Goal: Task Accomplishment & Management: Complete application form

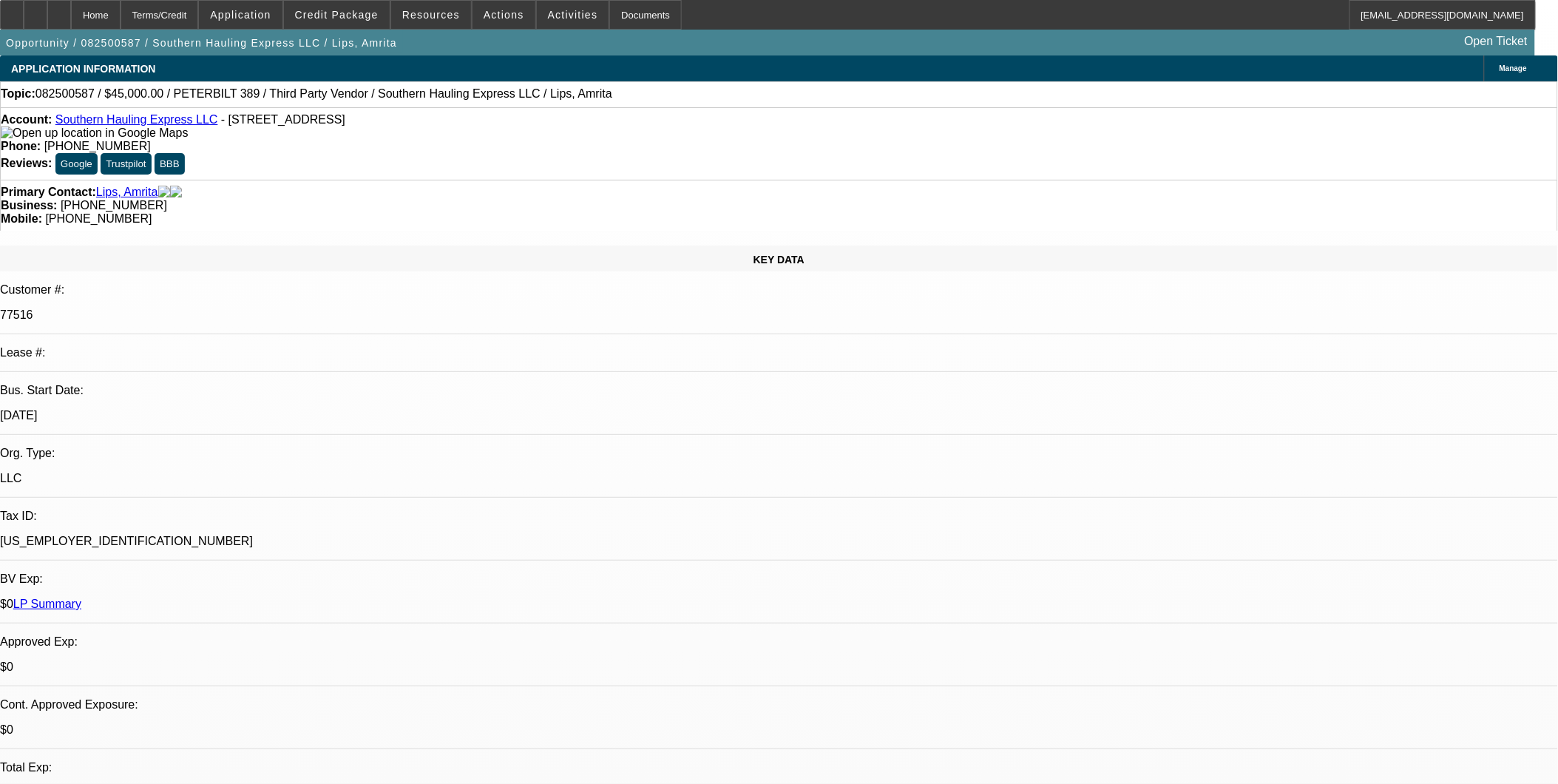
select select "0.1"
select select "2"
select select "0.1"
select select "1"
select select "2"
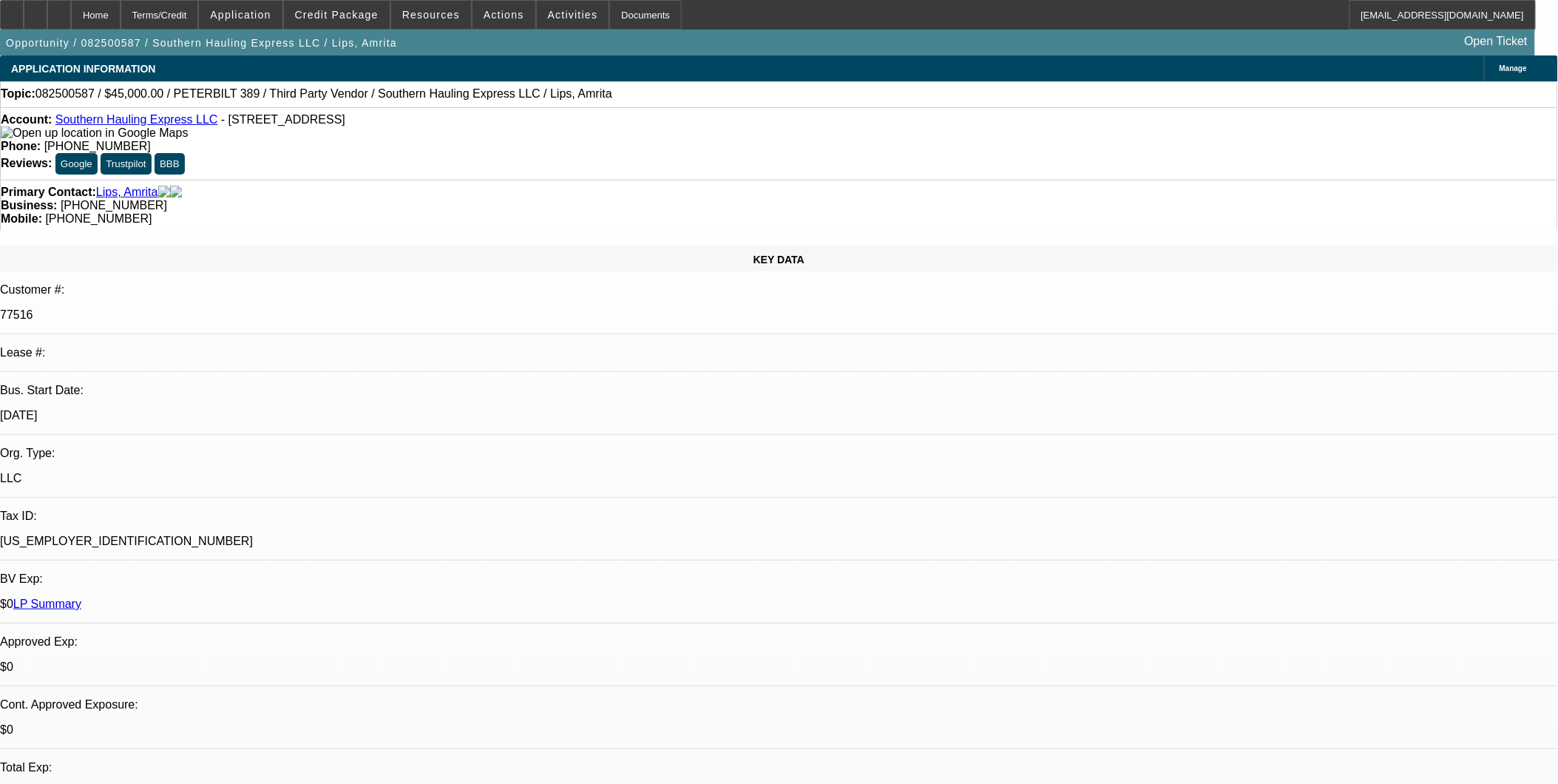
select select "4"
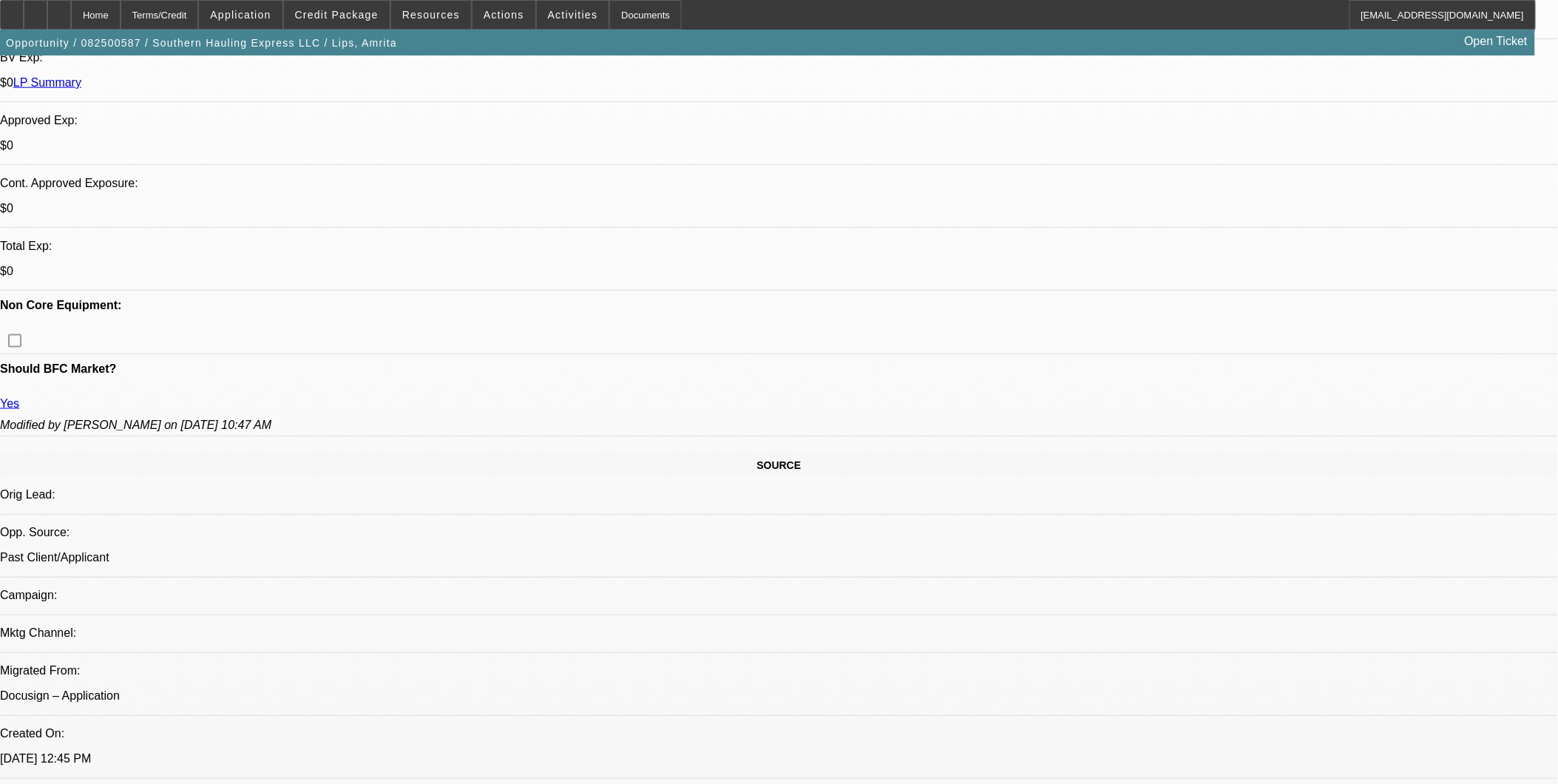
scroll to position [410, 0]
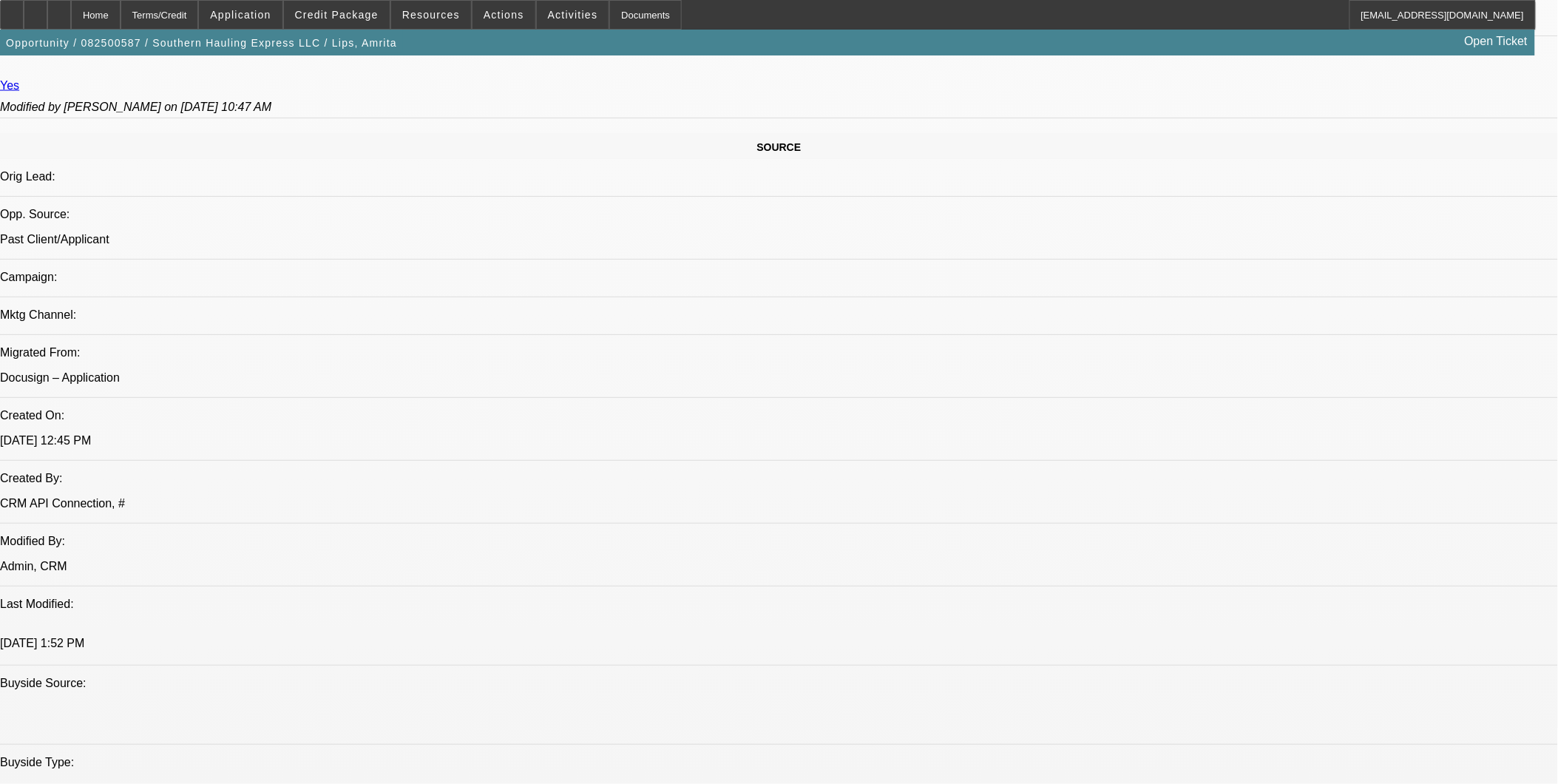
scroll to position [903, 0]
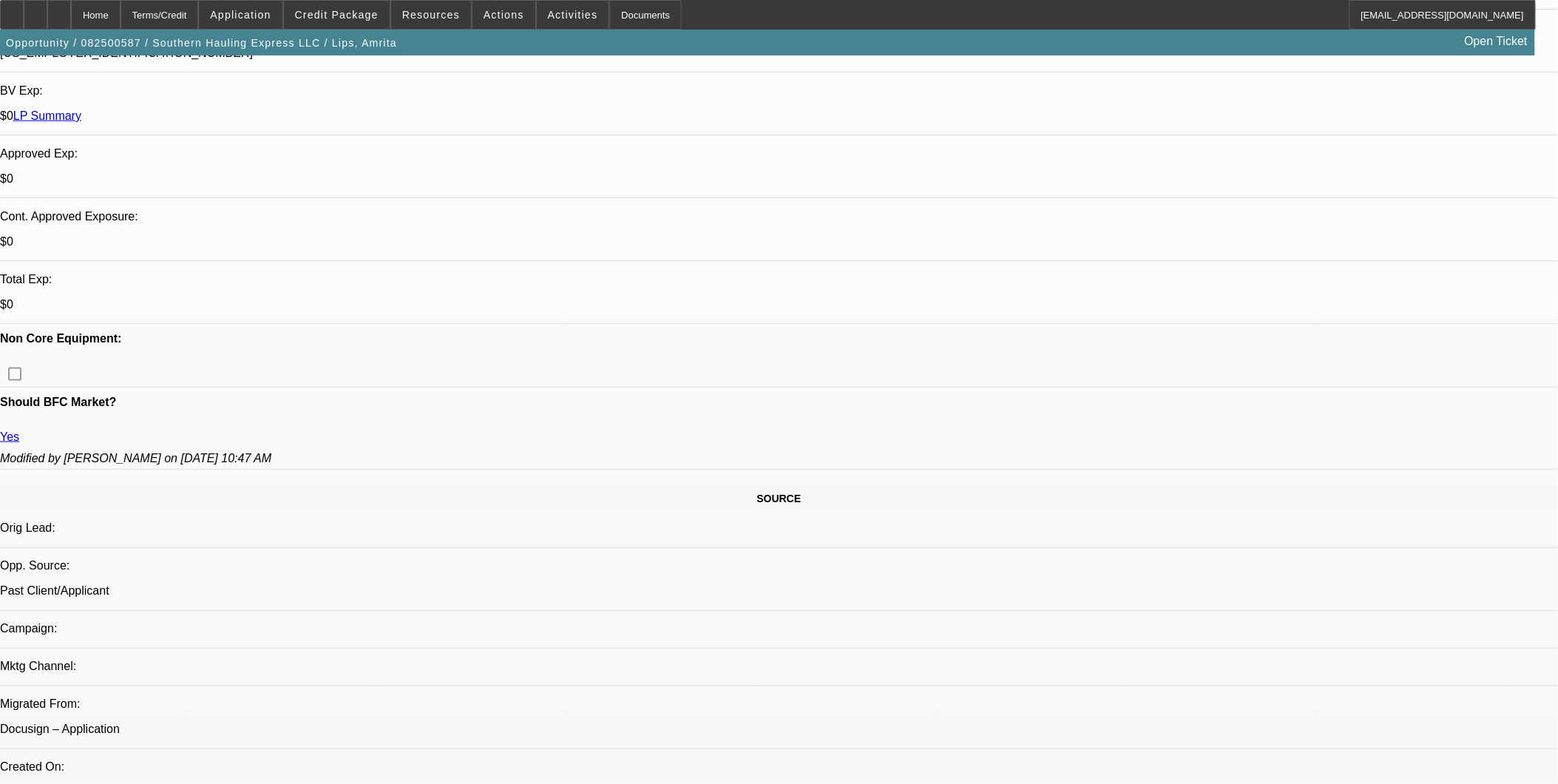
scroll to position [246, 0]
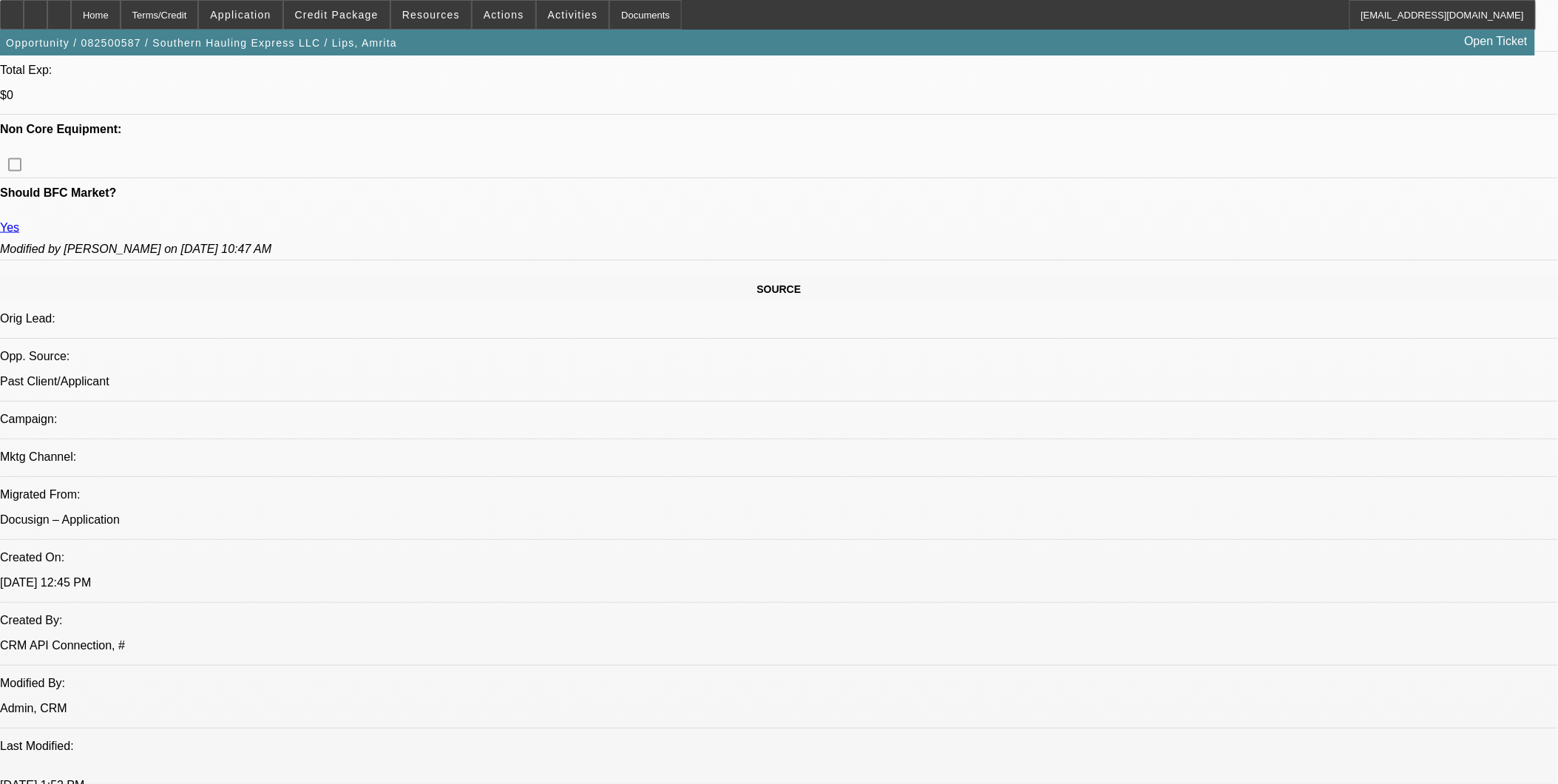
scroll to position [656, 0]
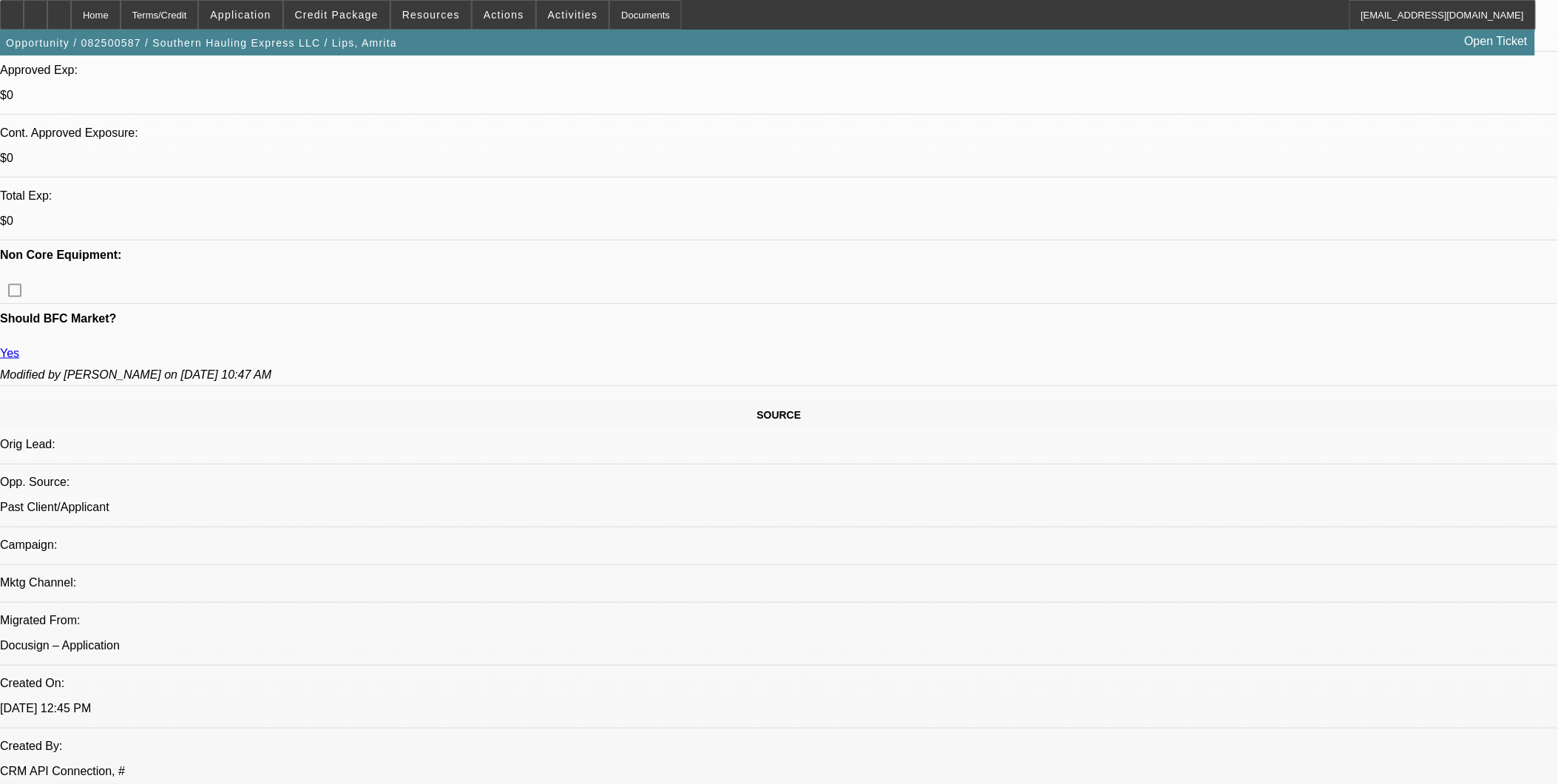
scroll to position [492, 0]
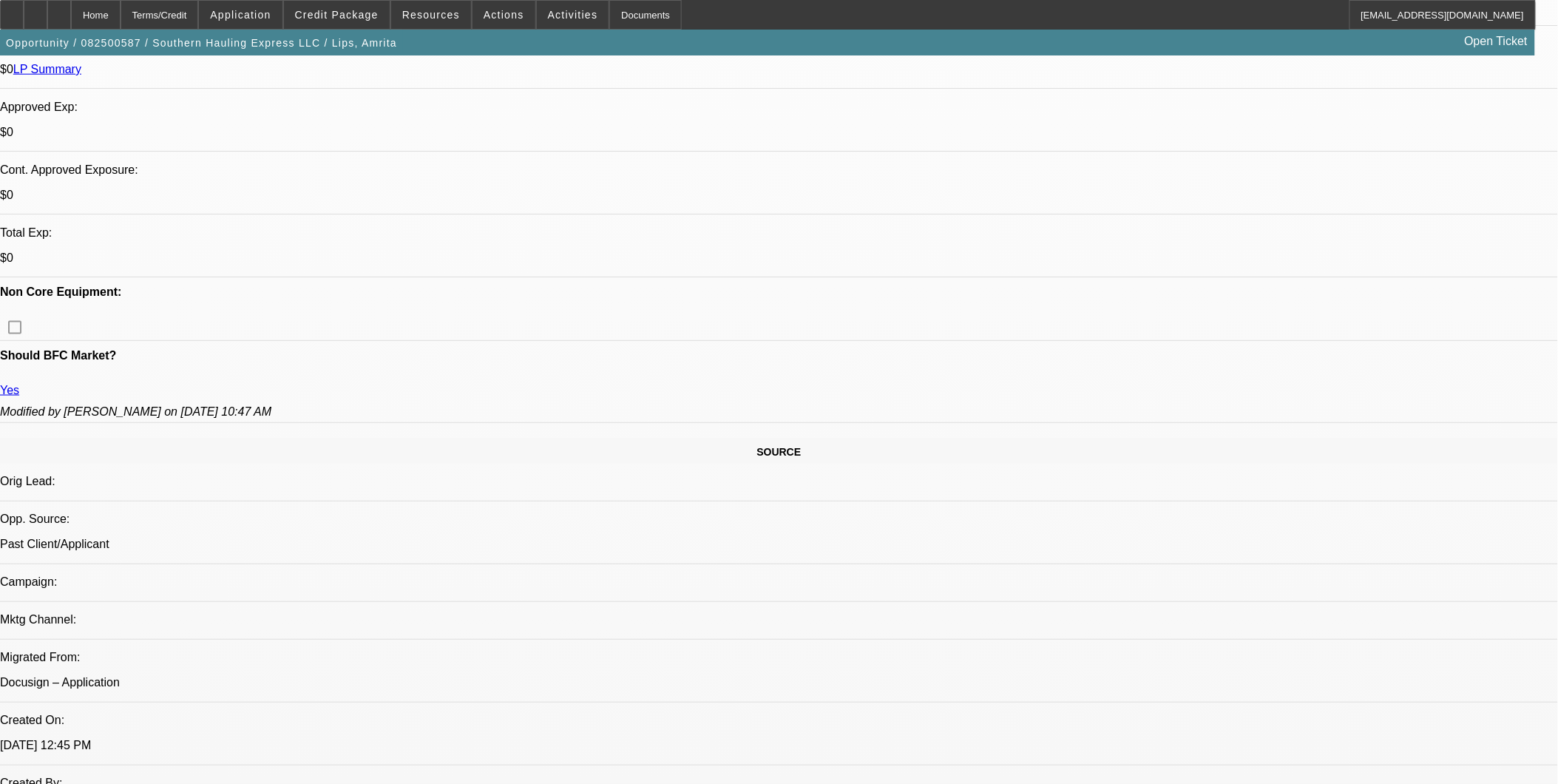
scroll to position [574, 0]
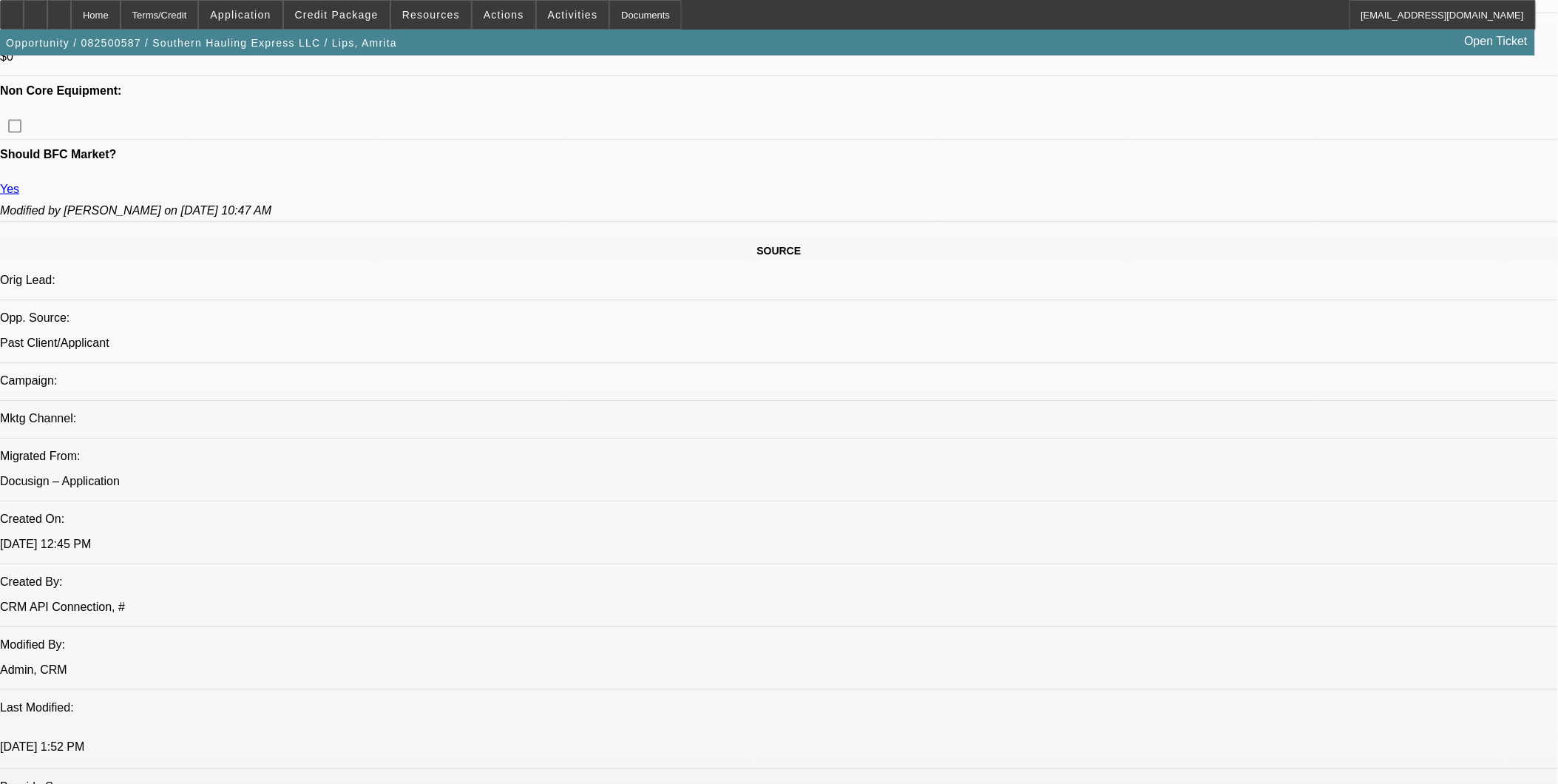
scroll to position [739, 0]
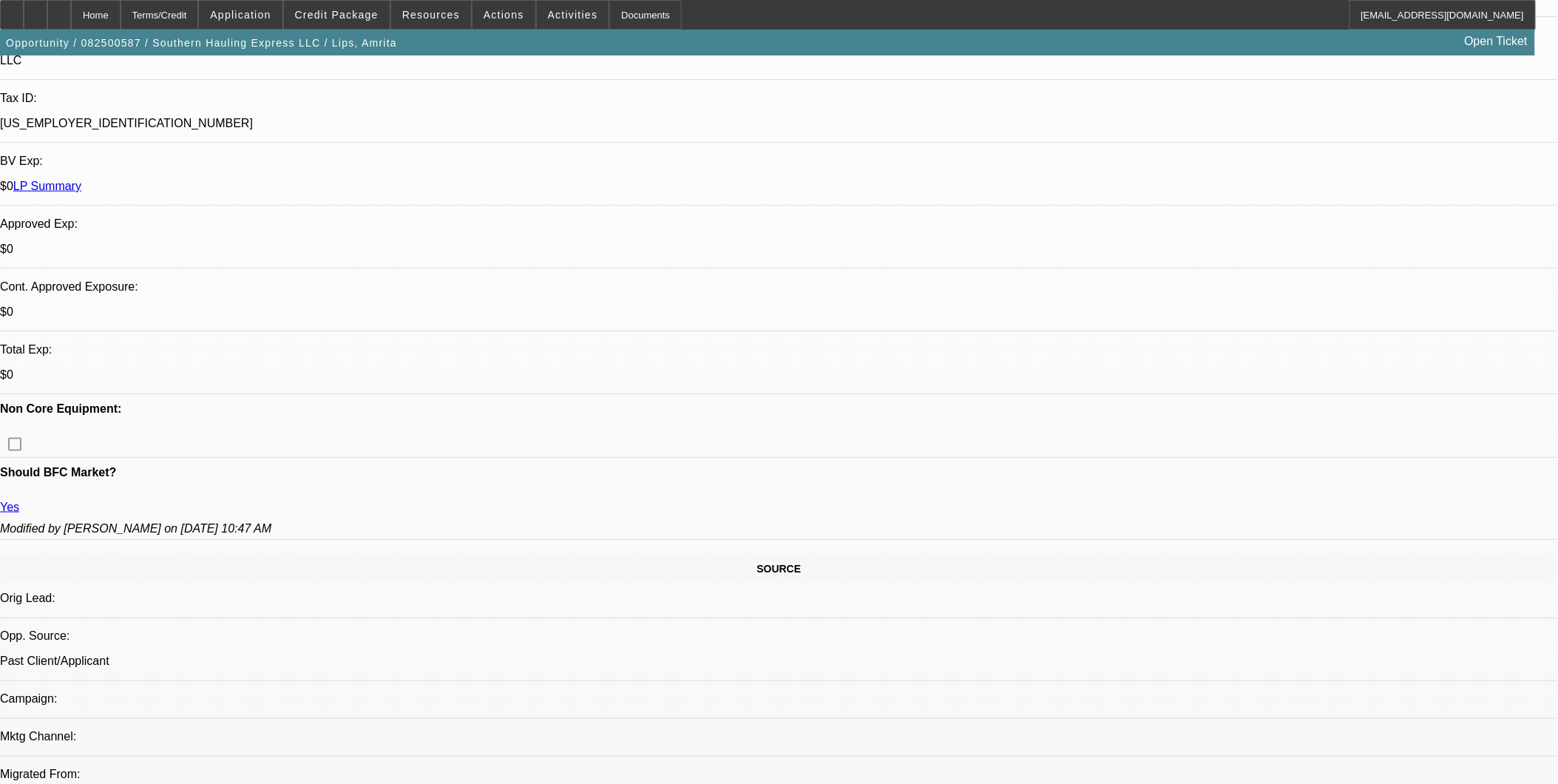
scroll to position [410, 0]
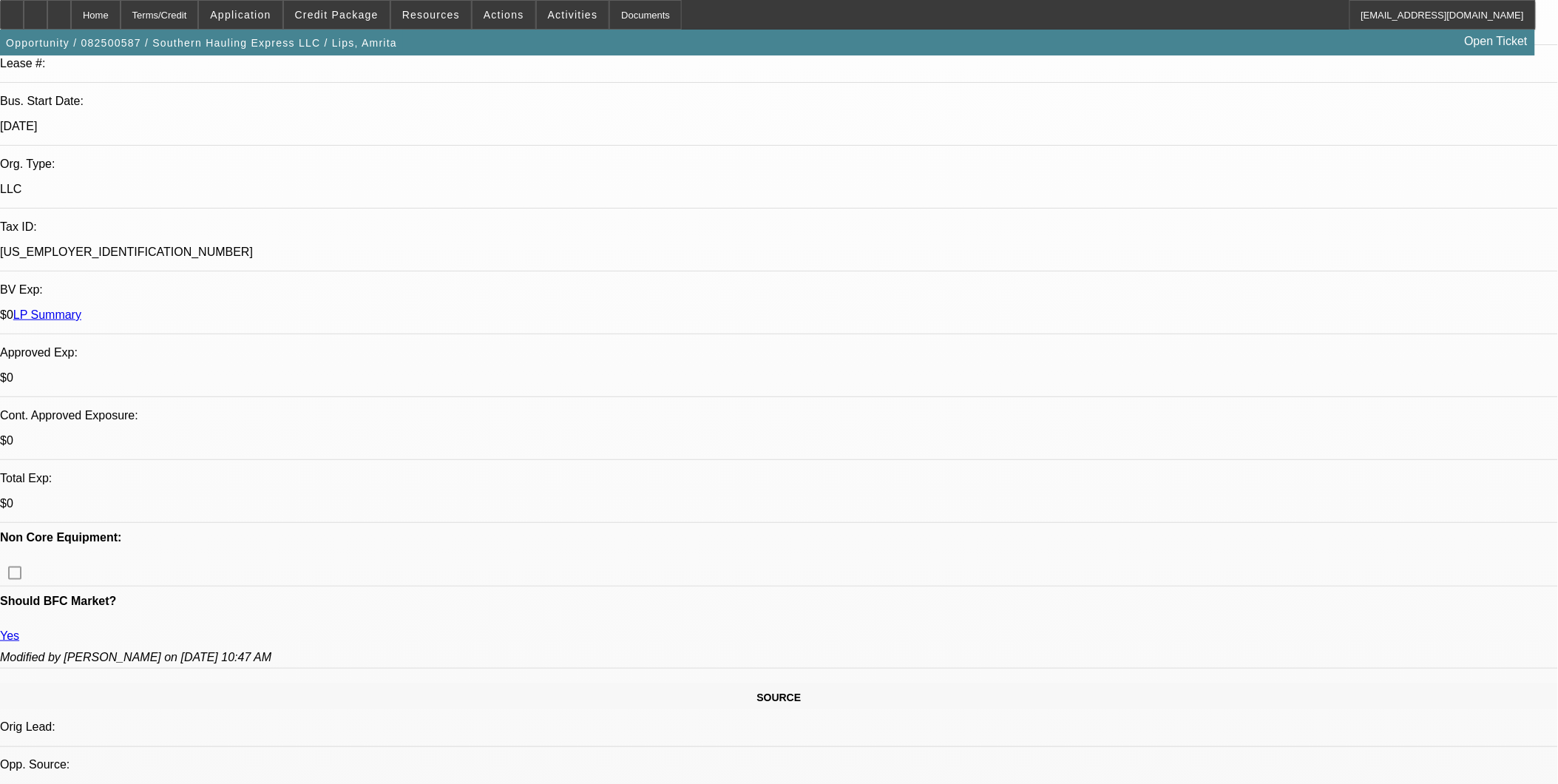
scroll to position [0, 0]
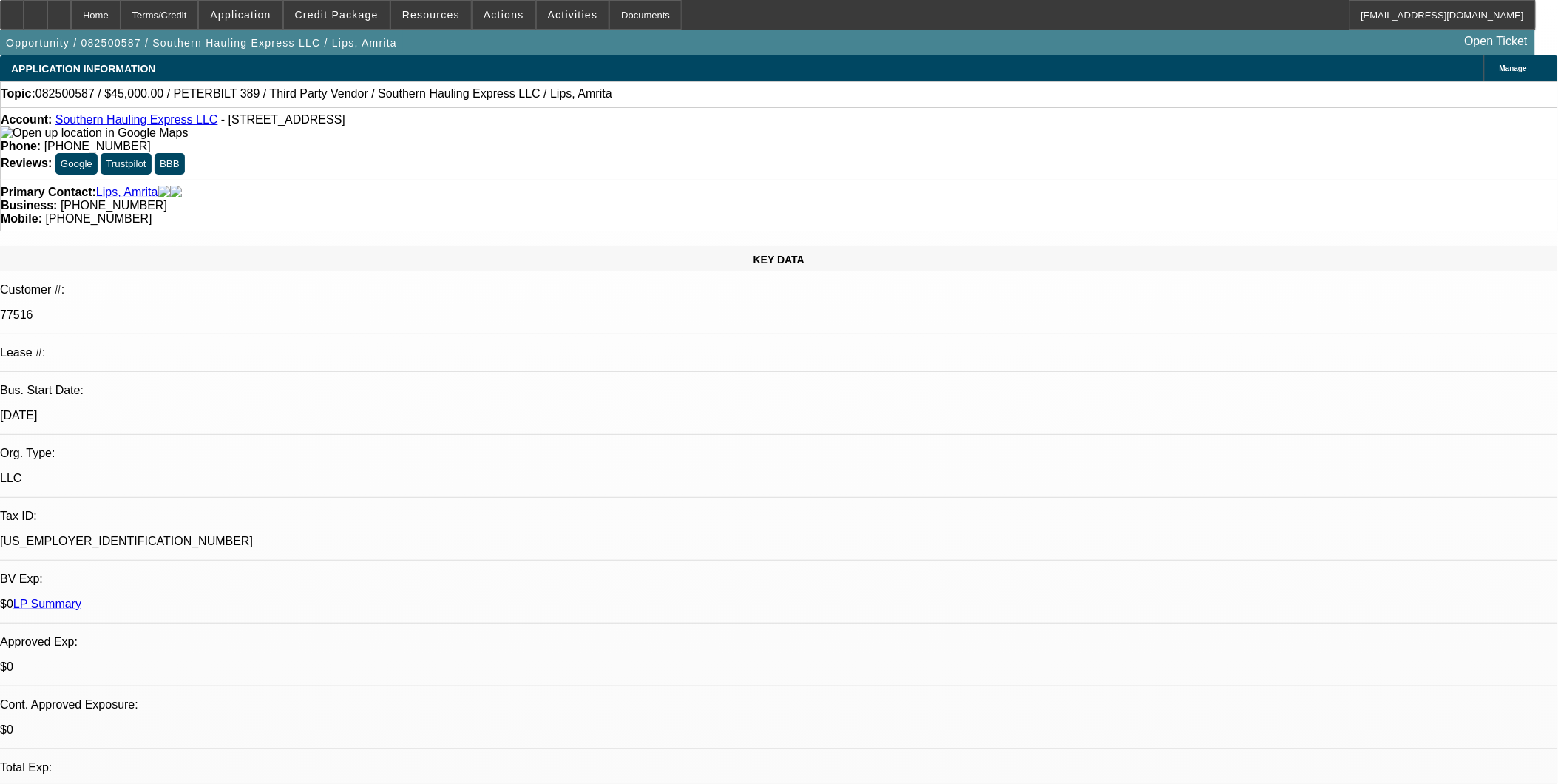
click at [727, 180] on div "Primary Contact: Lips, Amrita Business: (347) 277-8708 Mobile: (352) 233-8168" at bounding box center [779, 205] width 1558 height 51
drag, startPoint x: 57, startPoint y: 122, endPoint x: 198, endPoint y: 121, distance: 141.0
click at [198, 121] on div "Account: Southern Hauling Express LLC - 96 Pecan Pass, Ocala, FL 34472" at bounding box center [779, 126] width 1556 height 26
copy div "t: Southern Hauling Express LLC"
drag, startPoint x: 1045, startPoint y: 338, endPoint x: 1058, endPoint y: 338, distance: 13.0
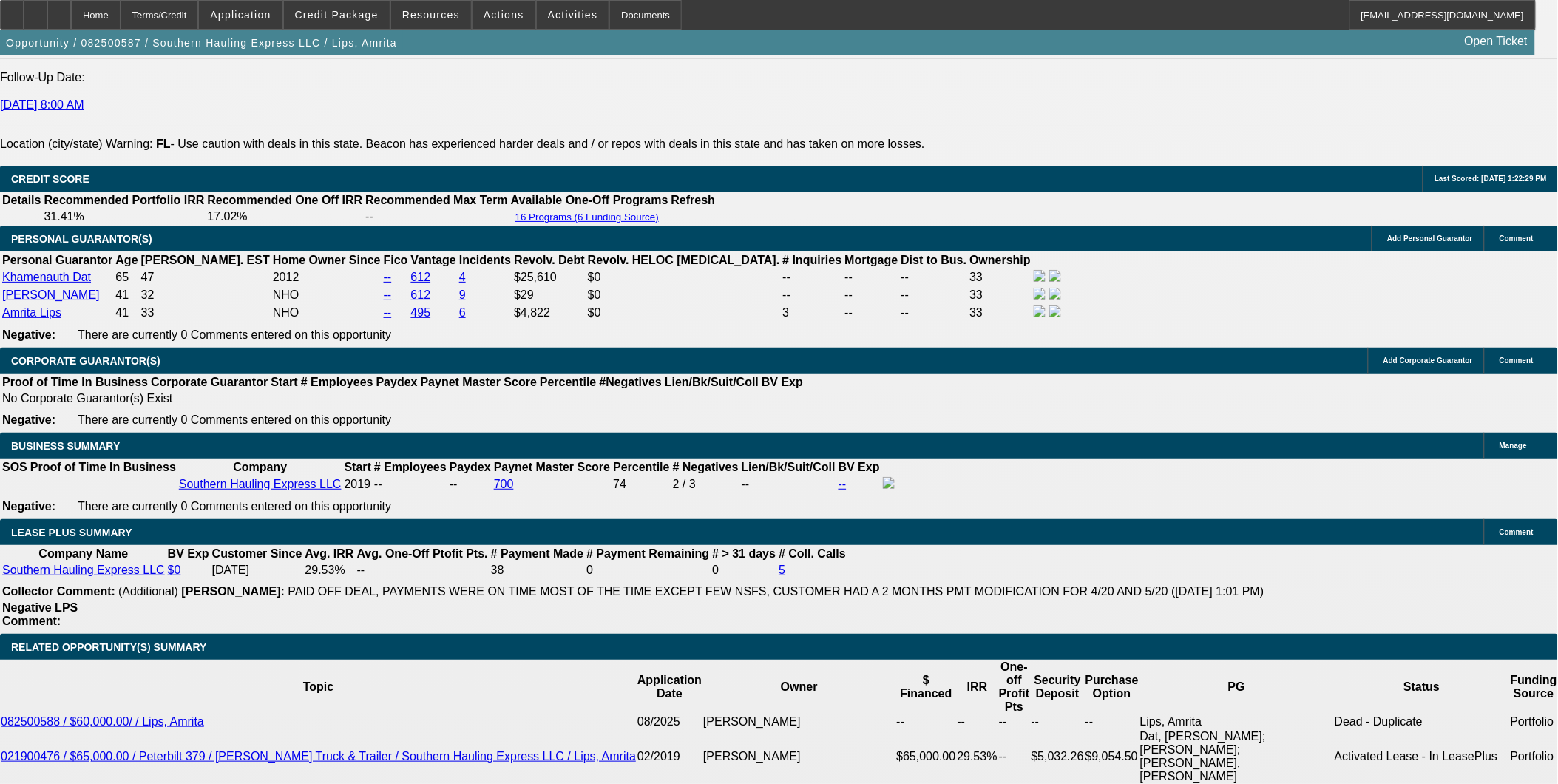
scroll to position [2135, 0]
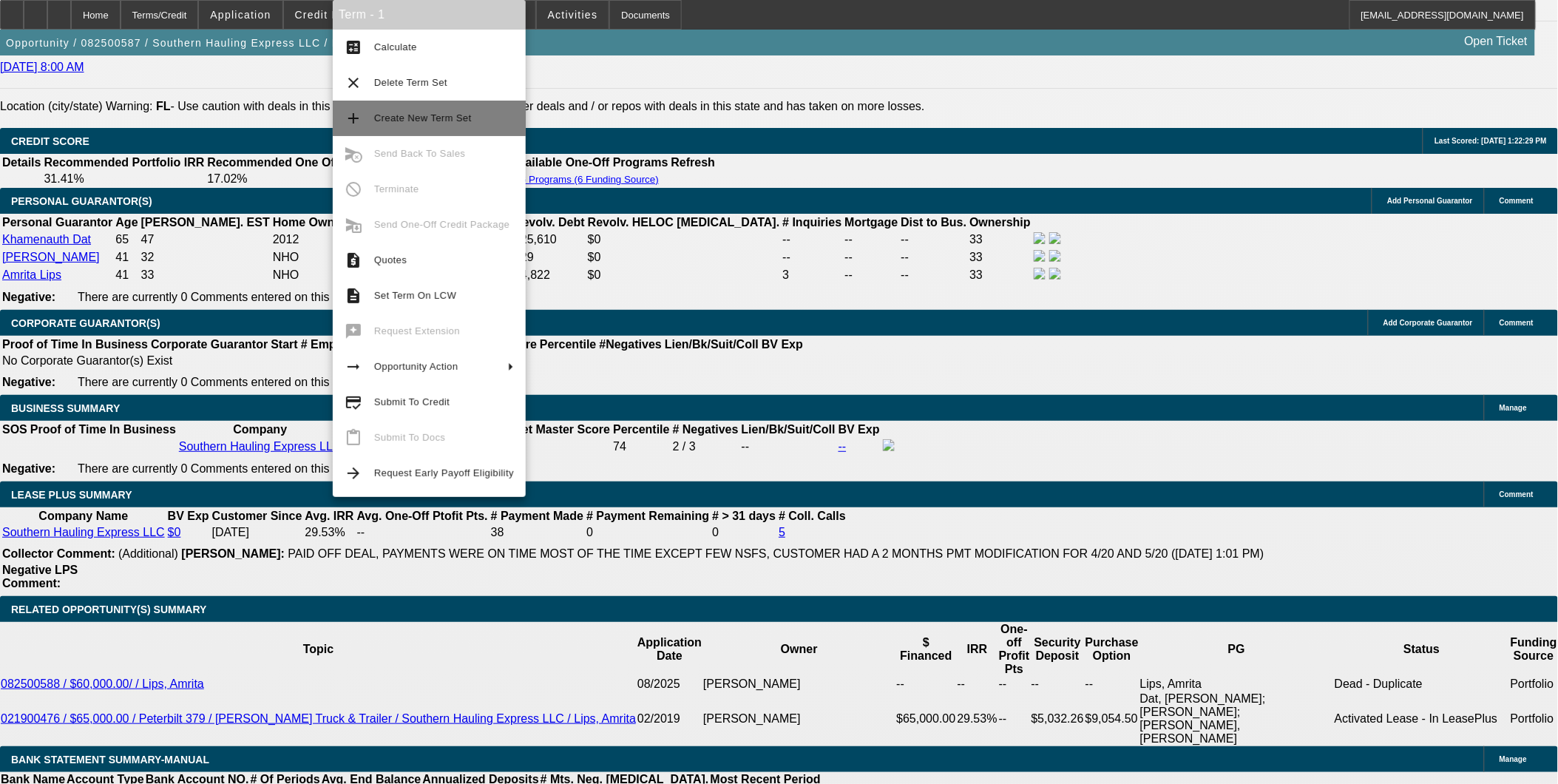
click at [432, 109] on span "Create New Term Set" at bounding box center [443, 118] width 139 height 17
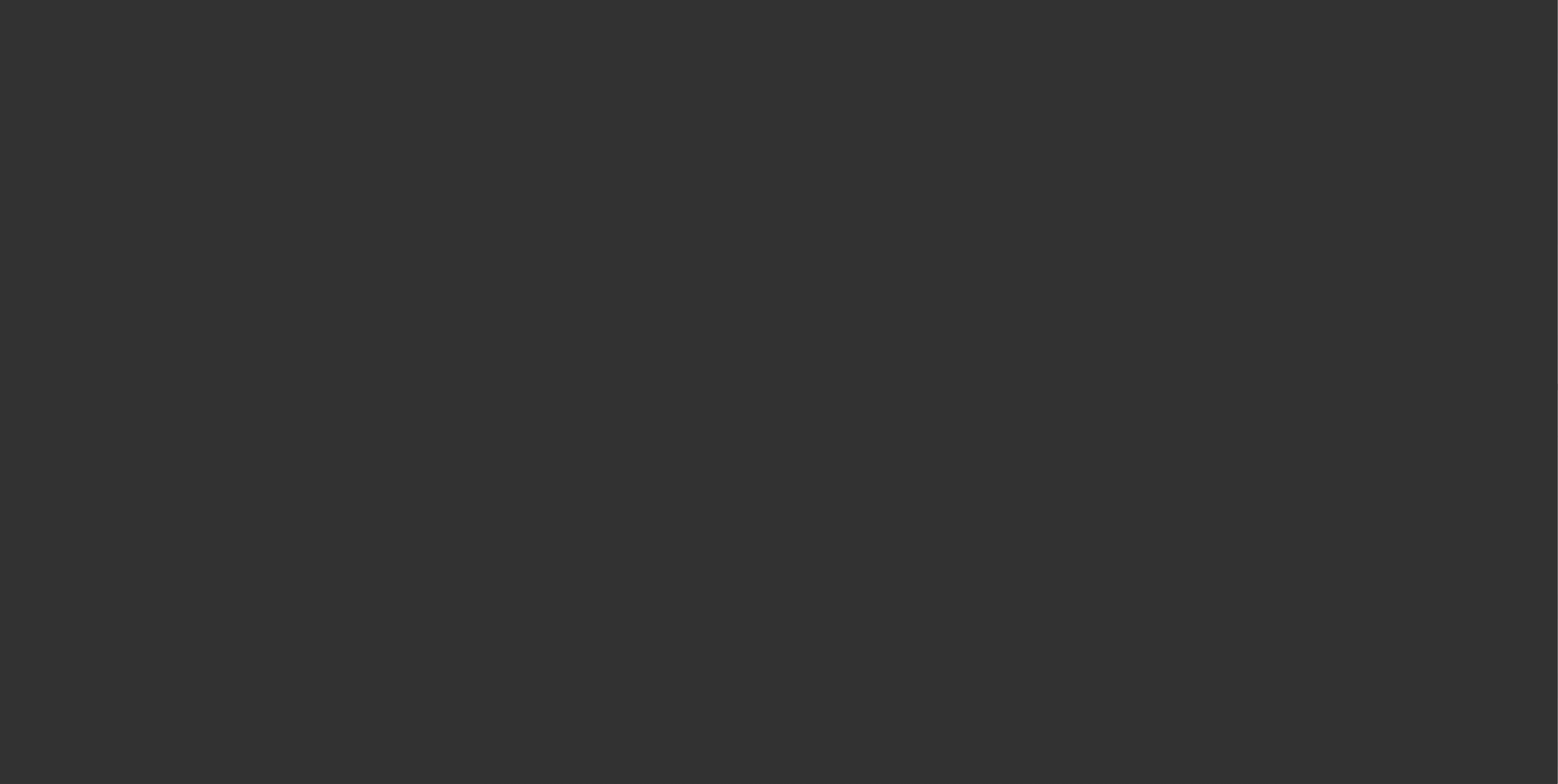
scroll to position [2300, 0]
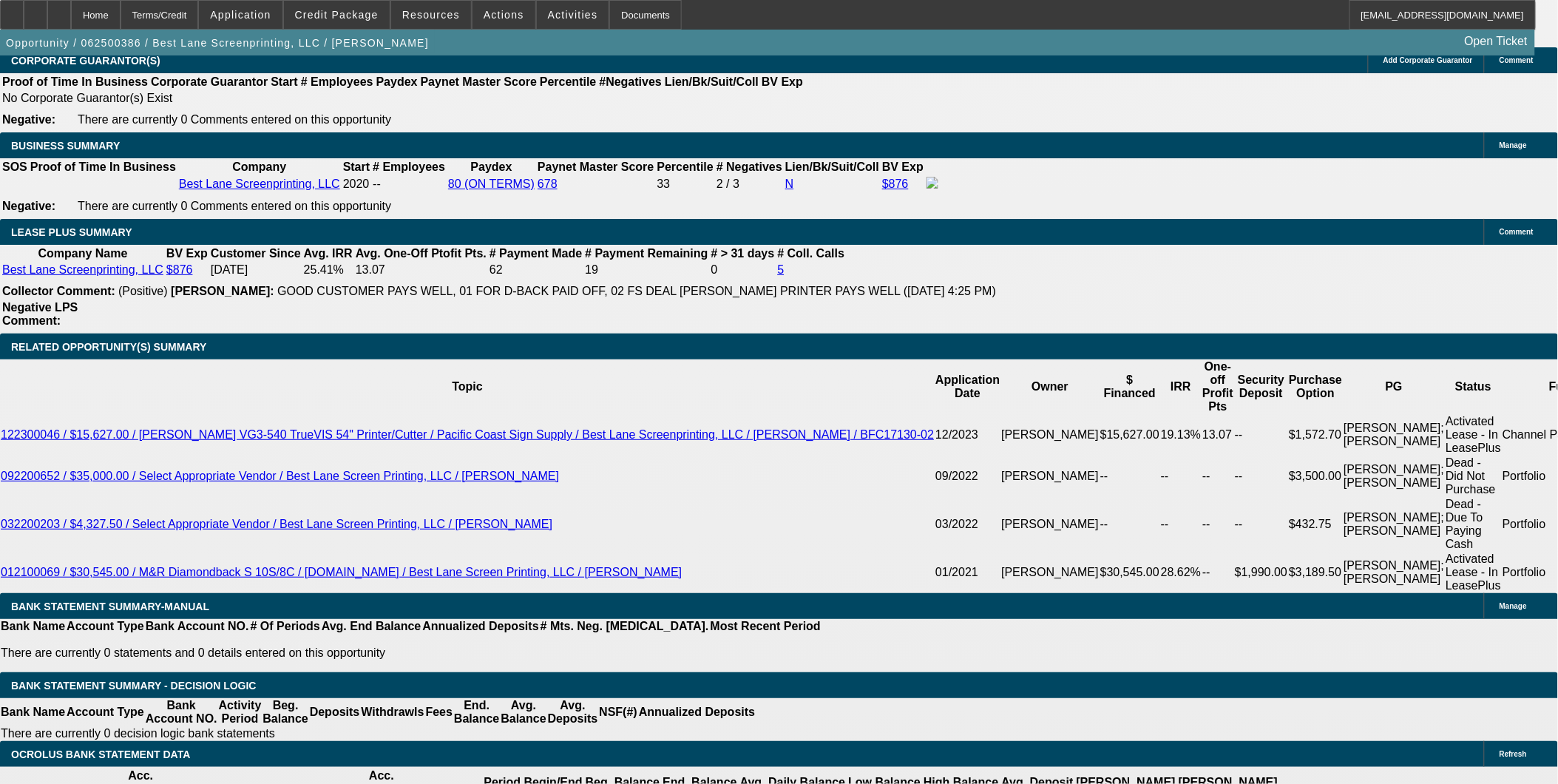
select select "0"
select select "2"
select select "0"
select select "2"
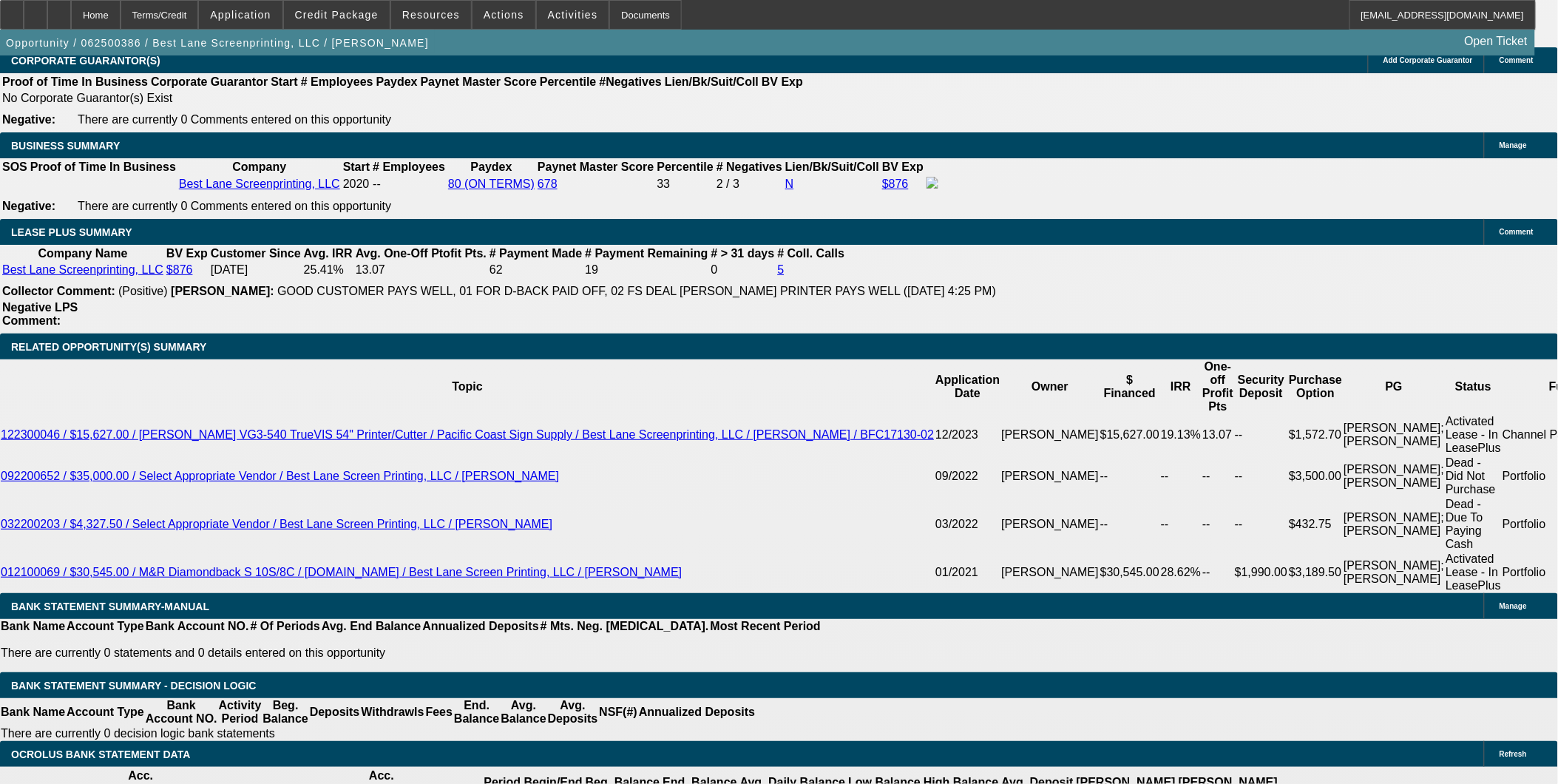
select select "0"
select select "2"
select select "0"
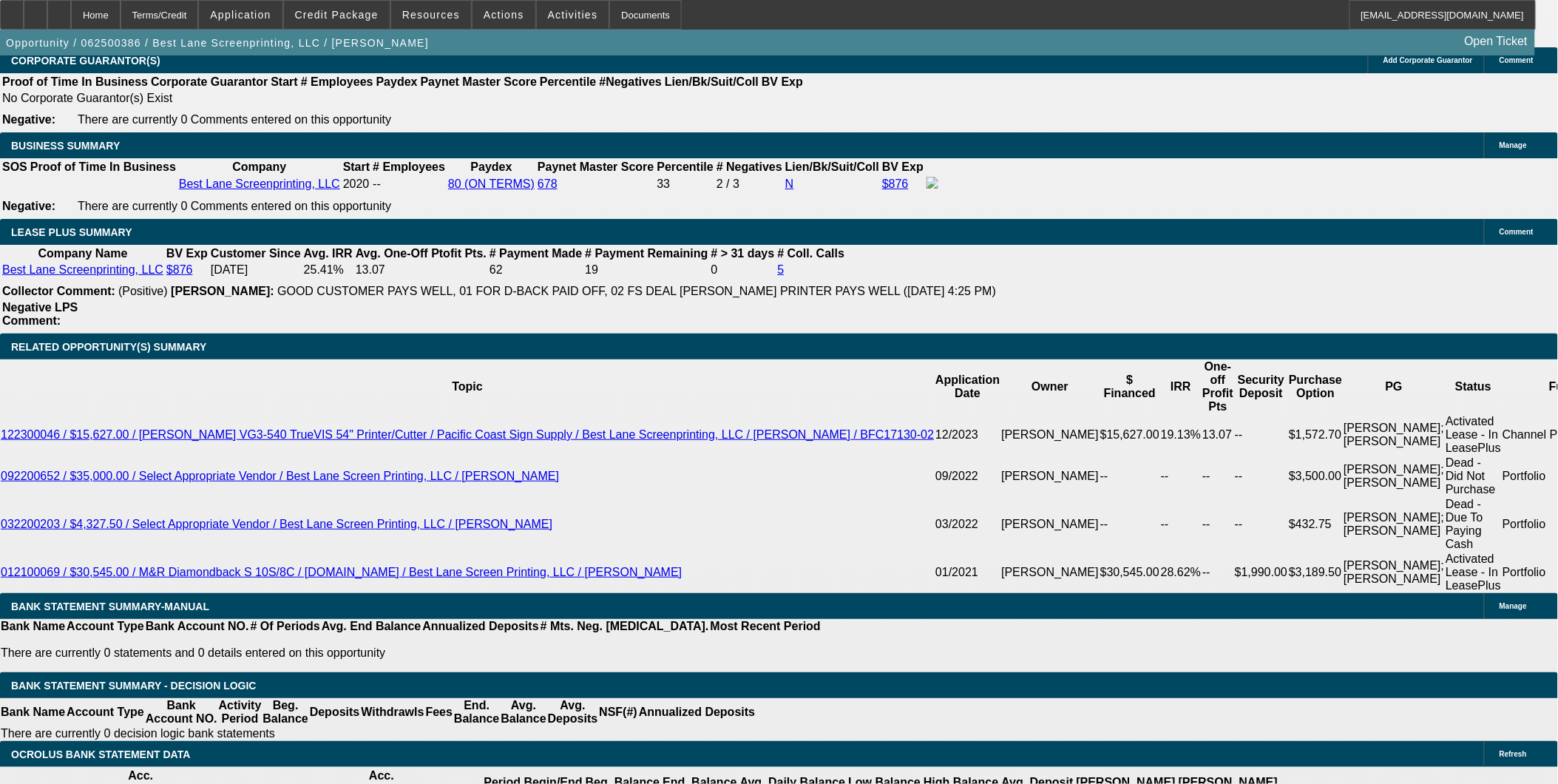
select select "2"
select select "0"
select select "1"
select select "2"
select select "6"
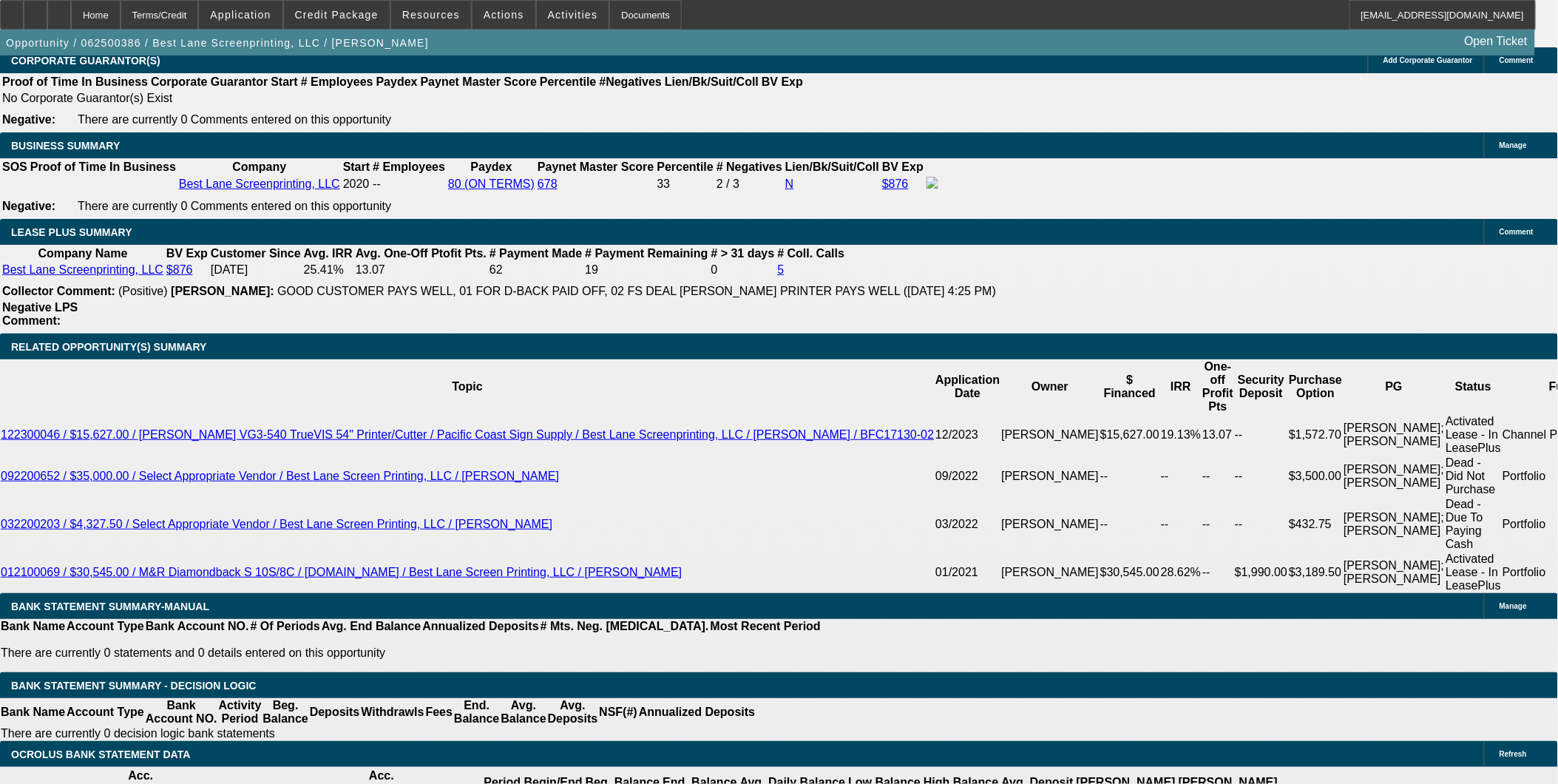
select select "1"
select select "2"
select select "6"
select select "1"
select select "2"
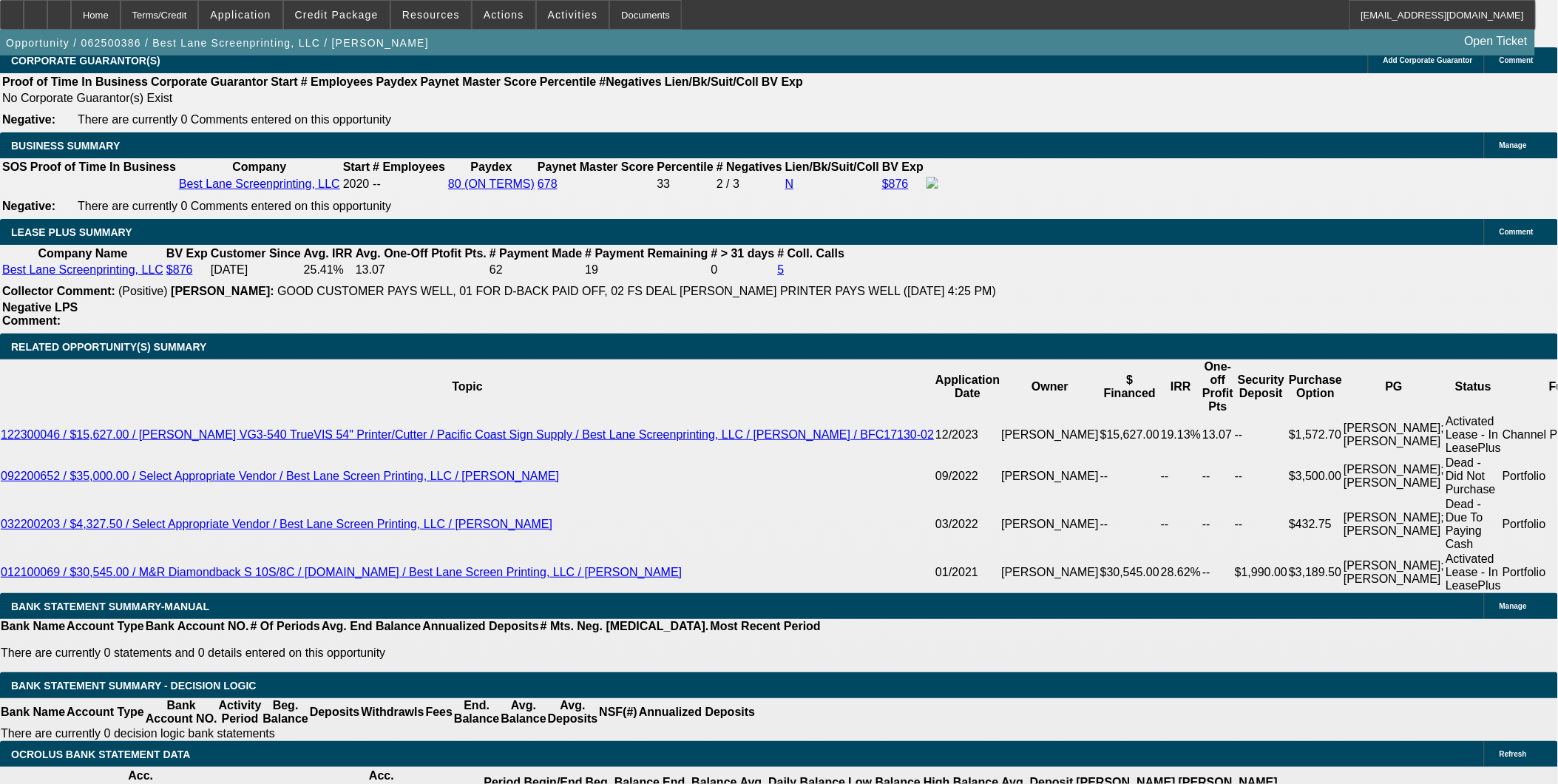
select select "6"
select select "1"
select select "2"
select select "6"
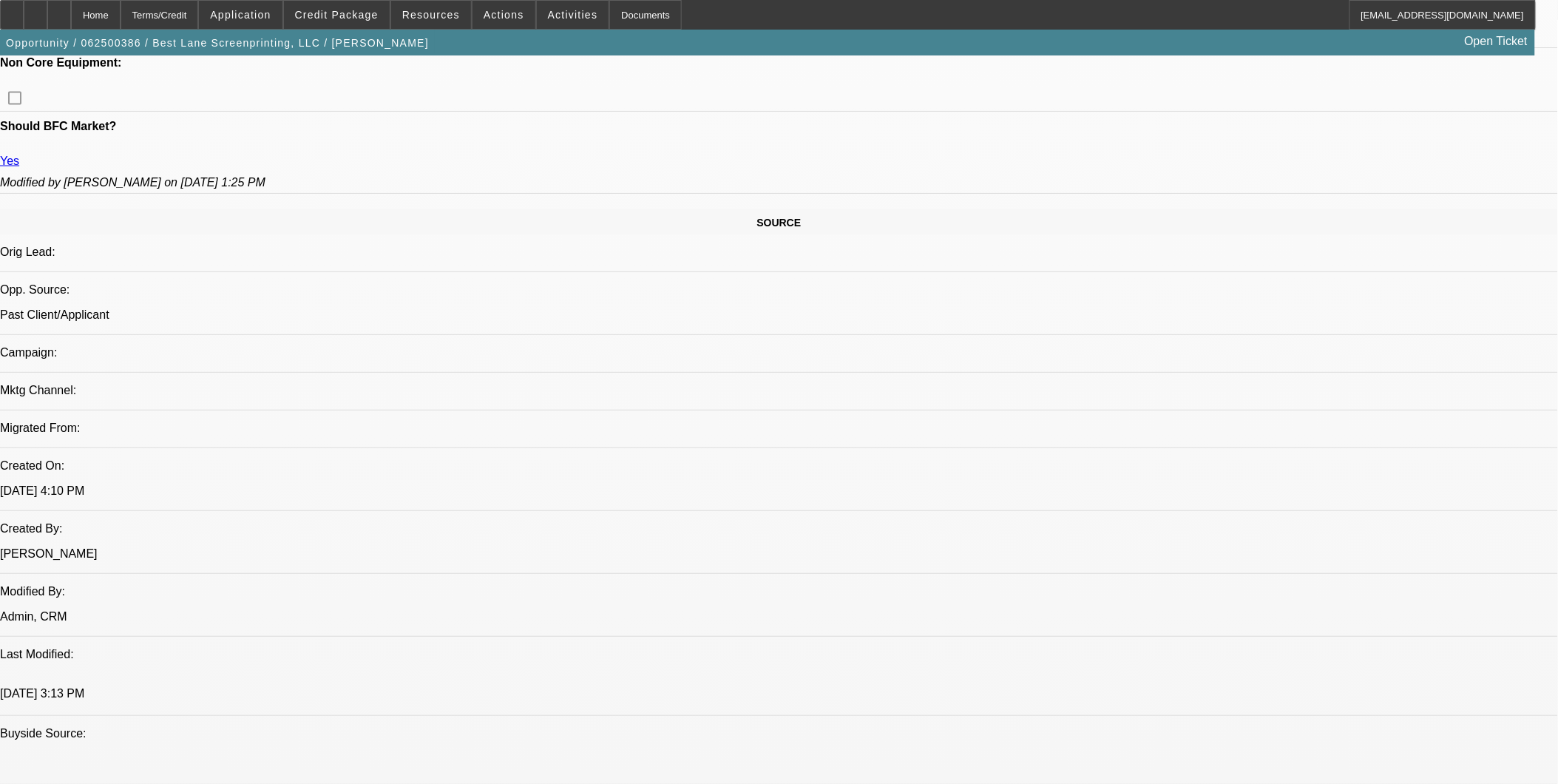
scroll to position [739, 0]
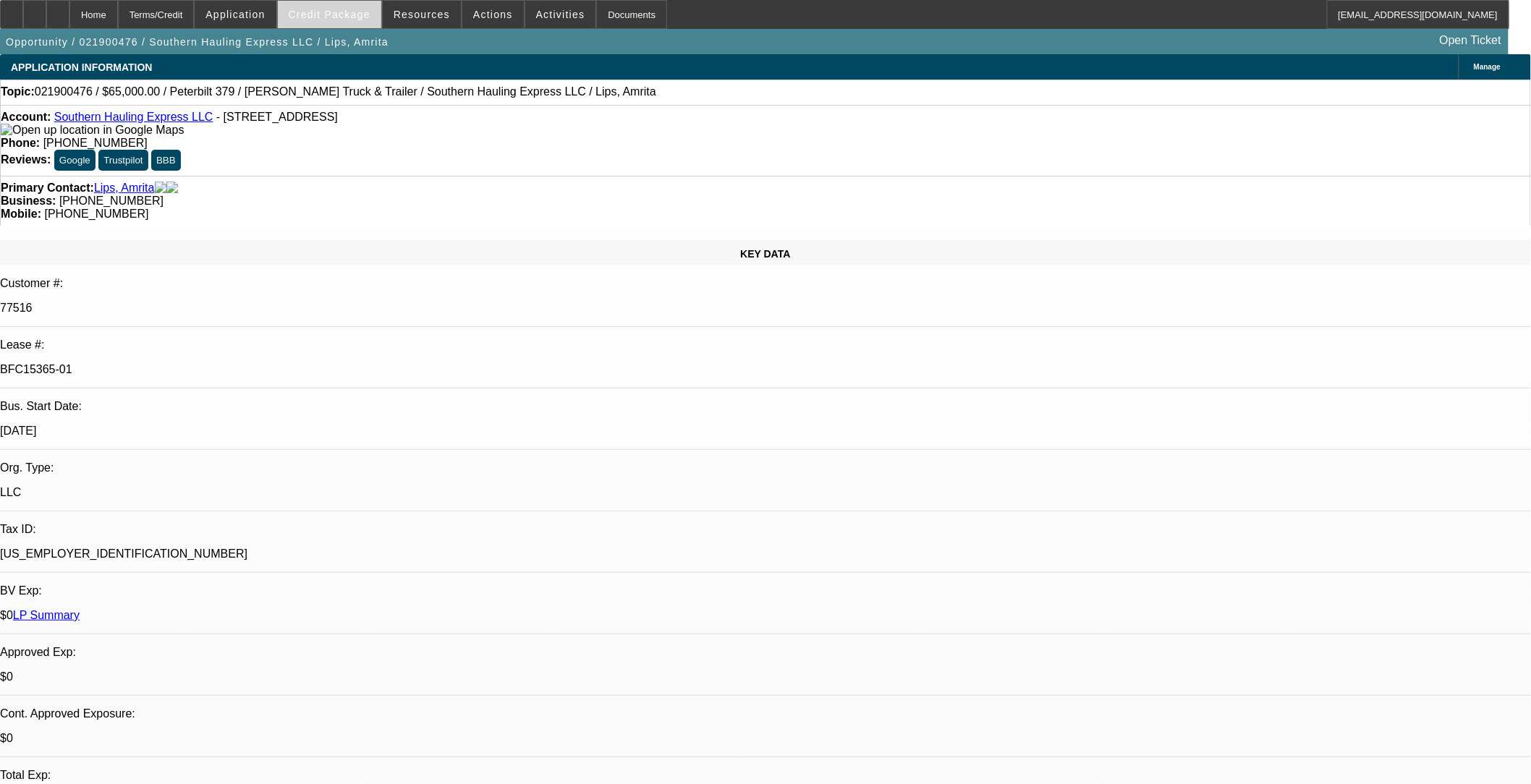
select select "0"
select select "2"
select select "0.1"
select select "0"
select select "2"
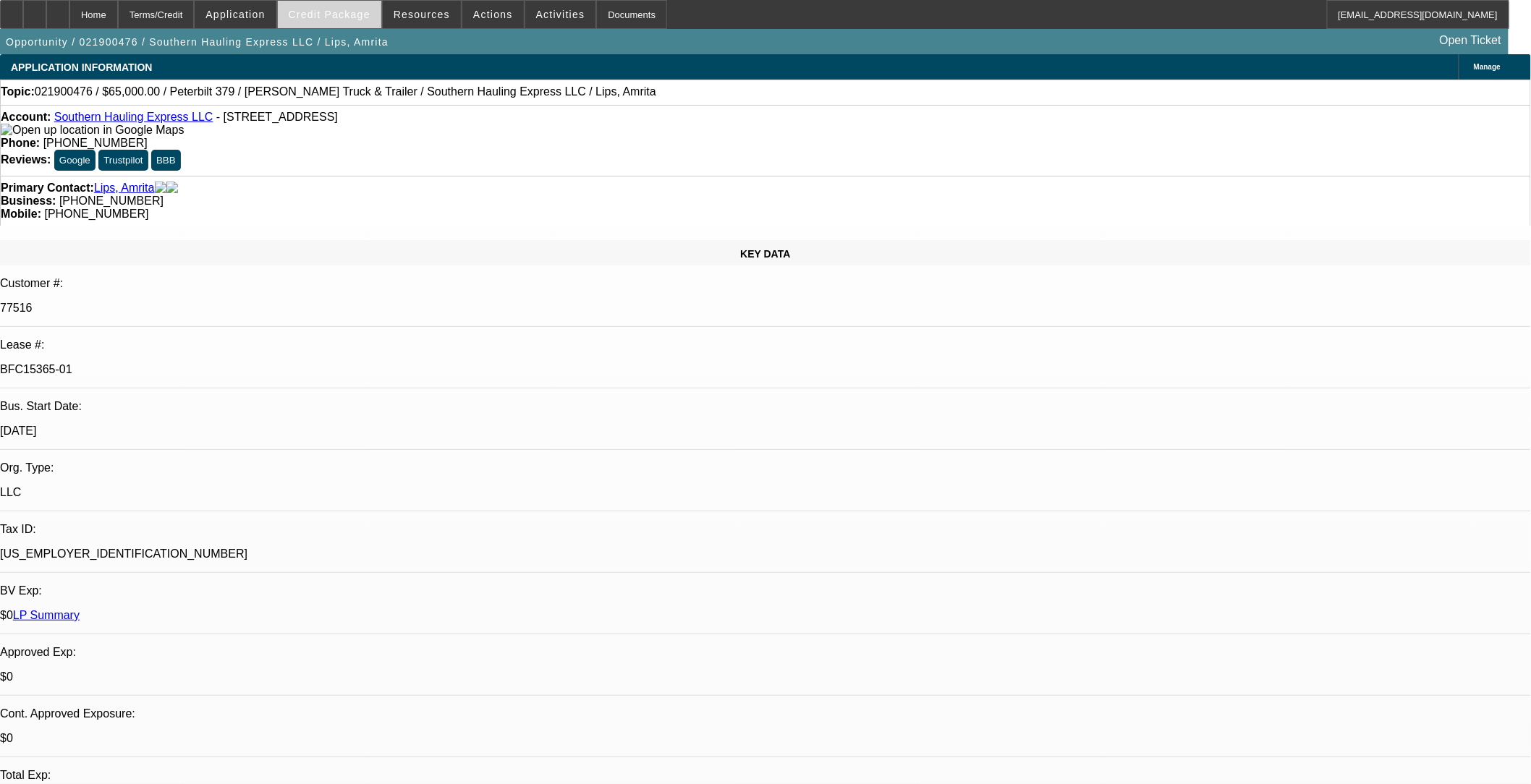
select select "0.1"
select select "0"
select select "2"
select select "0.1"
select select "0"
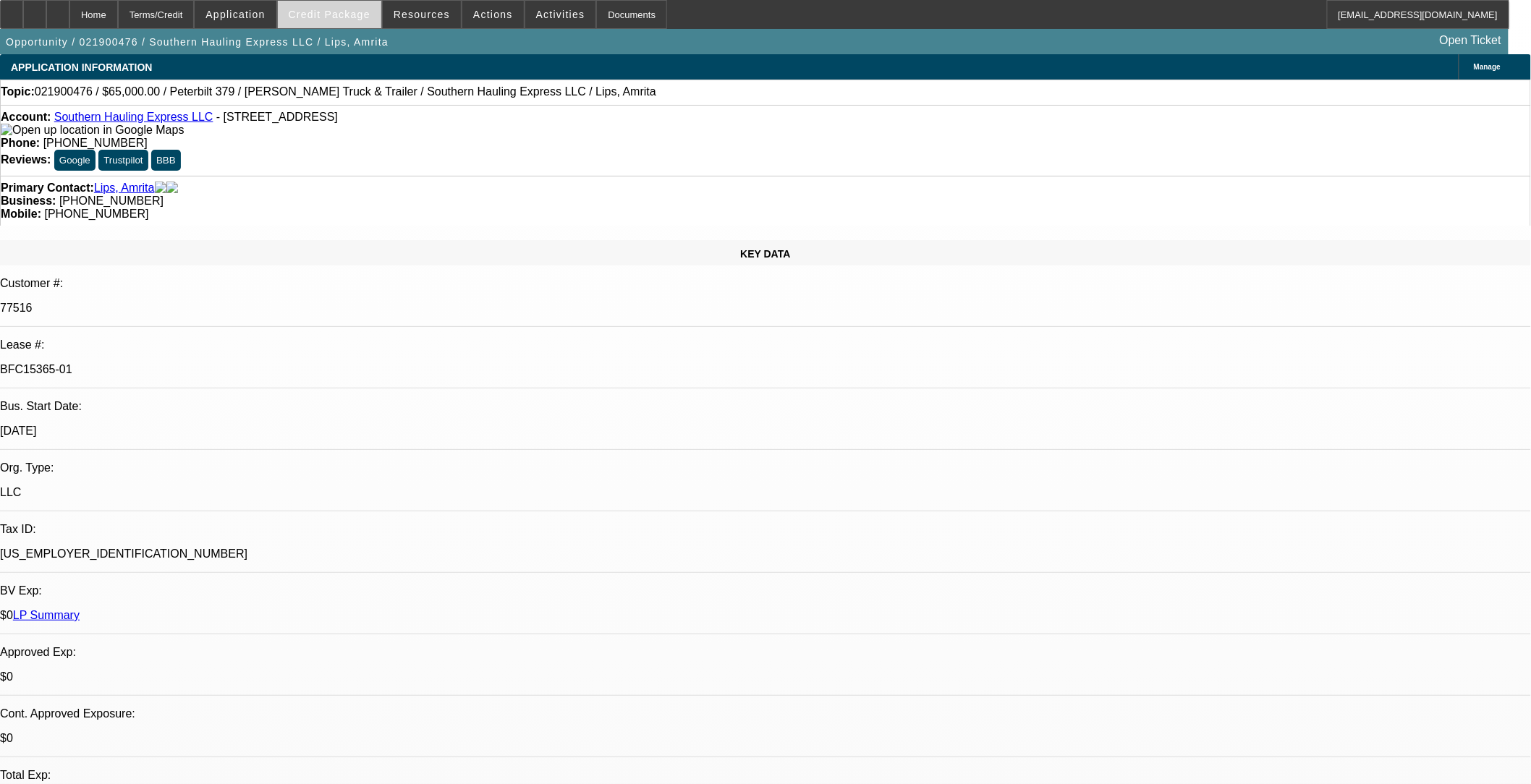
select select "2"
select select "0.1"
select select "1"
select select "2"
select select "8"
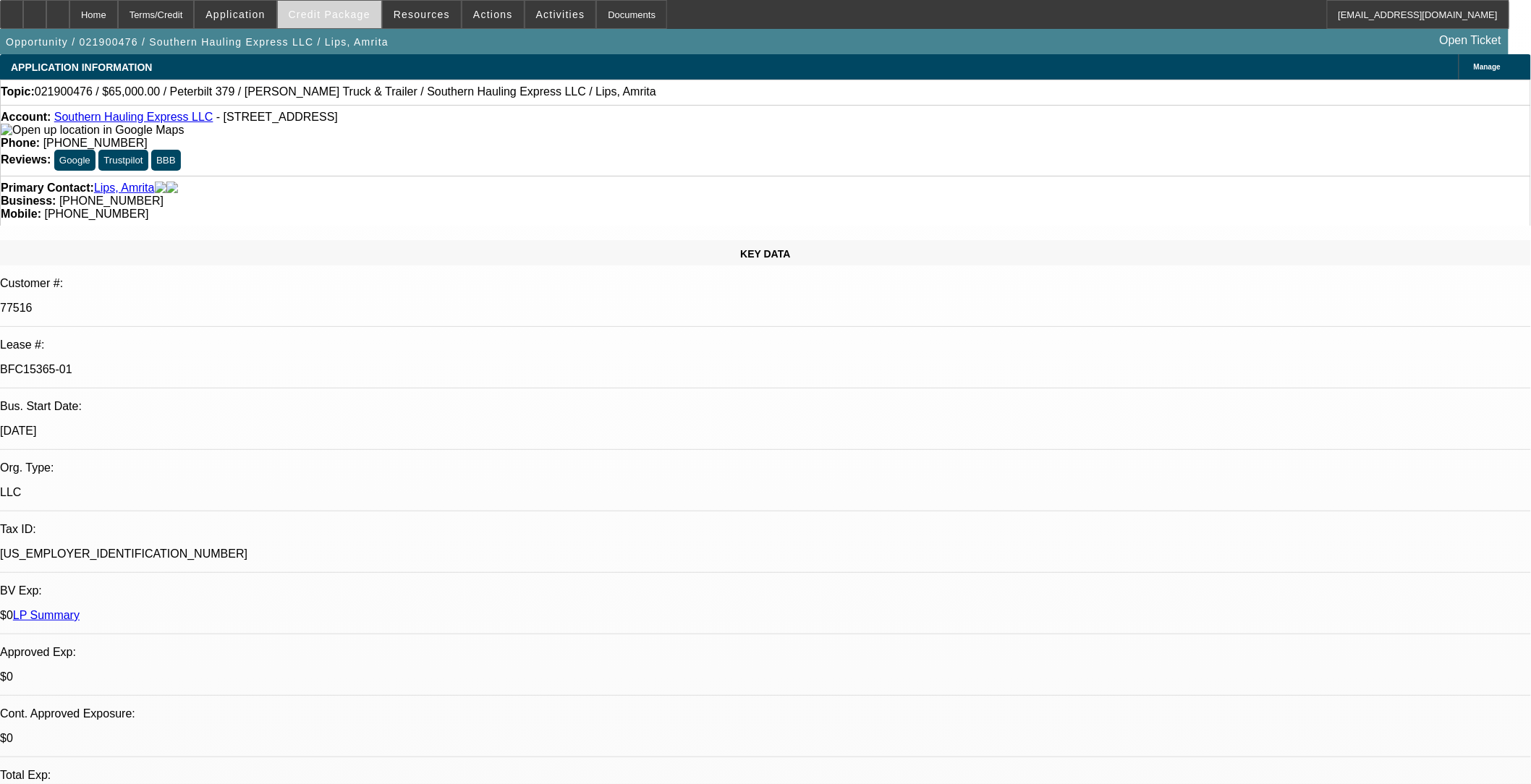
select select "1"
select select "2"
select select "8"
select select "1"
select select "2"
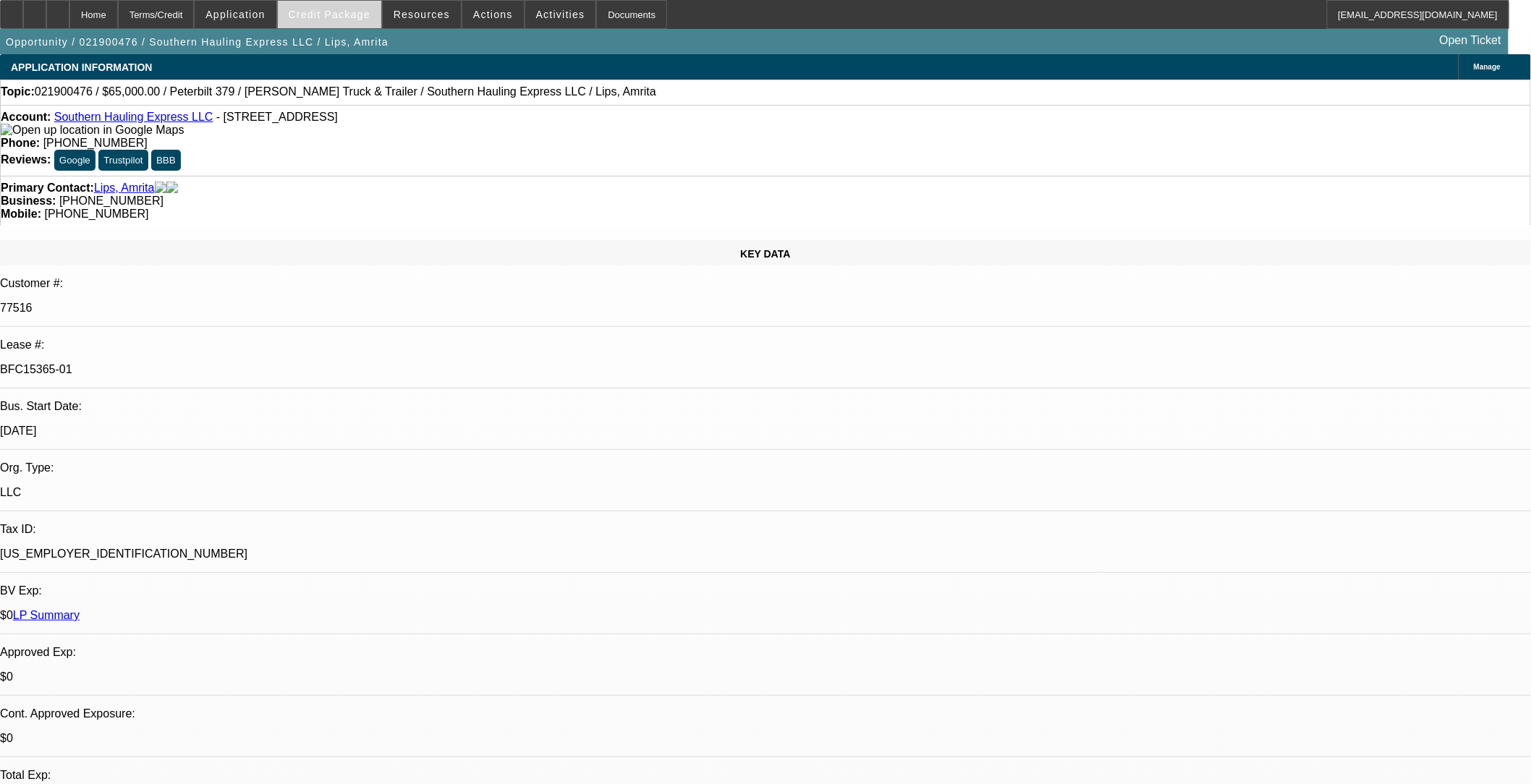
select select "8"
select select "1"
select select "2"
select select "8"
click at [353, 11] on span "Credit Package" at bounding box center [330, 14] width 82 height 12
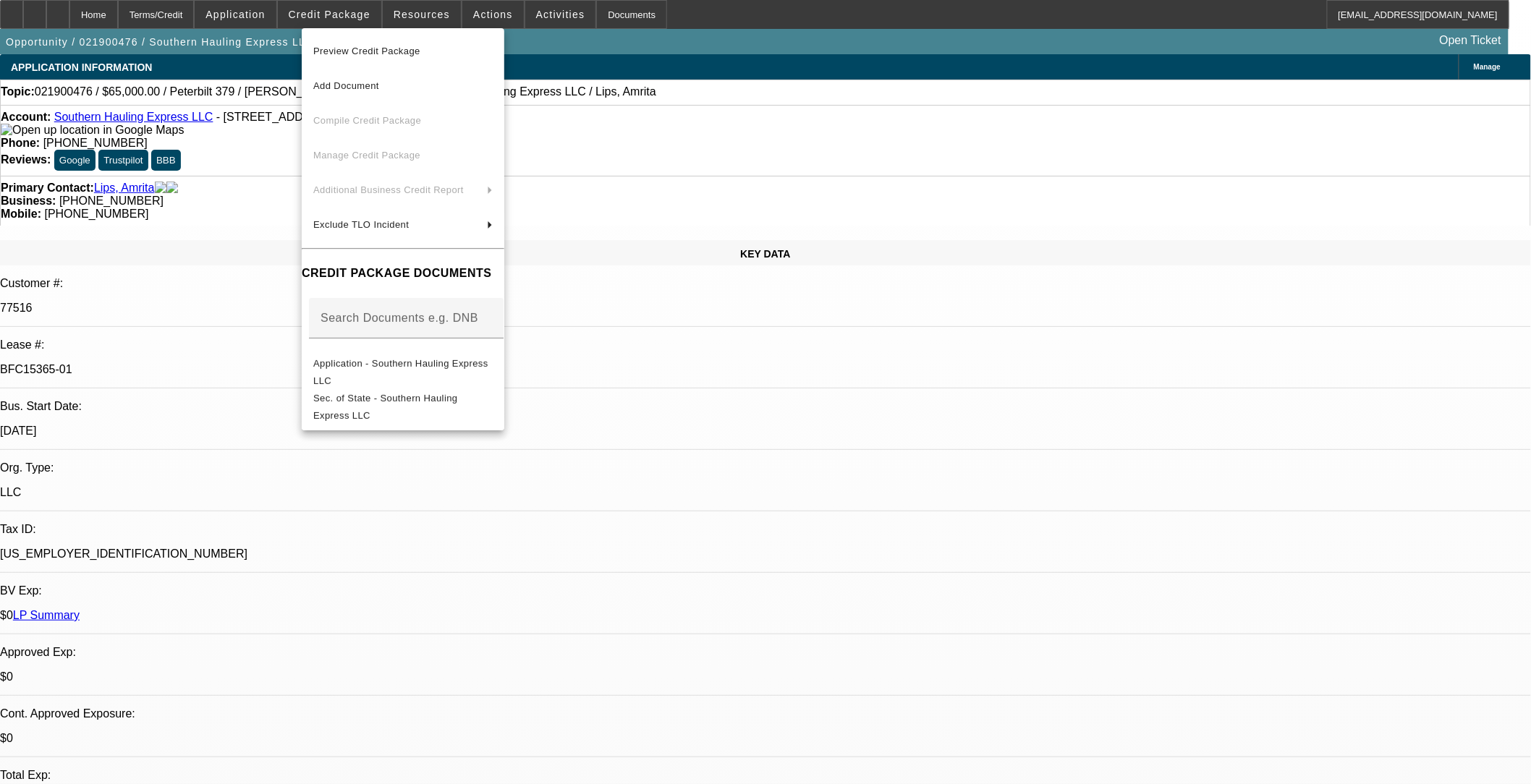
click at [380, 45] on span "Preview Credit Package" at bounding box center [367, 51] width 107 height 11
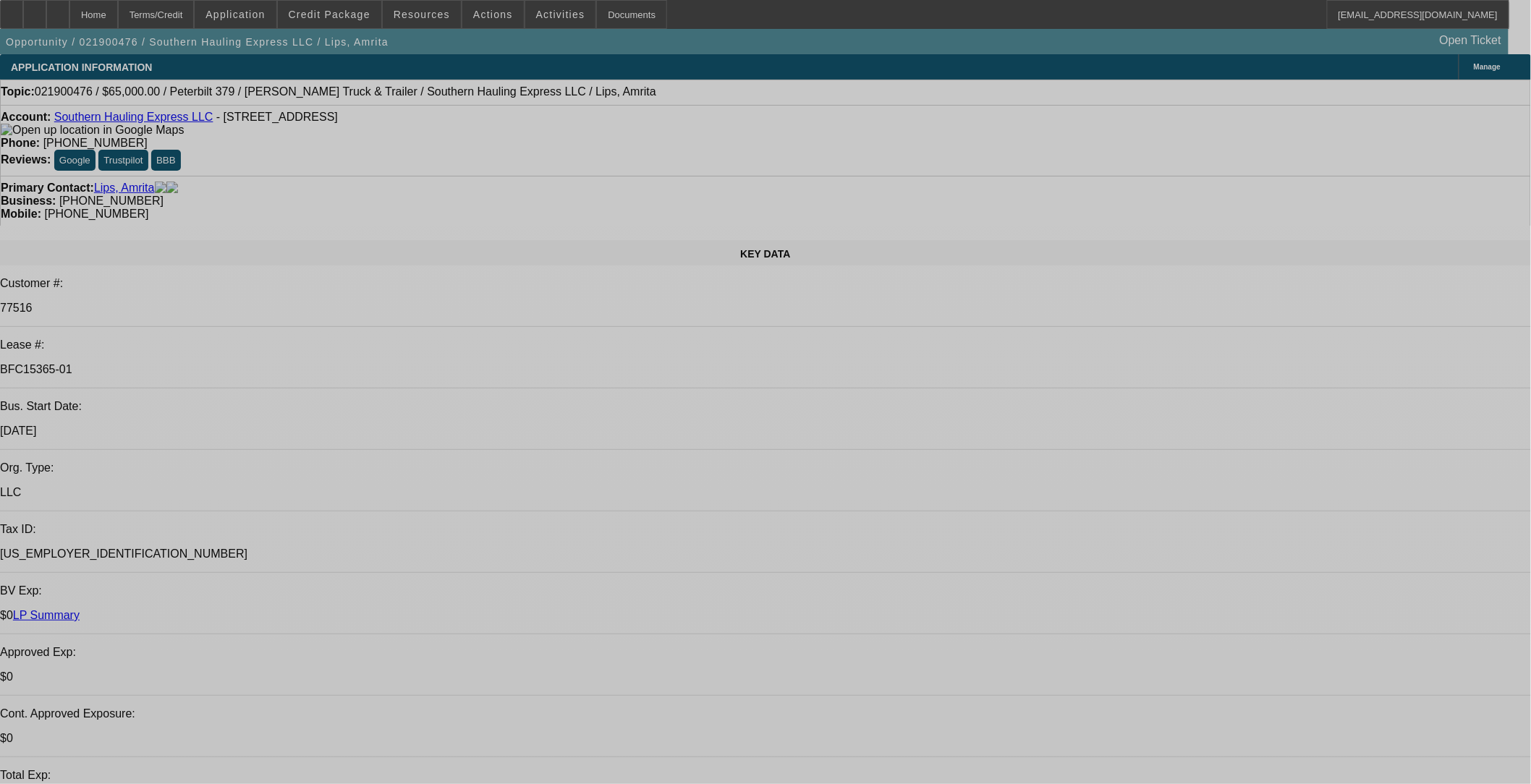
select select "0"
select select "2"
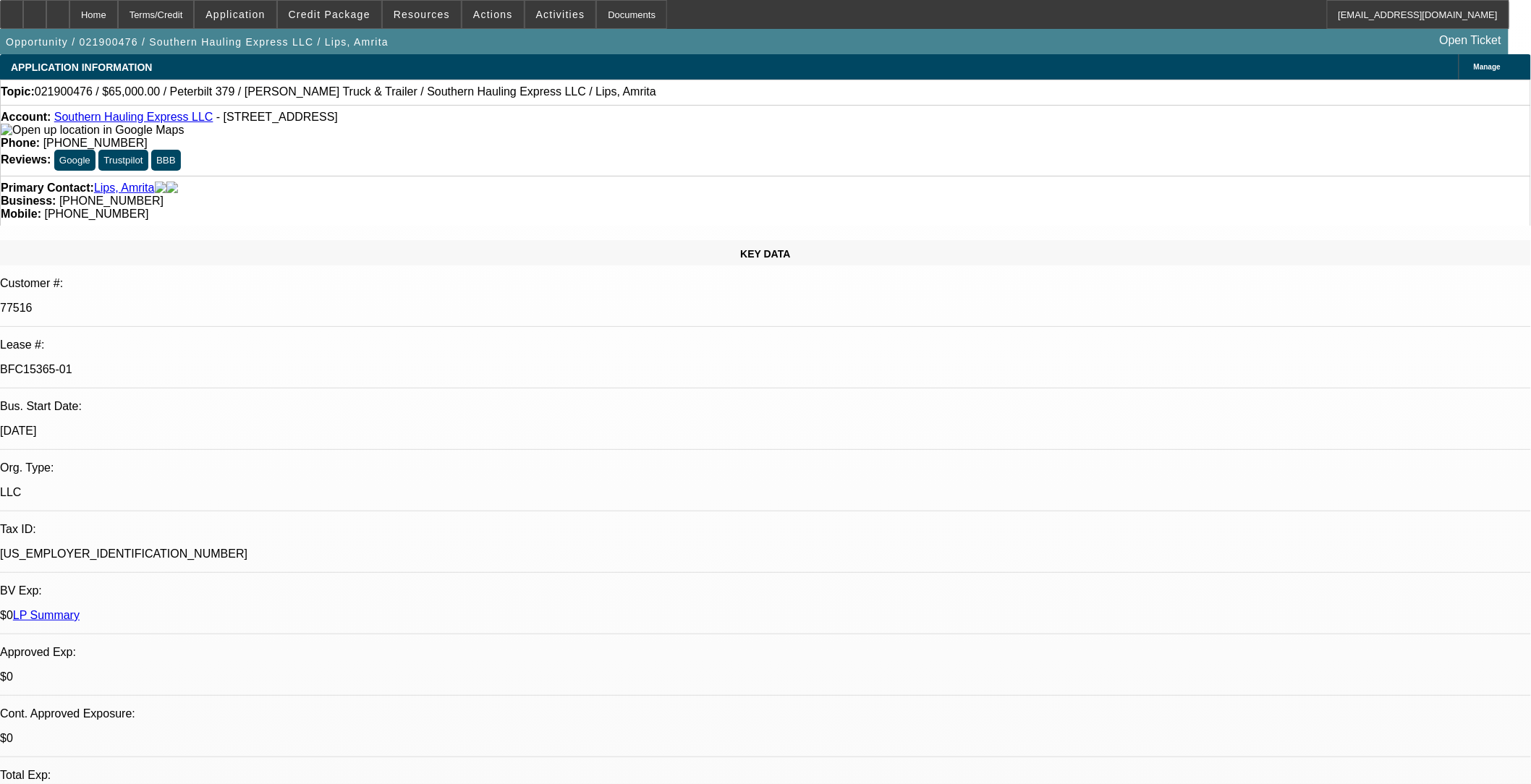
select select "0.1"
select select "0"
select select "2"
select select "0.1"
select select "0"
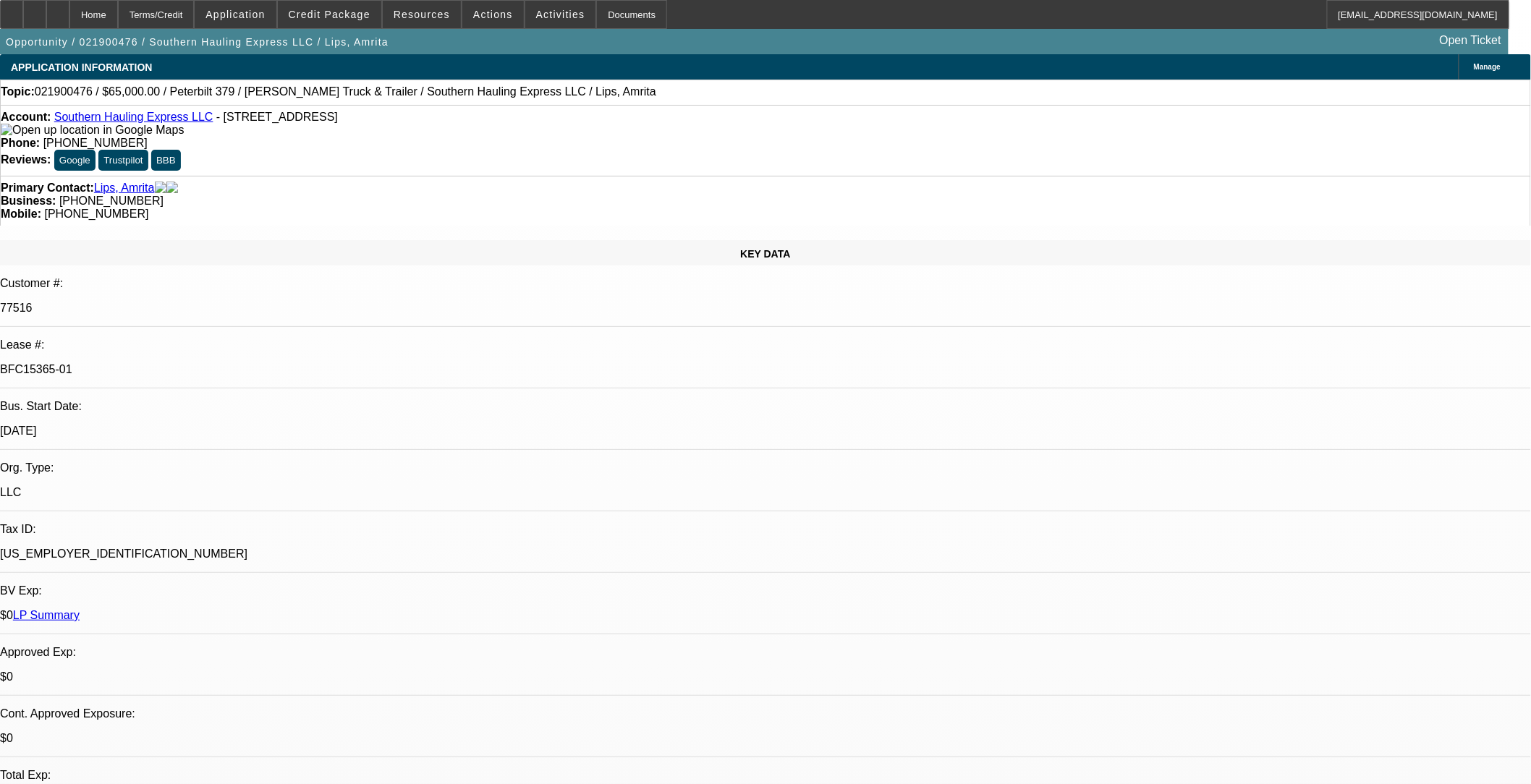
select select "2"
select select "0.1"
select select "0"
select select "2"
select select "0.1"
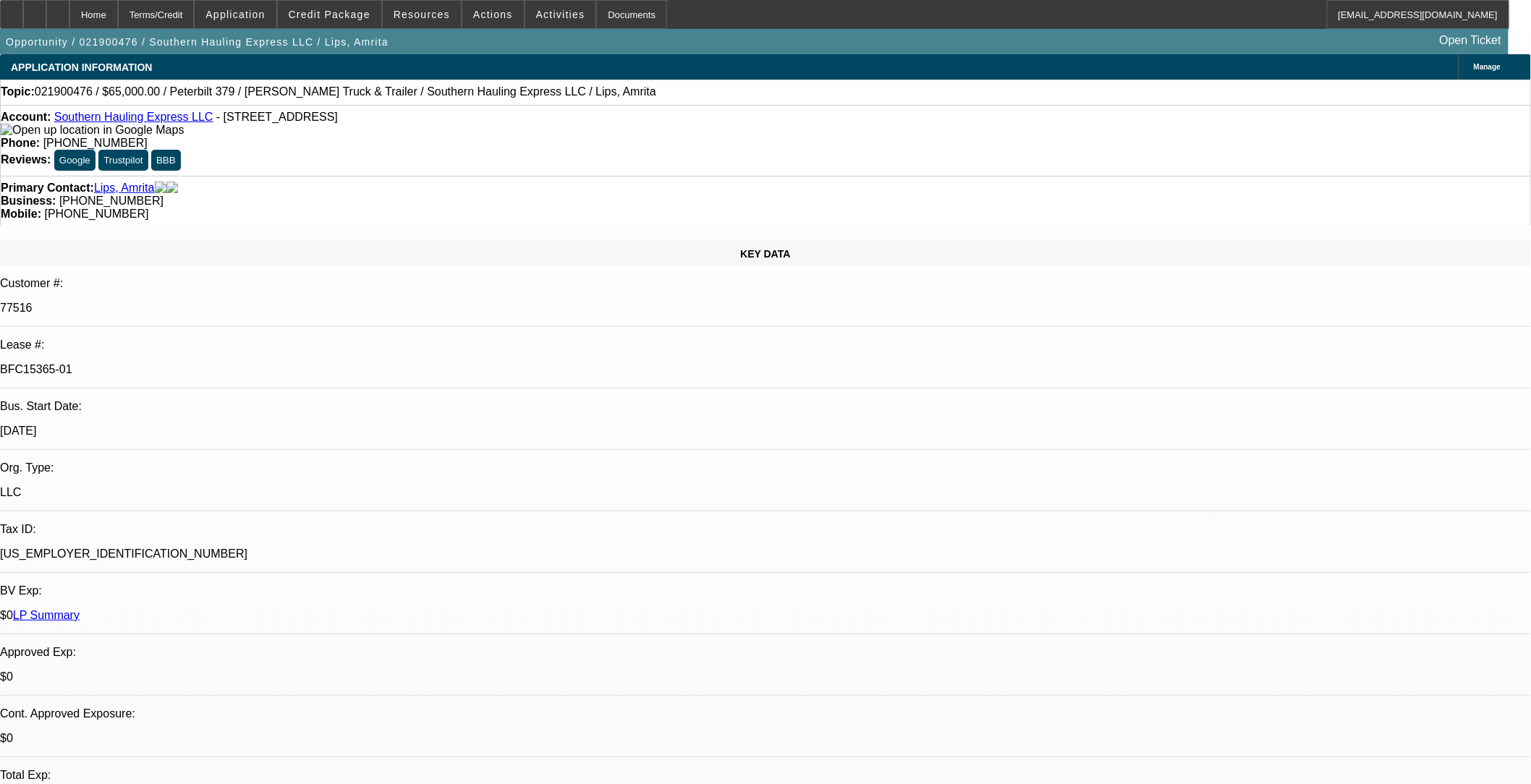
select select "1"
select select "2"
select select "8"
select select "1"
select select "2"
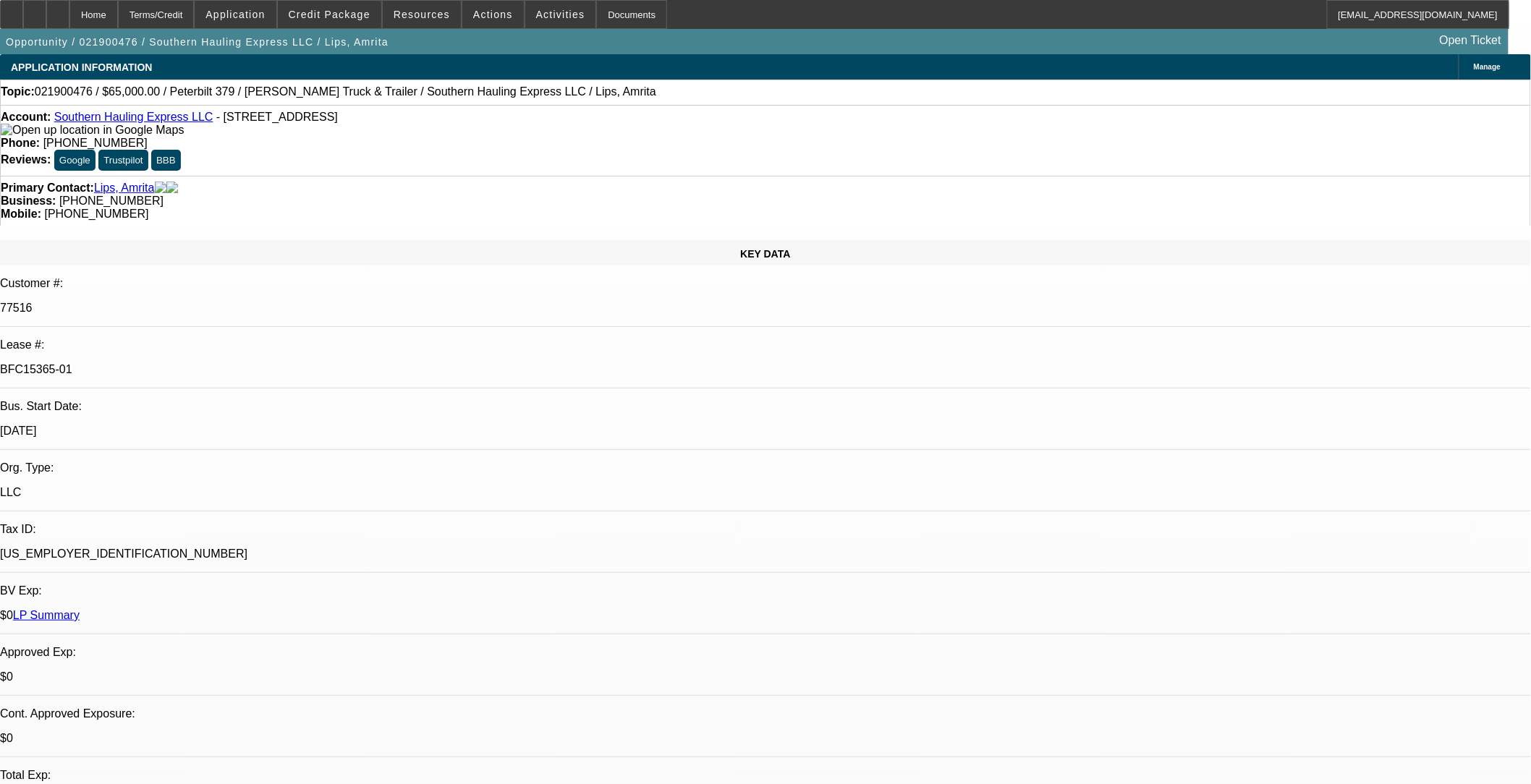
select select "8"
select select "1"
select select "2"
select select "8"
select select "1"
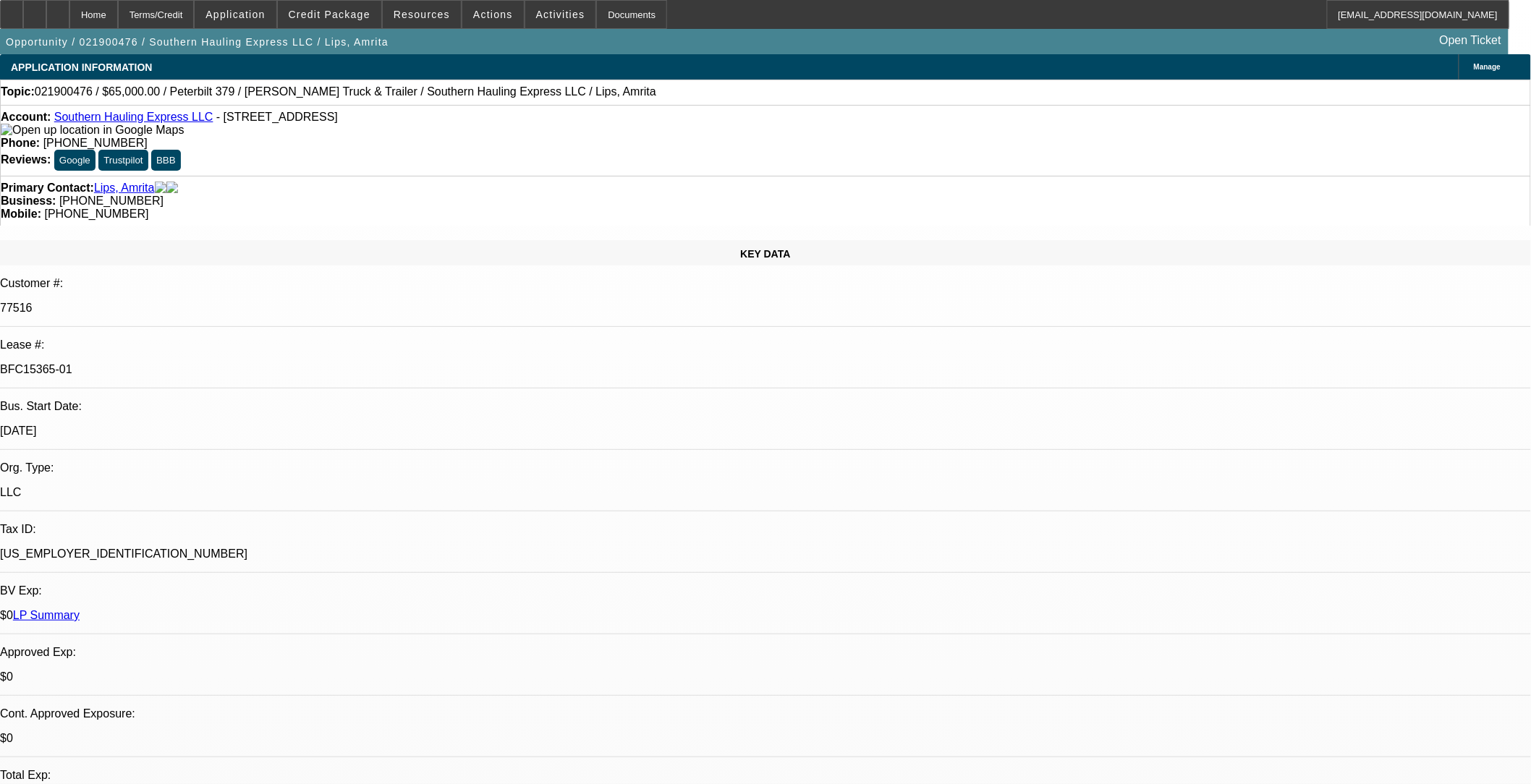
select select "2"
select select "8"
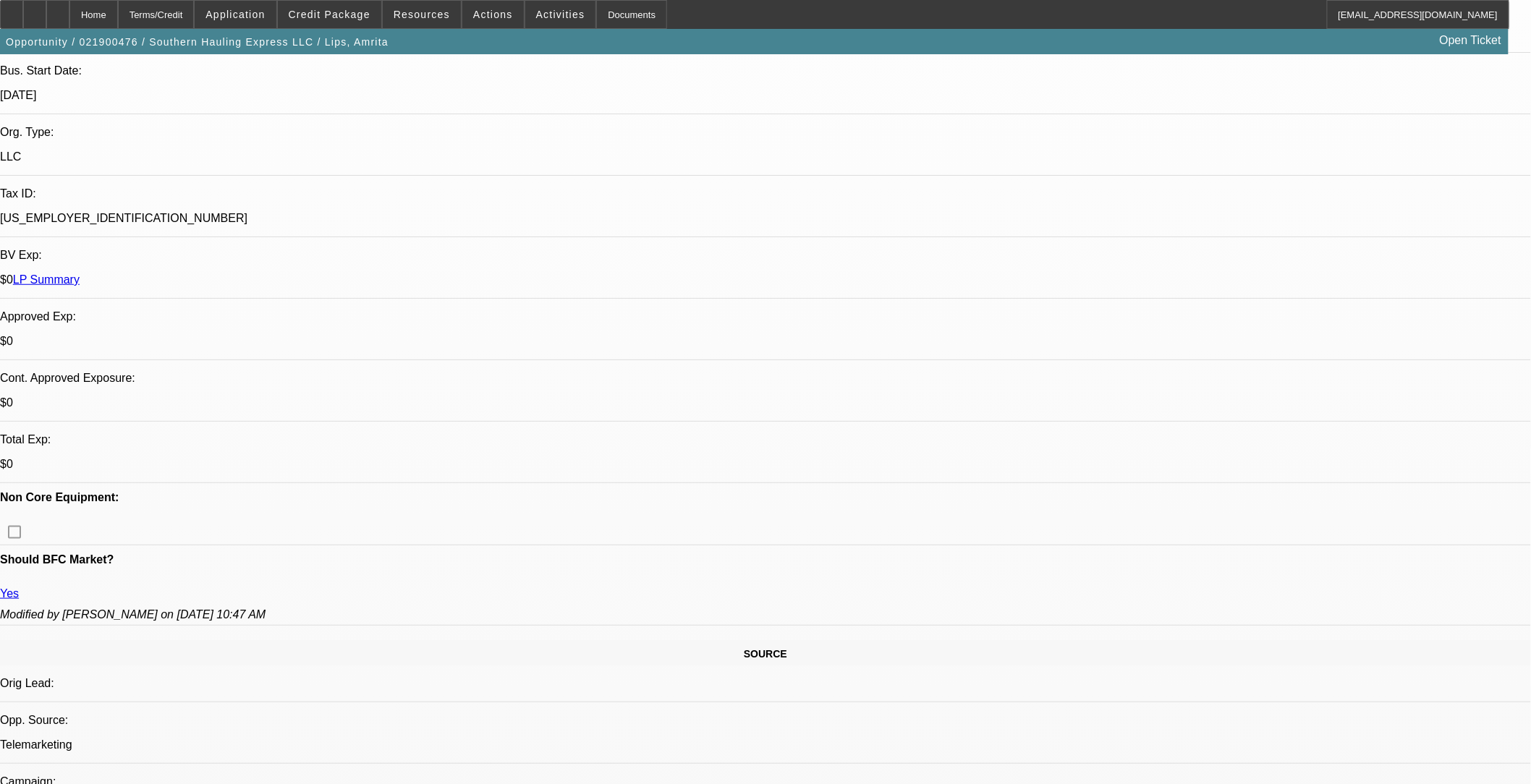
scroll to position [482, 0]
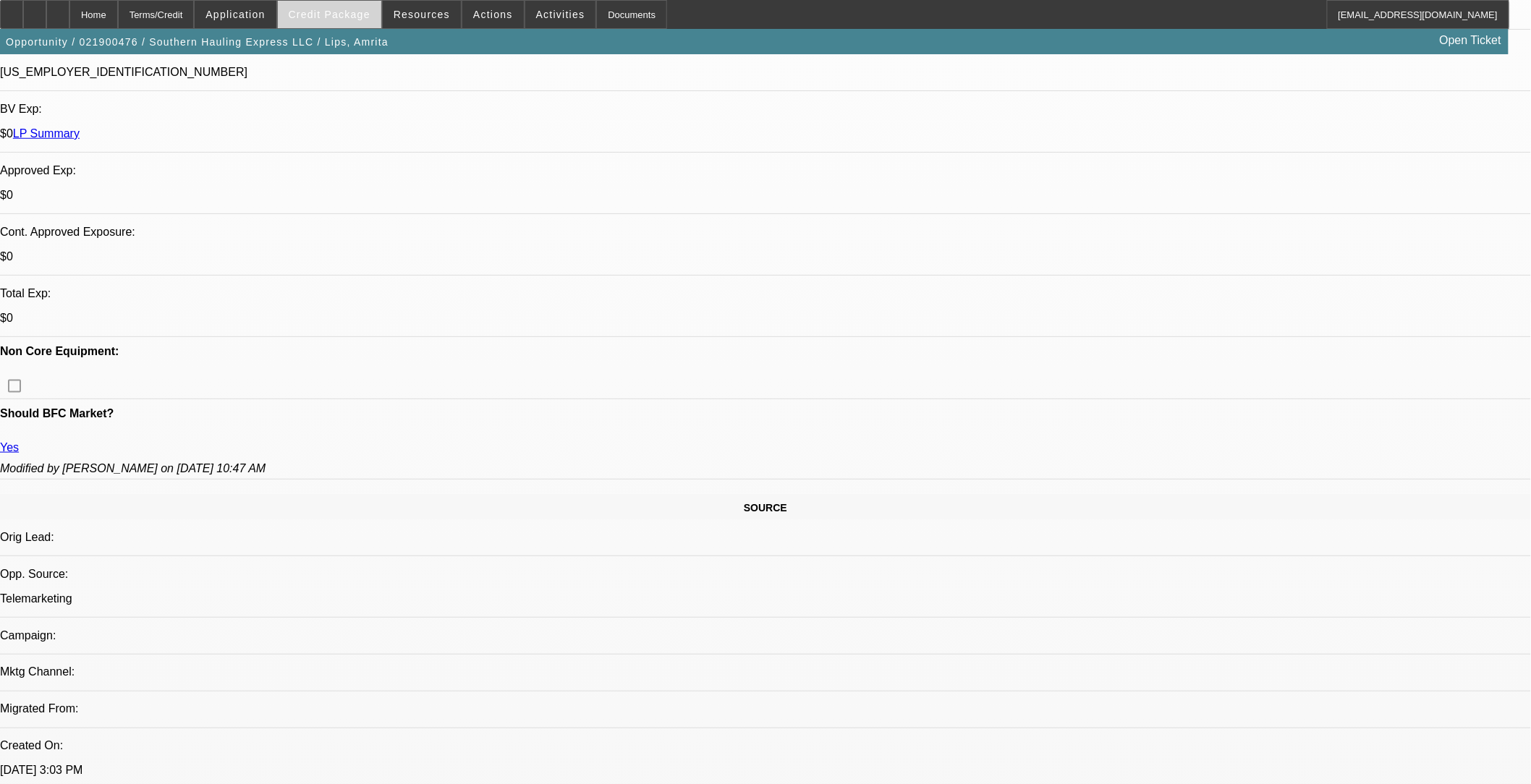
click at [346, 25] on span at bounding box center [329, 14] width 103 height 35
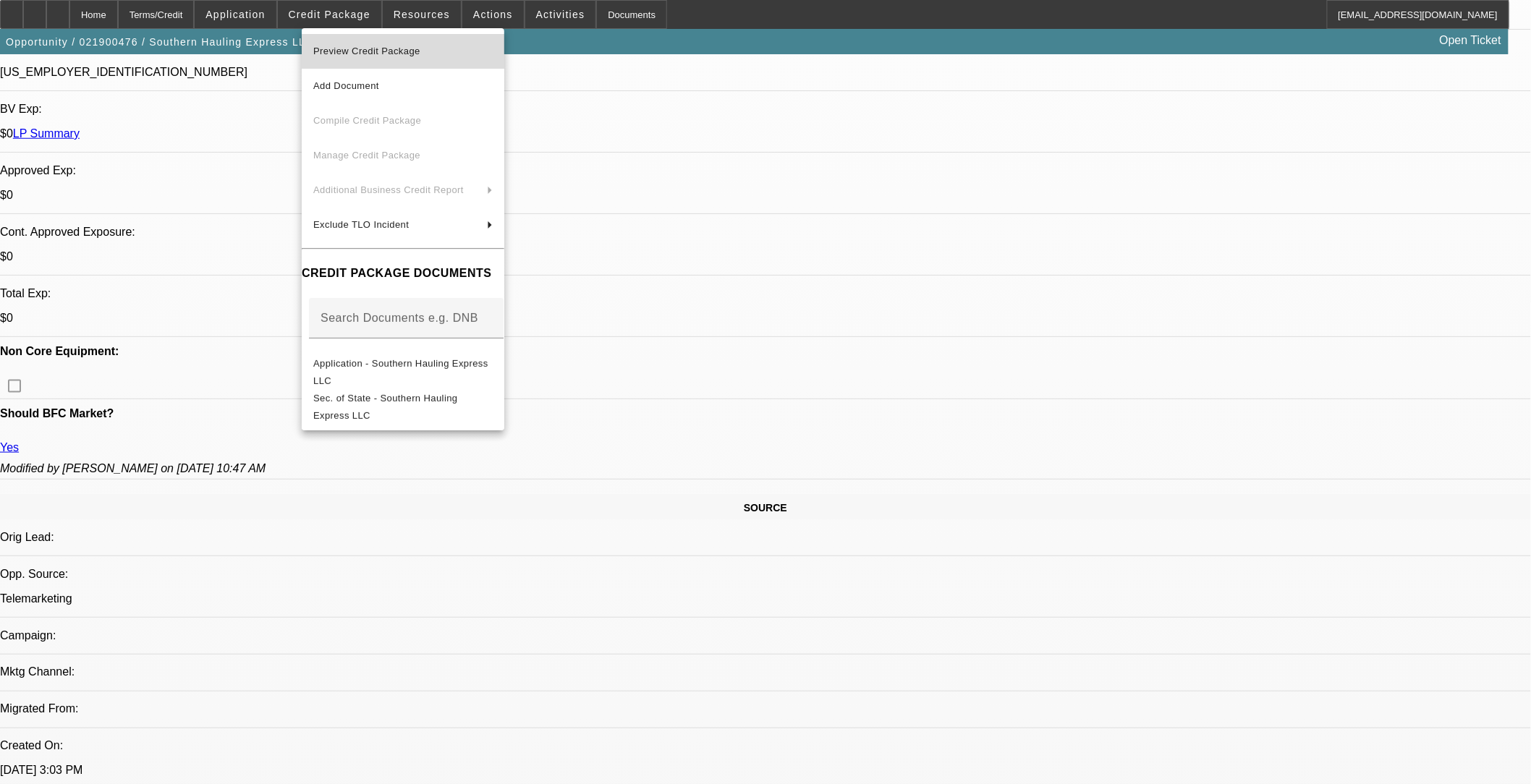
click at [349, 48] on span "Preview Credit Package" at bounding box center [367, 51] width 107 height 11
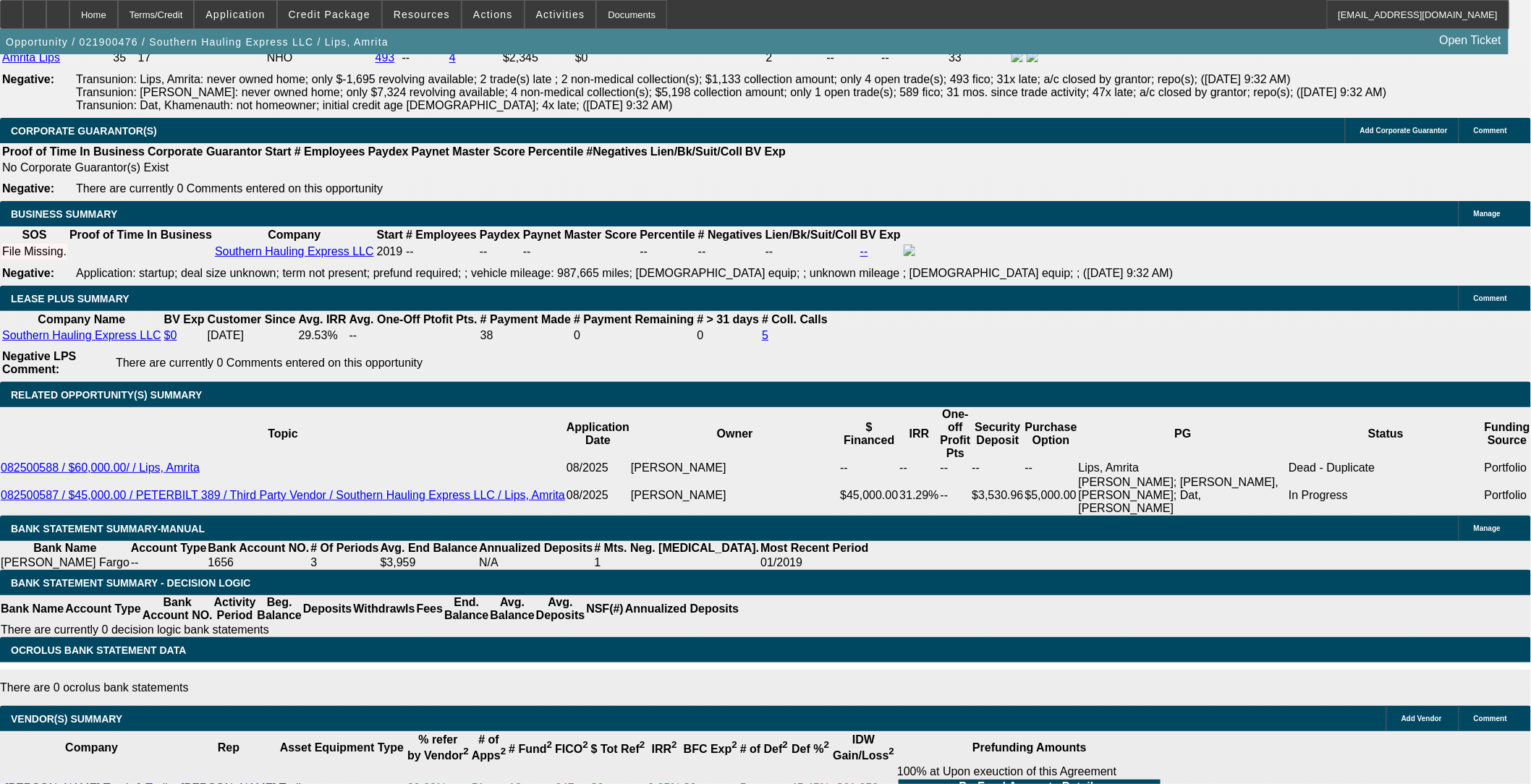
scroll to position [2491, 0]
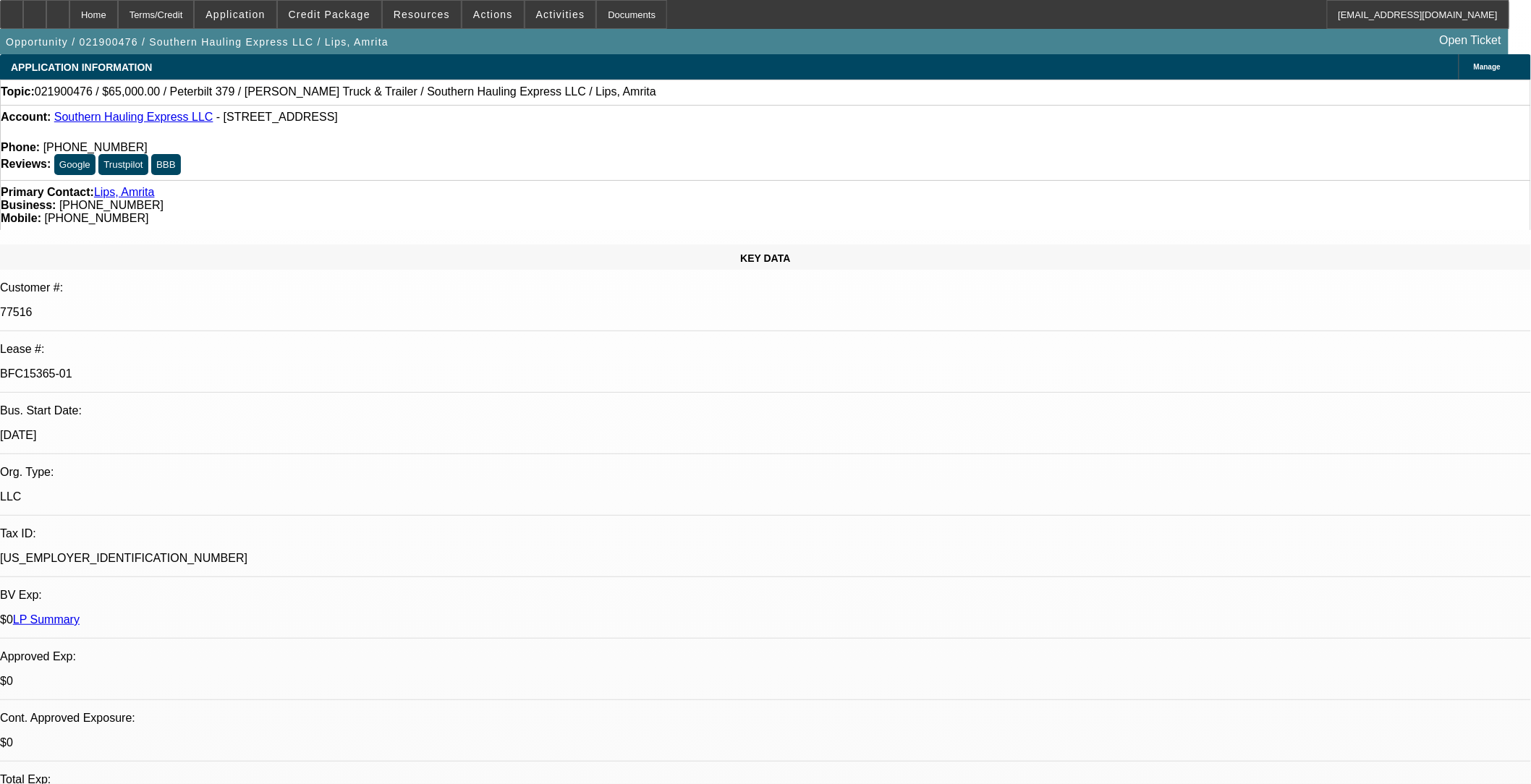
select select "0"
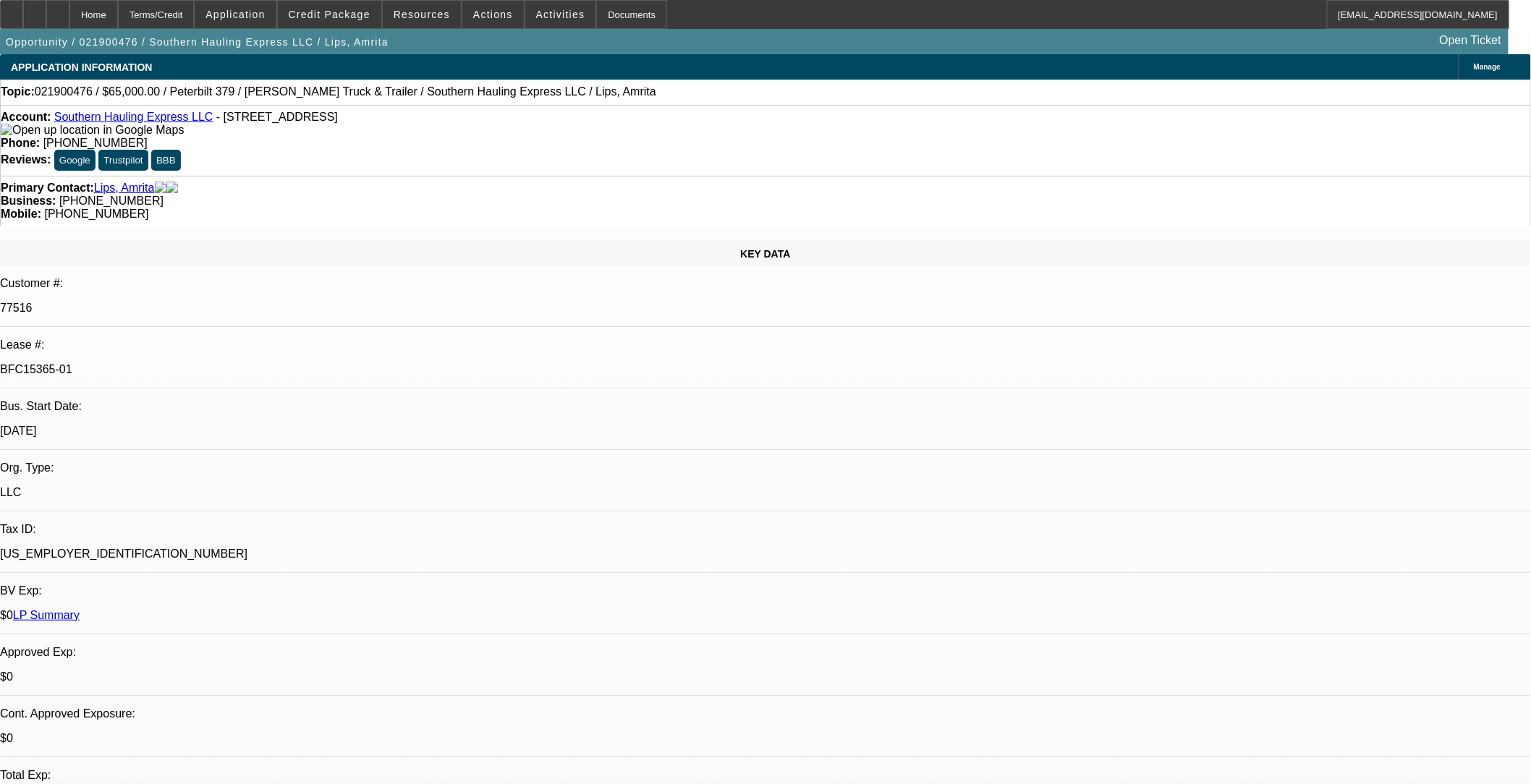
select select "2"
select select "0.1"
select select "0"
select select "2"
select select "0.1"
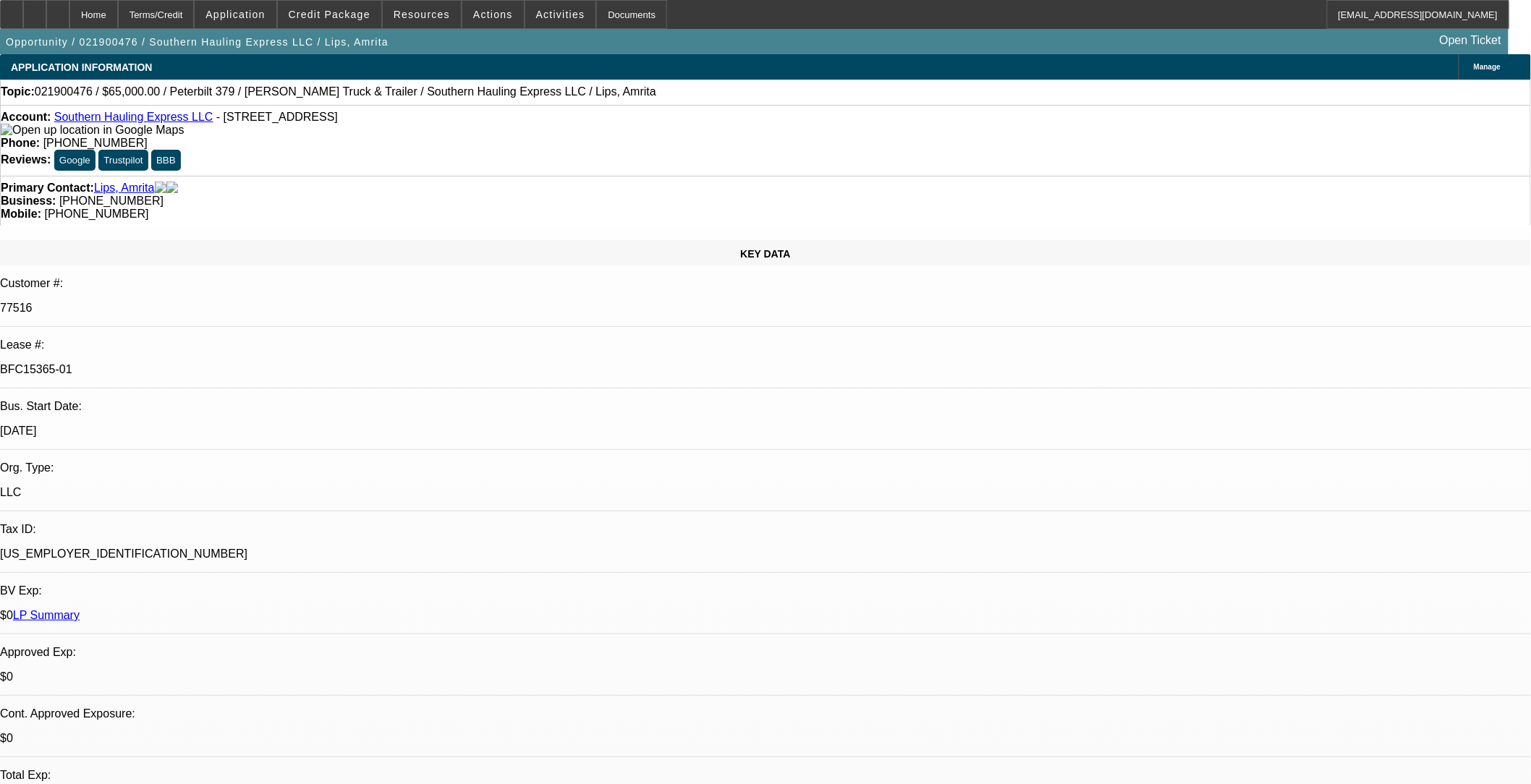
select select "0"
select select "2"
select select "0.1"
select select "0"
select select "2"
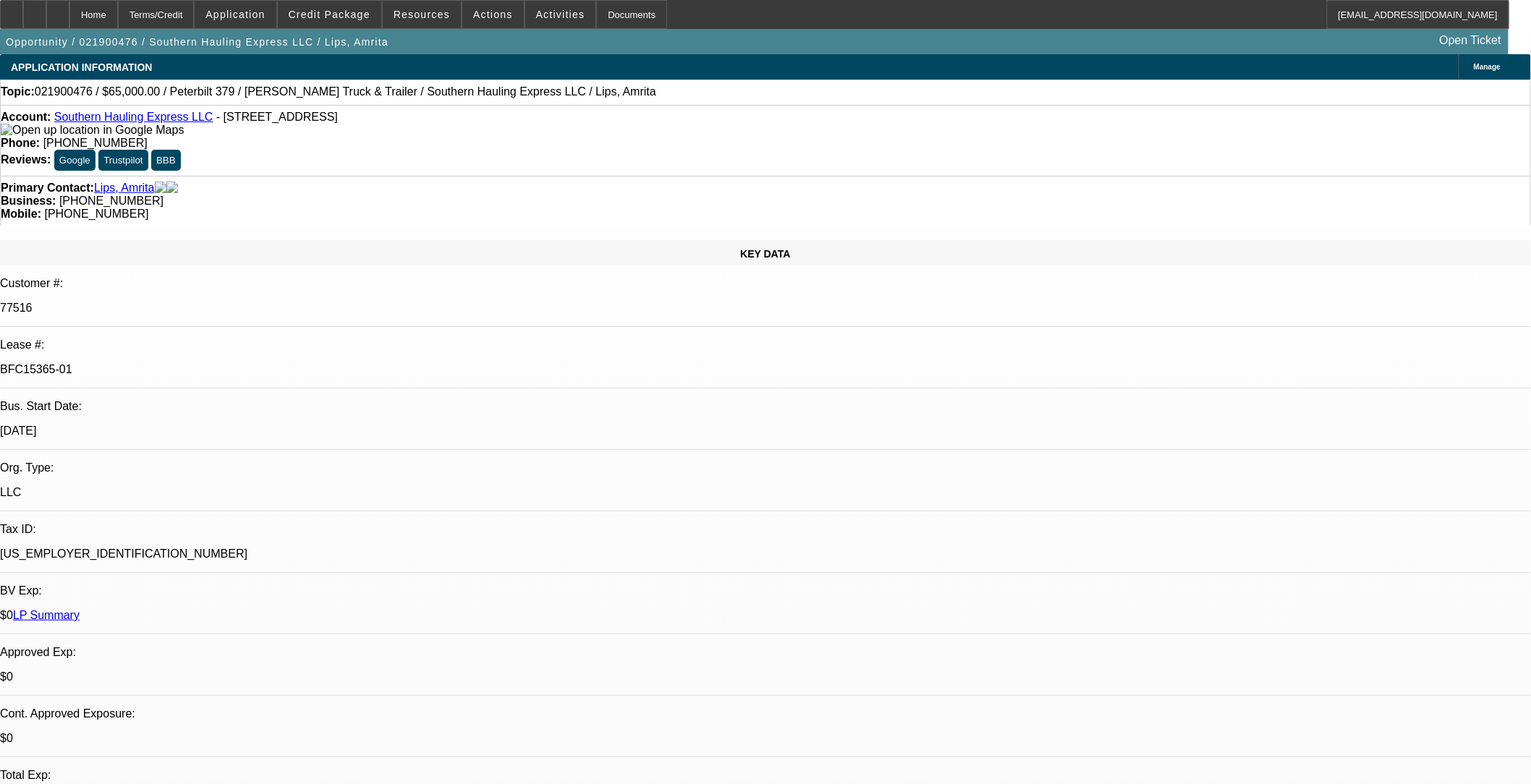
select select "0.1"
select select "1"
select select "2"
select select "8"
select select "1"
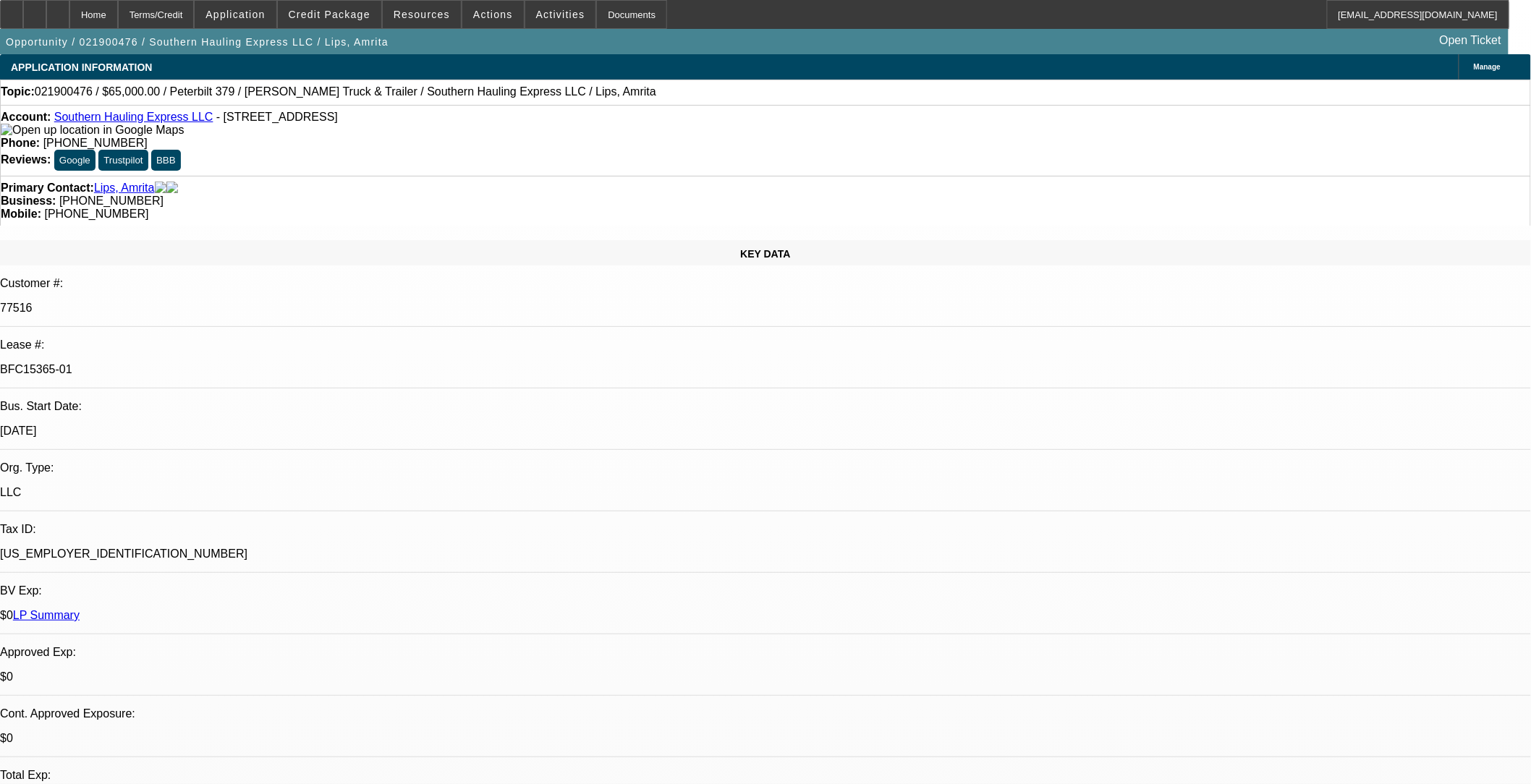
select select "2"
select select "8"
select select "1"
select select "2"
select select "8"
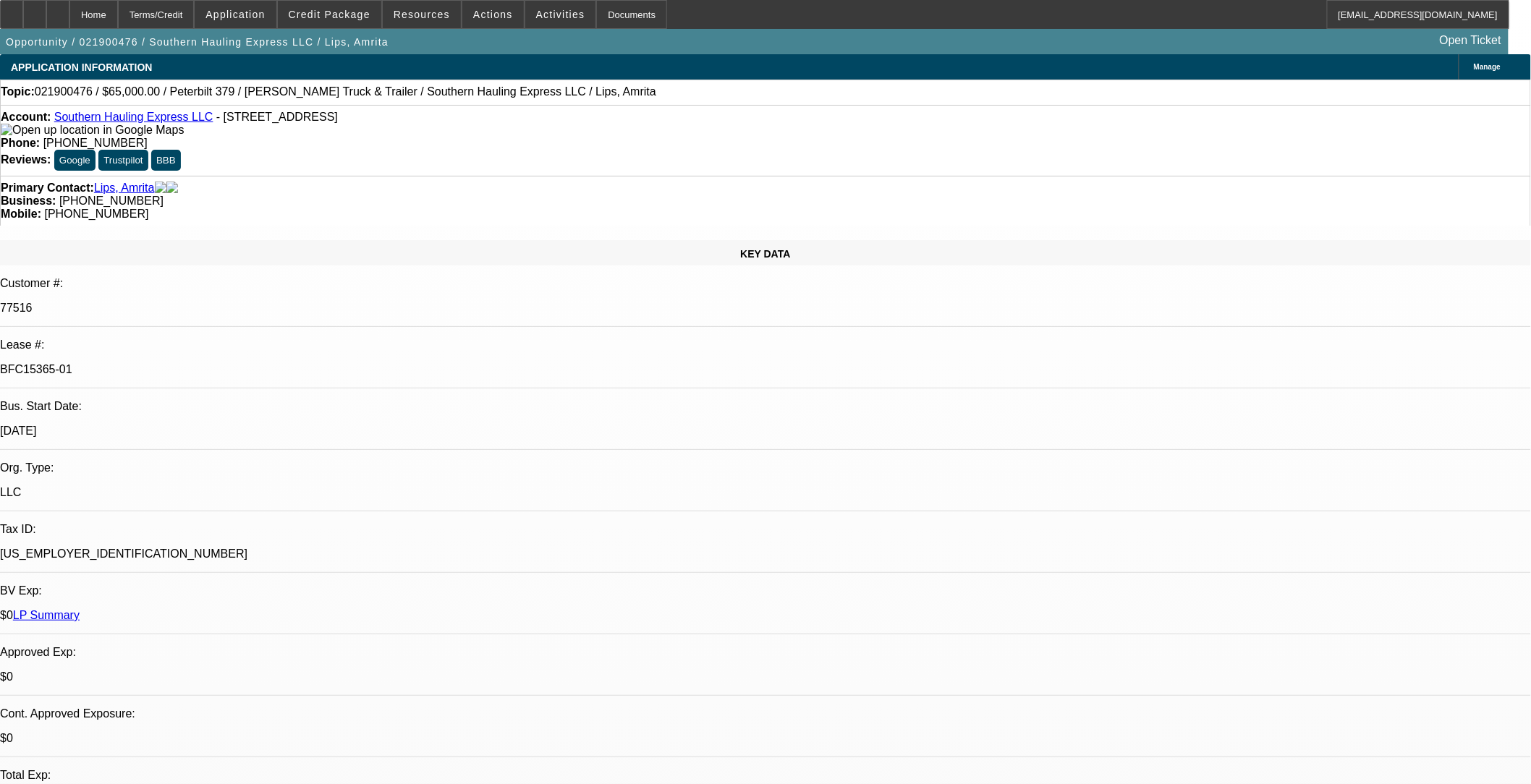
select select "1"
select select "2"
select select "8"
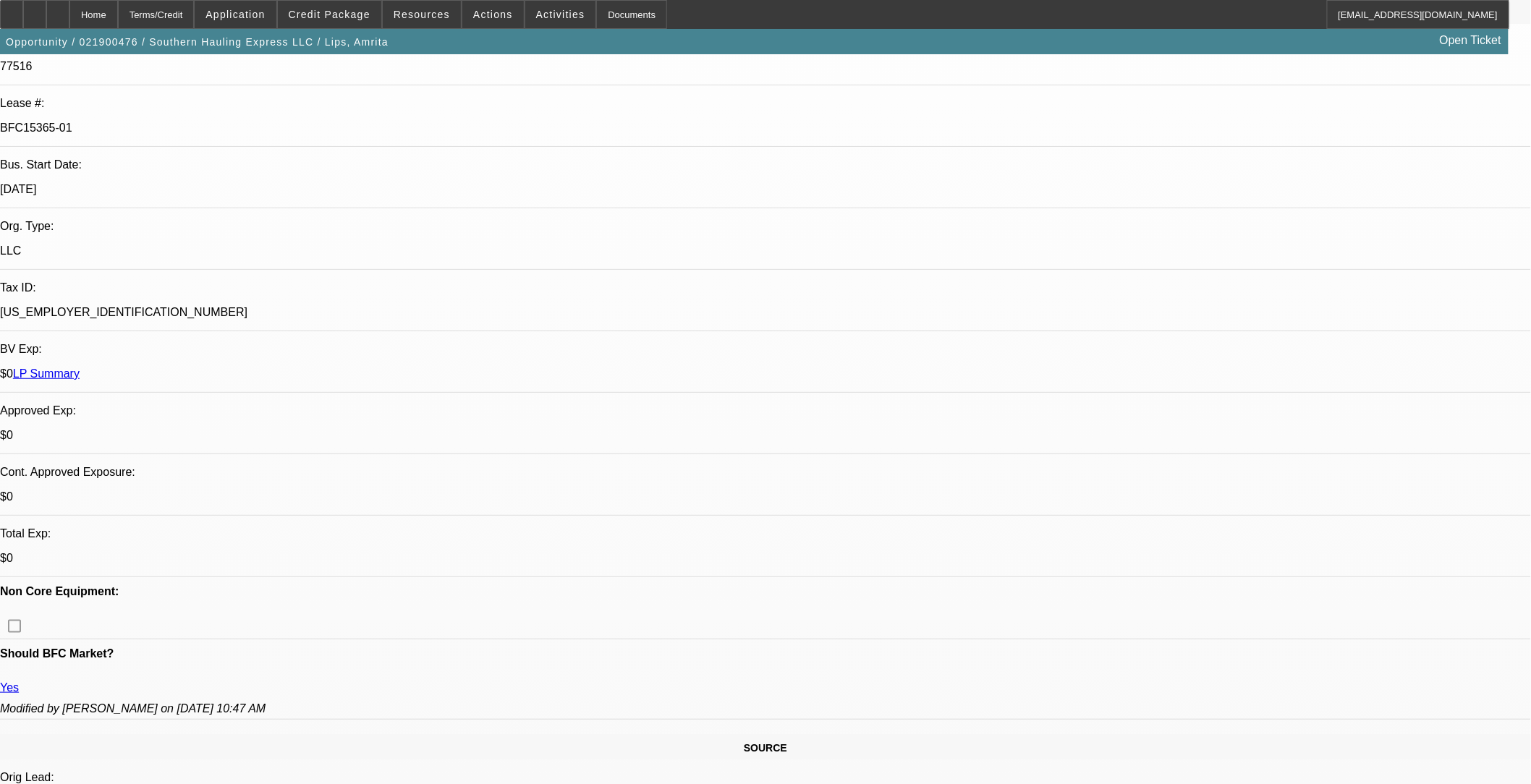
scroll to position [241, 0]
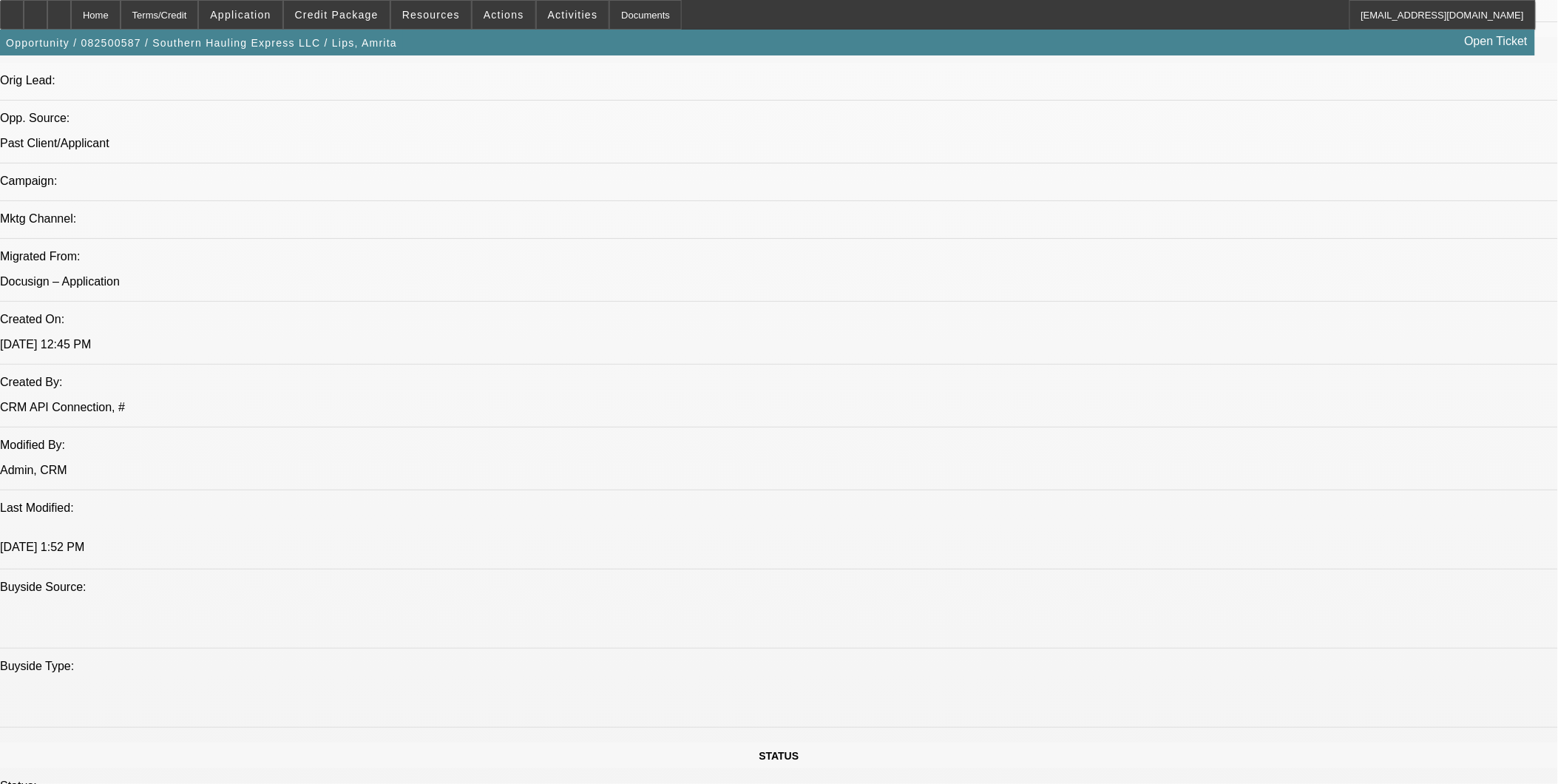
select select "0.1"
select select "2"
select select "0.1"
select select "2"
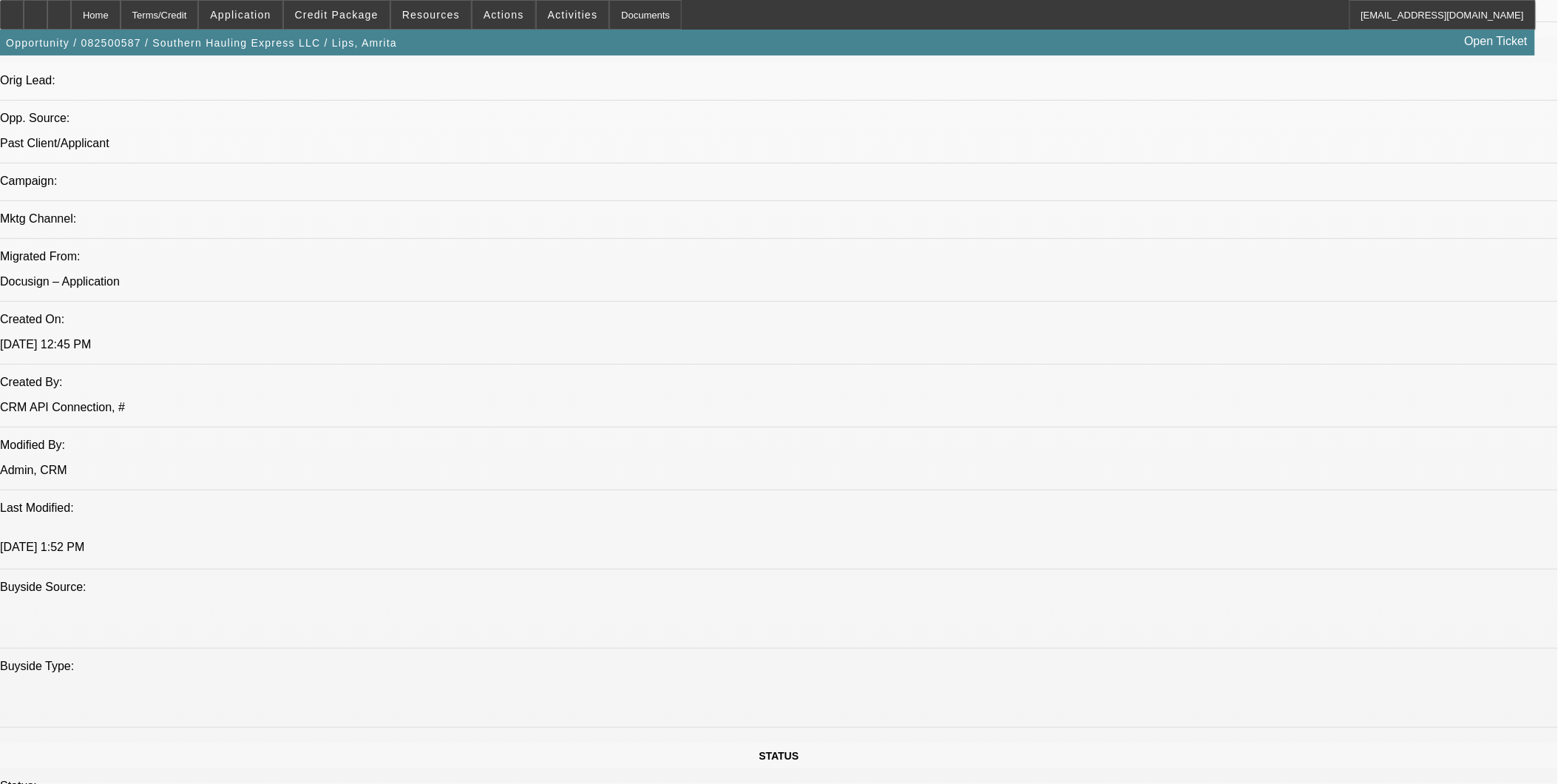
select select "0.1"
select select "1"
select select "2"
select select "4"
select select "1"
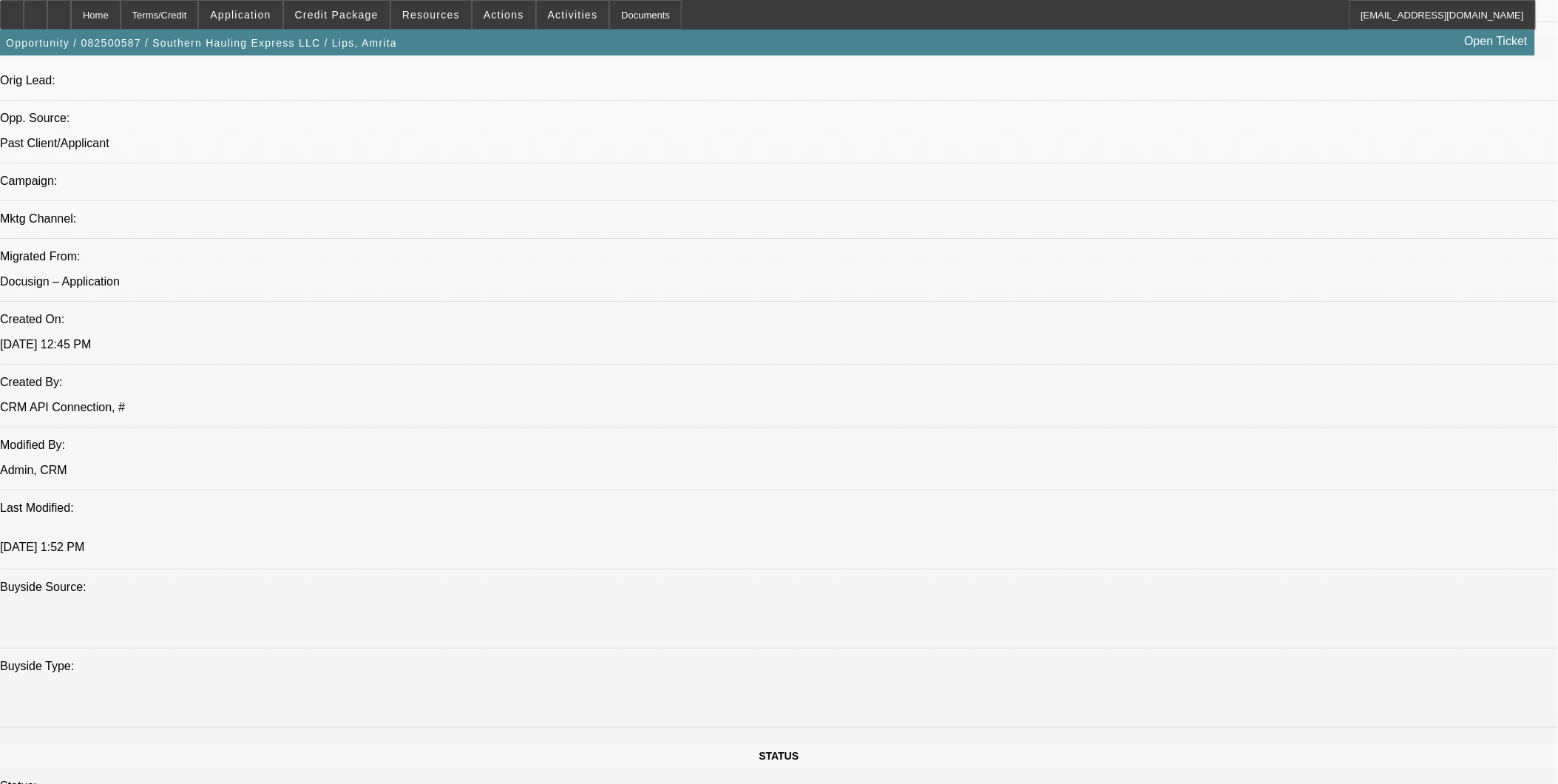
select select "2"
select select "4"
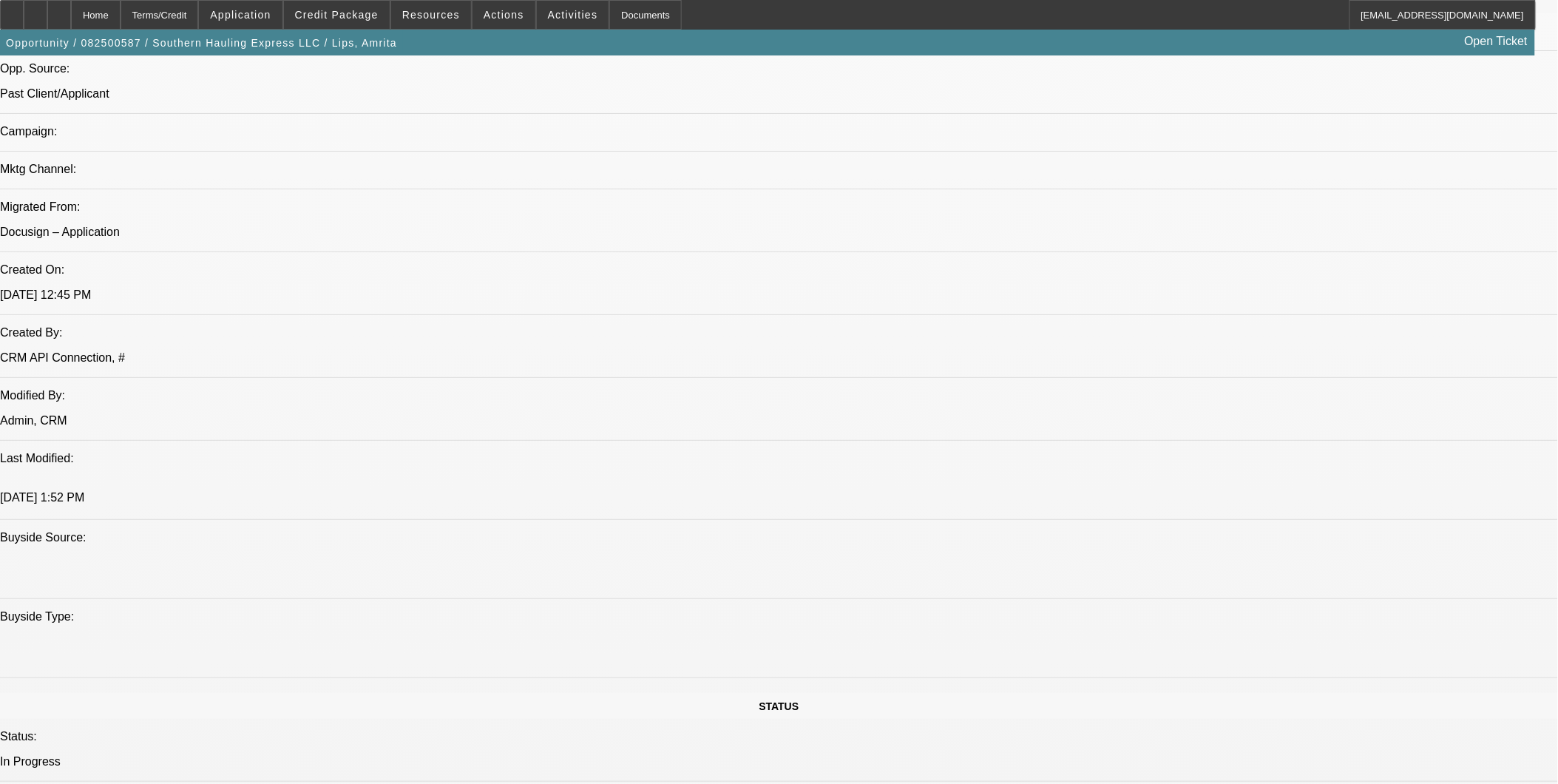
scroll to position [1392, 0]
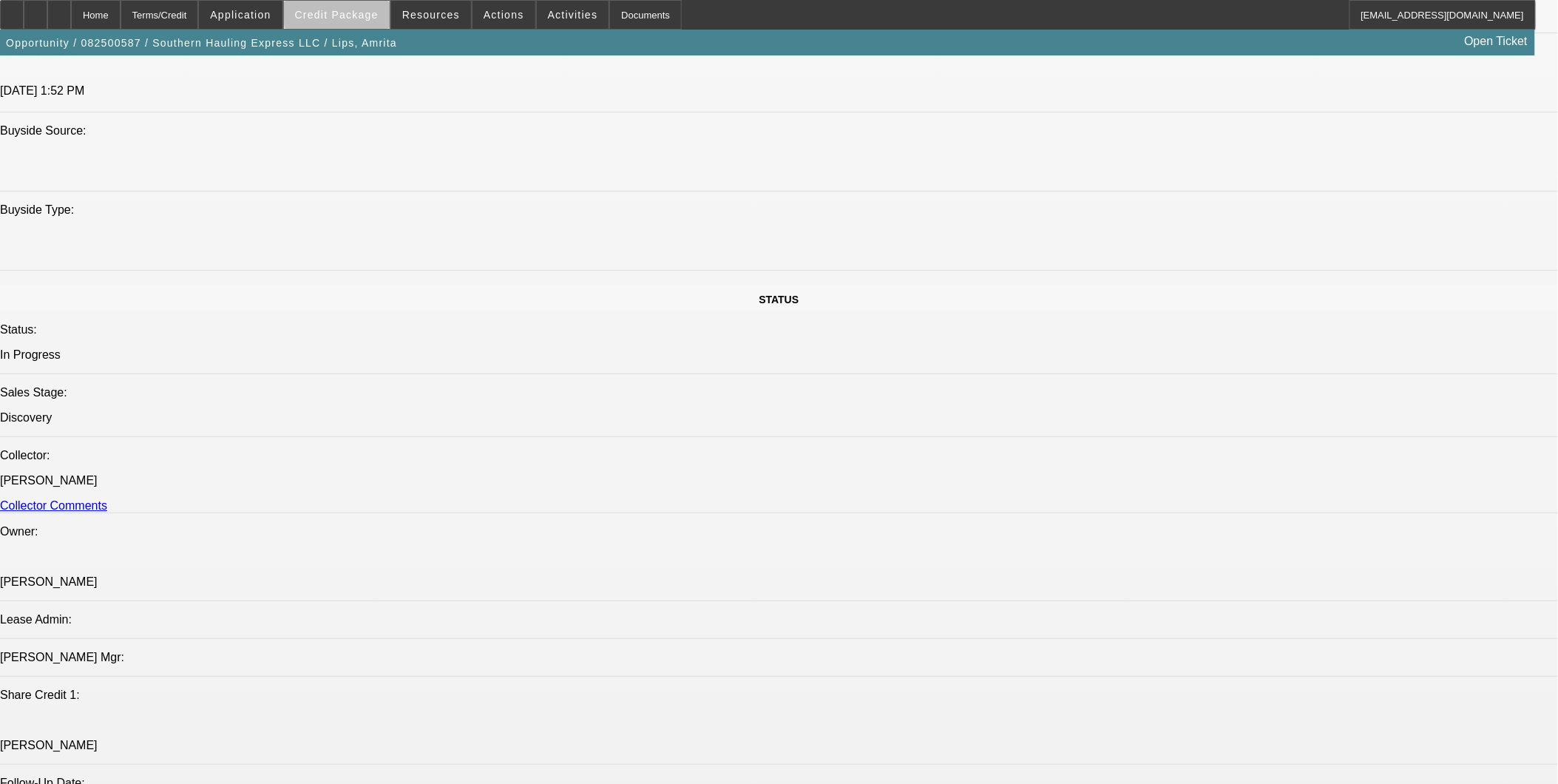
click at [378, 15] on span "Credit Package" at bounding box center [337, 15] width 84 height 12
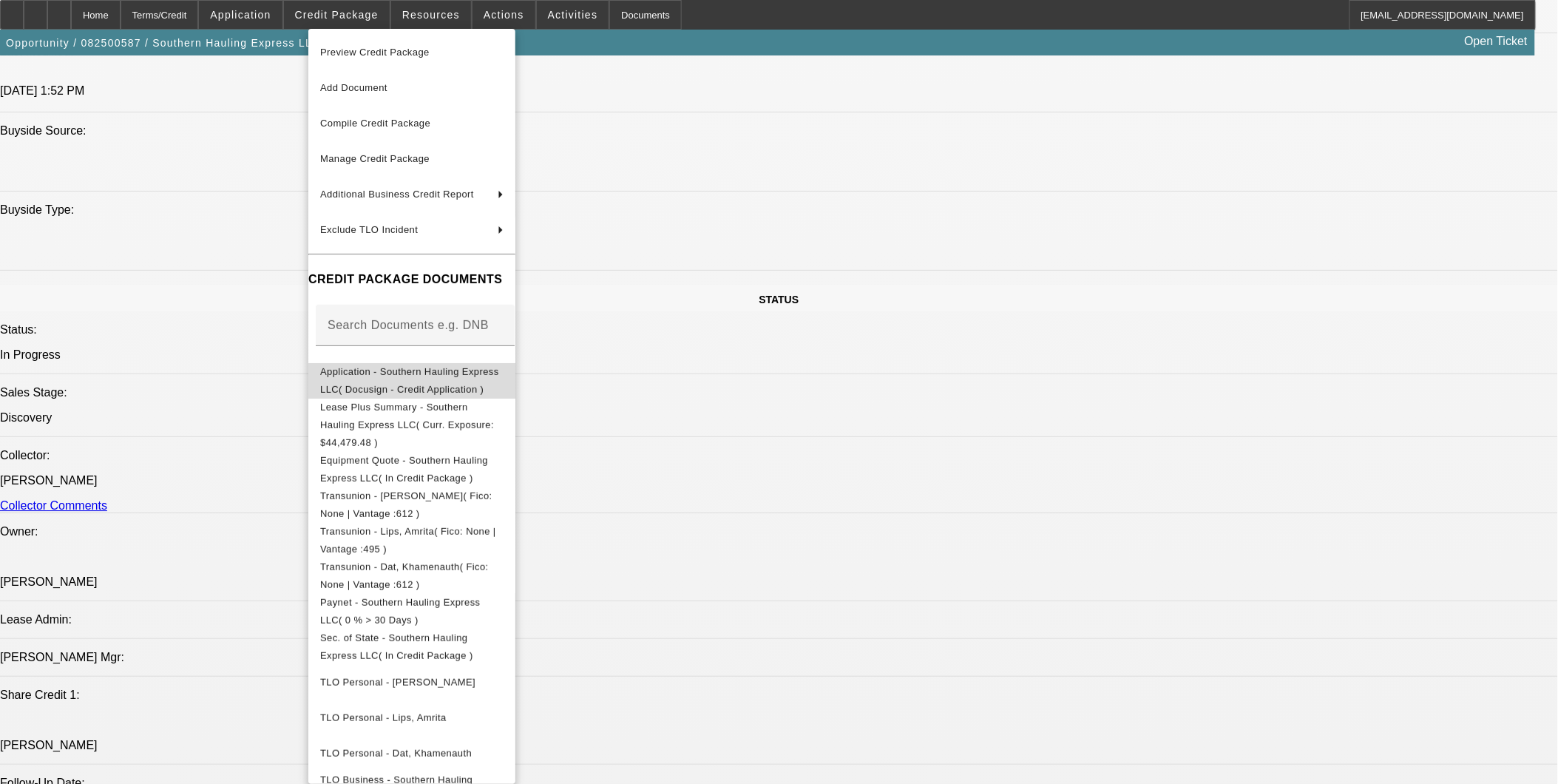
click at [390, 368] on span "Application - Southern Hauling Express LLC( Docusign - Credit Application )" at bounding box center [409, 380] width 179 height 29
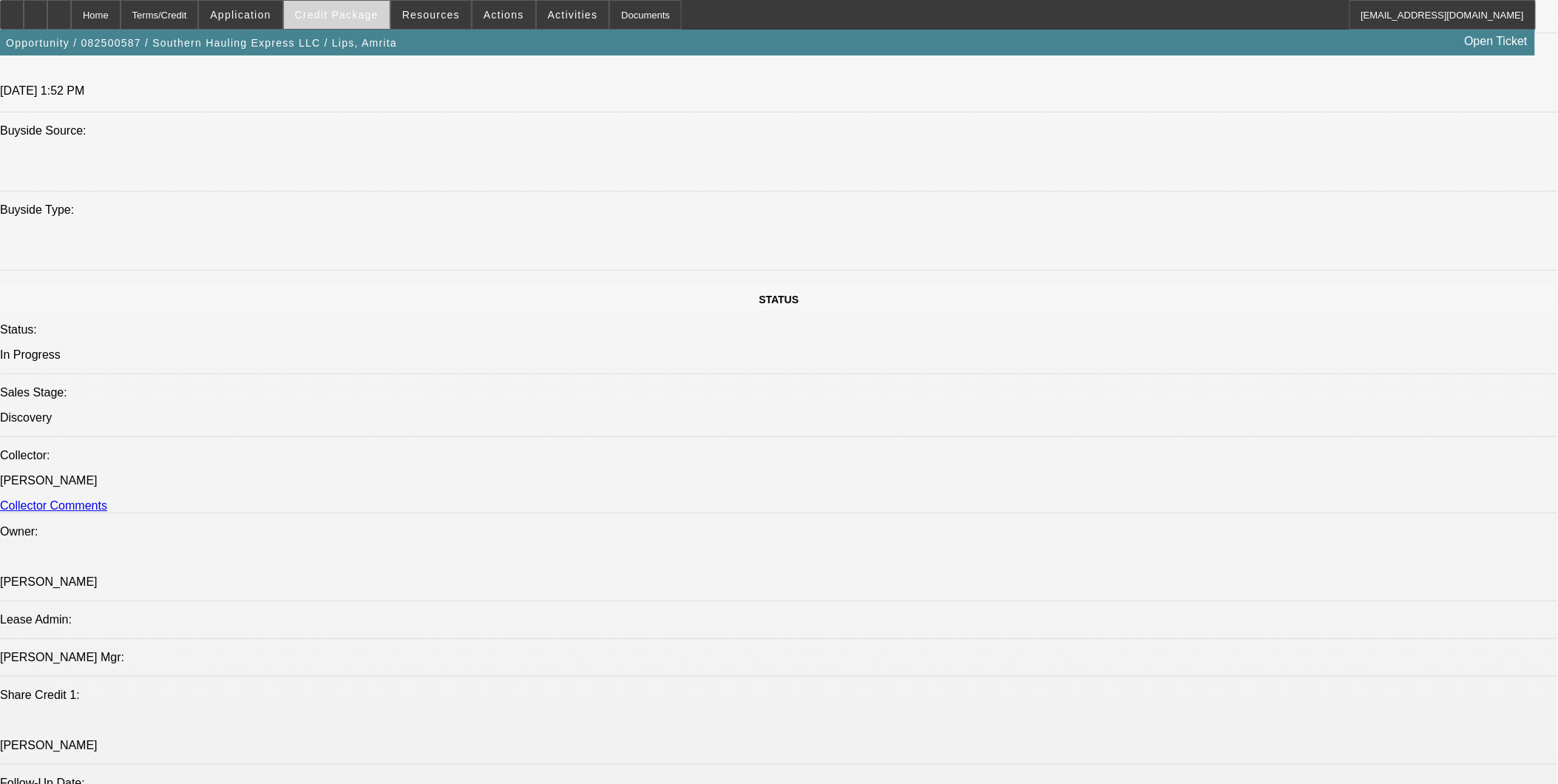
click at [378, 11] on span "Credit Package" at bounding box center [337, 15] width 84 height 12
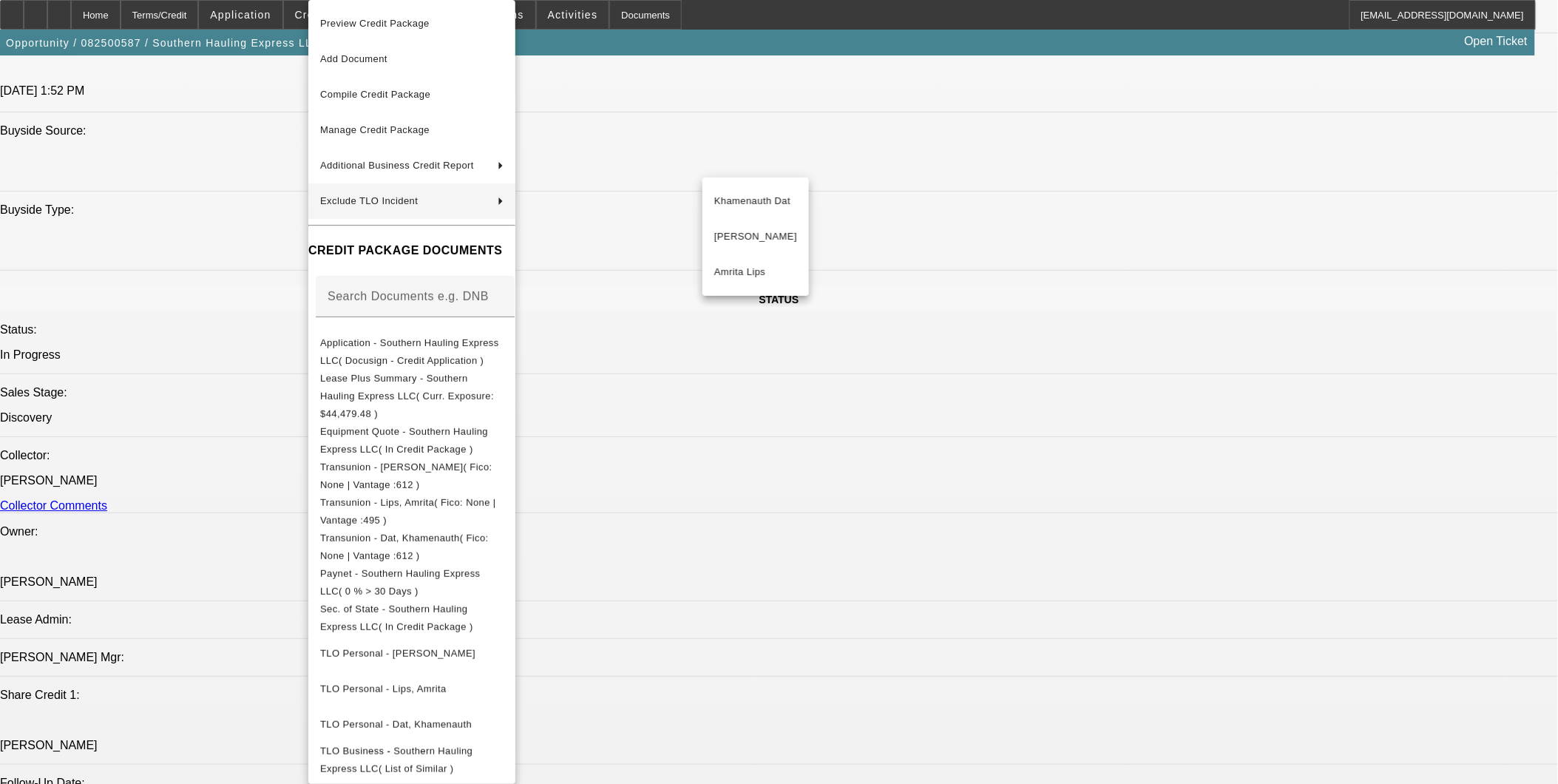
click at [1196, 596] on div at bounding box center [779, 392] width 1558 height 784
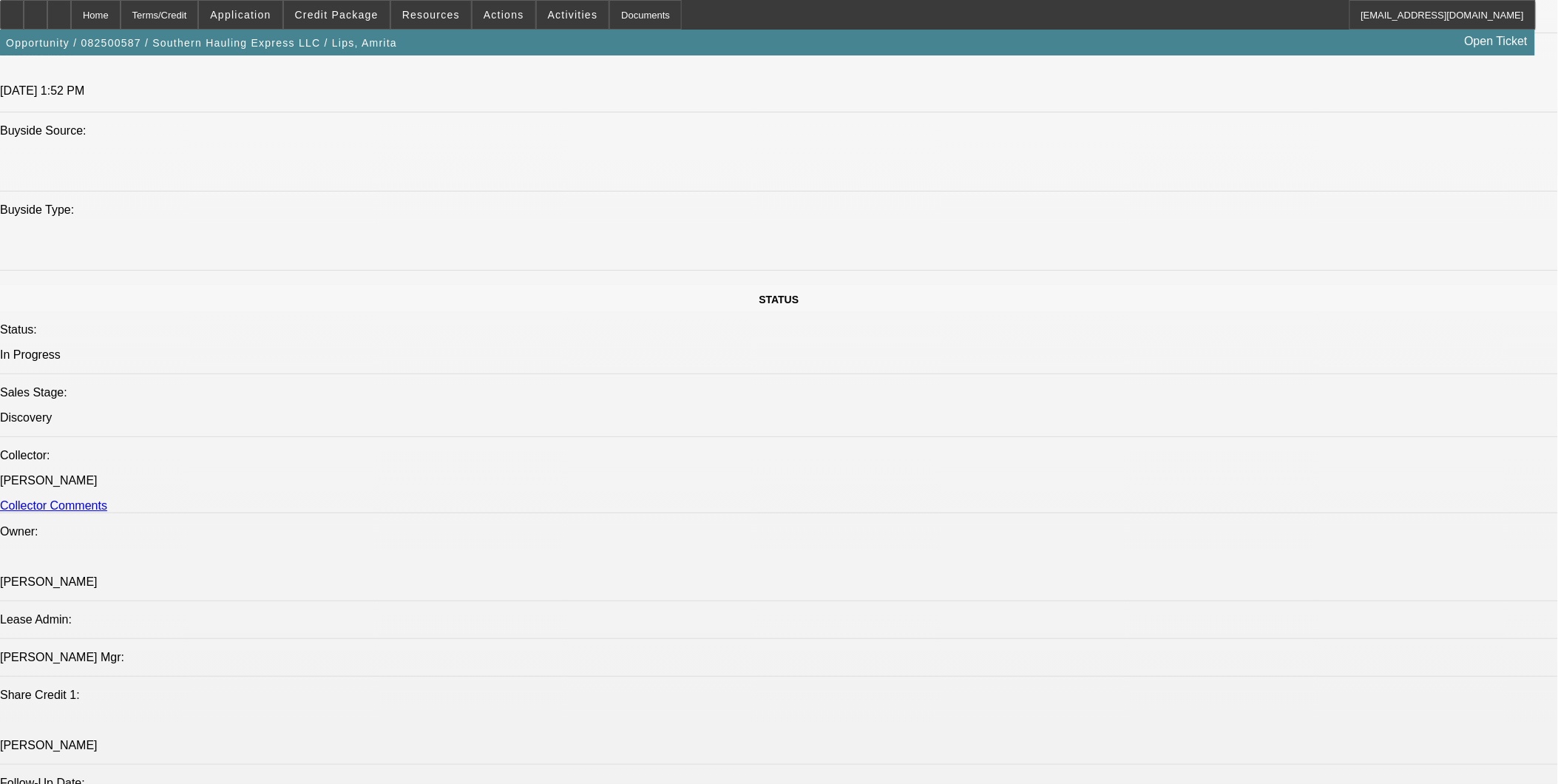
drag, startPoint x: 1226, startPoint y: 571, endPoint x: 1211, endPoint y: 577, distance: 16.2
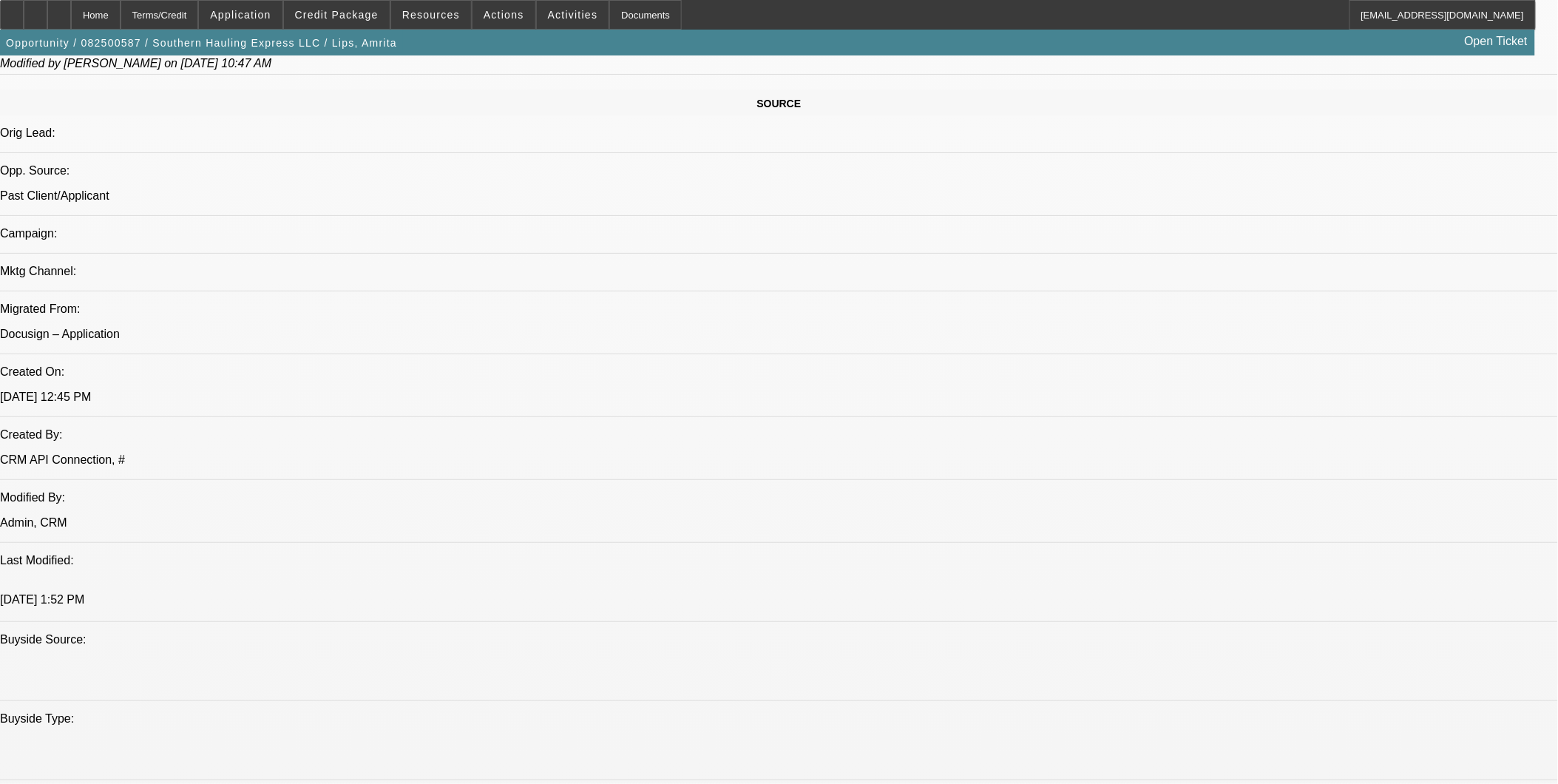
scroll to position [653, 0]
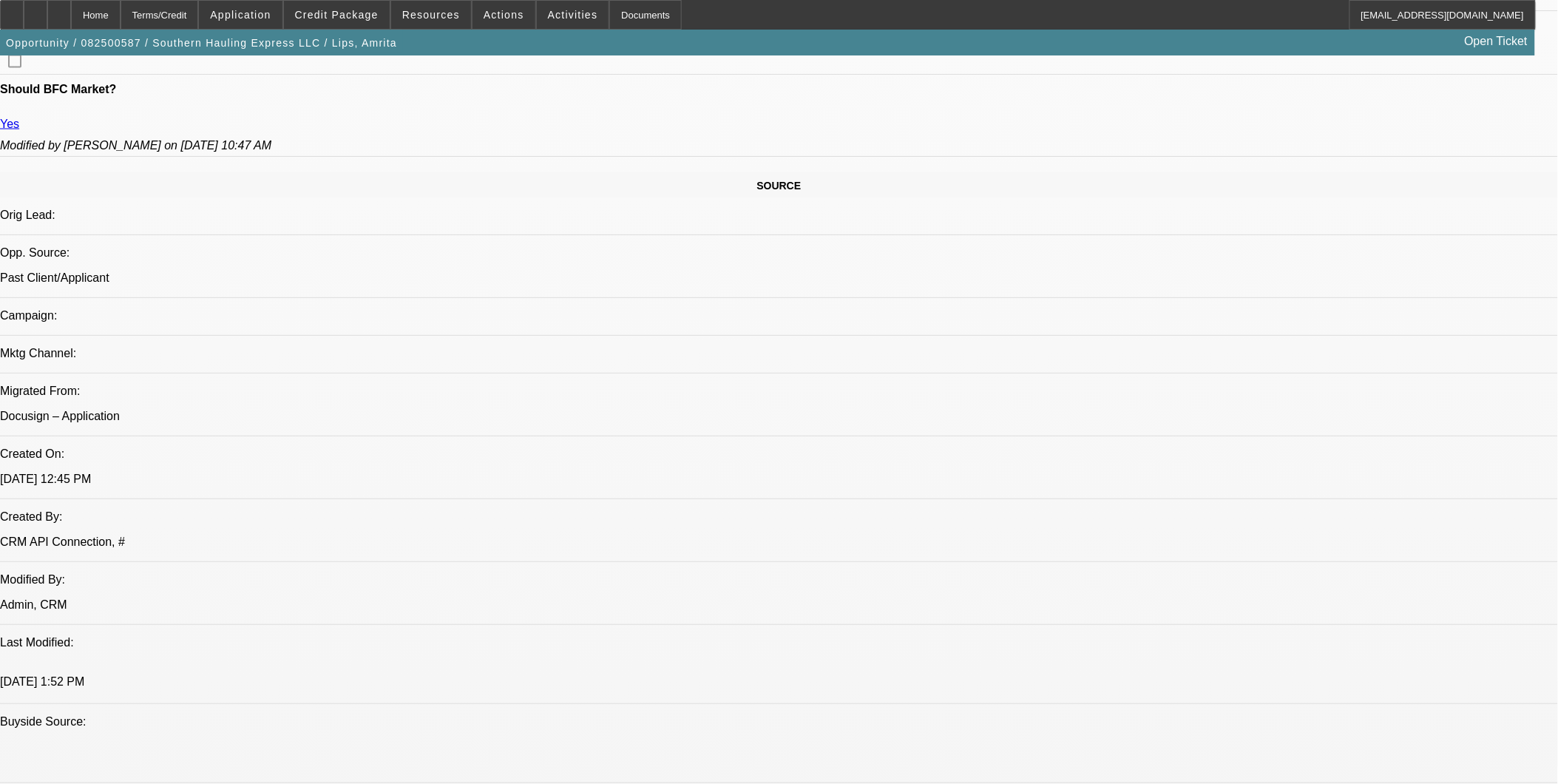
scroll to position [571, 0]
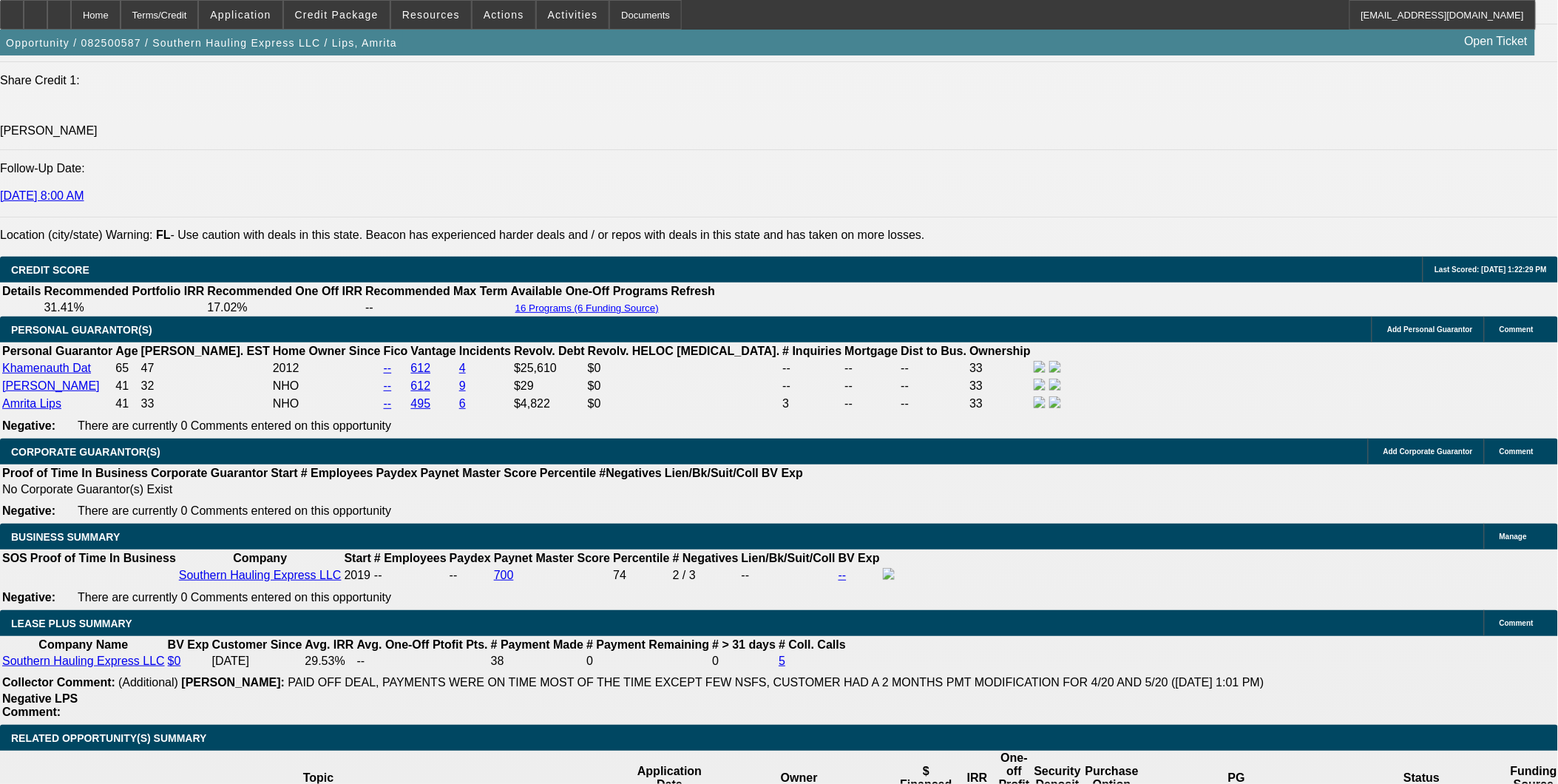
scroll to position [2131, 0]
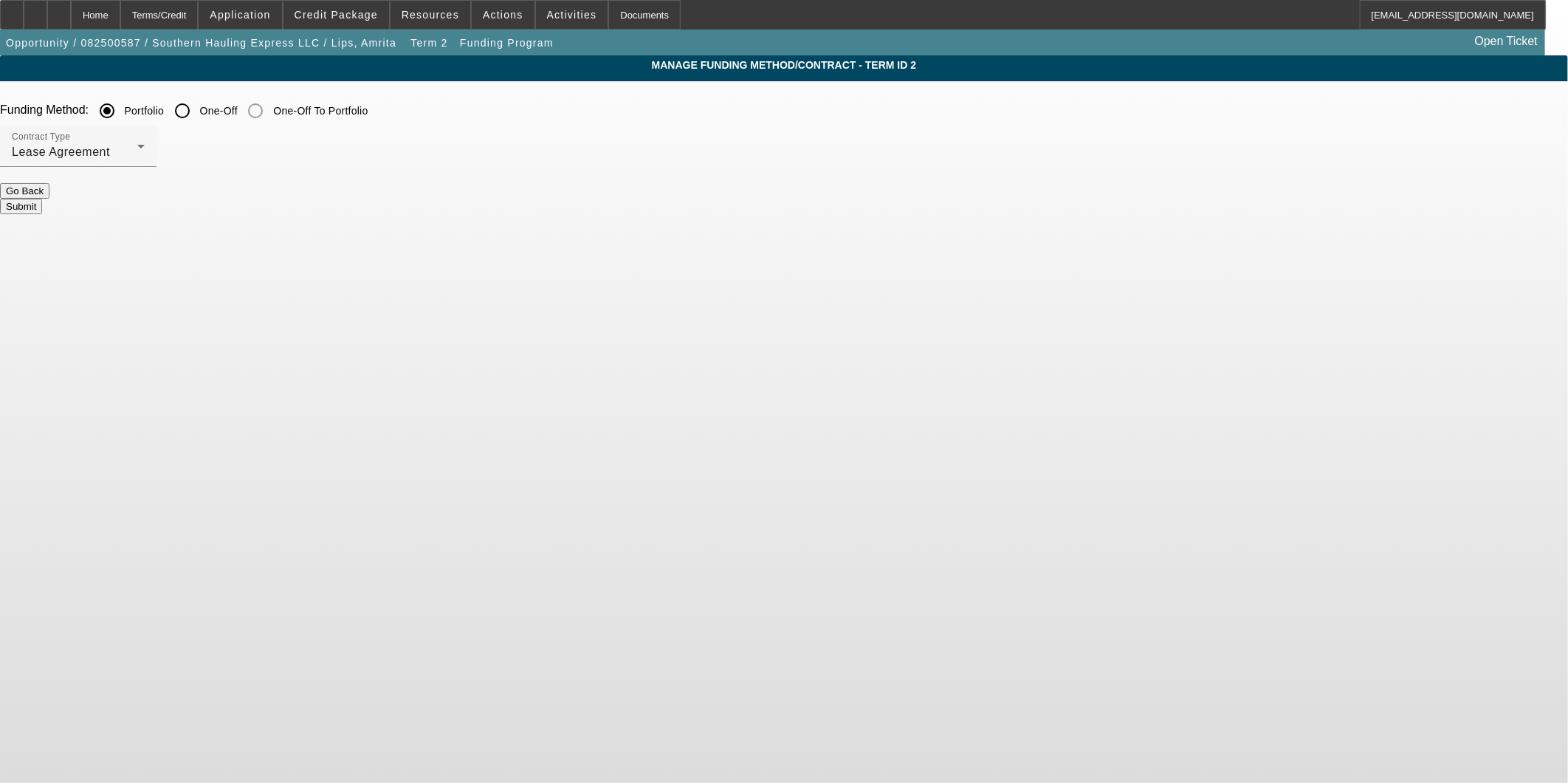
click at [197, 105] on input "One-Off" at bounding box center [182, 110] width 29 height 29
radio input "true"
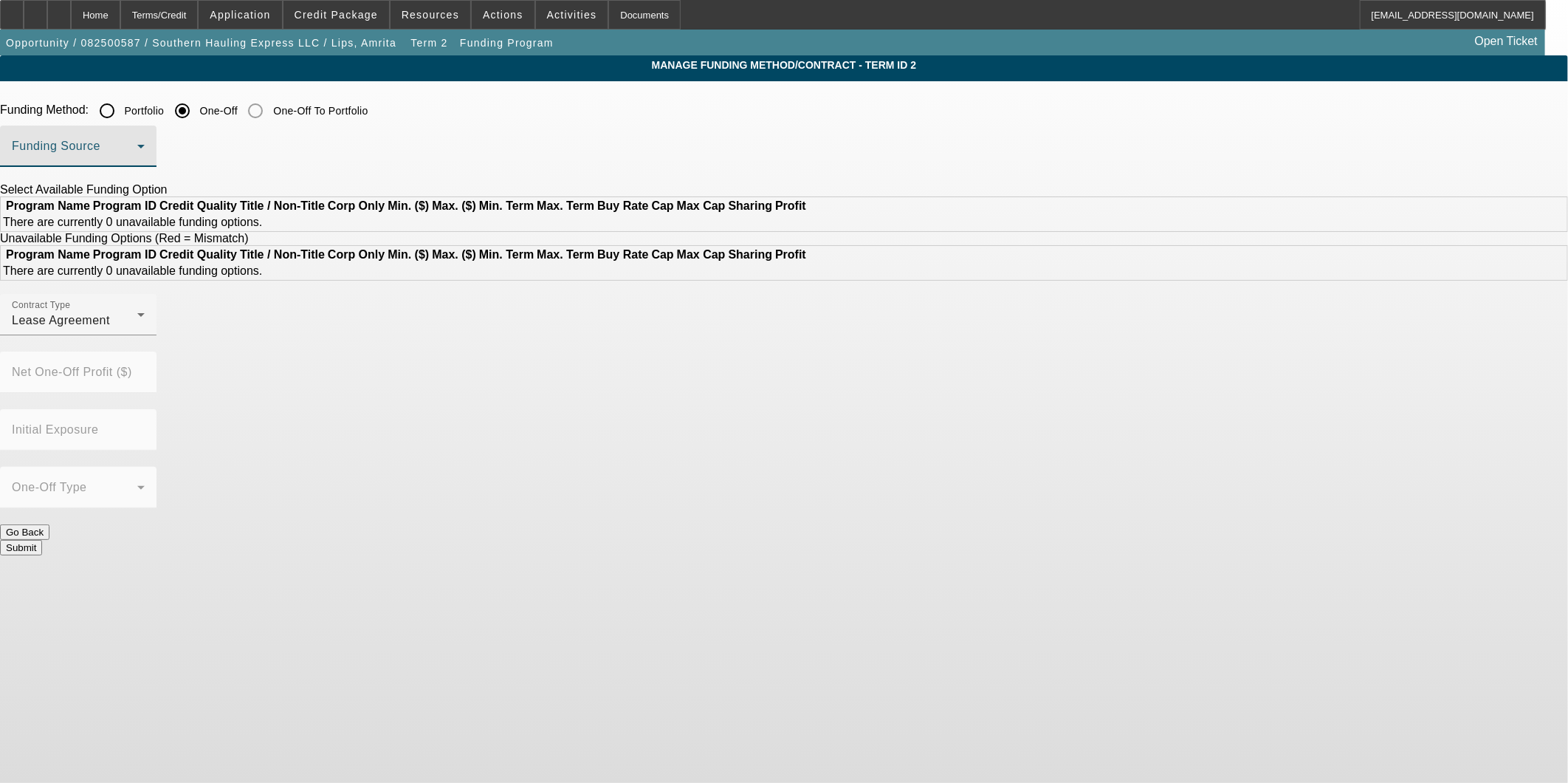
click at [137, 153] on span at bounding box center [75, 151] width 126 height 17
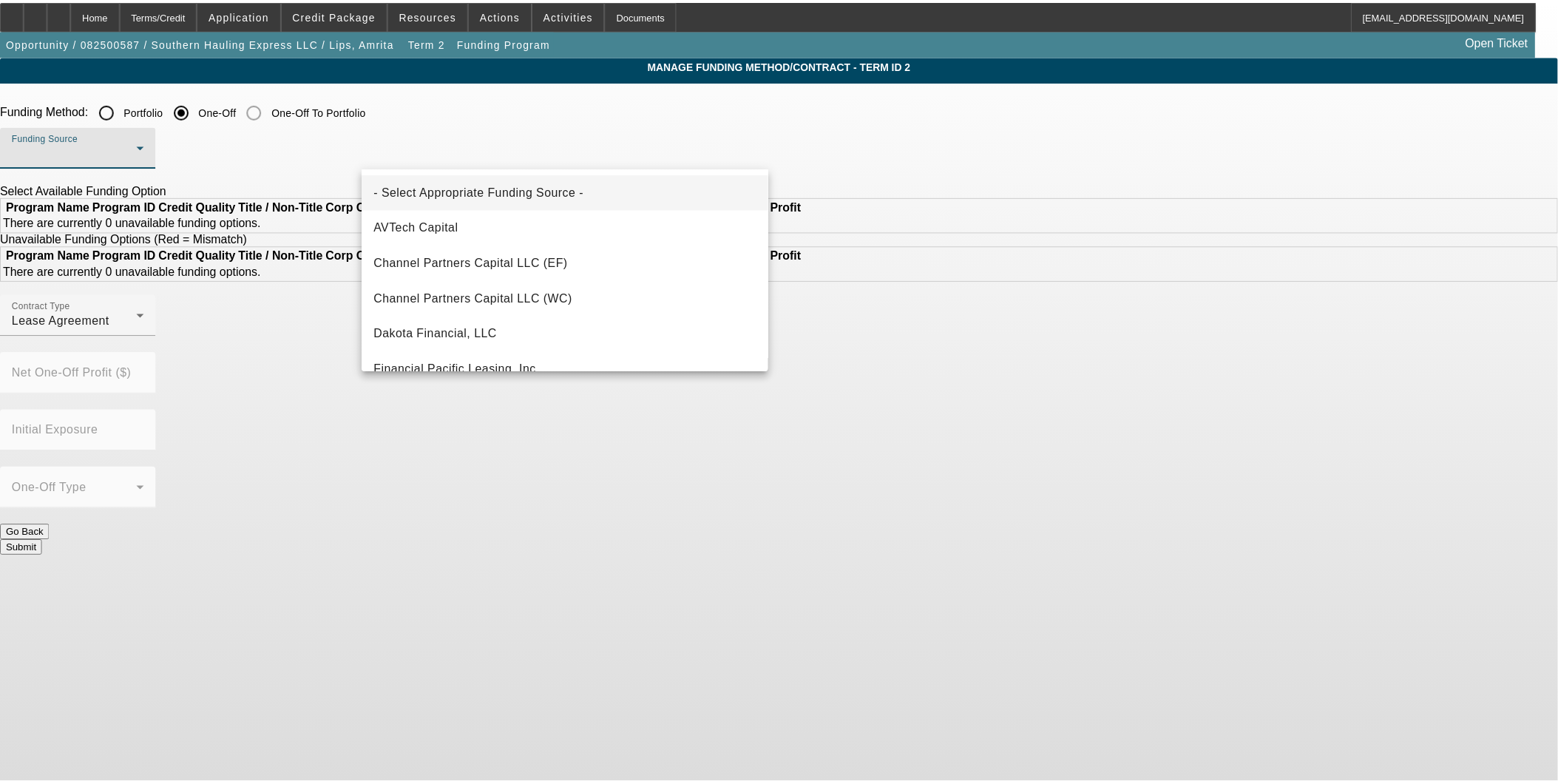
scroll to position [328, 0]
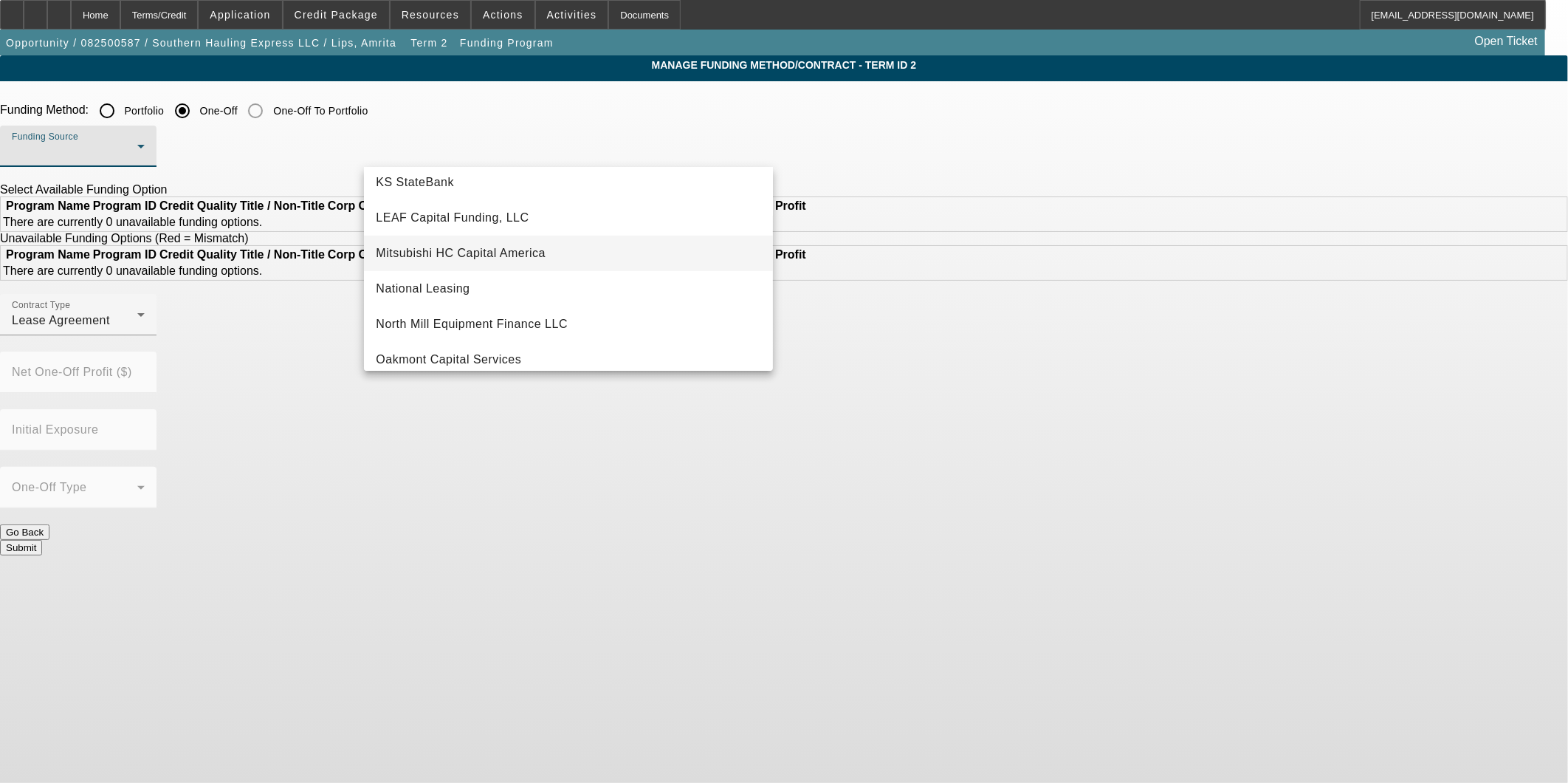
click at [541, 249] on span "Mitsubishi HC Capital America" at bounding box center [460, 252] width 170 height 17
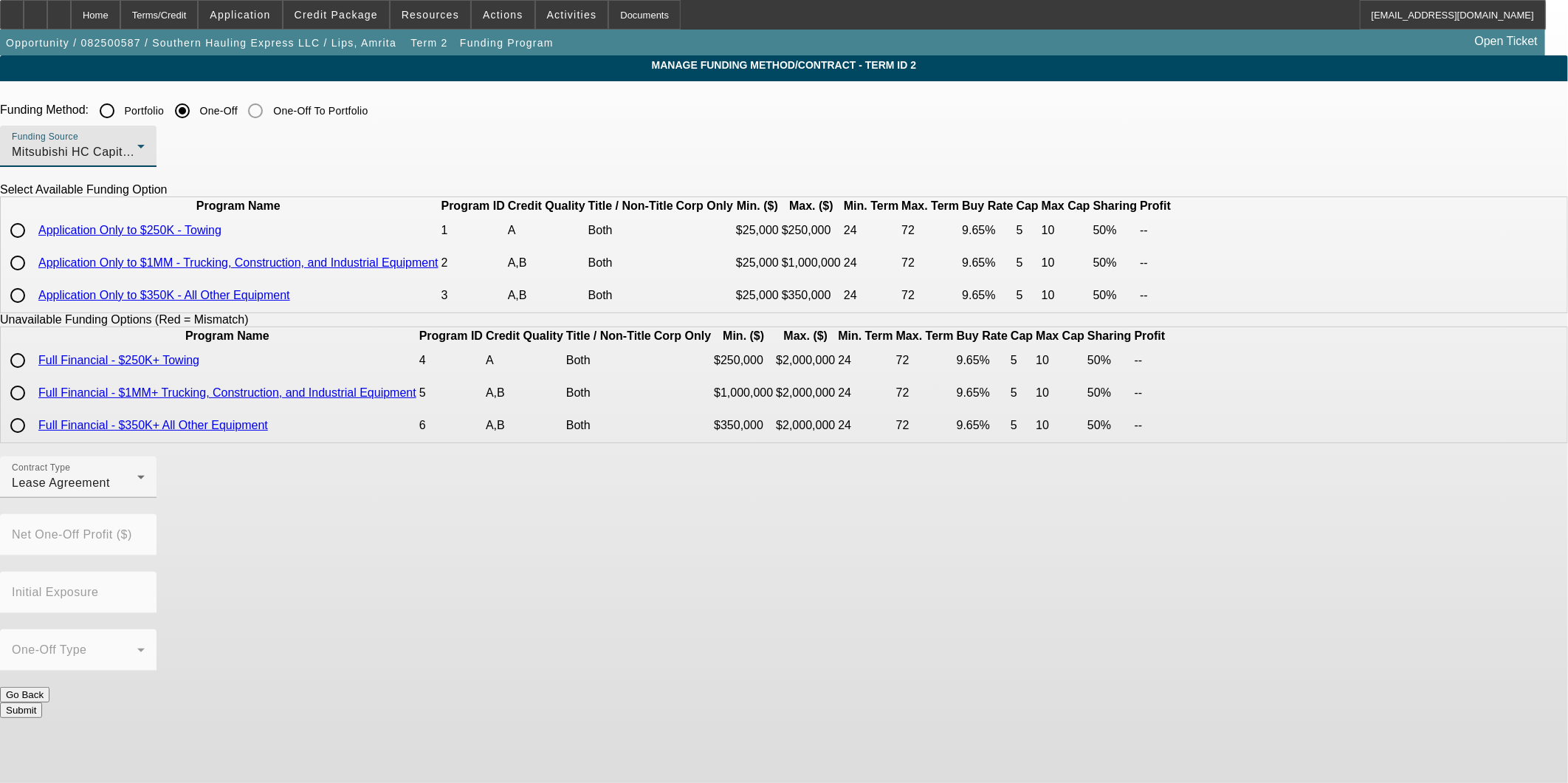
click at [33, 245] on input "radio" at bounding box center [17, 230] width 29 height 29
radio input "true"
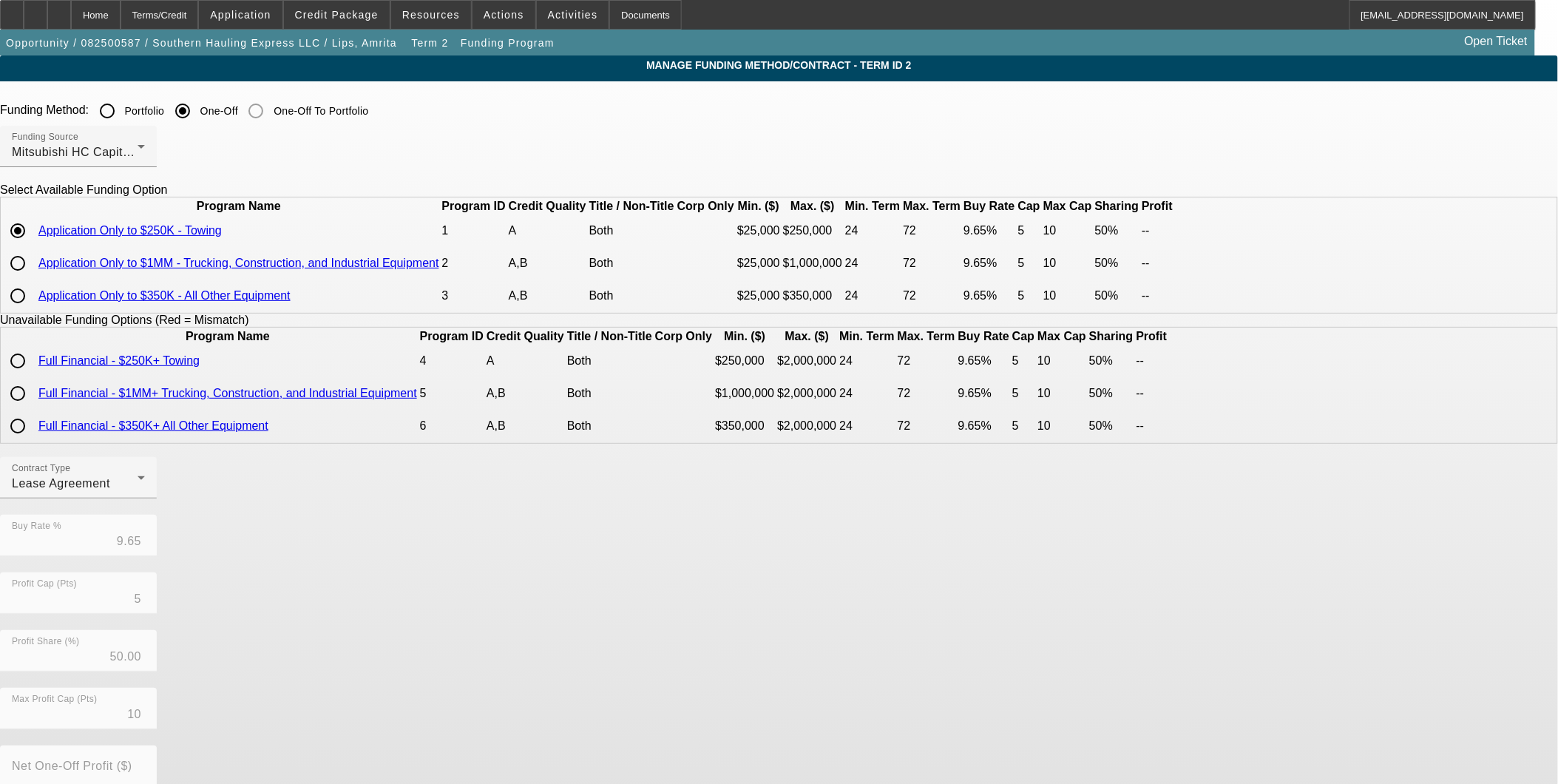
click at [33, 278] on input "radio" at bounding box center [17, 263] width 29 height 29
radio input "true"
click at [33, 311] on input "radio" at bounding box center [17, 295] width 29 height 29
radio input "true"
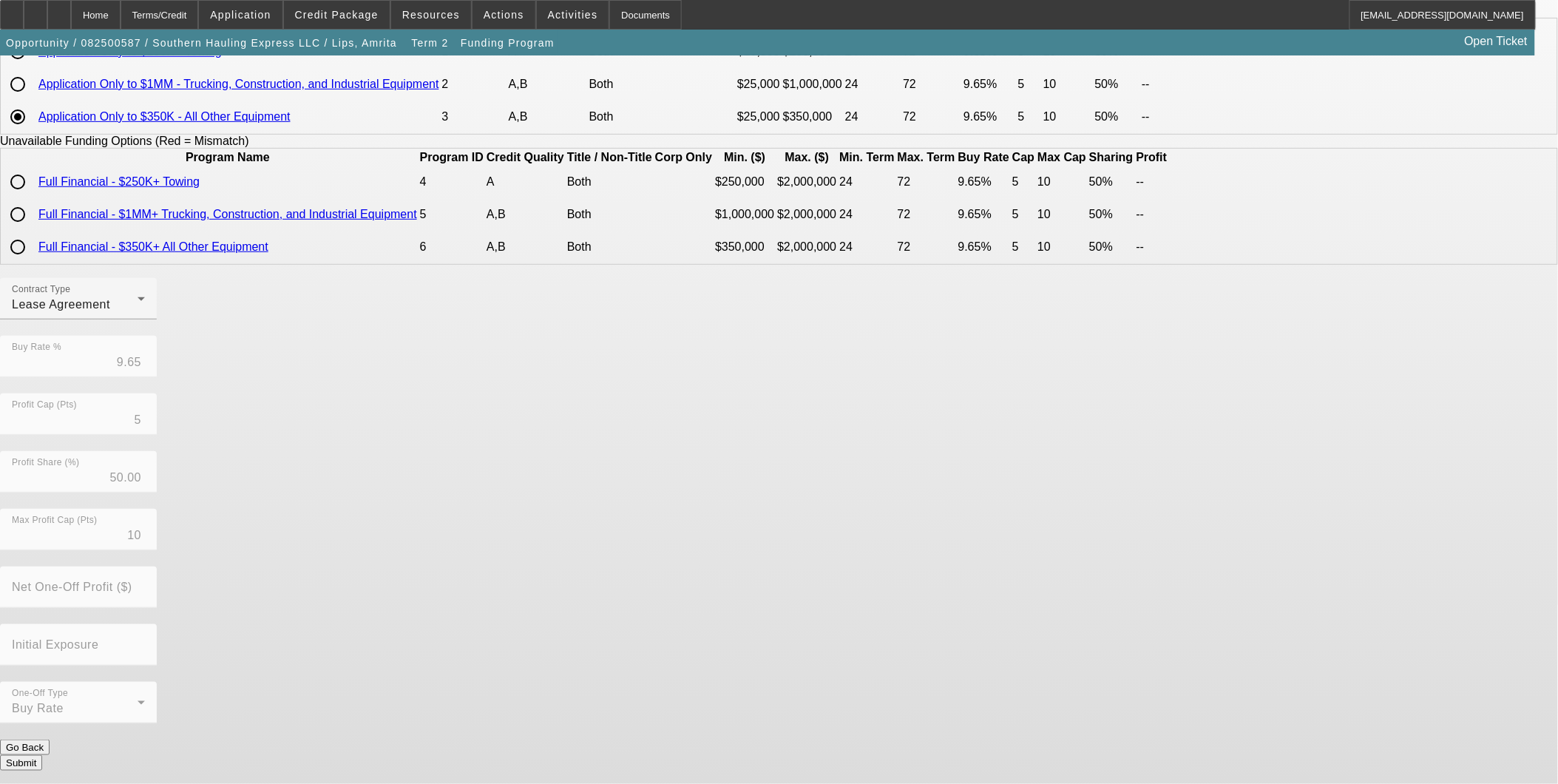
scroll to position [201, 0]
click at [42, 765] on button "Submit" at bounding box center [21, 762] width 42 height 15
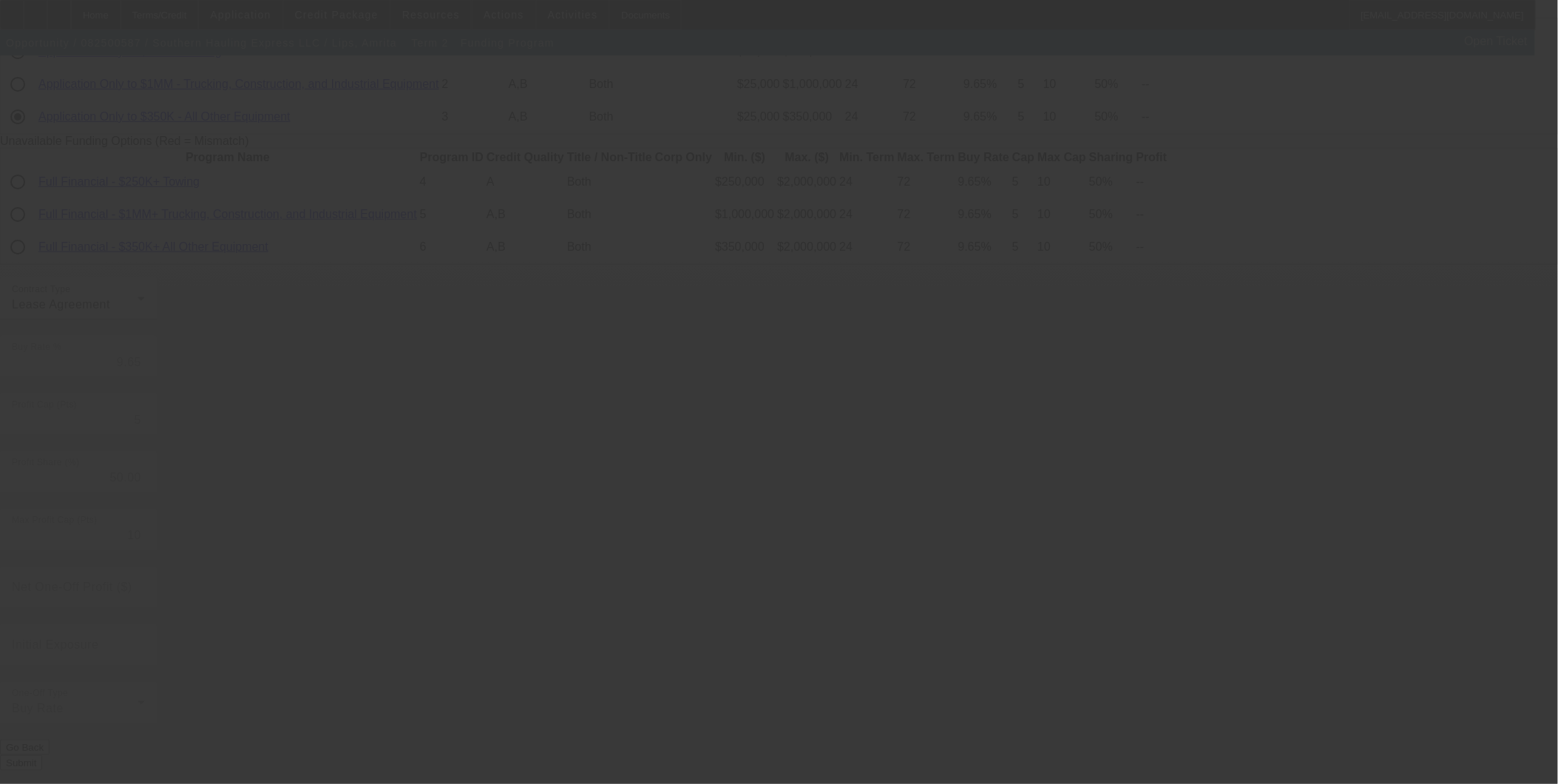
radio input "true"
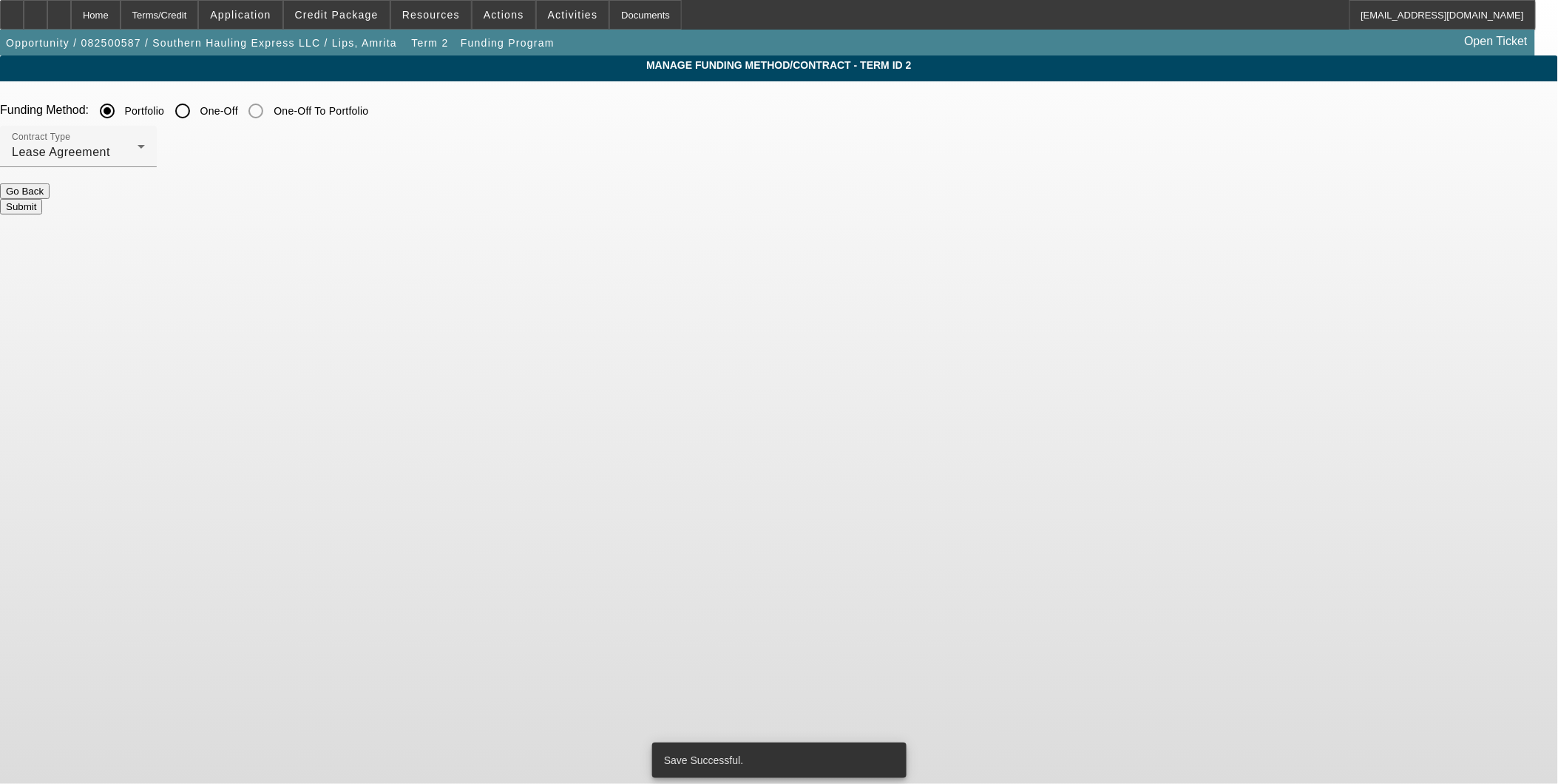
scroll to position [0, 0]
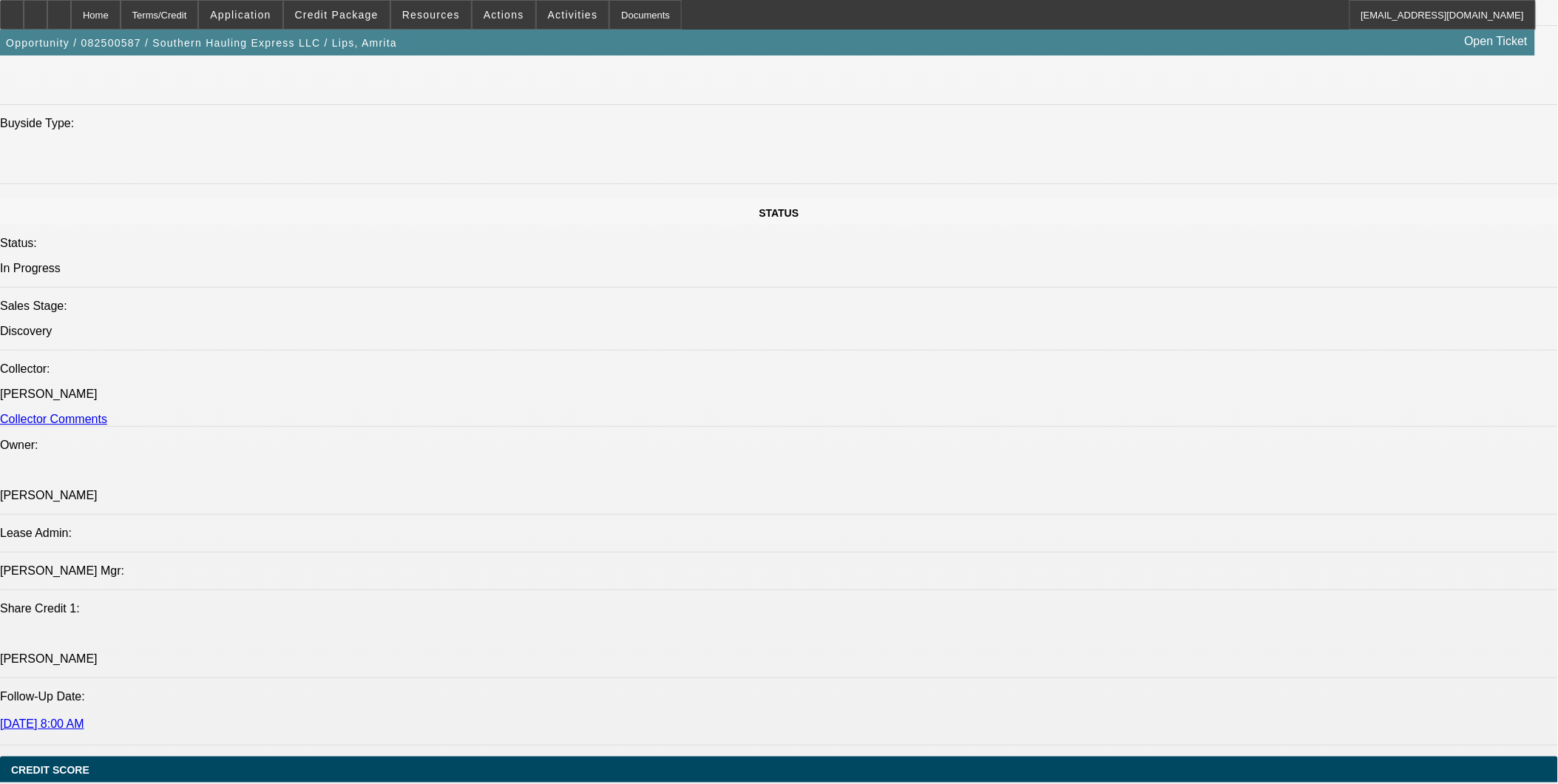
select select "0.1"
select select "2"
select select "0.1"
select select "4"
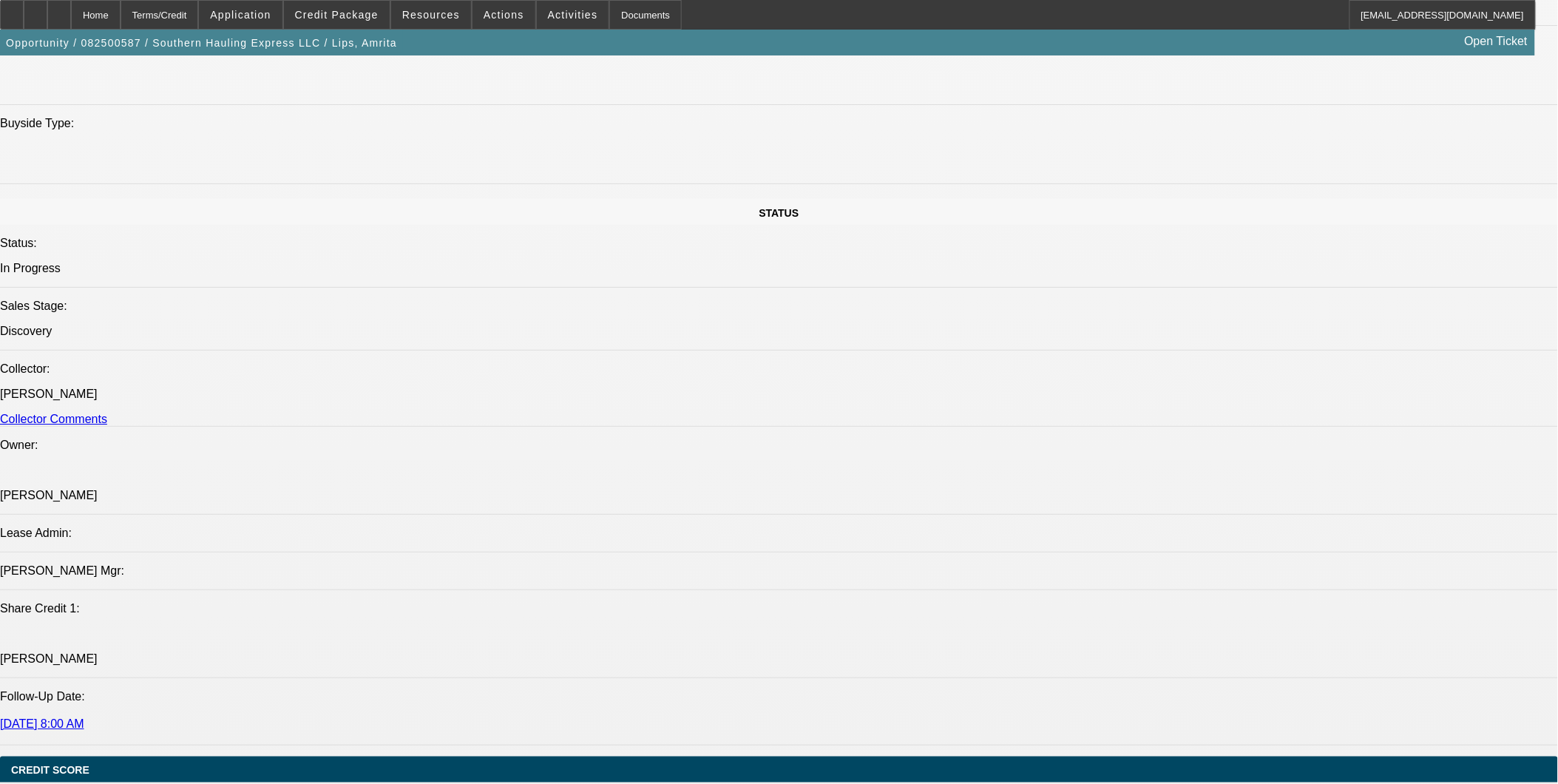
select select "0.1"
select select "2"
select select "0.1"
select select "4"
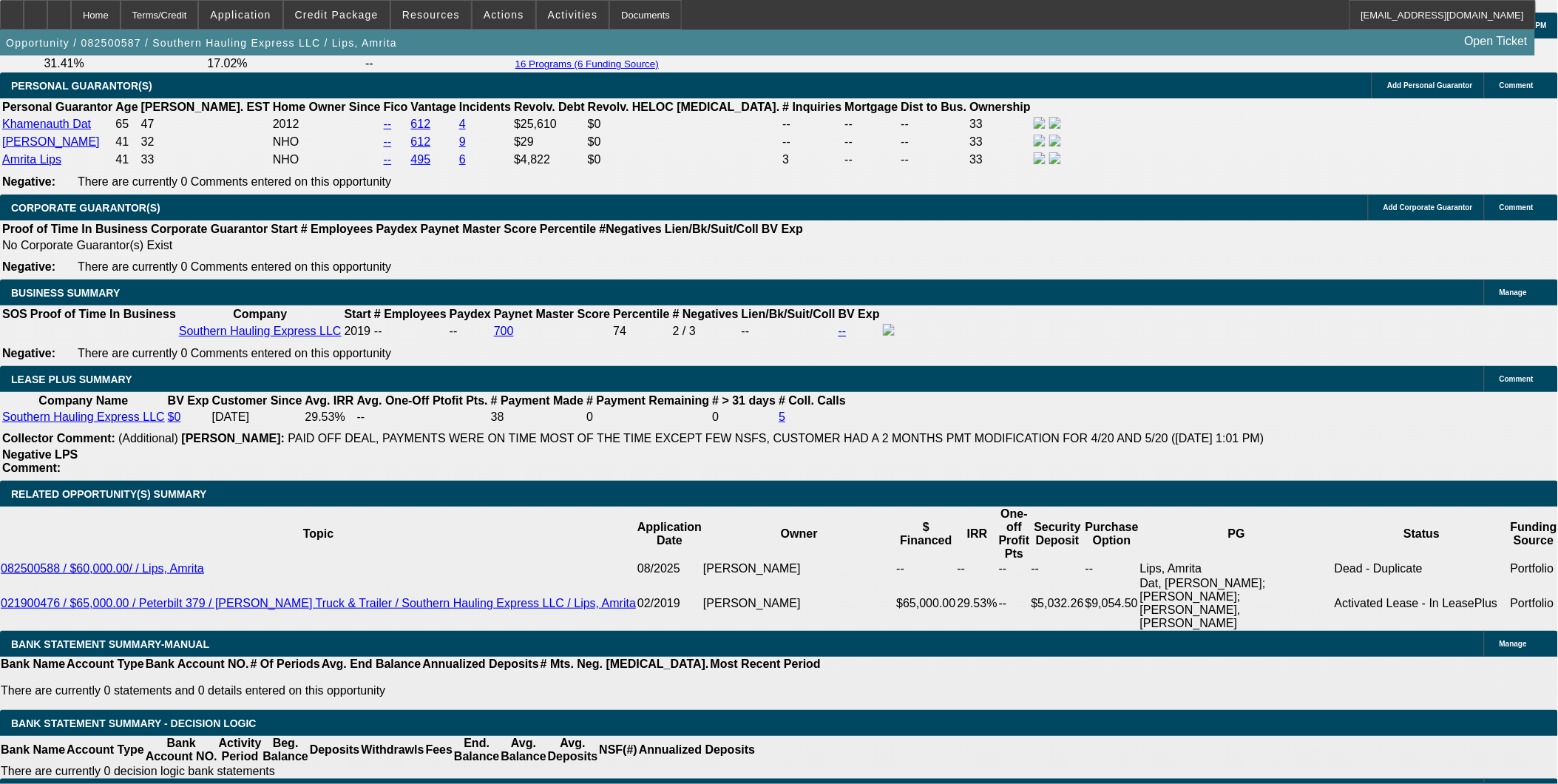
scroll to position [2333, 0]
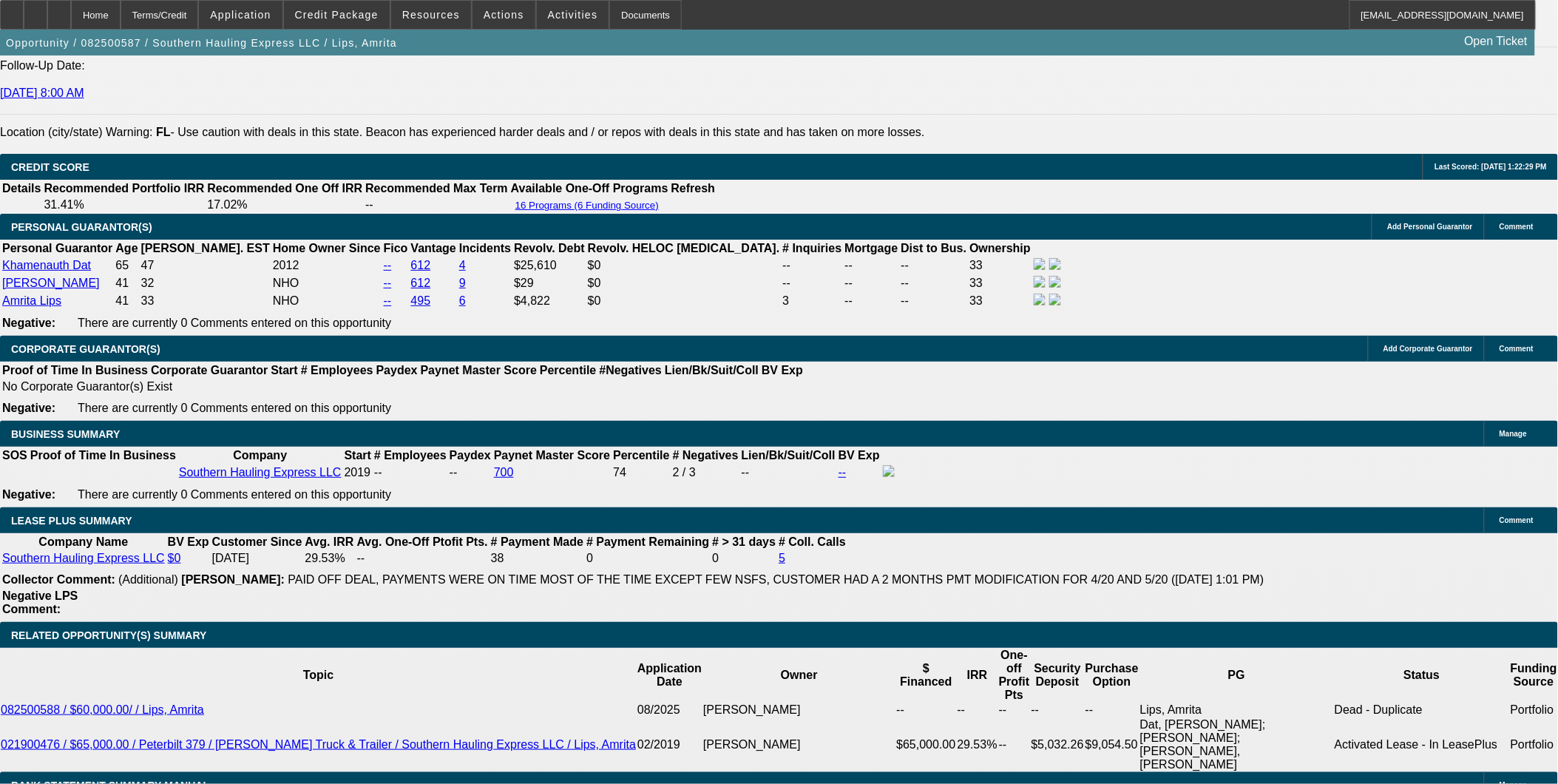
scroll to position [2087, 0]
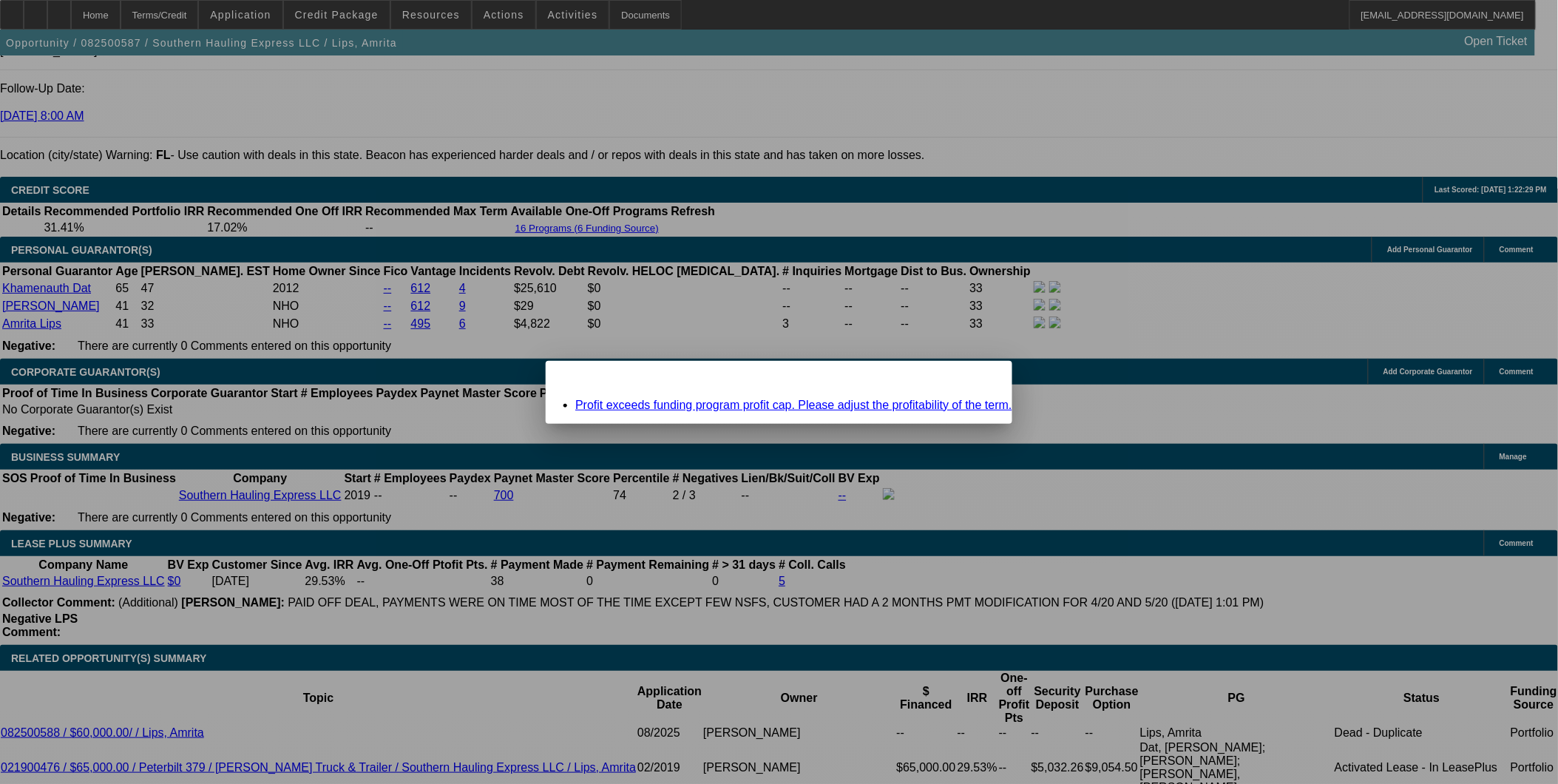
click at [982, 381] on div at bounding box center [779, 392] width 1558 height 784
click at [981, 377] on div "Close" at bounding box center [996, 369] width 33 height 17
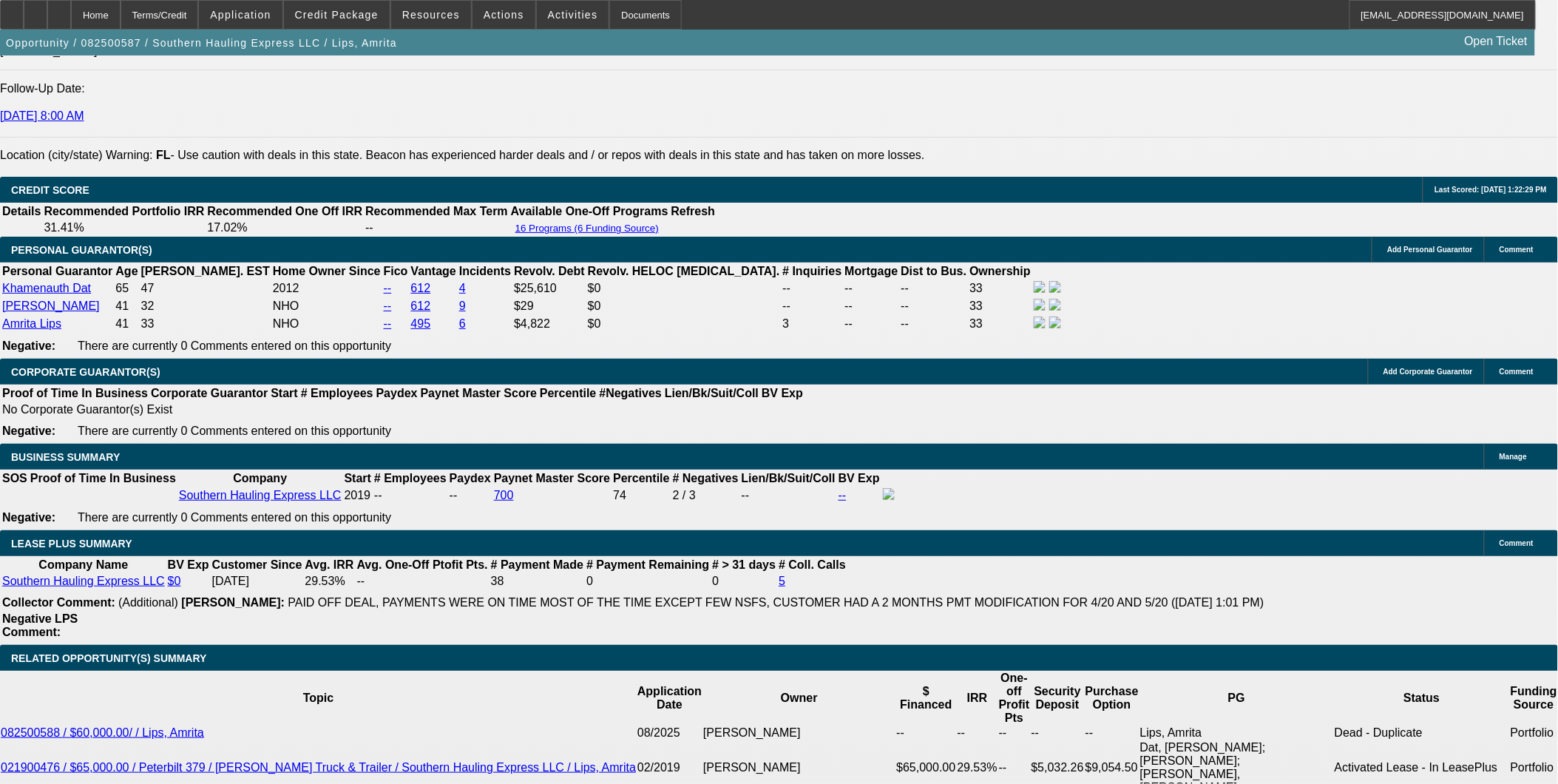
drag, startPoint x: 383, startPoint y: 691, endPoint x: 540, endPoint y: 711, distance: 158.3
type input "UNKNOWN"
type input "20"
type input "$2,577.84"
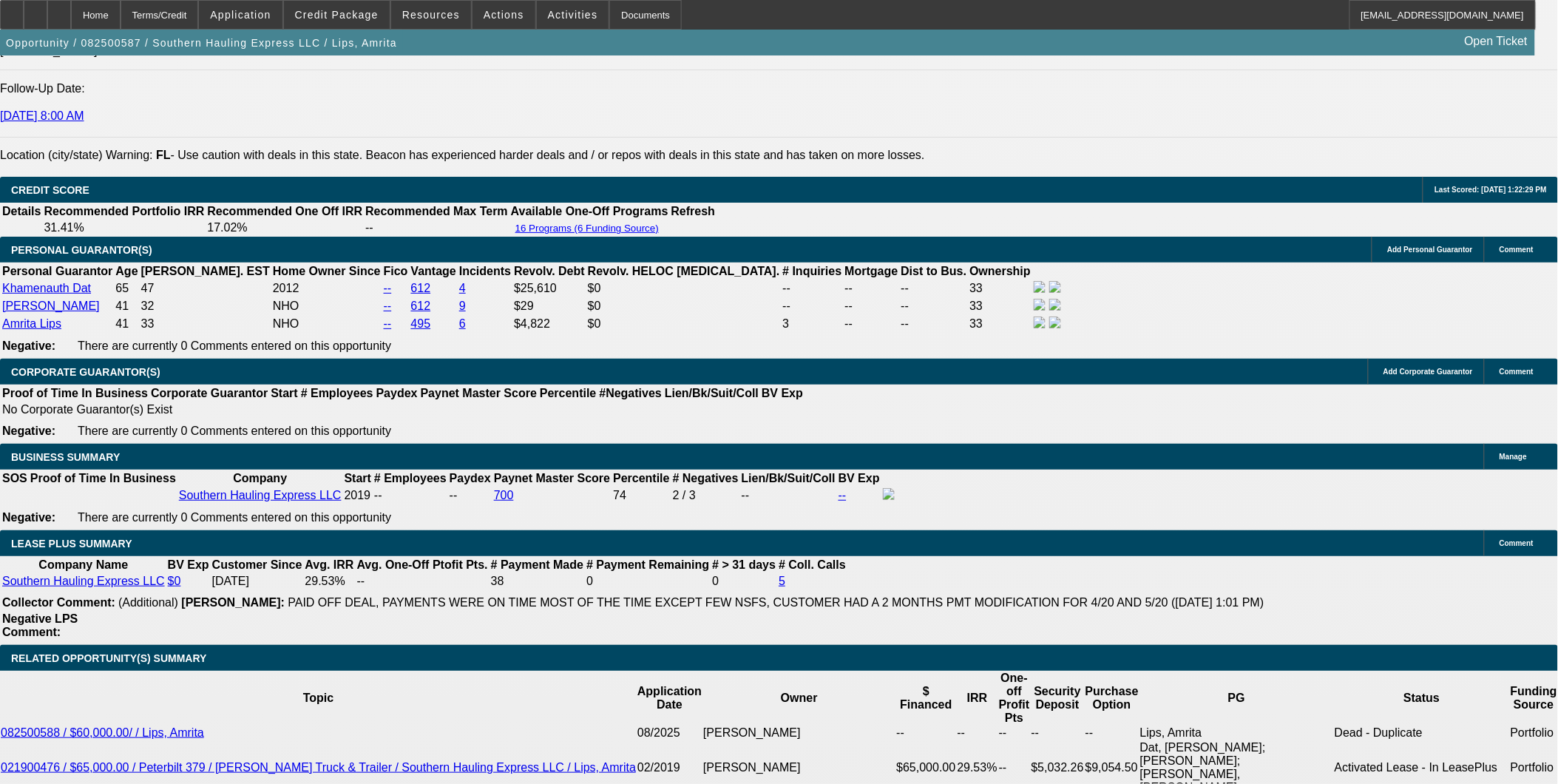
type input "$1,288.92"
type input "$3,344.72"
type input "$1,672.36"
type input "20"
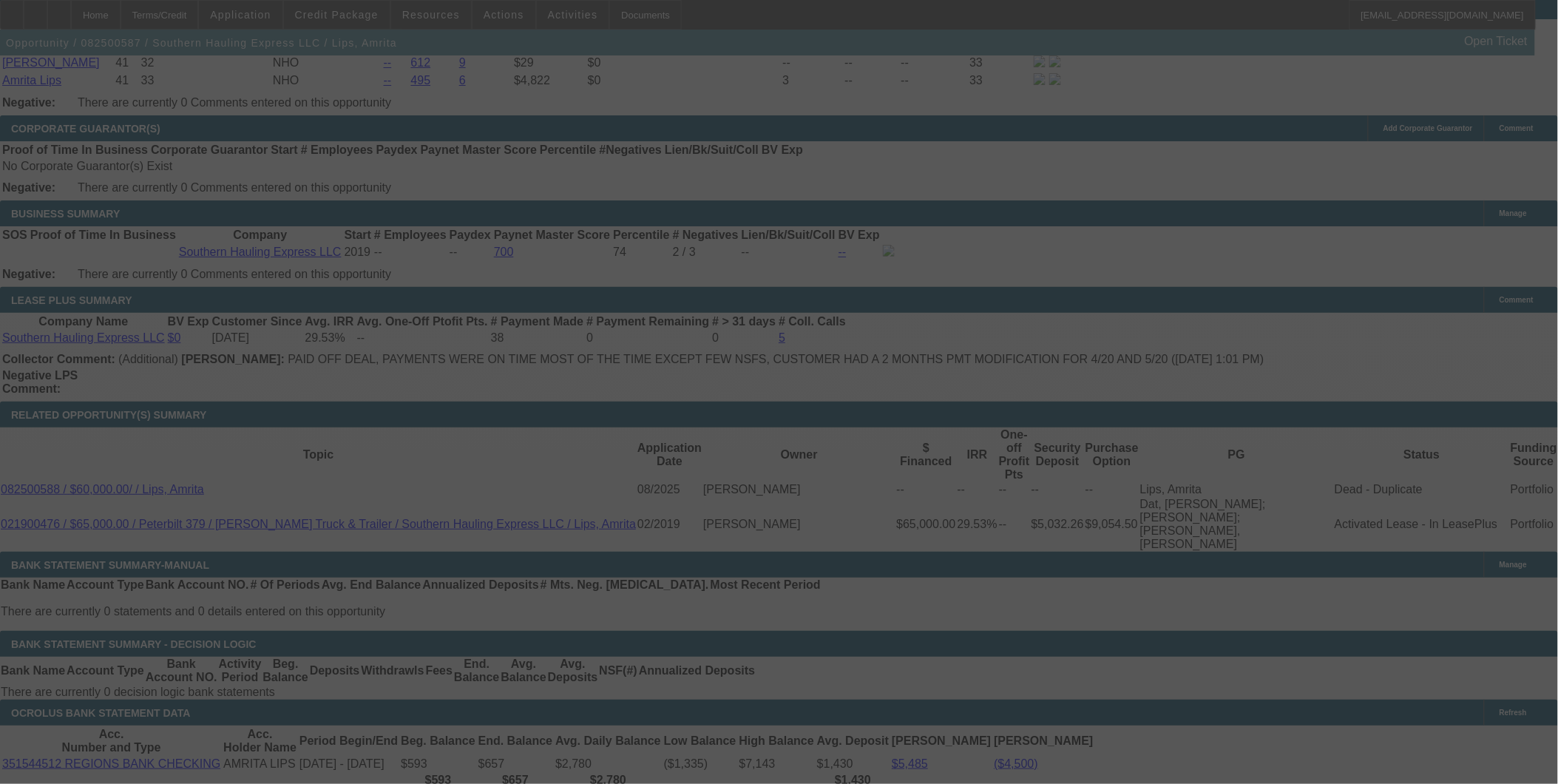
scroll to position [2333, 0]
select select "0.1"
select select "2"
select select "0.1"
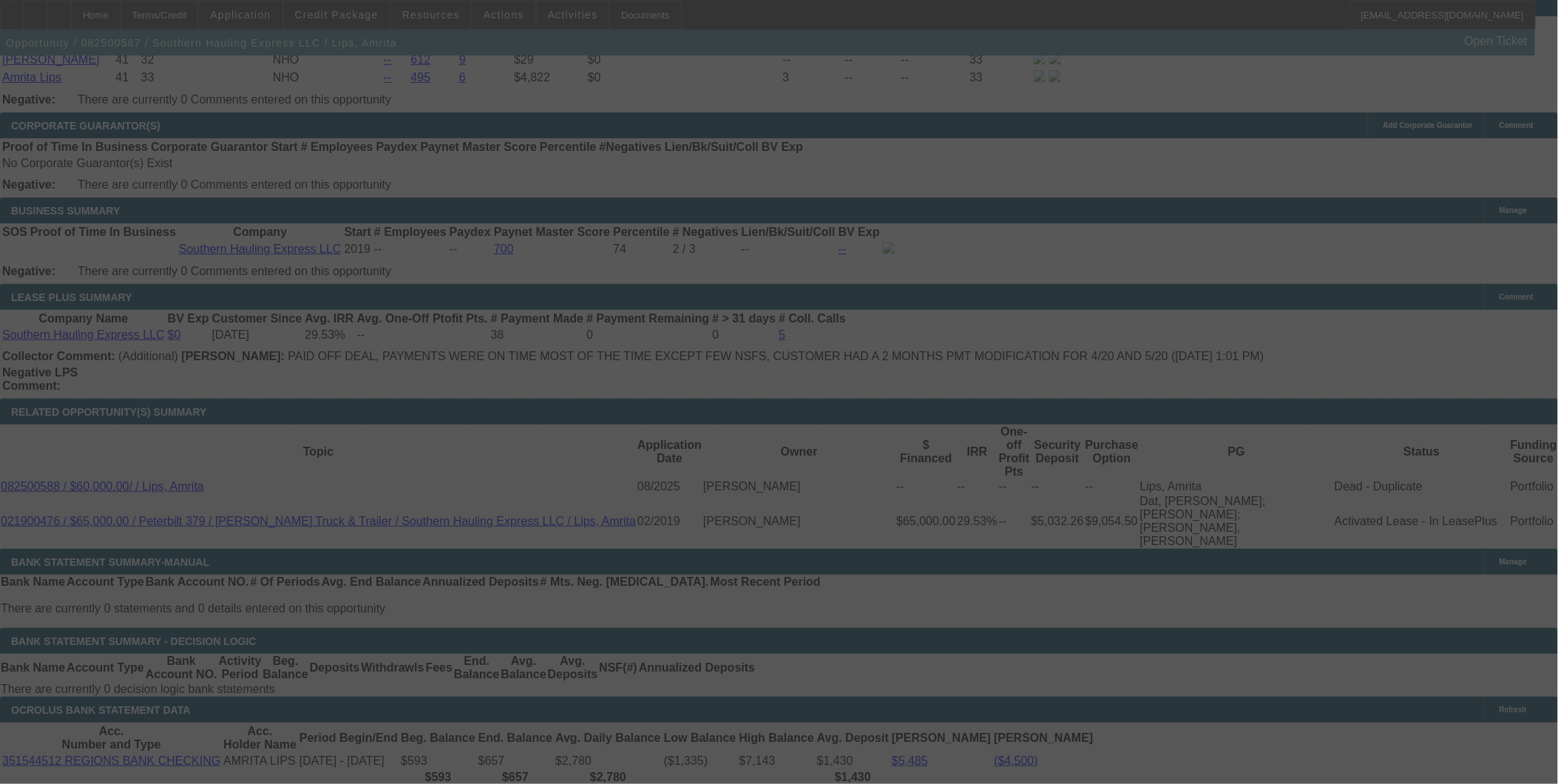
select select "4"
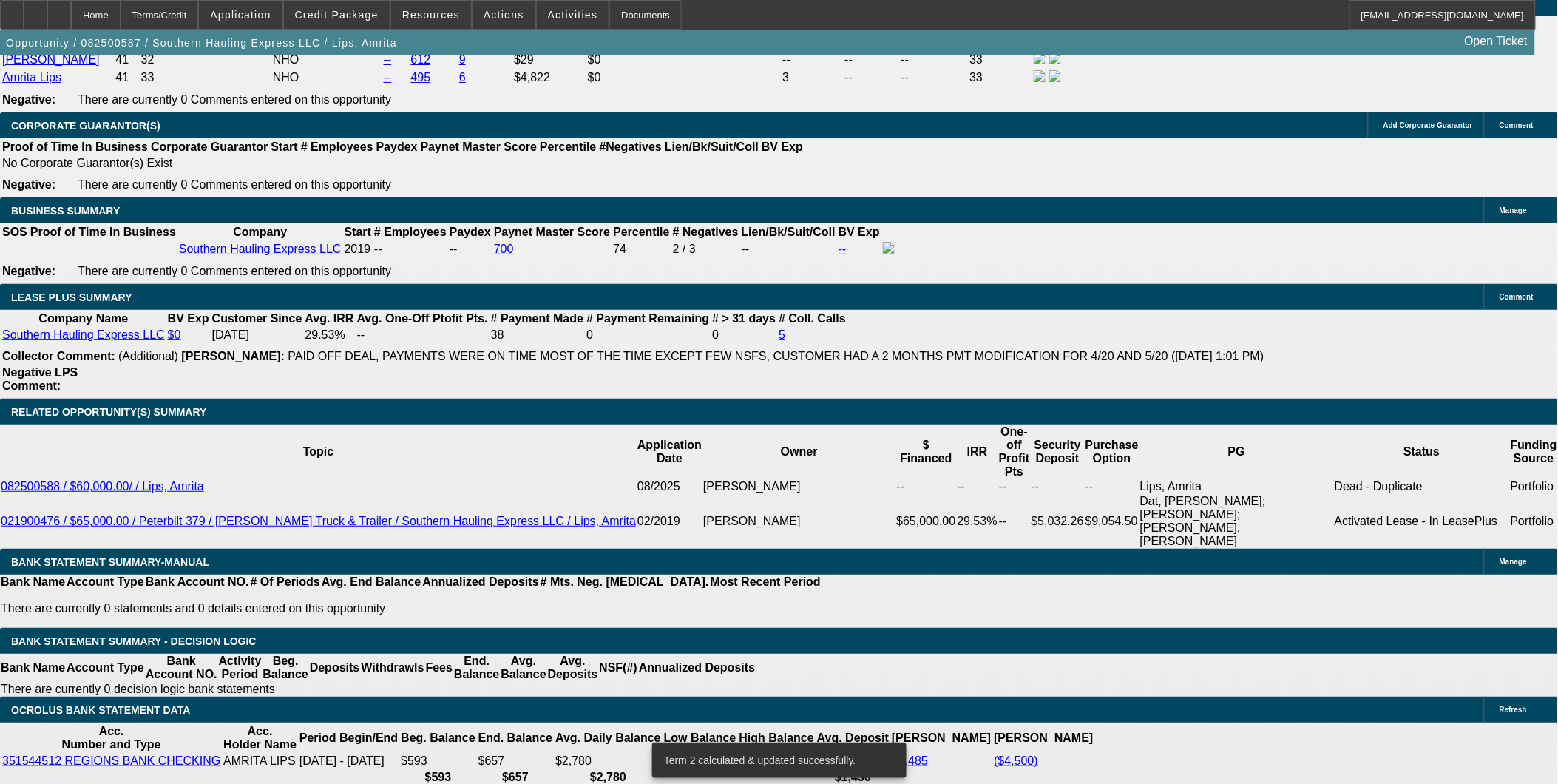
scroll to position [2169, 0]
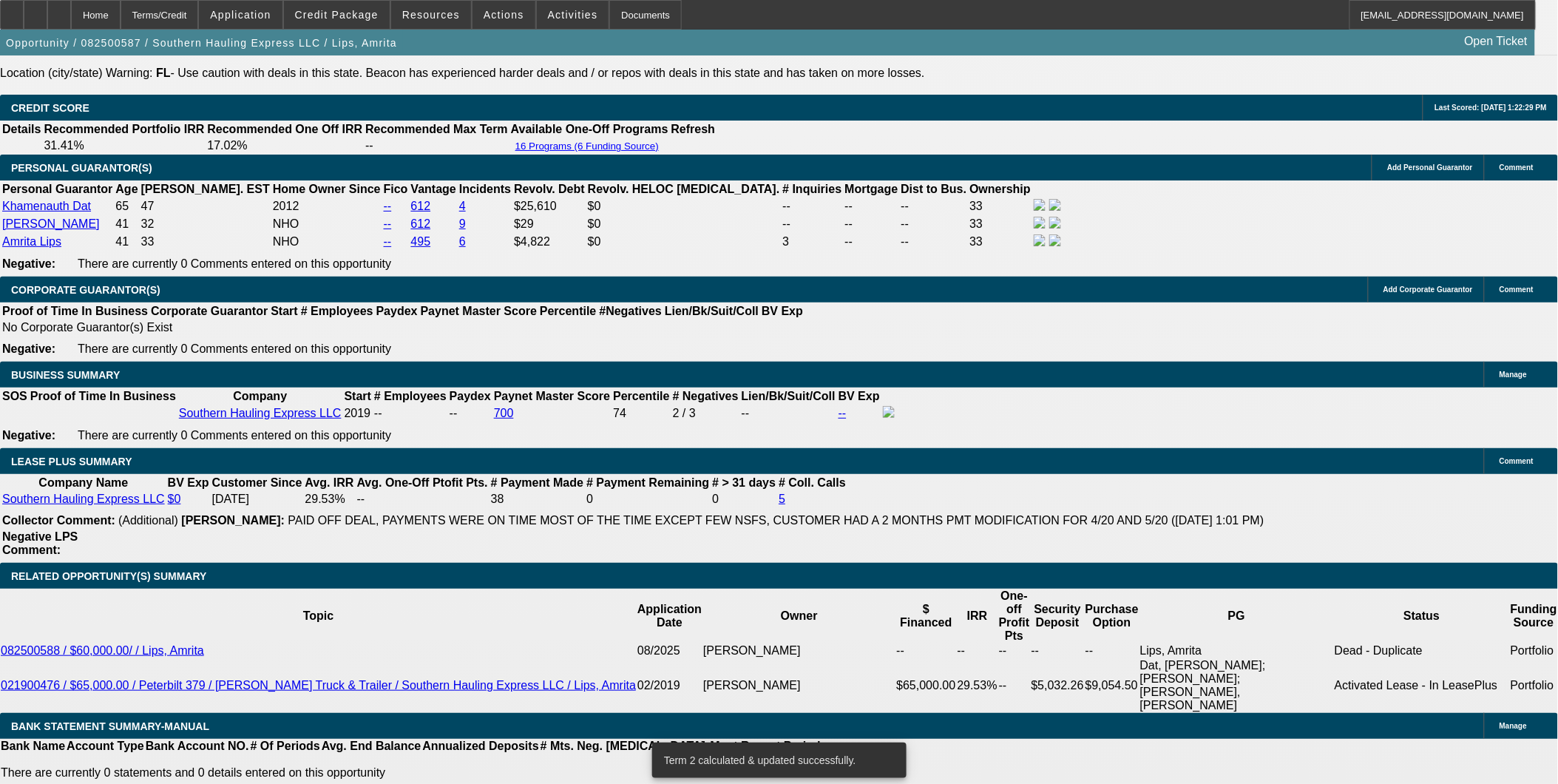
drag, startPoint x: 389, startPoint y: 610, endPoint x: 445, endPoint y: 601, distance: 56.7
type input "UNKNOWN"
type input "1"
type input "$2,538.72"
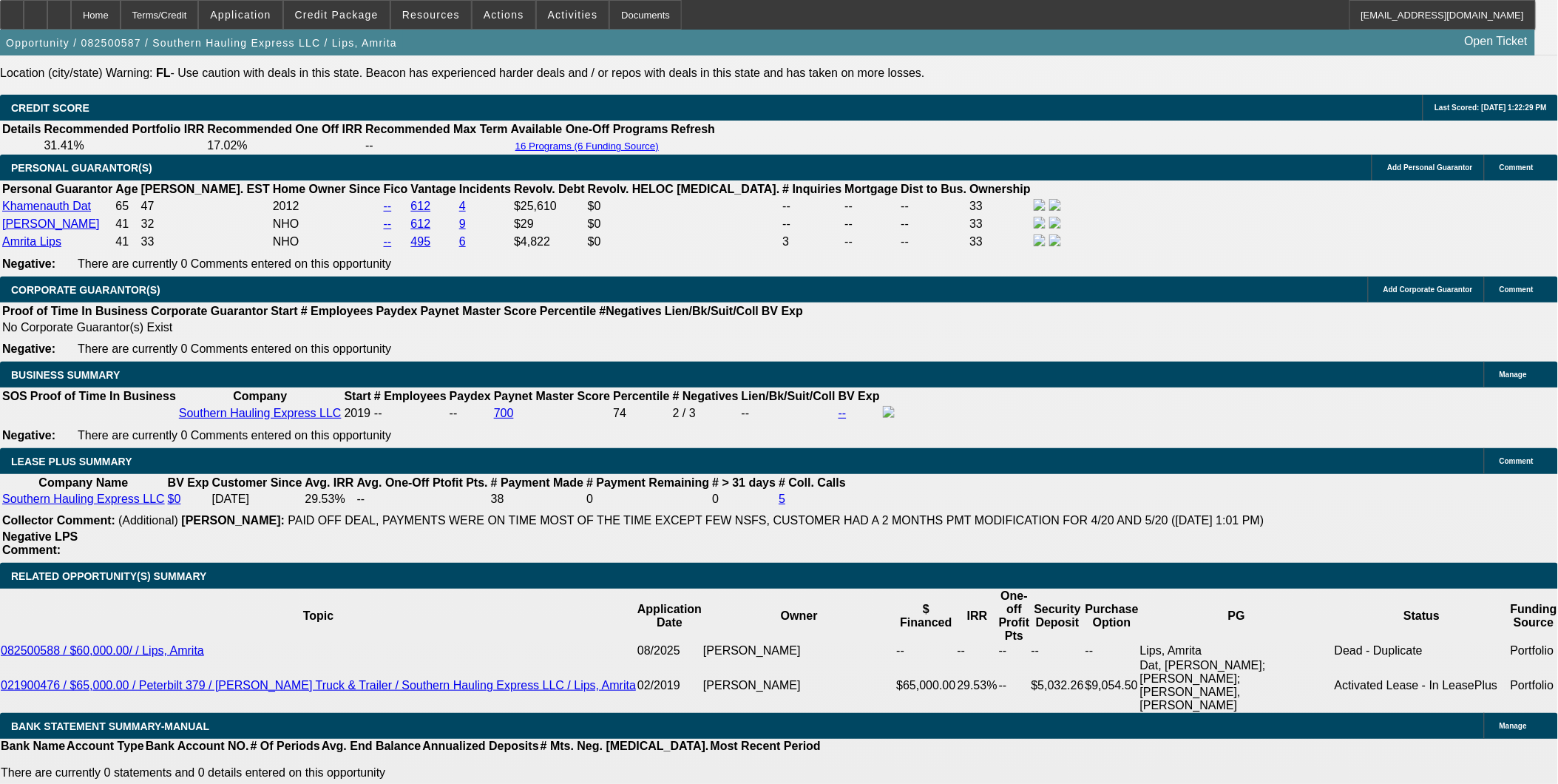
type input "$1,269.36"
type input "18"
type input "$3,253.72"
type input "$1,626.86"
type input "18"
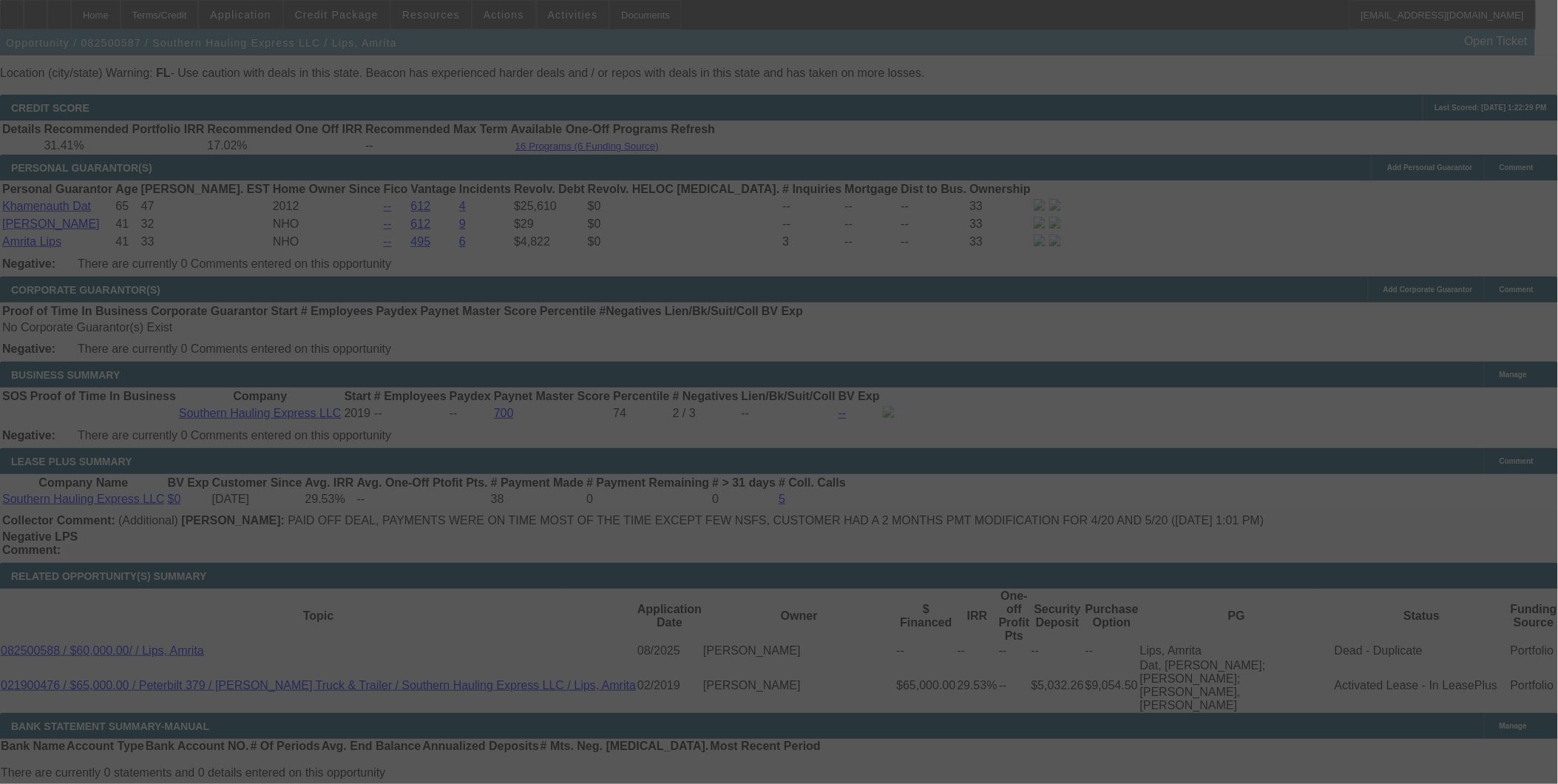
select select "0.1"
select select "2"
select select "0.1"
select select "4"
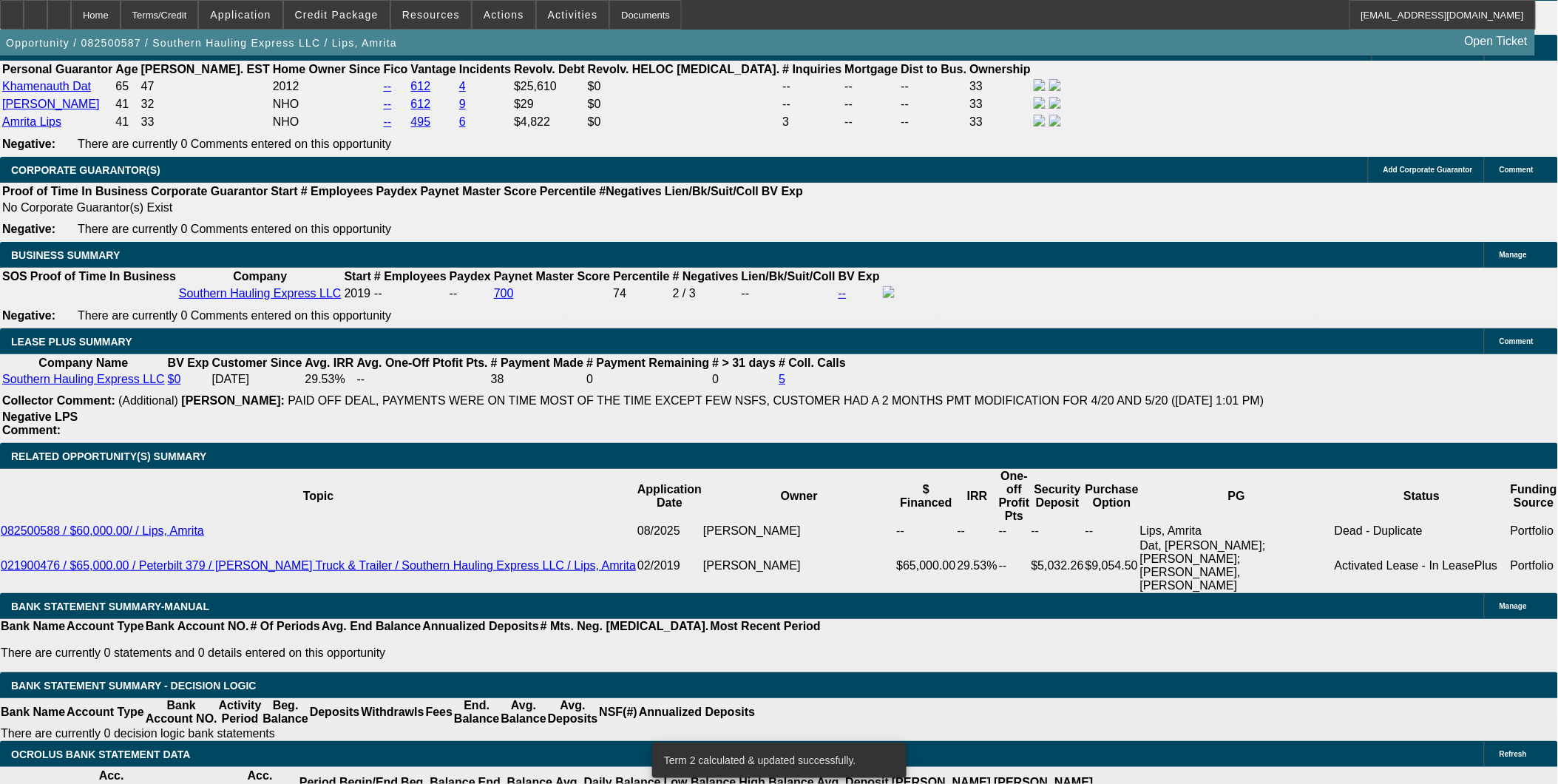
scroll to position [2251, 0]
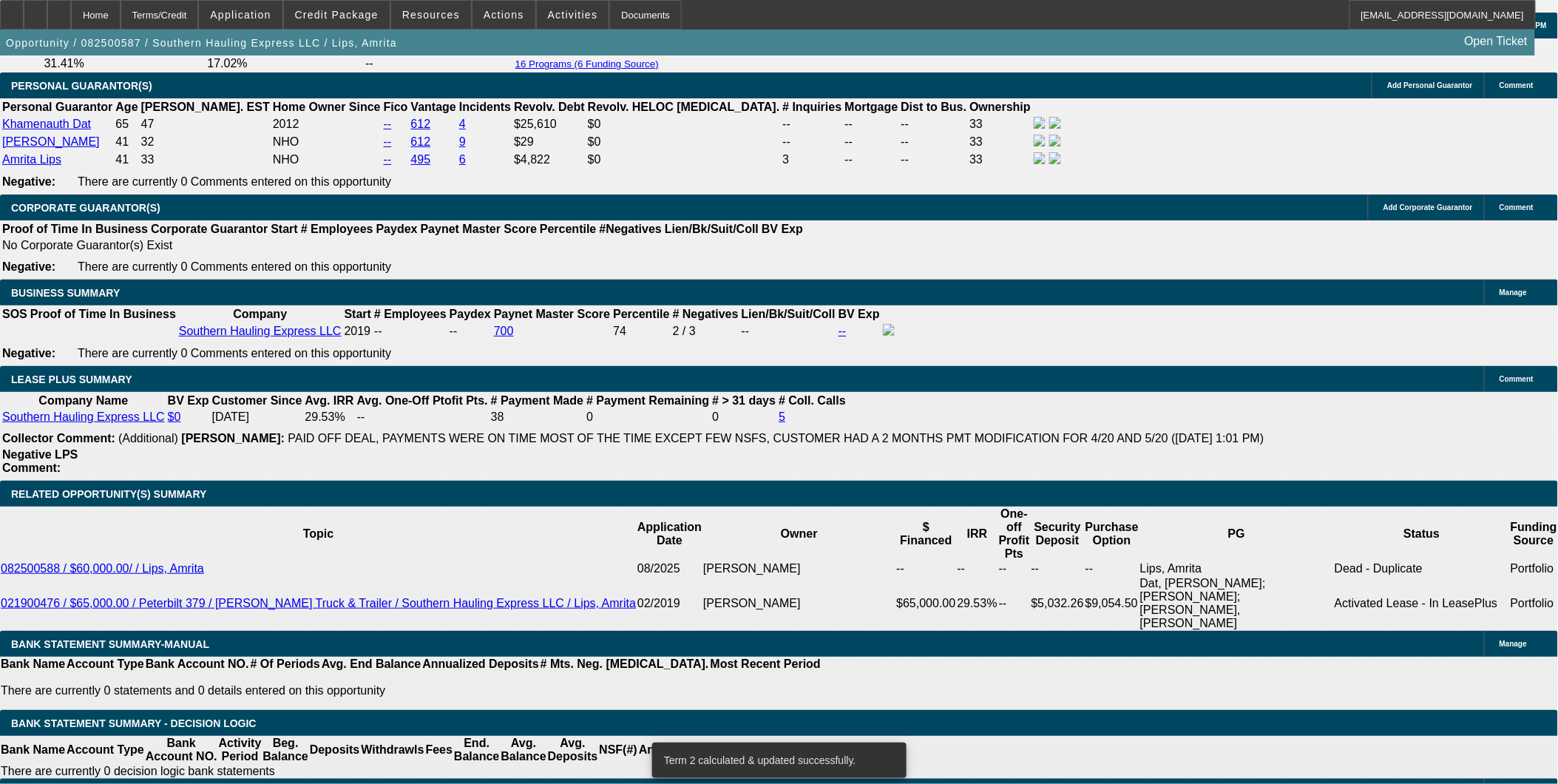
drag, startPoint x: 338, startPoint y: 521, endPoint x: 764, endPoint y: 580, distance: 430.1
type input "UNKNOWN"
type input "15"
type input "$2,538.72"
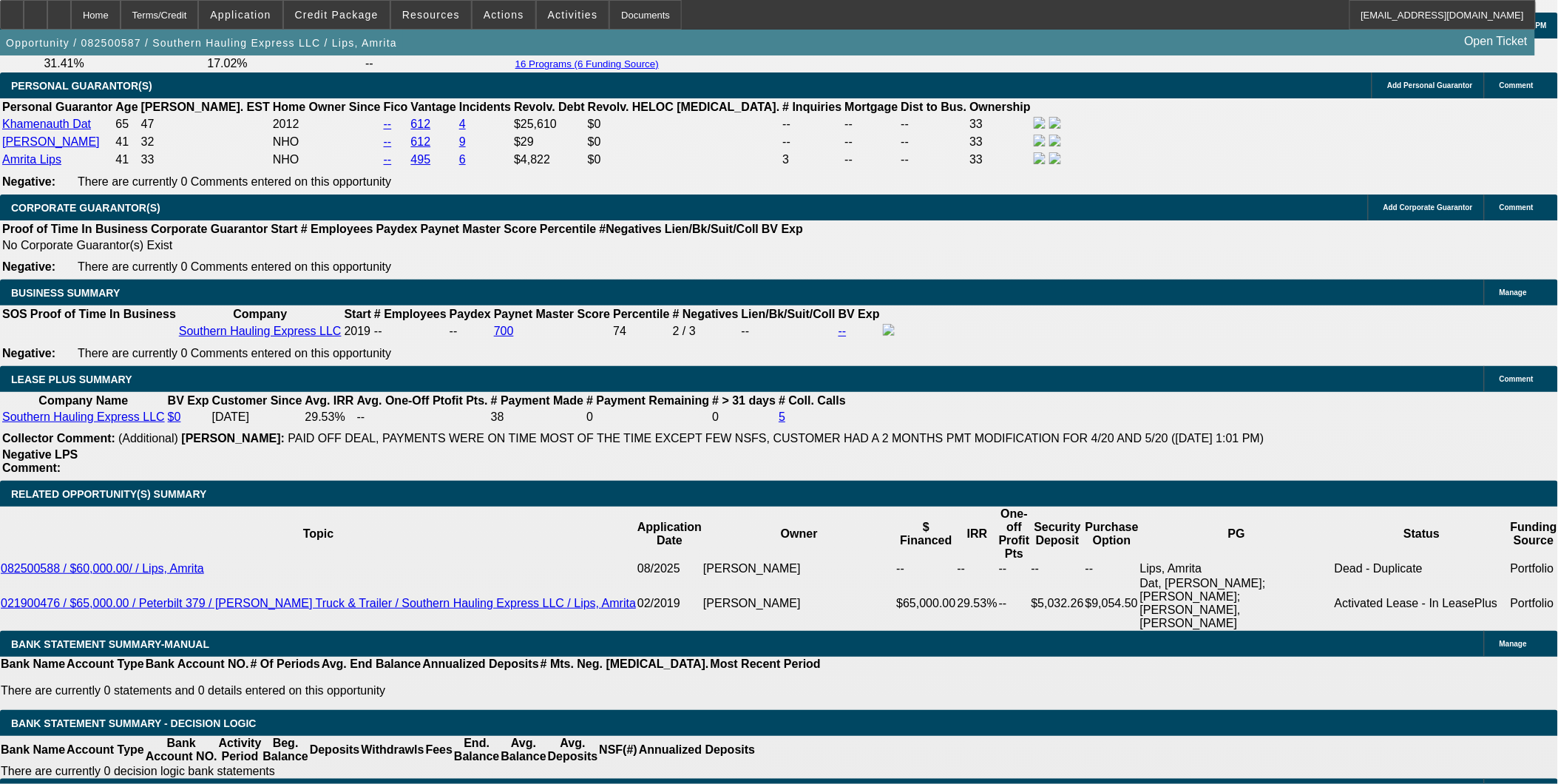
type input "$1,269.36"
type input "$3,119.88"
type input "$1,559.94"
type input "15"
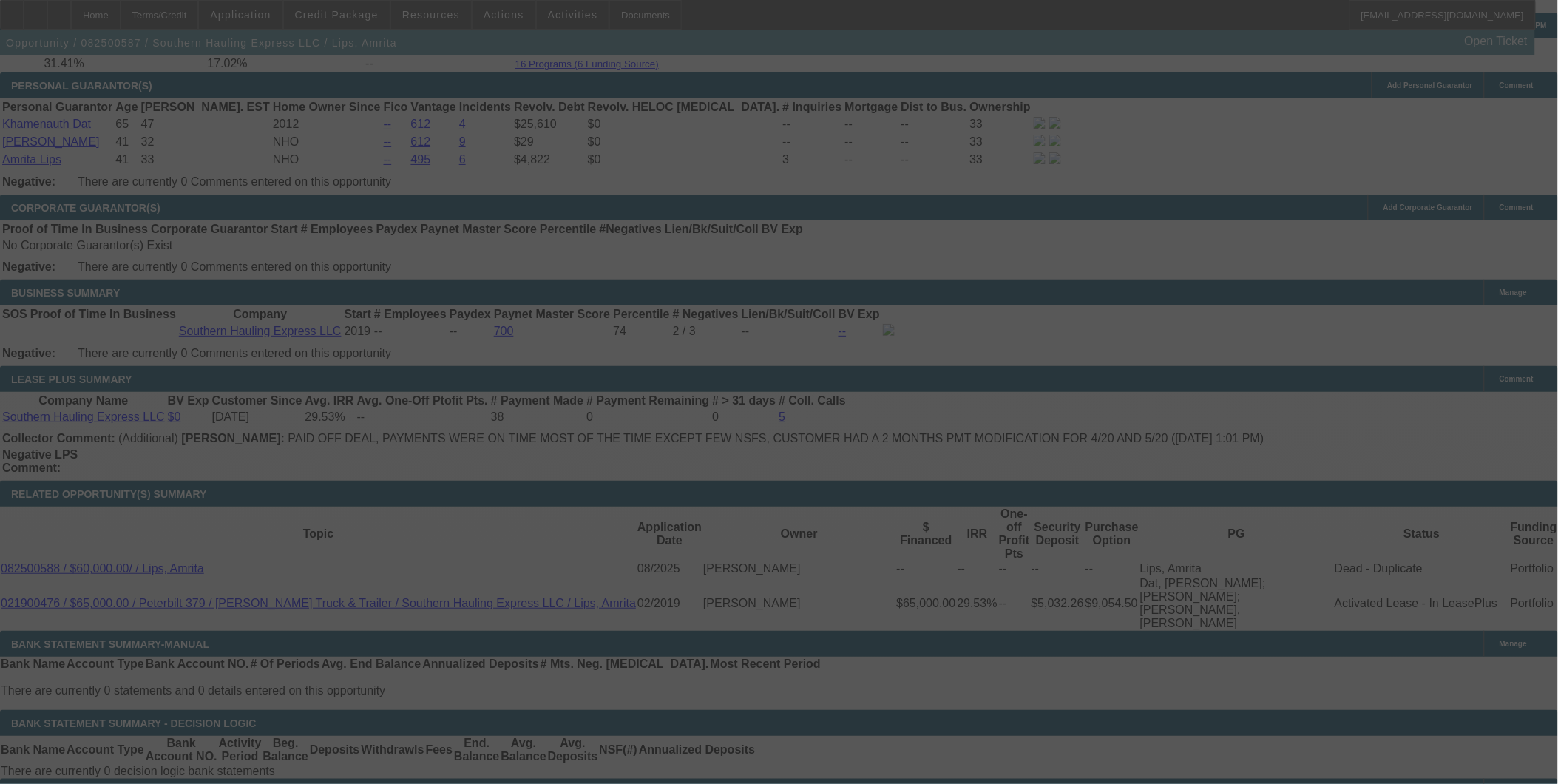
select select "0.1"
select select "2"
select select "0.1"
select select "4"
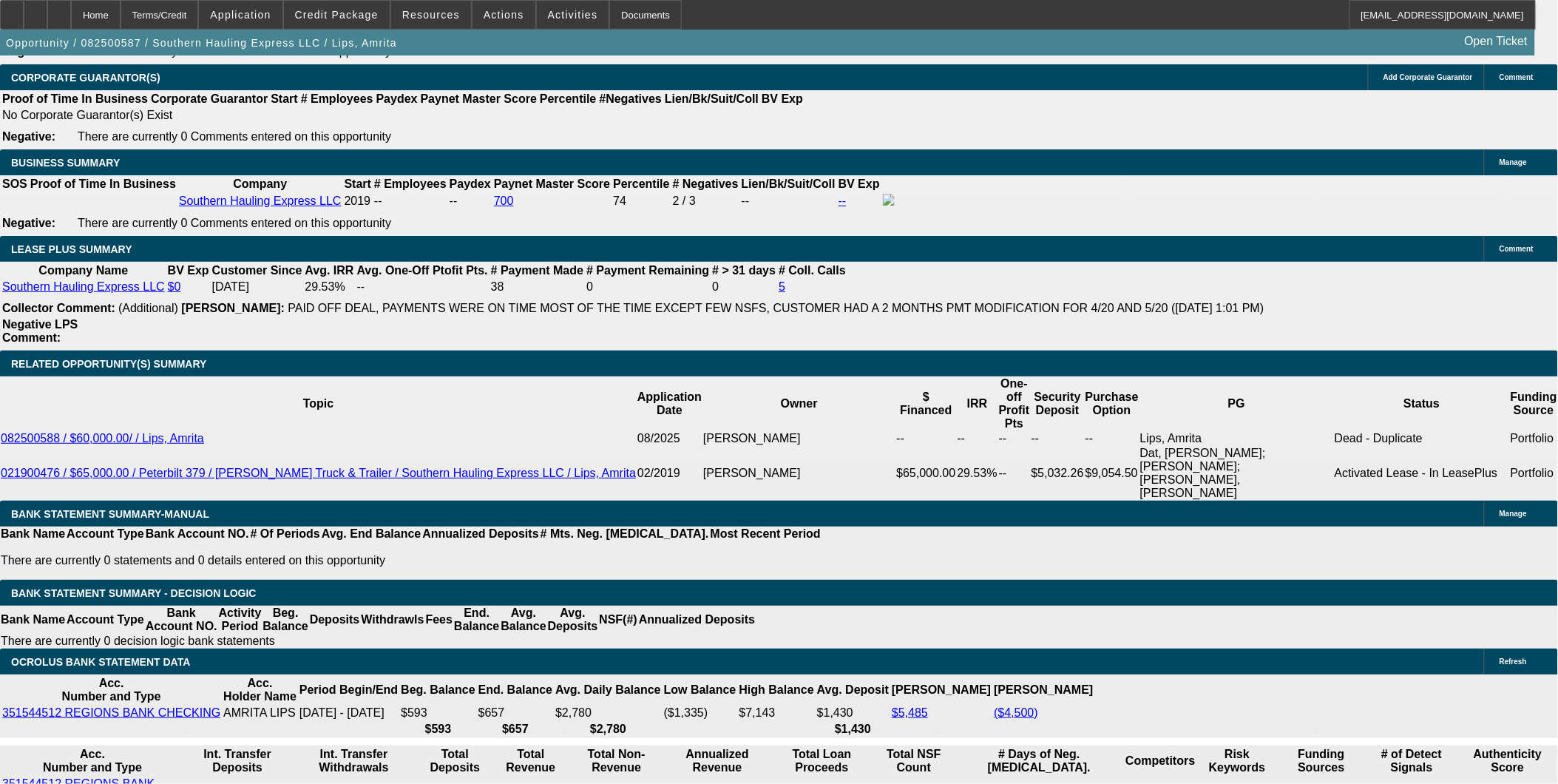
scroll to position [2415, 0]
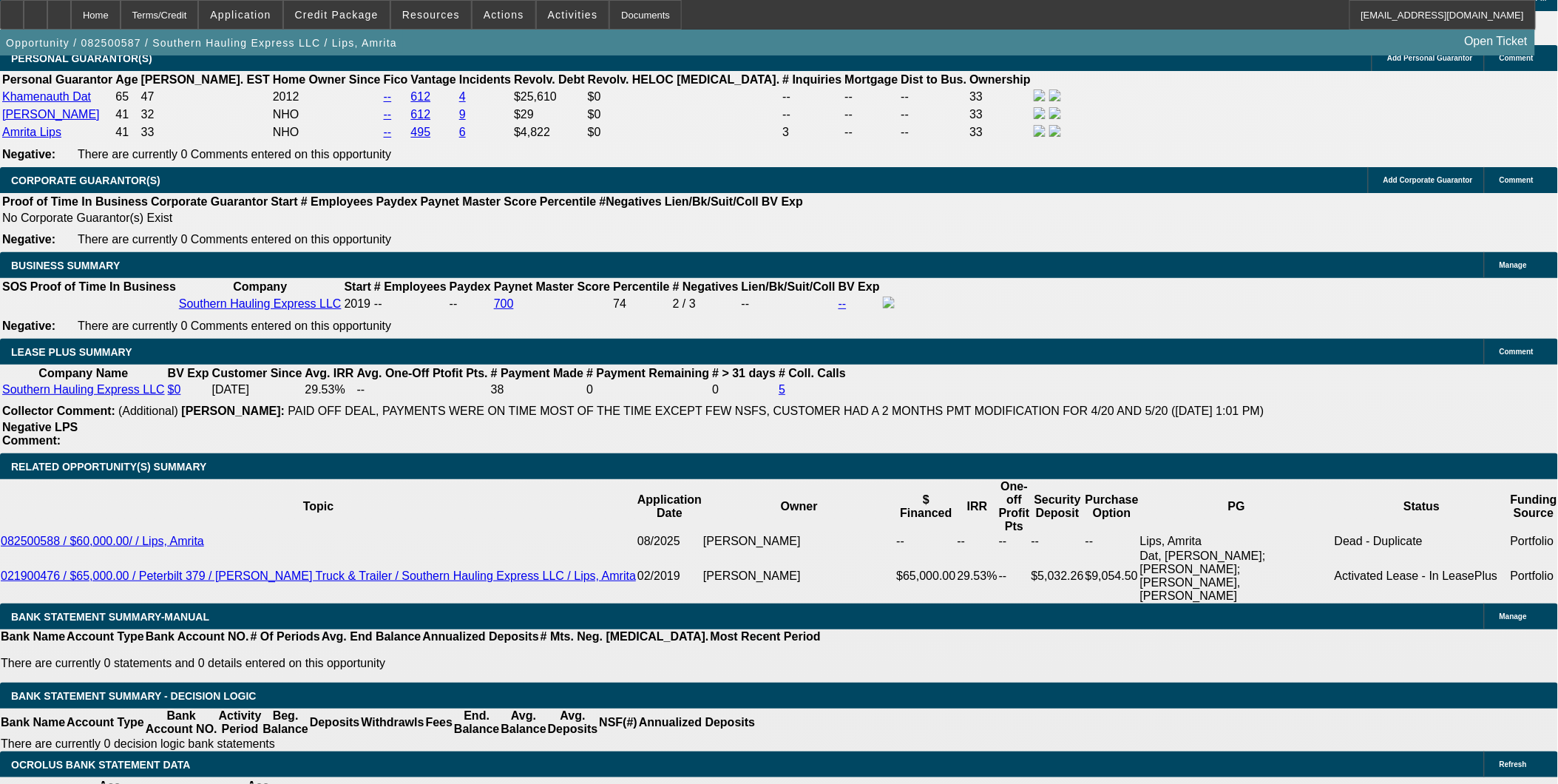
scroll to position [2251, 0]
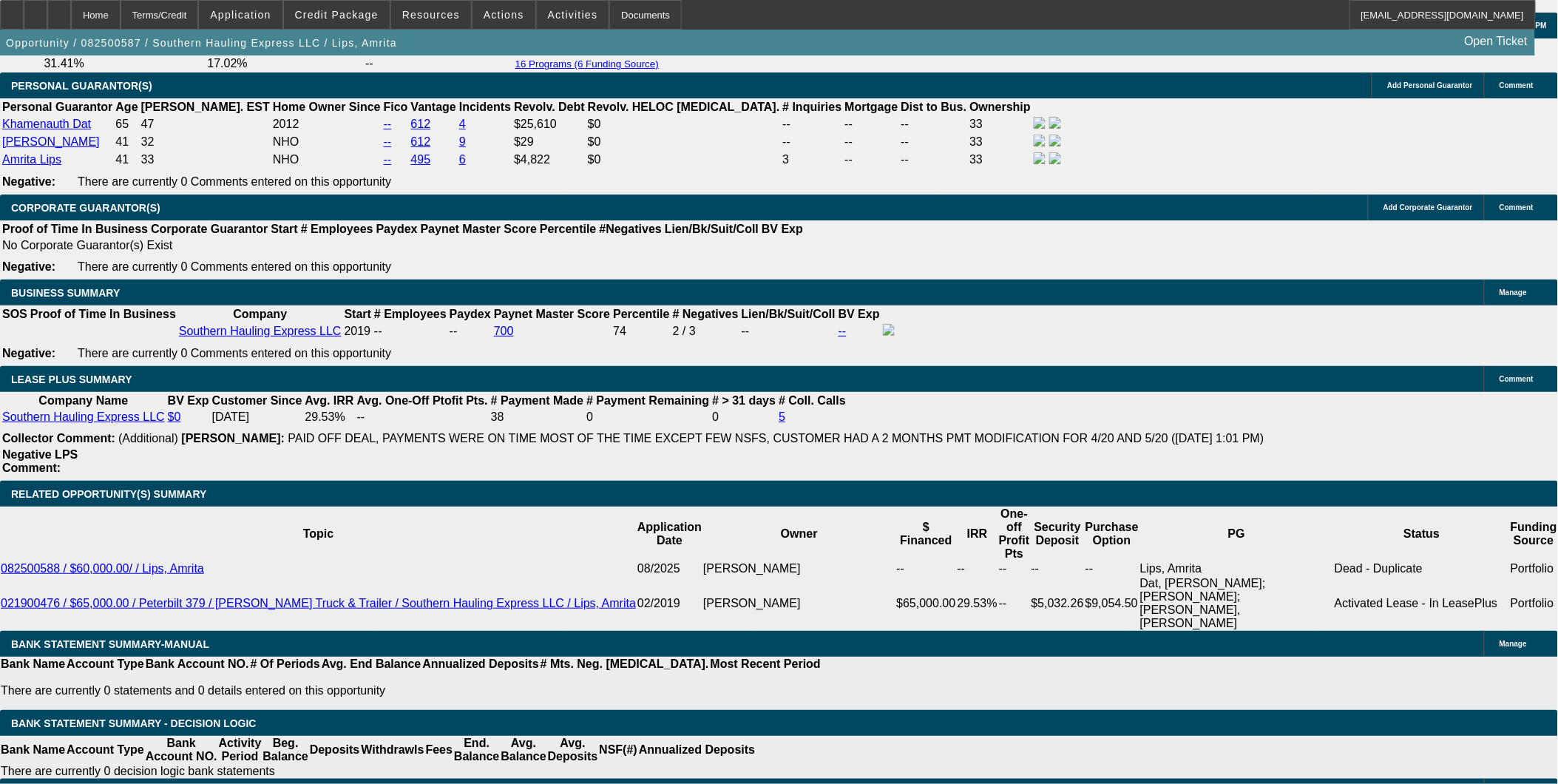
type input "15.5"
type input "UNKNOWN"
type input "$1,570.98"
type input "$3,141.96"
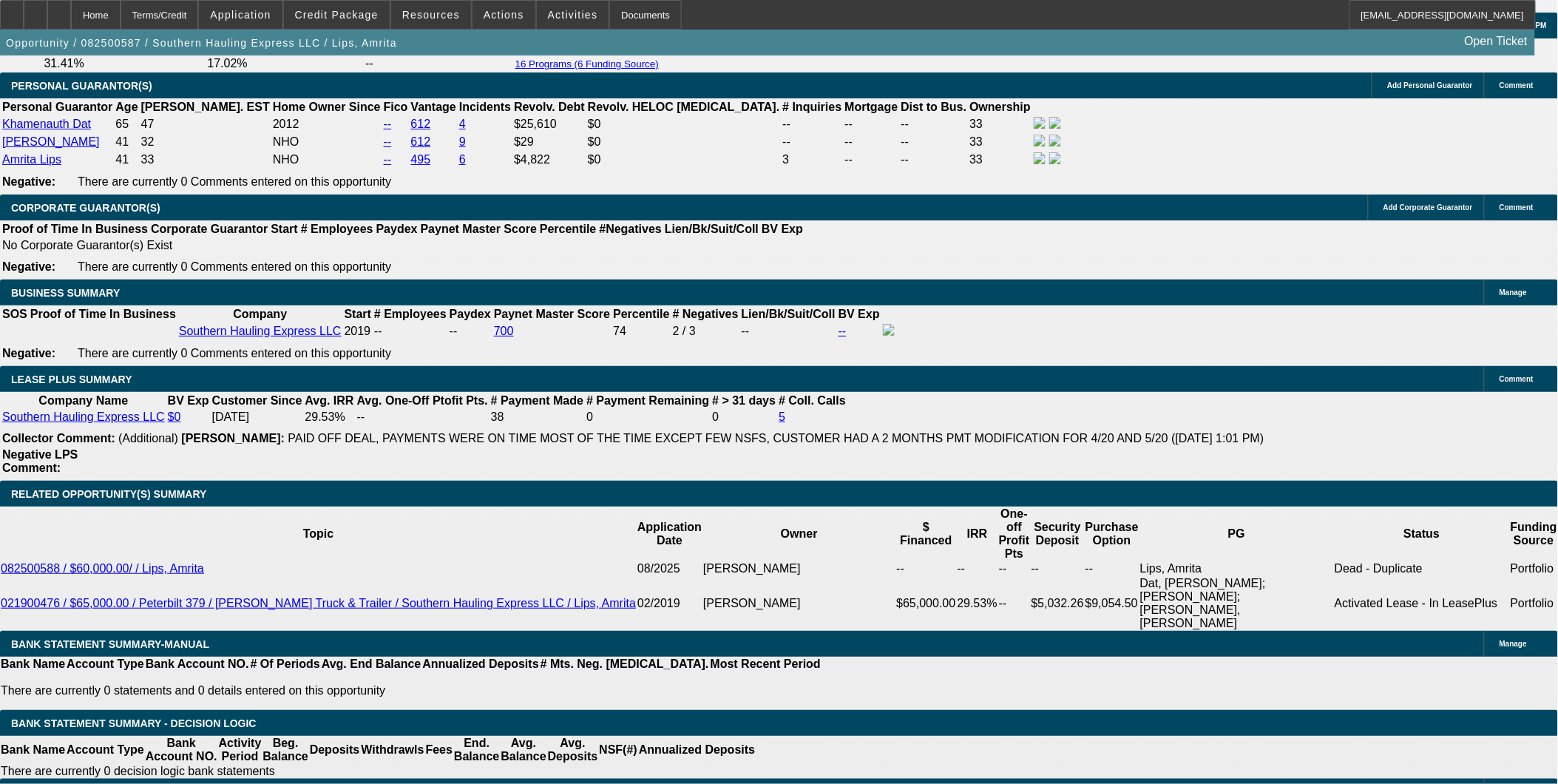
type input "15.5"
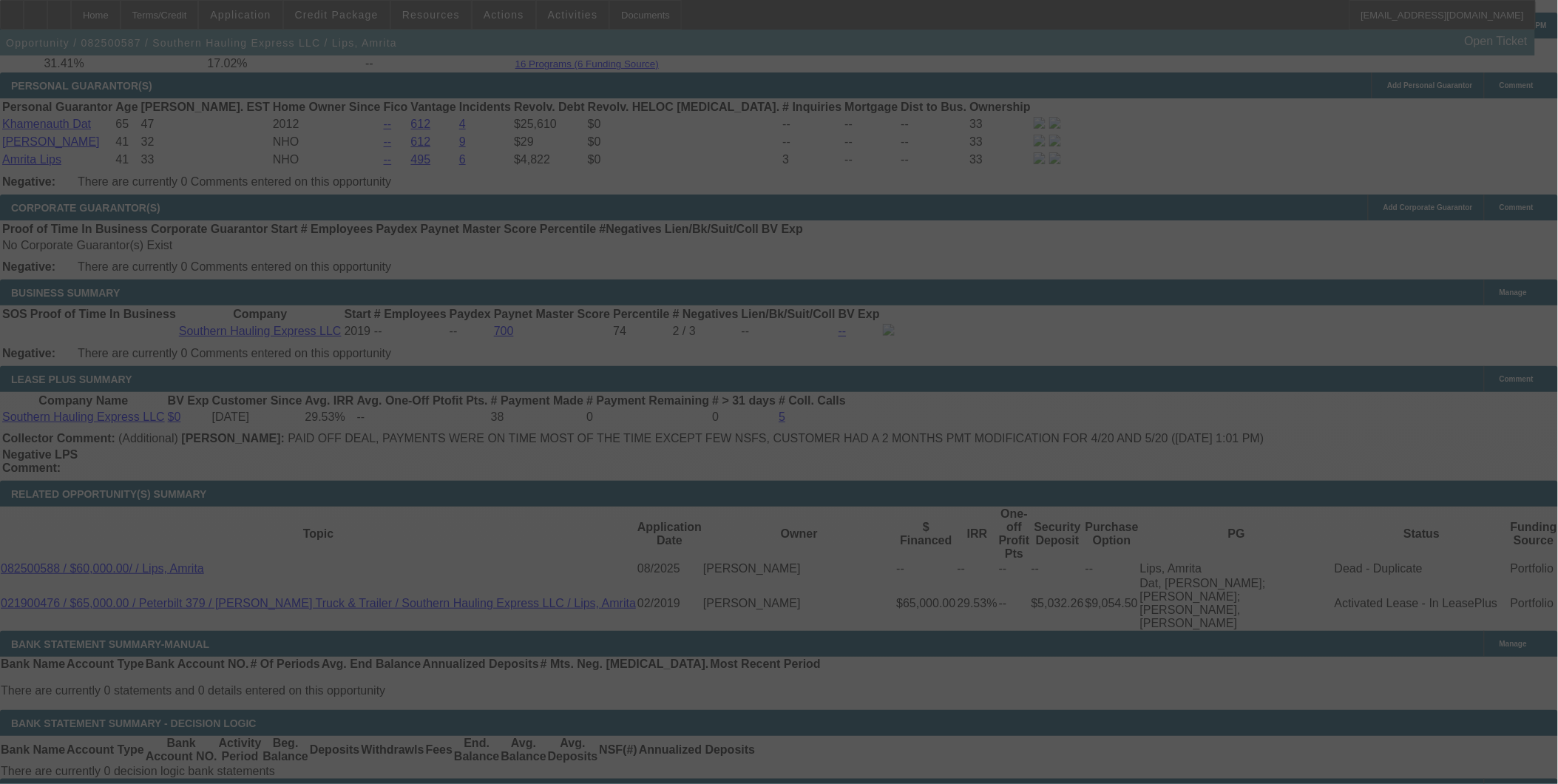
select select "0.1"
select select "2"
select select "0.1"
select select "4"
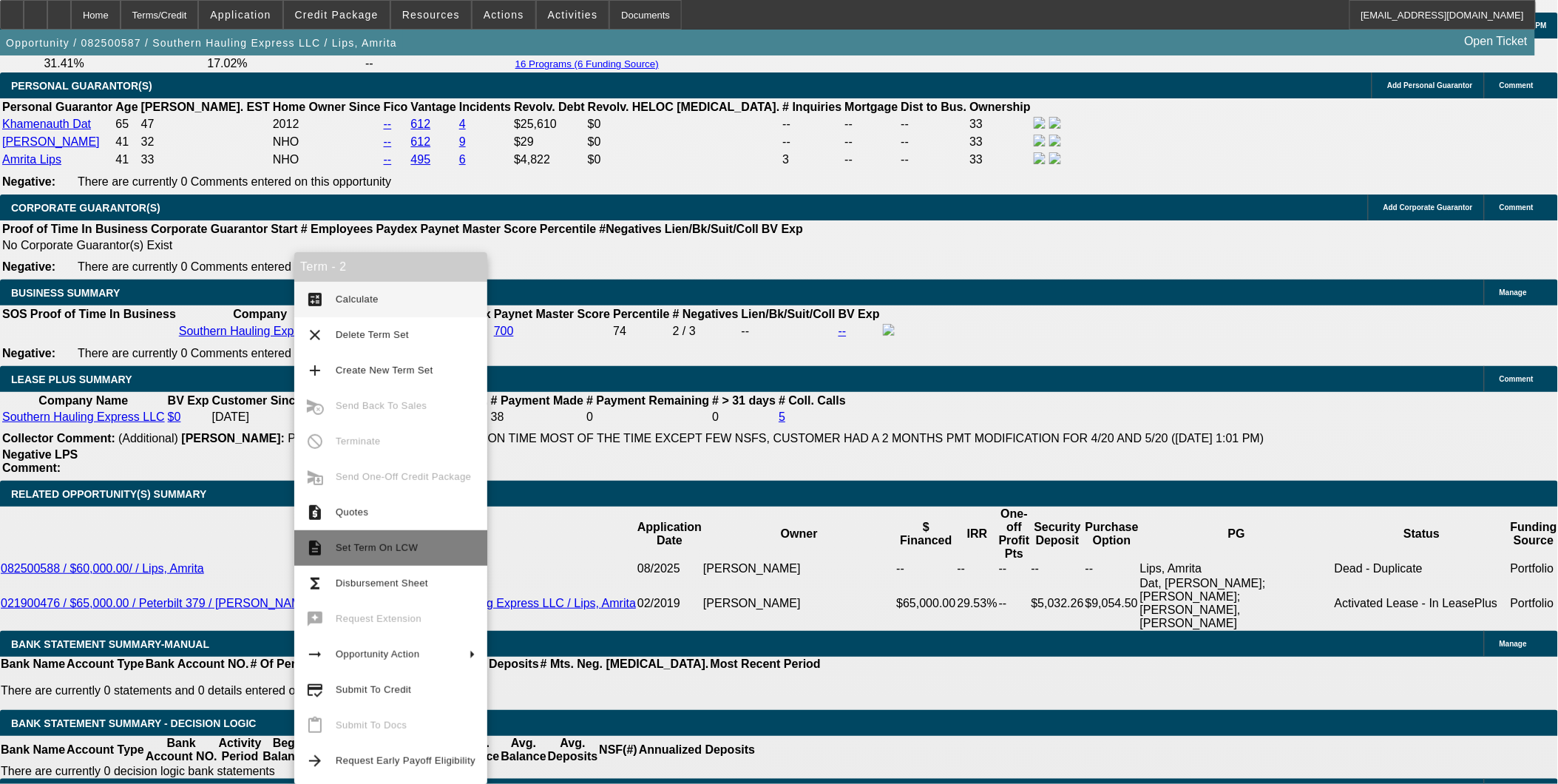
click at [415, 554] on span "Set Term On LCW" at bounding box center [405, 547] width 139 height 17
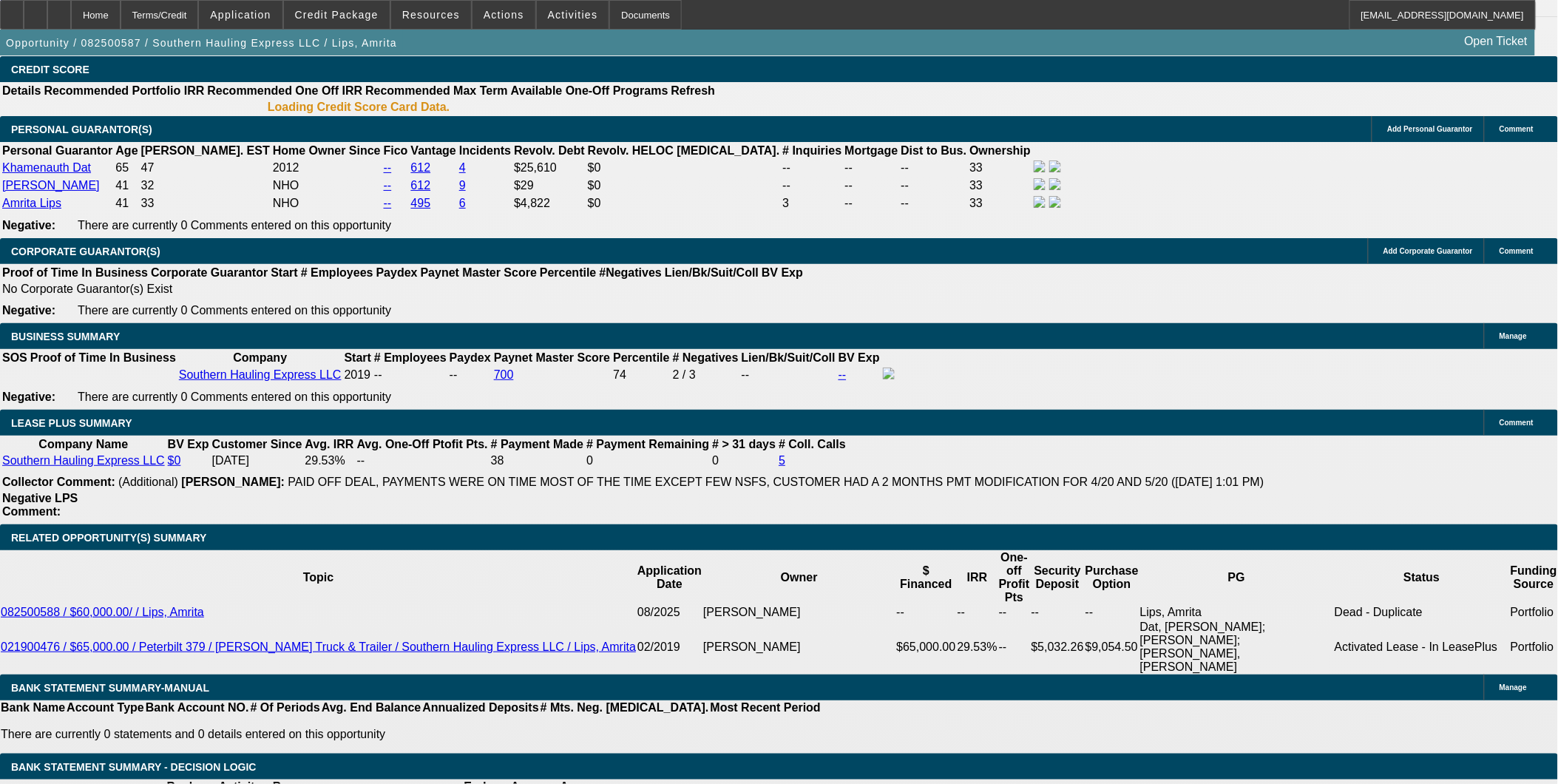
select select "0.1"
select select "2"
select select "0.1"
select select "2"
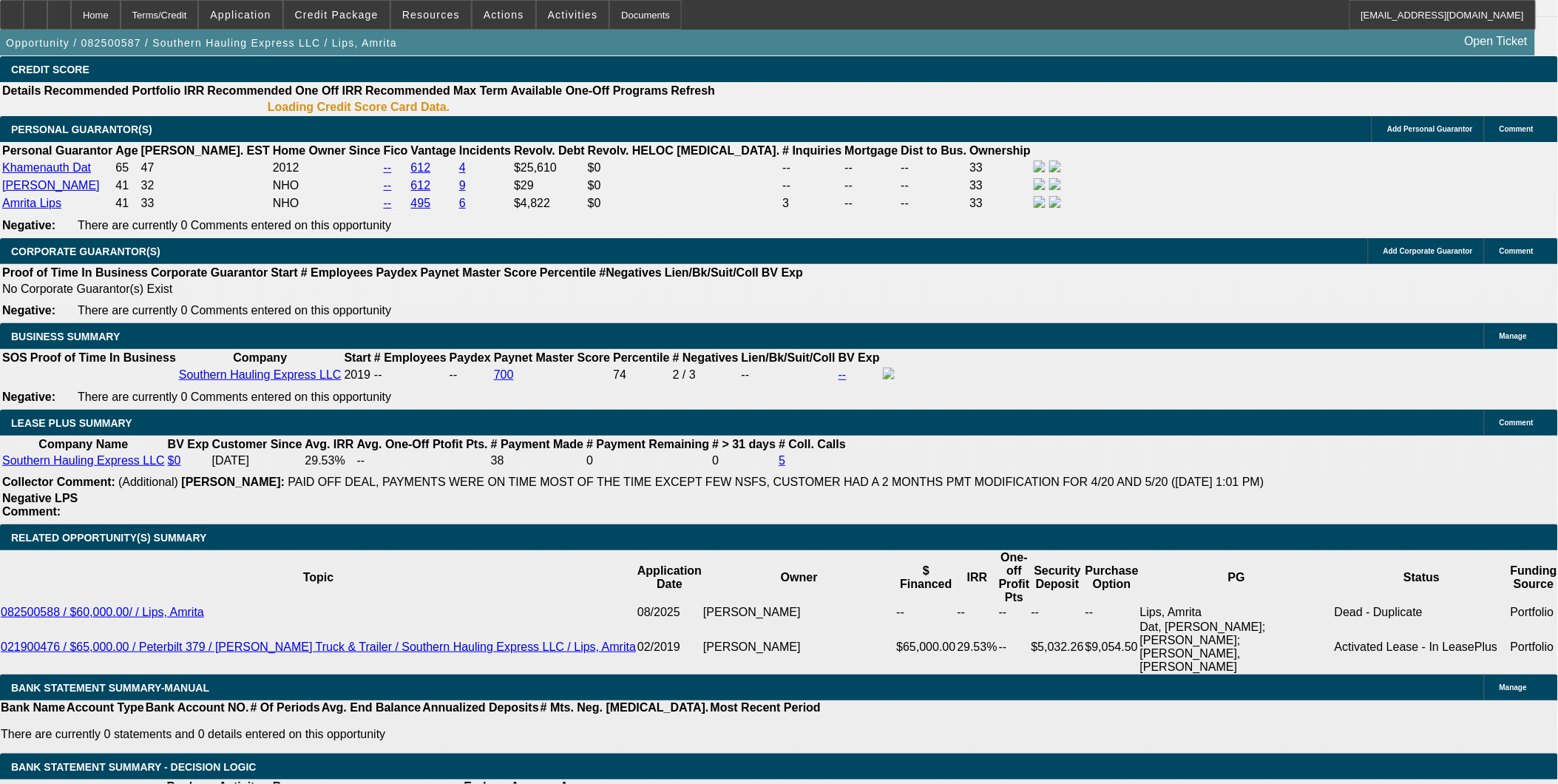
select select "0.1"
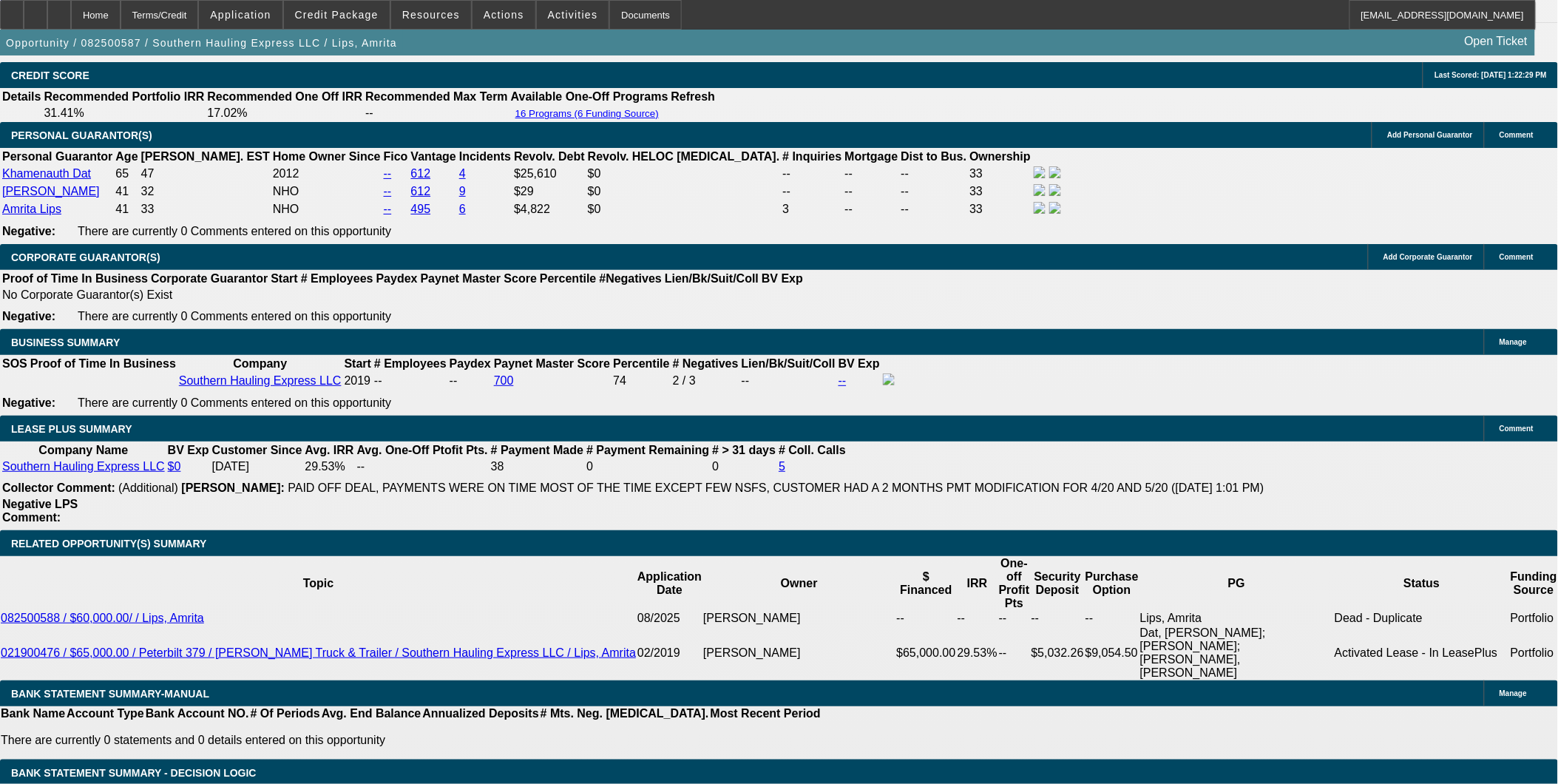
select select "1"
select select "2"
select select "4"
select select "1"
select select "2"
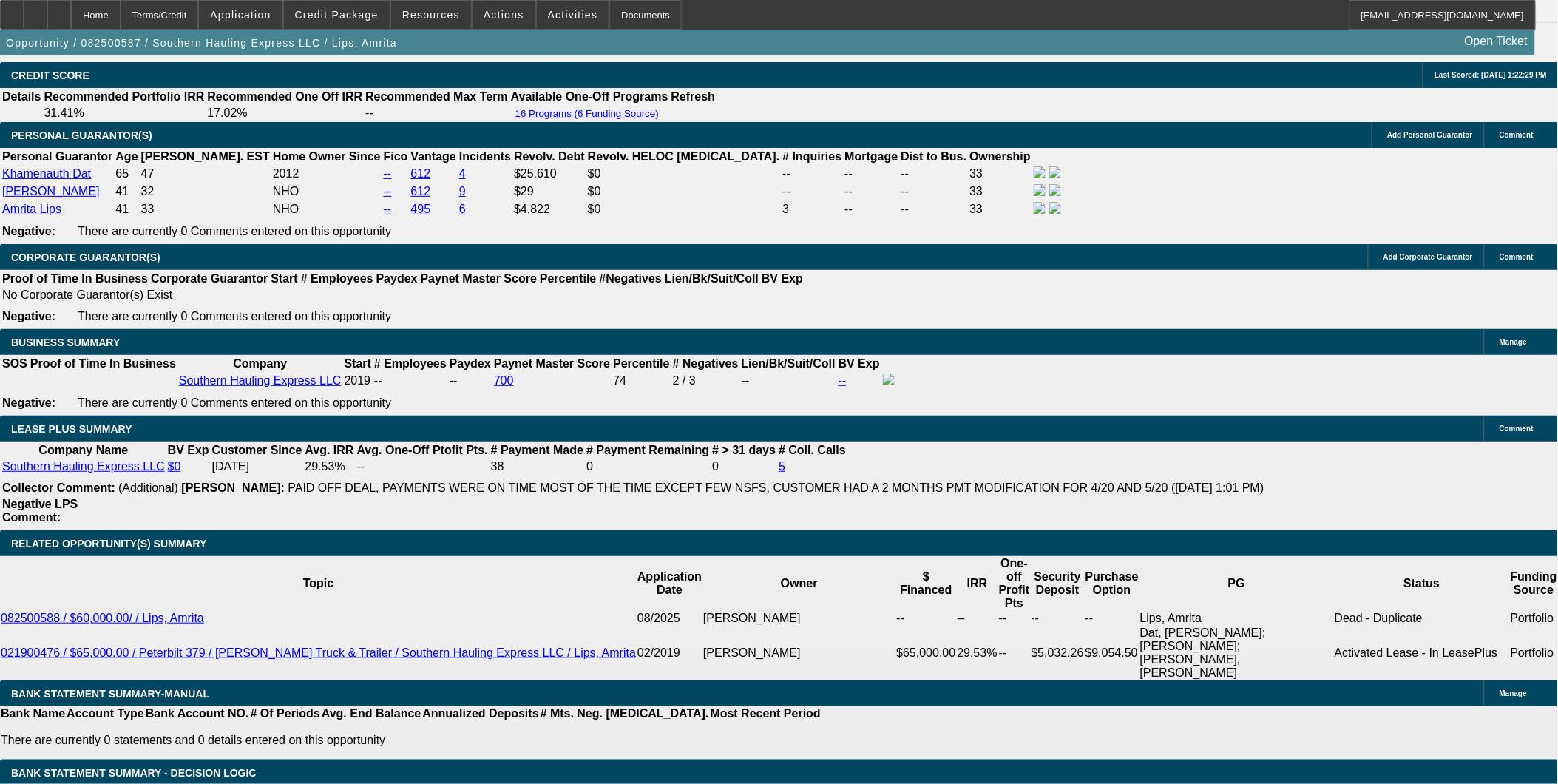
select select "4"
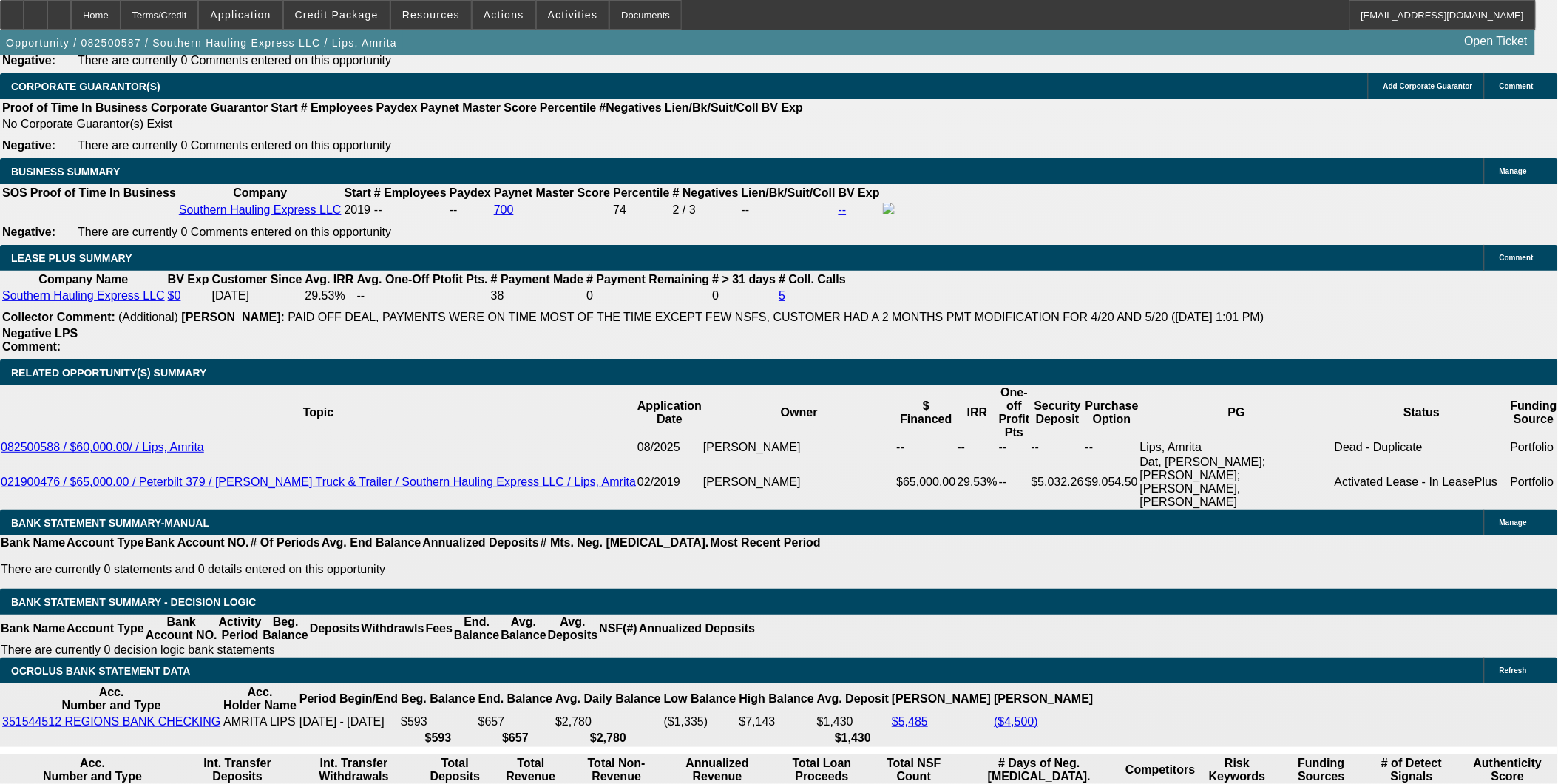
scroll to position [2333, 0]
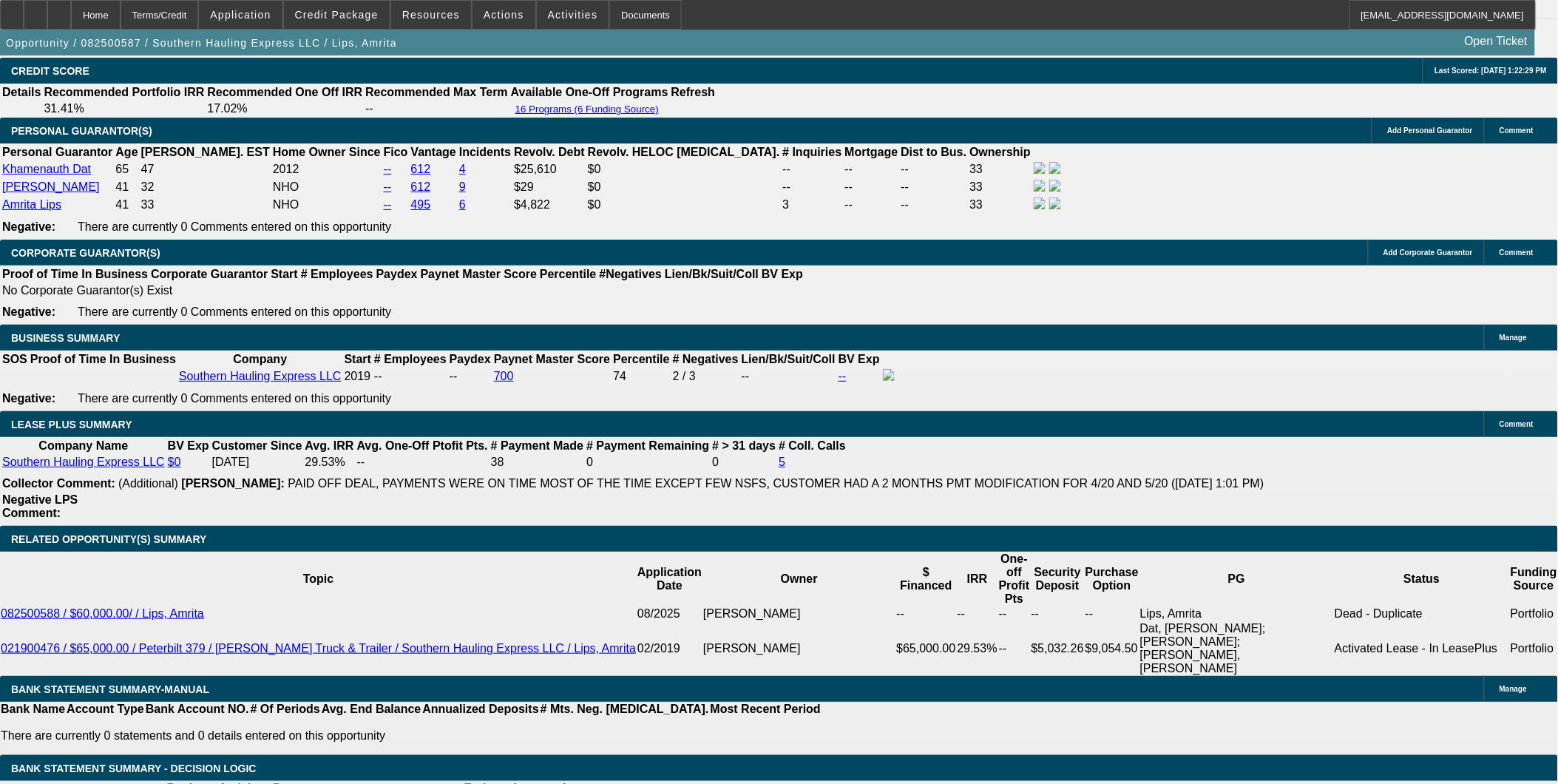
scroll to position [2169, 0]
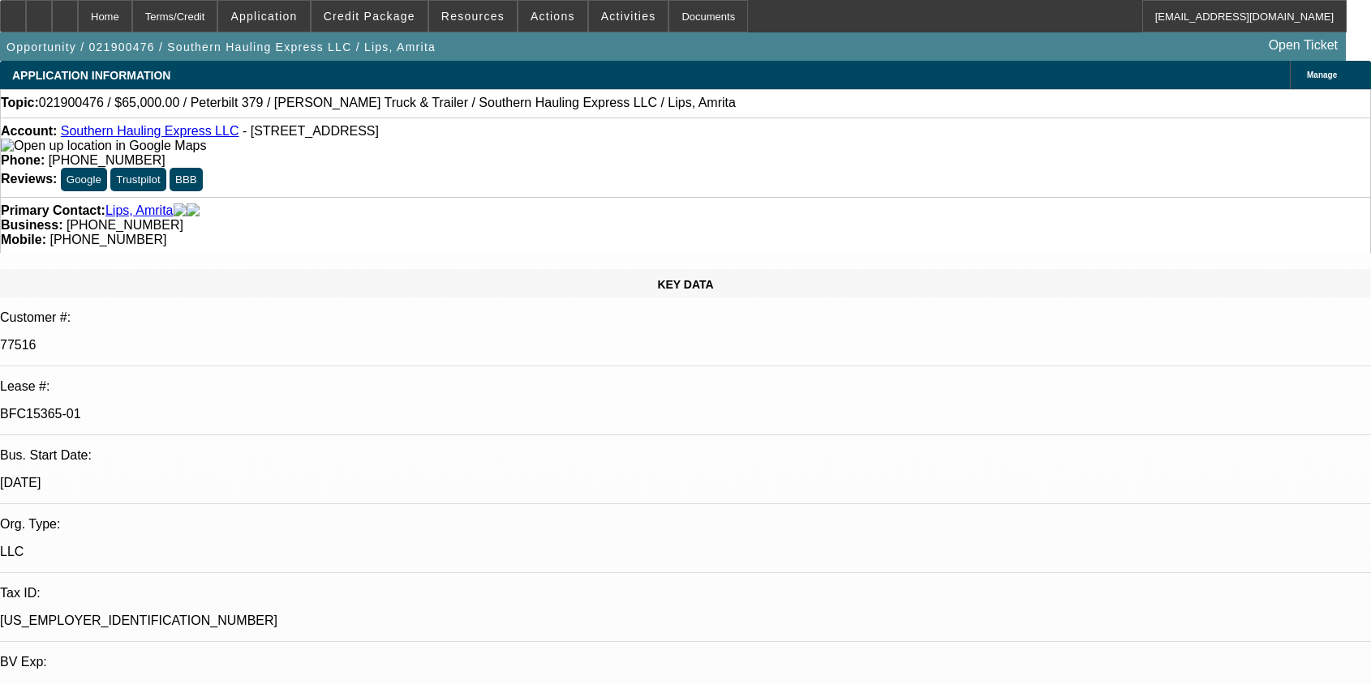
select select "0"
select select "2"
select select "0.1"
select select "8"
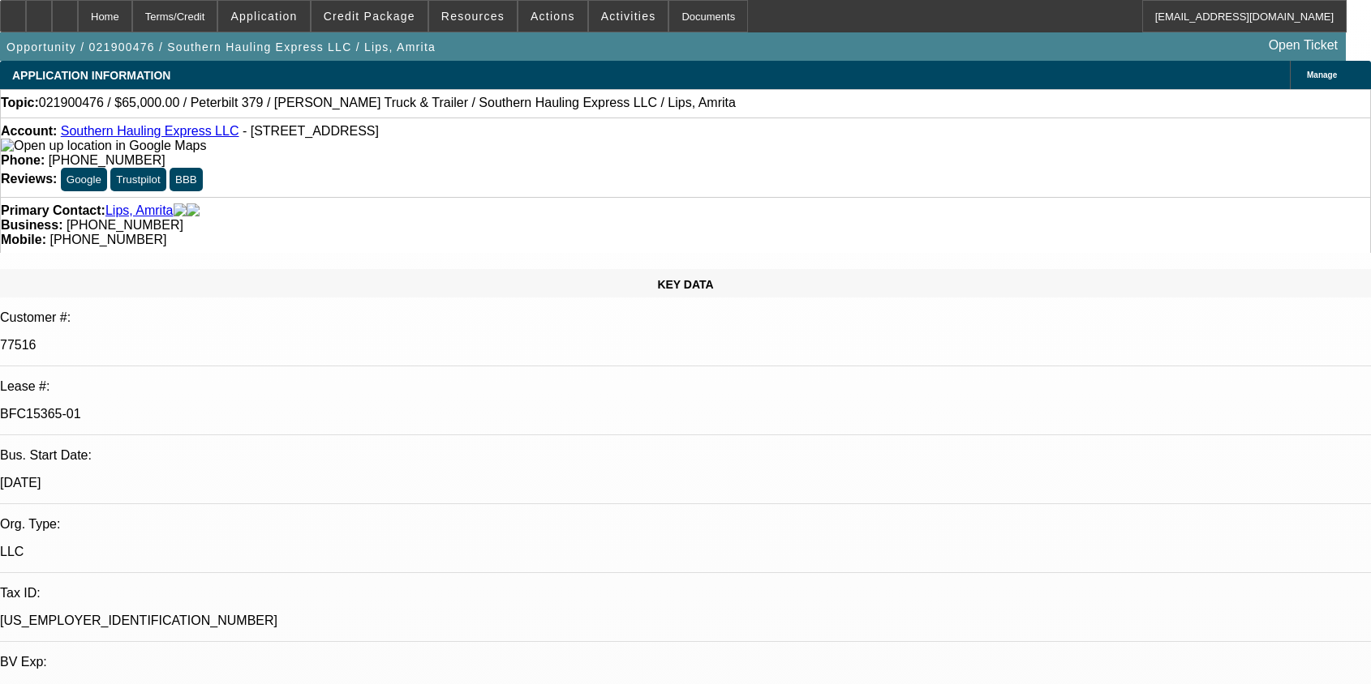
select select "0"
select select "2"
select select "0.1"
select select "8"
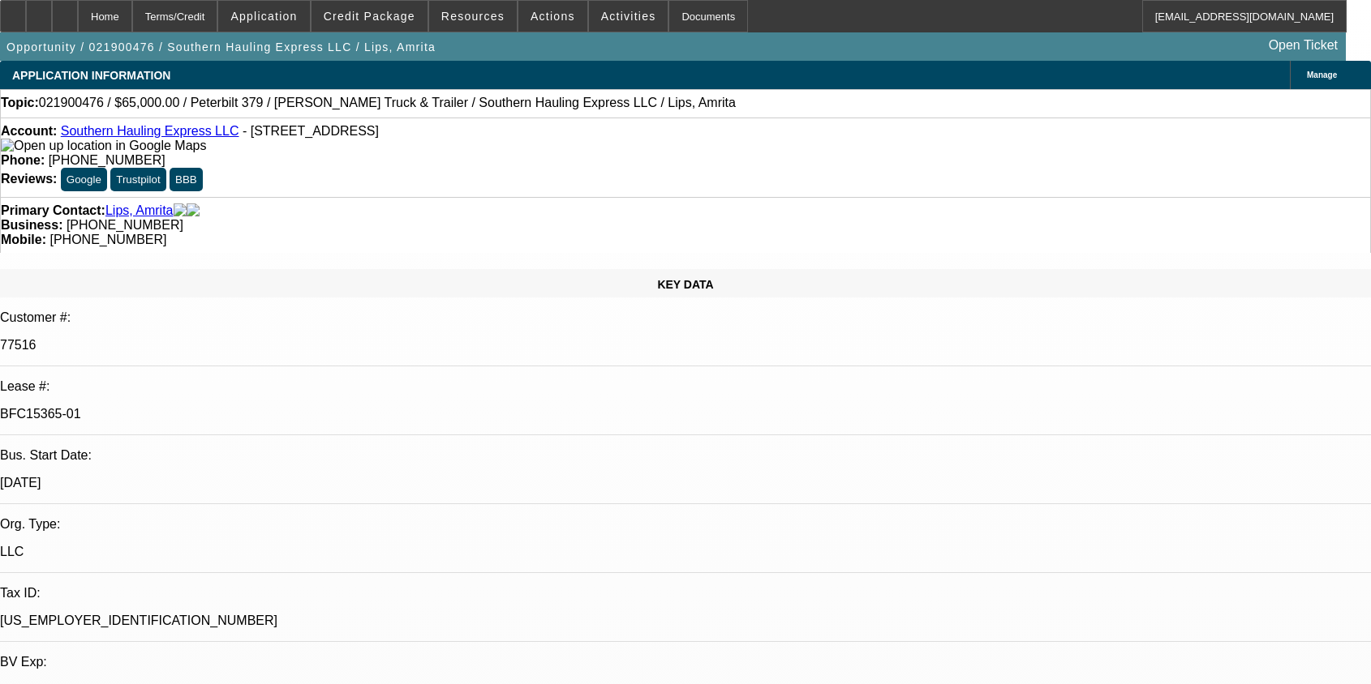
select select "0"
select select "2"
select select "0.1"
select select "8"
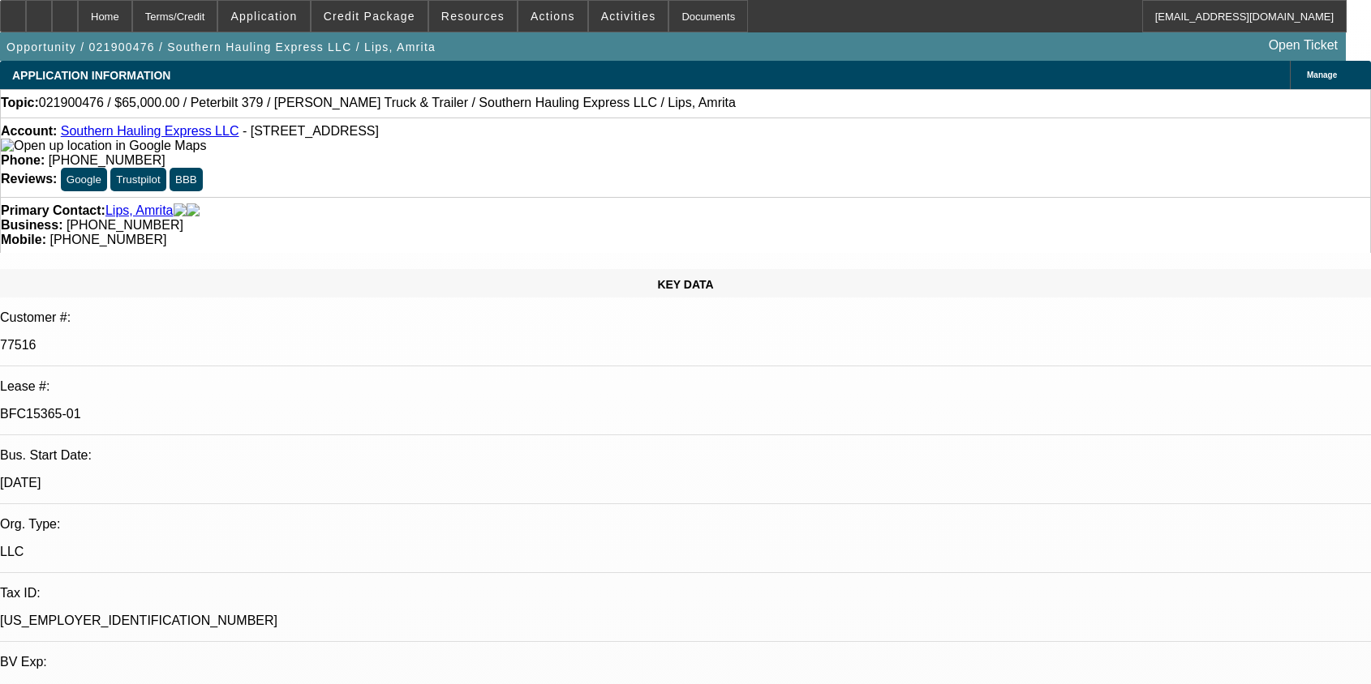
select select "0"
select select "2"
select select "0.1"
select select "8"
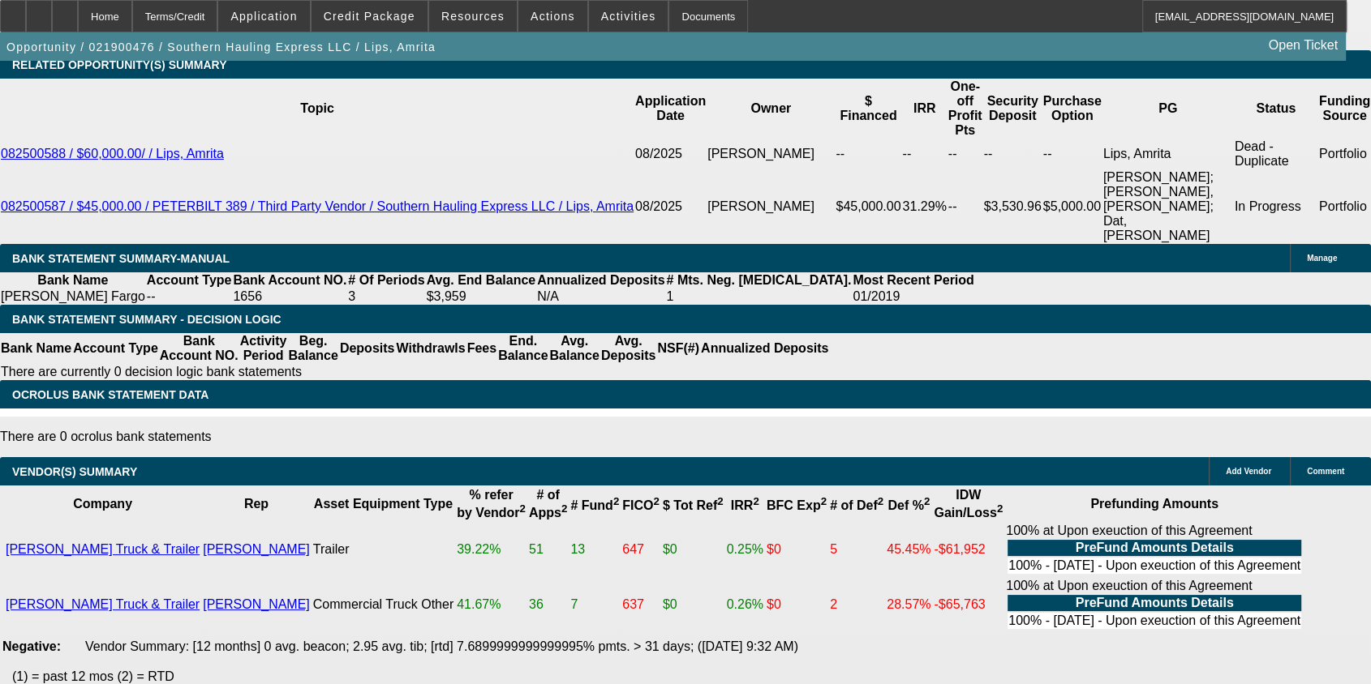
scroll to position [2973, 0]
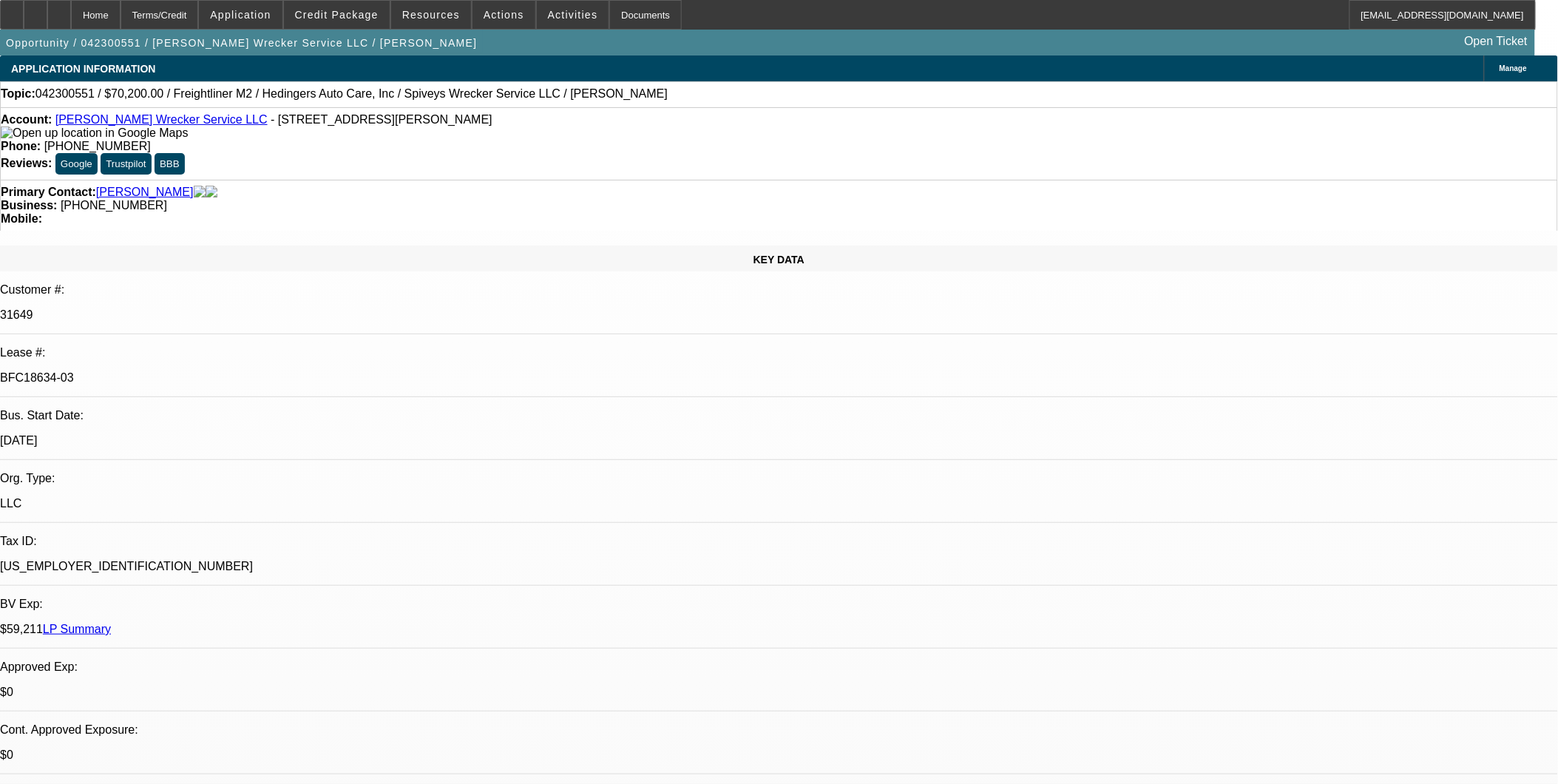
select select "0"
select select "2"
select select "0"
select select "2"
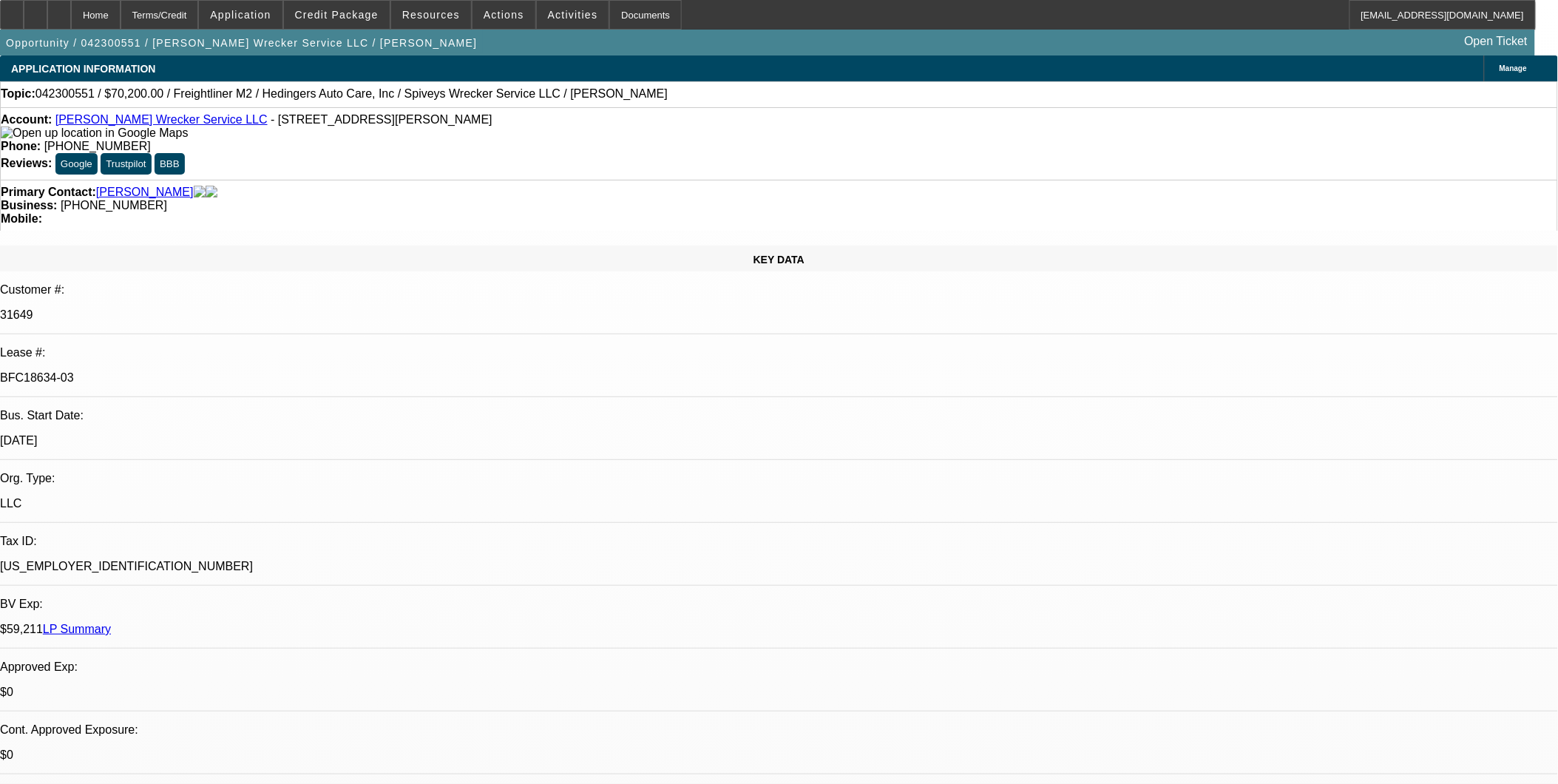
select select "0"
select select "0.2"
select select "2"
select select "0"
select select "0.2"
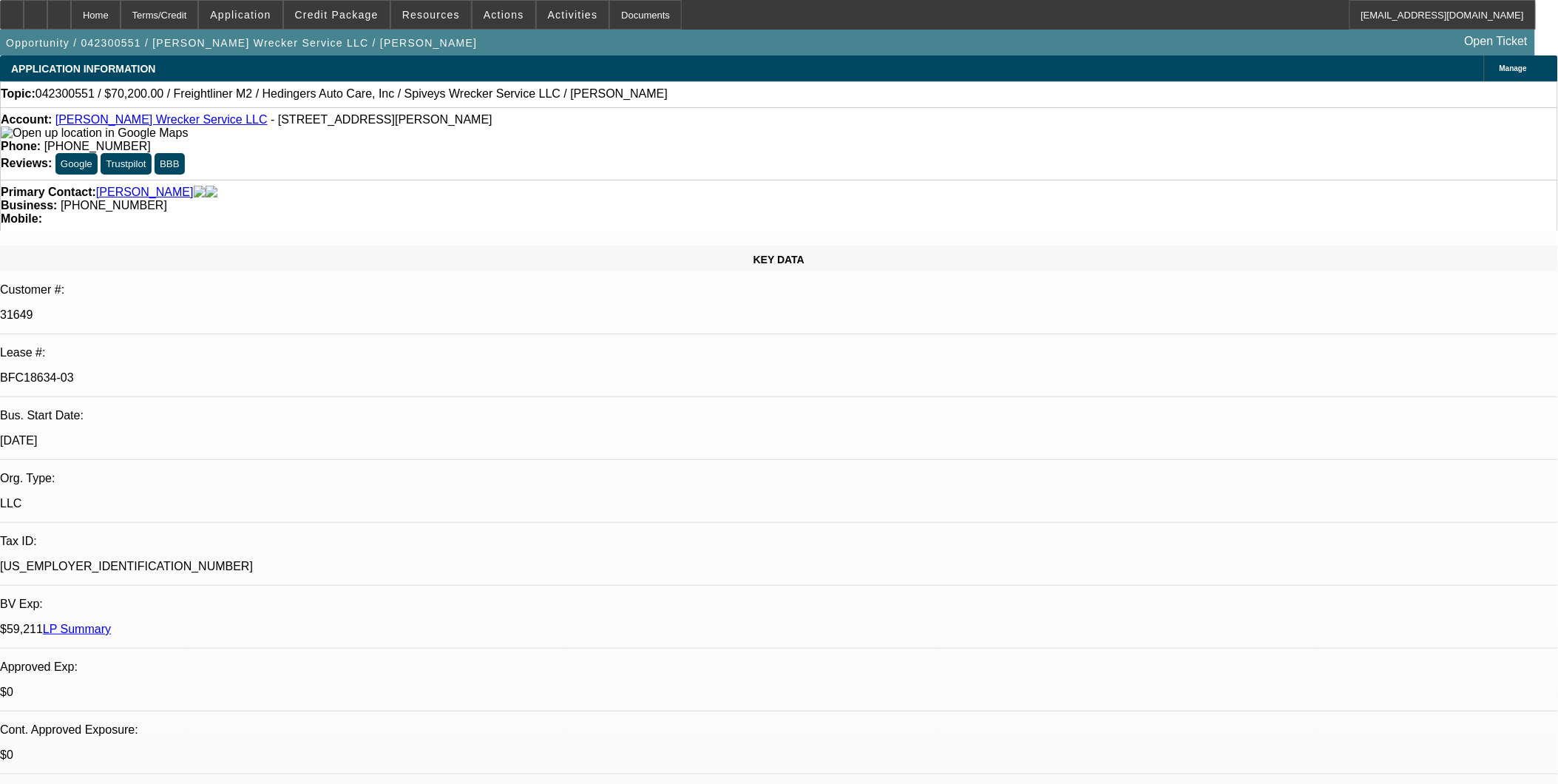
select select "2"
select select "0"
select select "1"
select select "2"
select select "6"
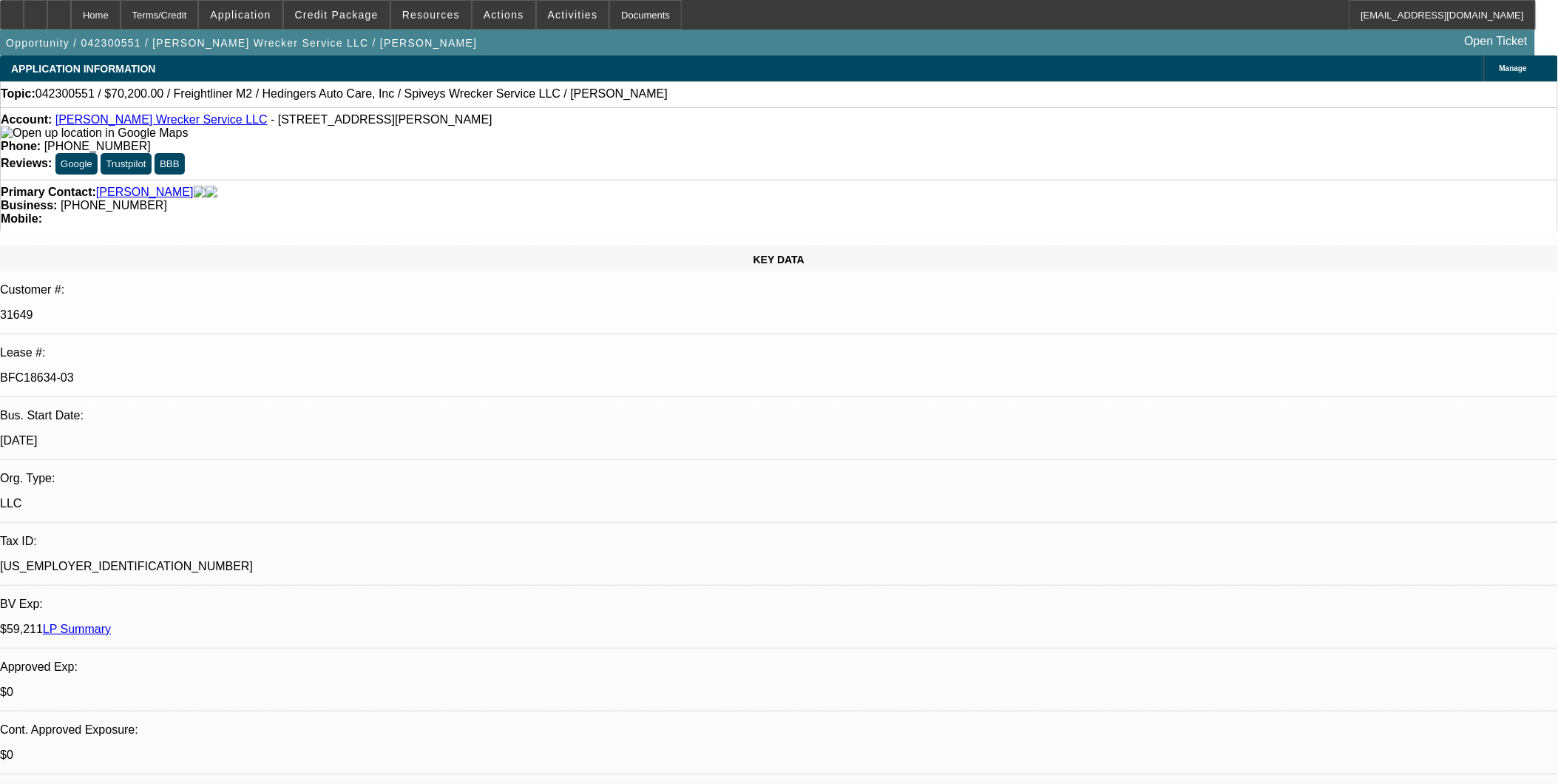
select select "1"
select select "2"
select select "6"
select select "1"
select select "2"
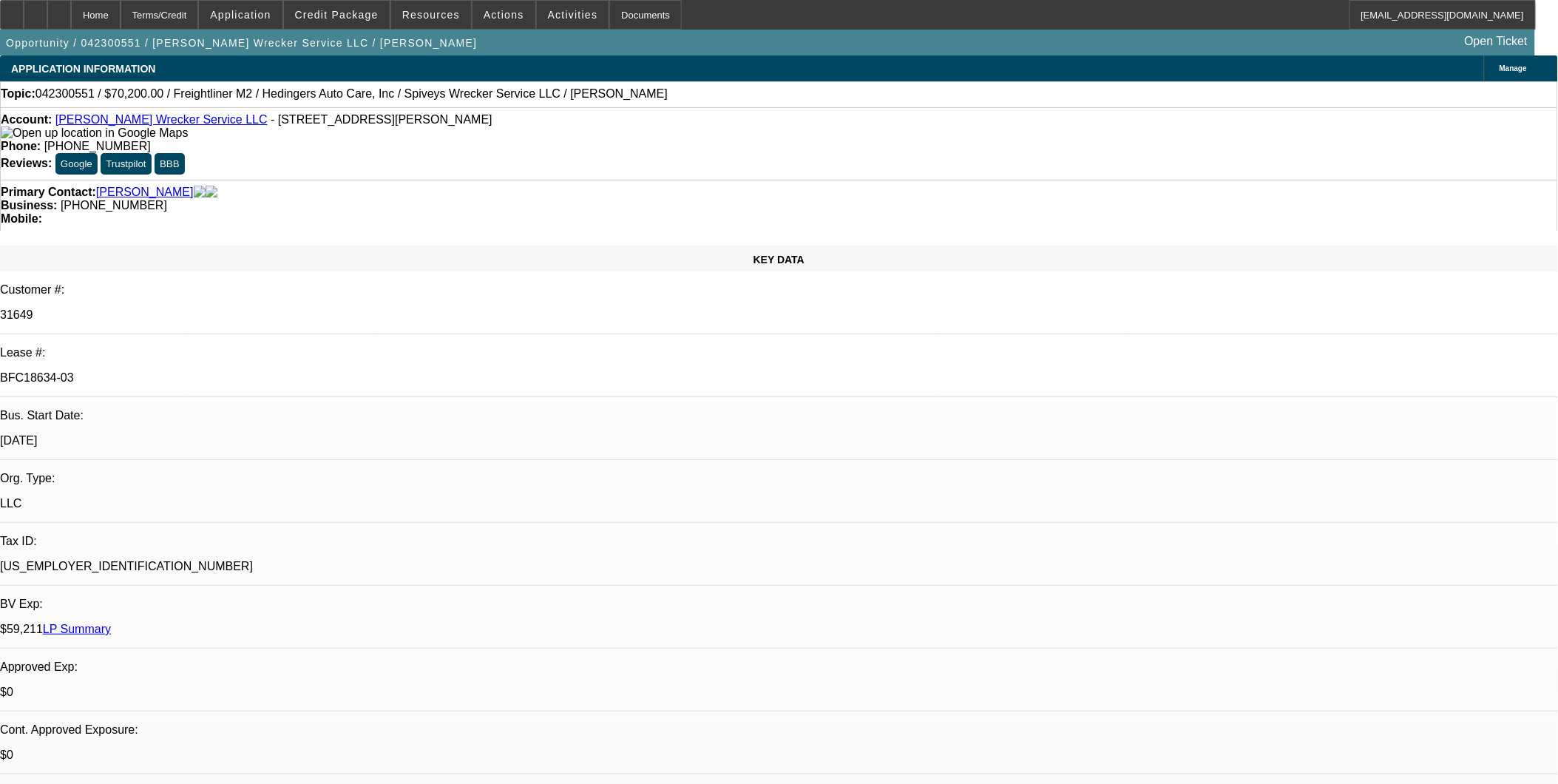
select select "6"
select select "1"
select select "2"
select select "6"
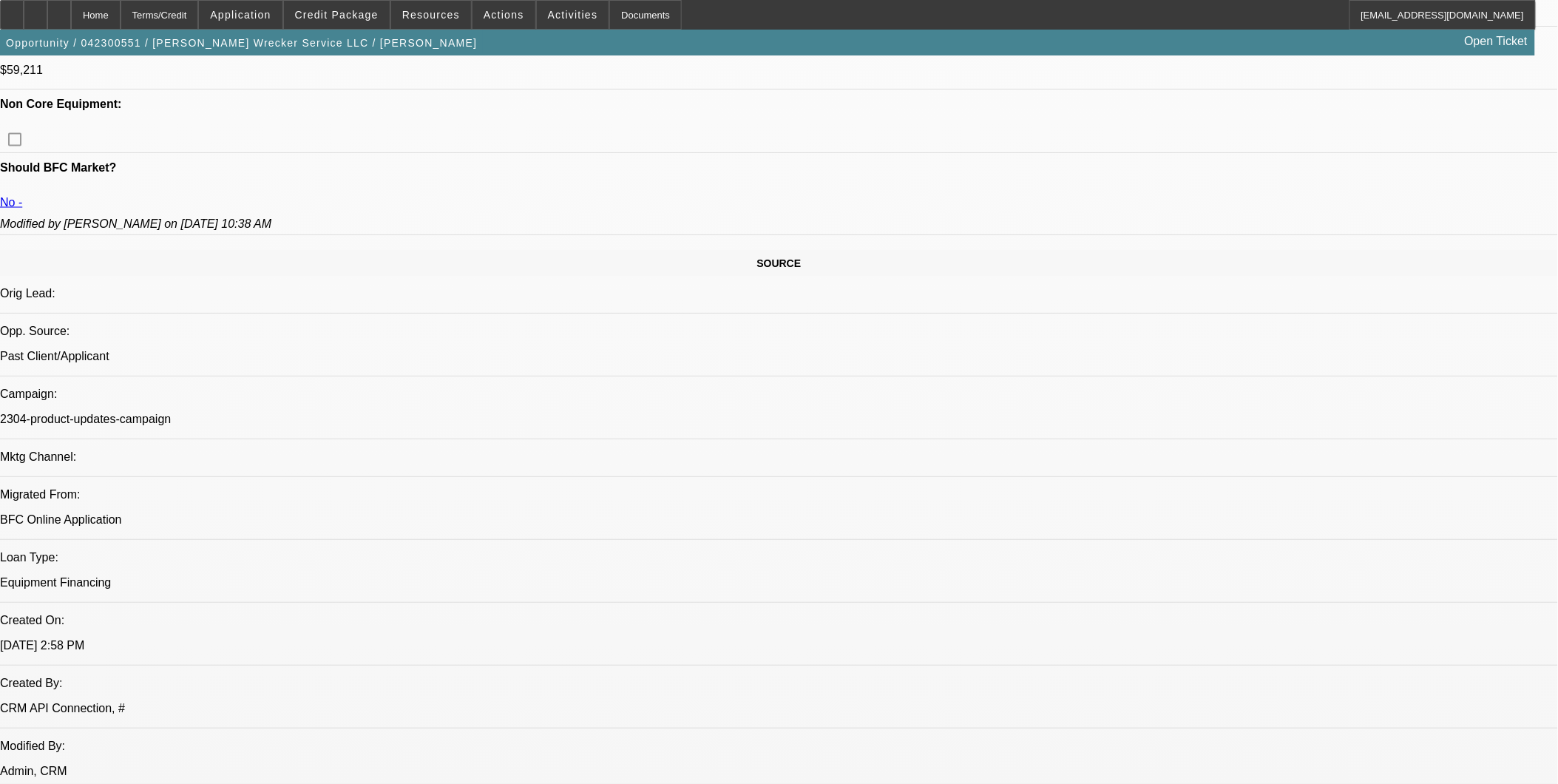
scroll to position [739, 0]
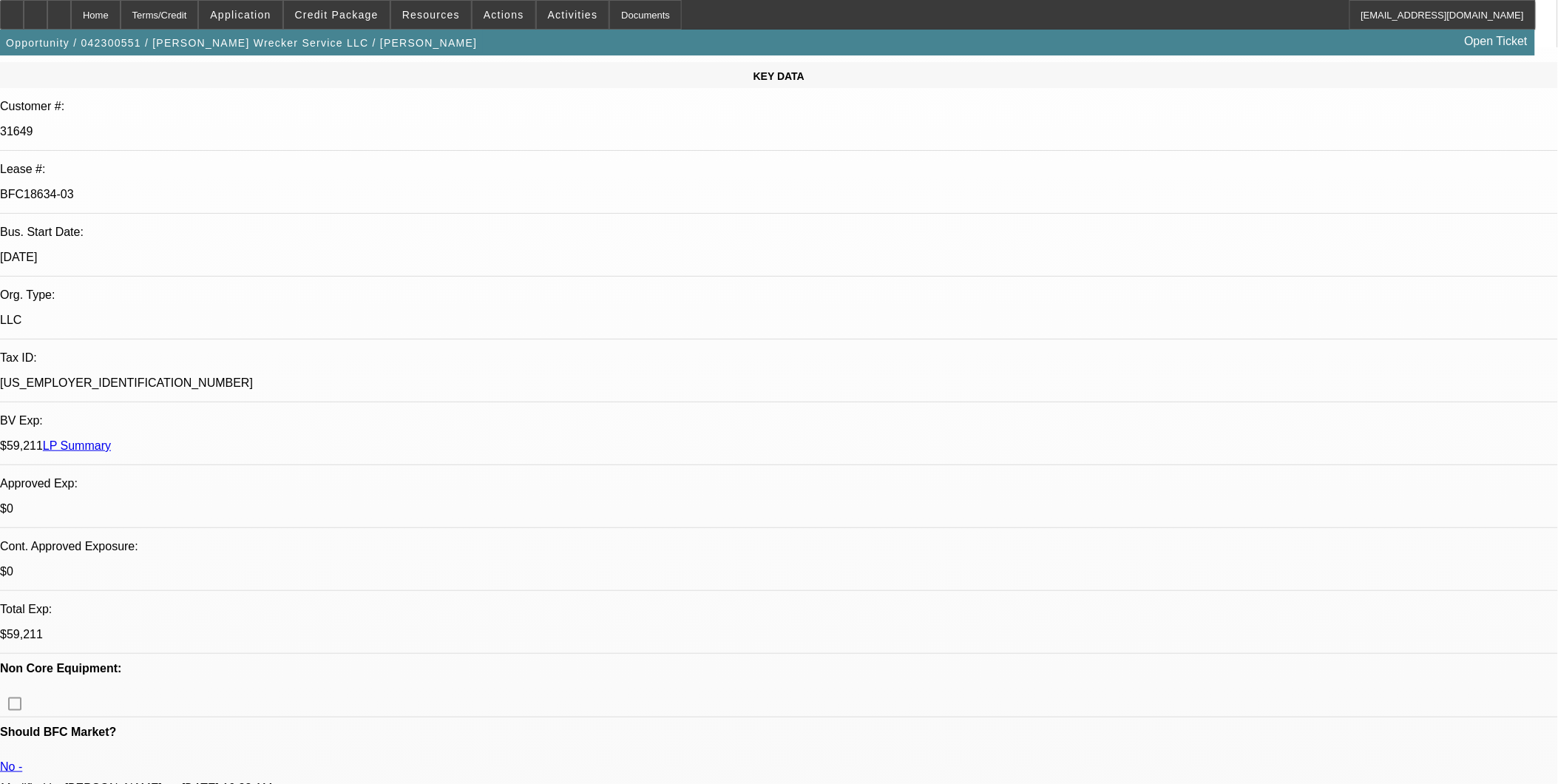
scroll to position [0, 0]
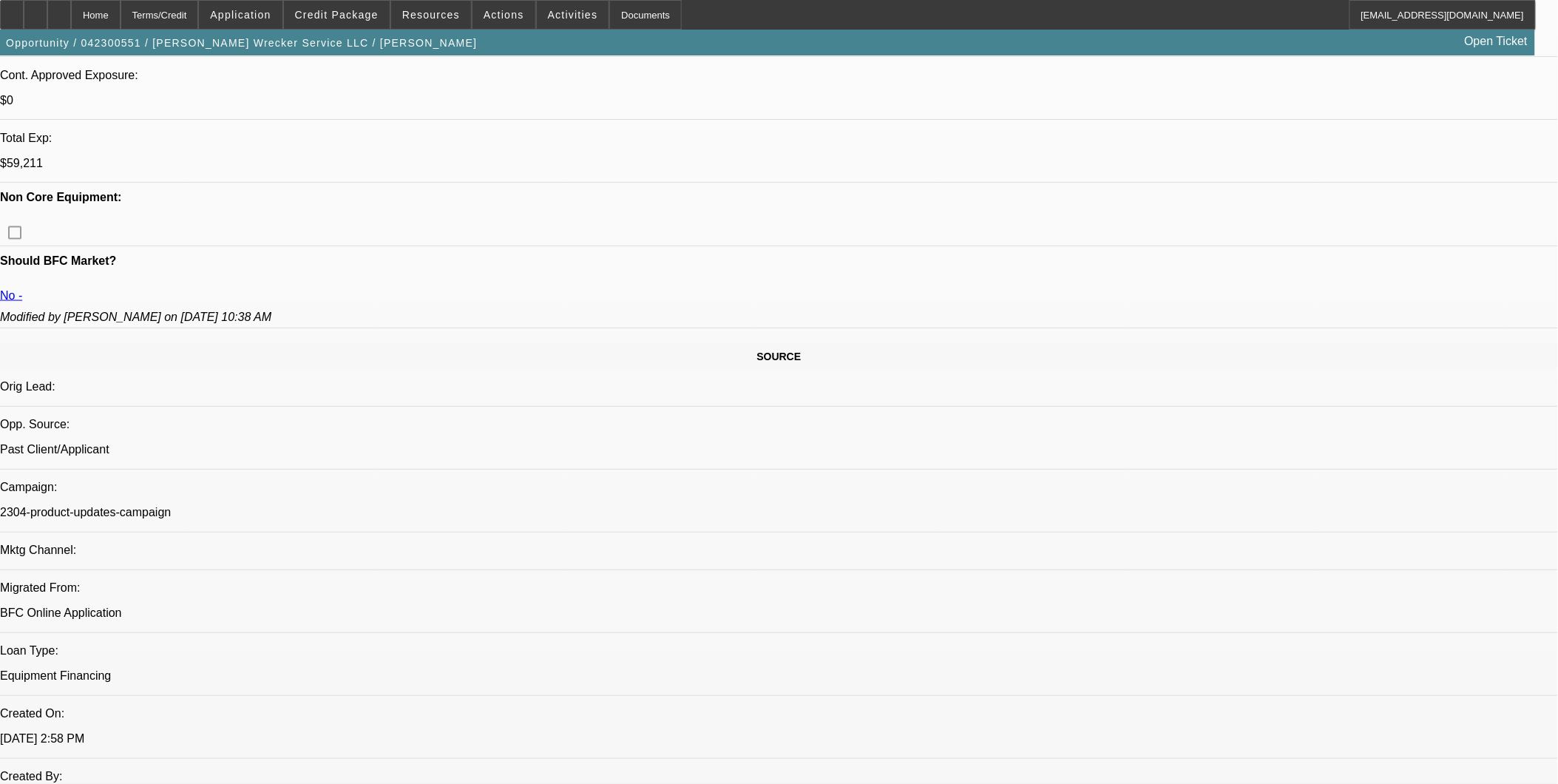
scroll to position [656, 0]
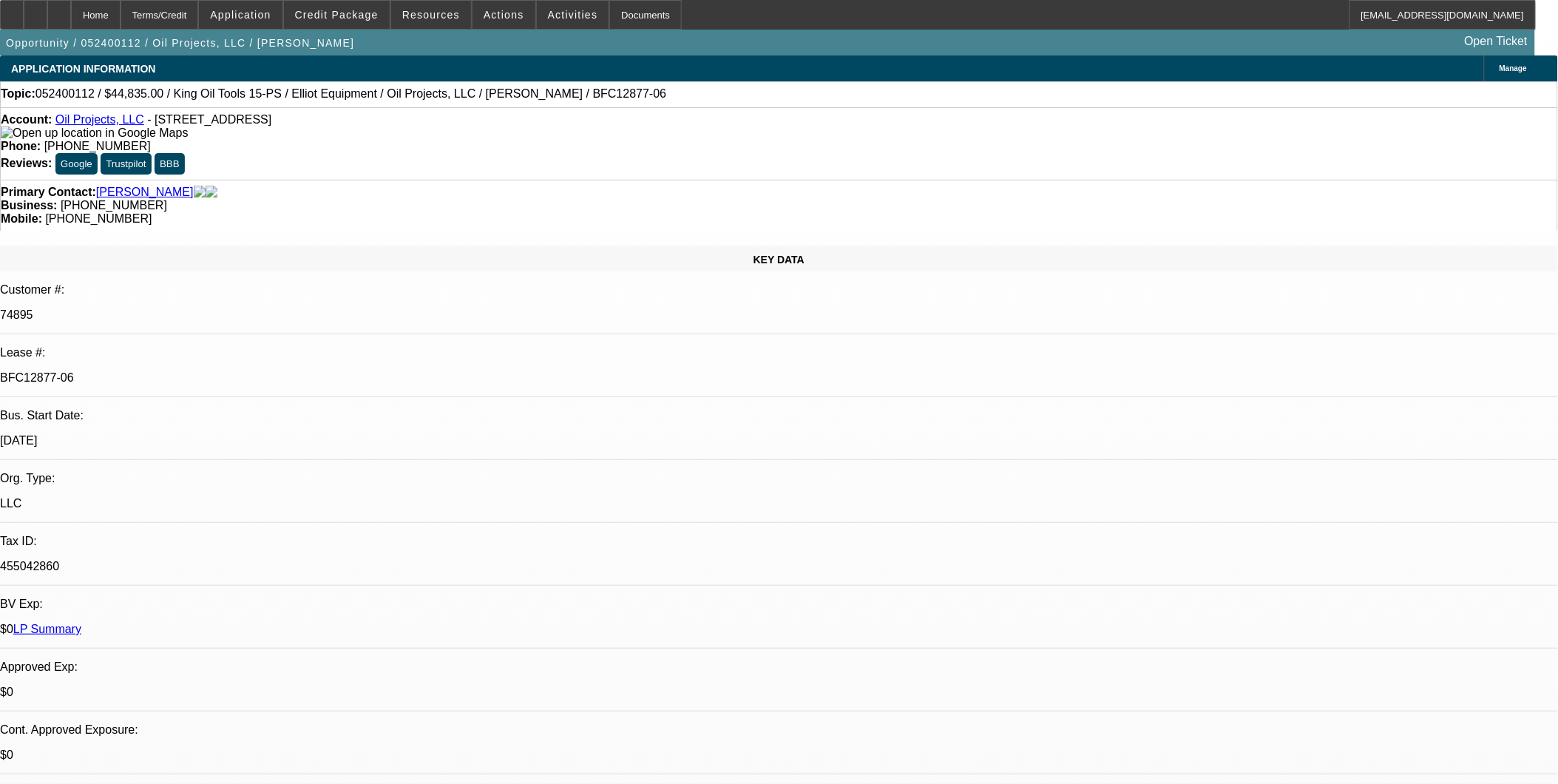
select select "0"
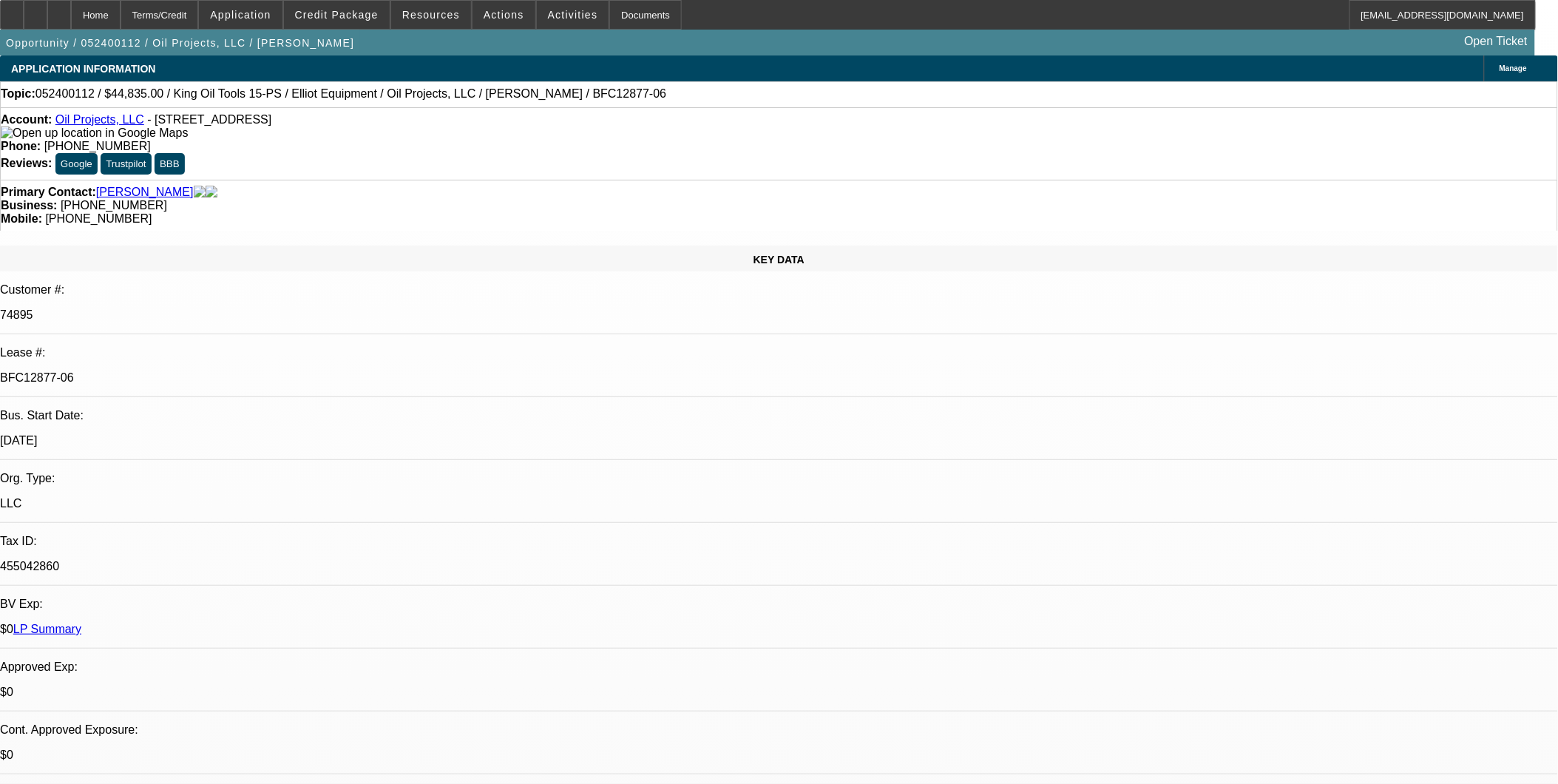
select select "0"
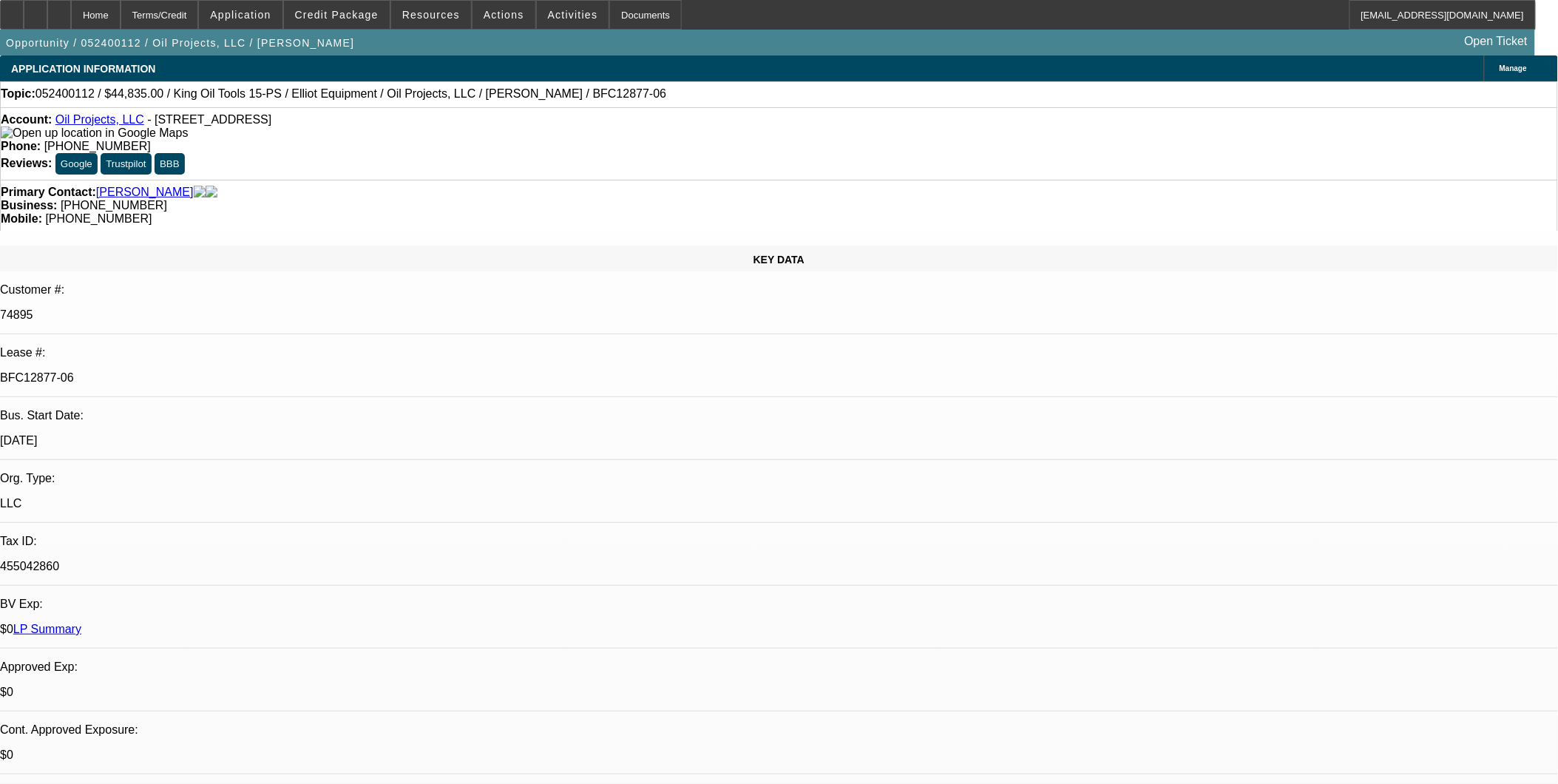
select select "0"
select select "1"
select select "6"
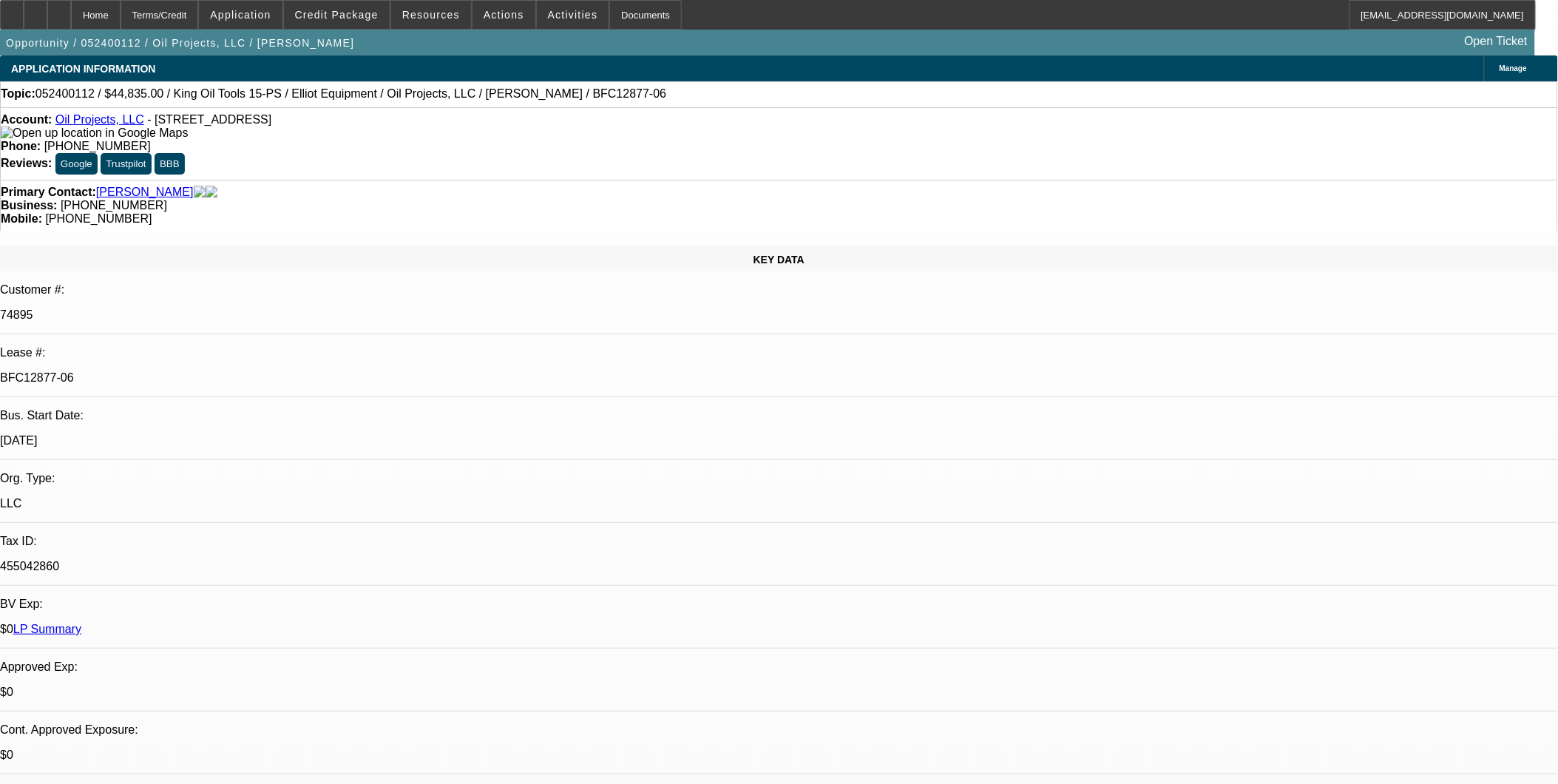
select select "1"
select select "6"
select select "1"
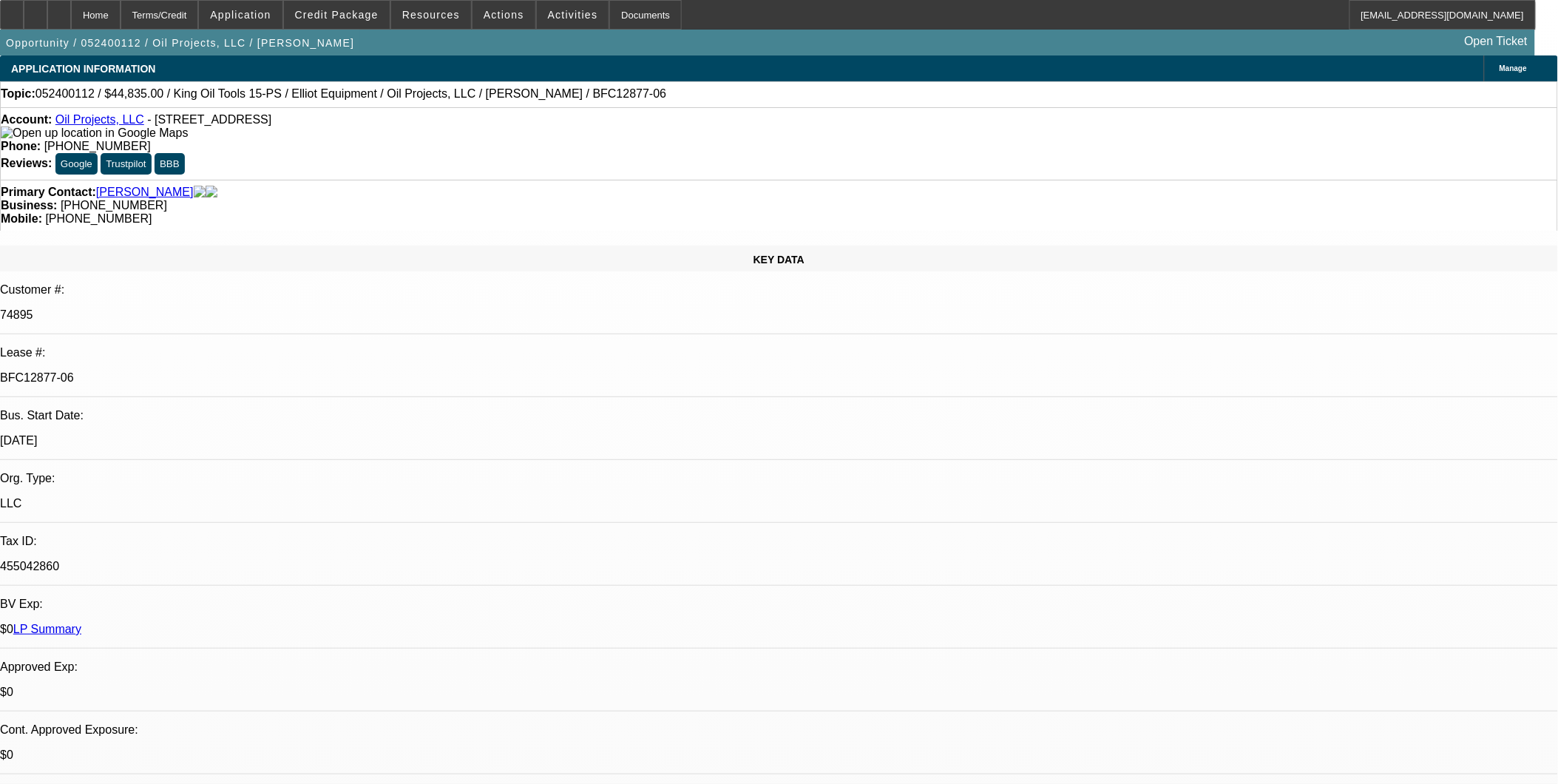
select select "6"
select select "1"
select select "6"
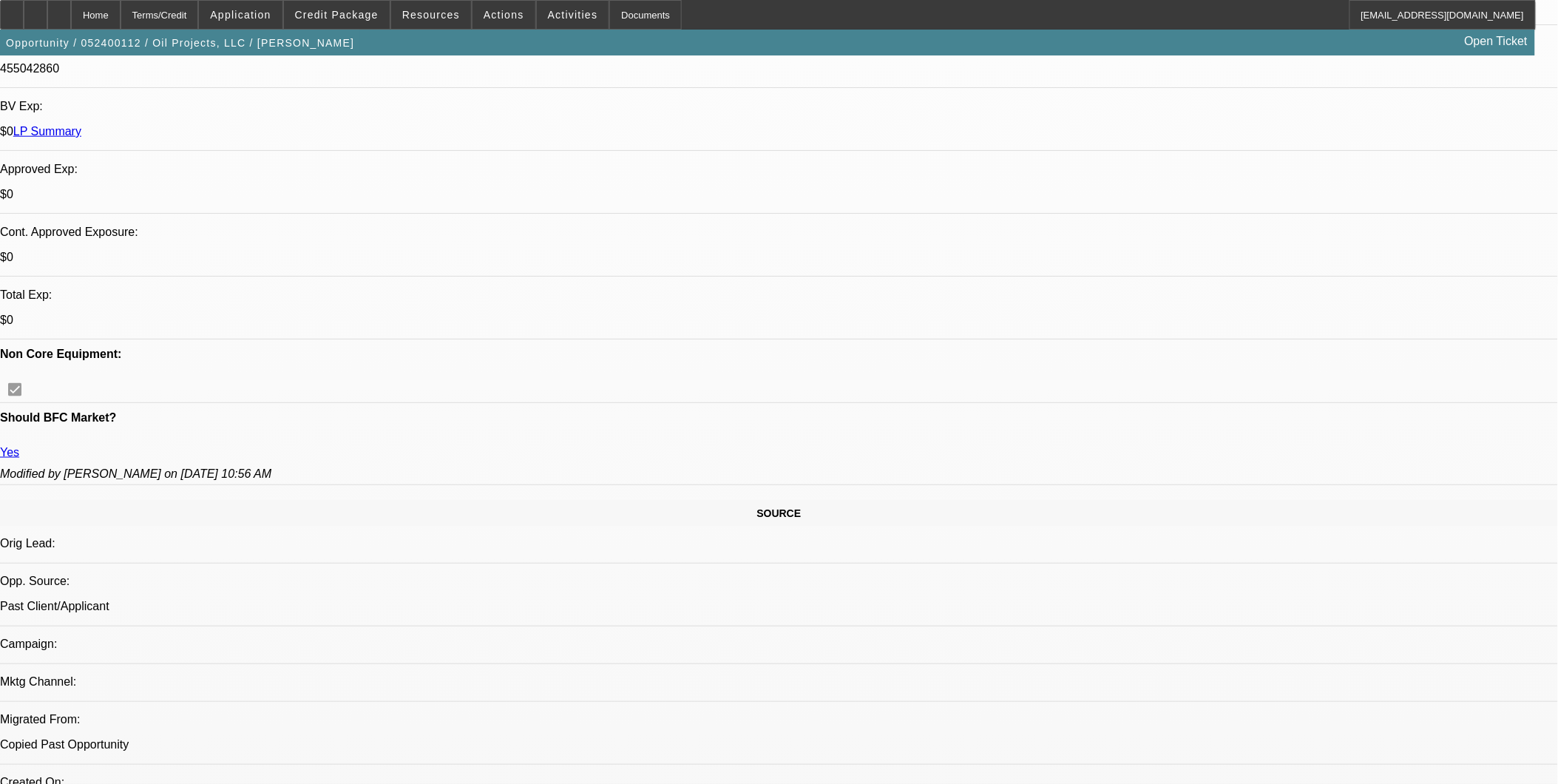
scroll to position [492, 0]
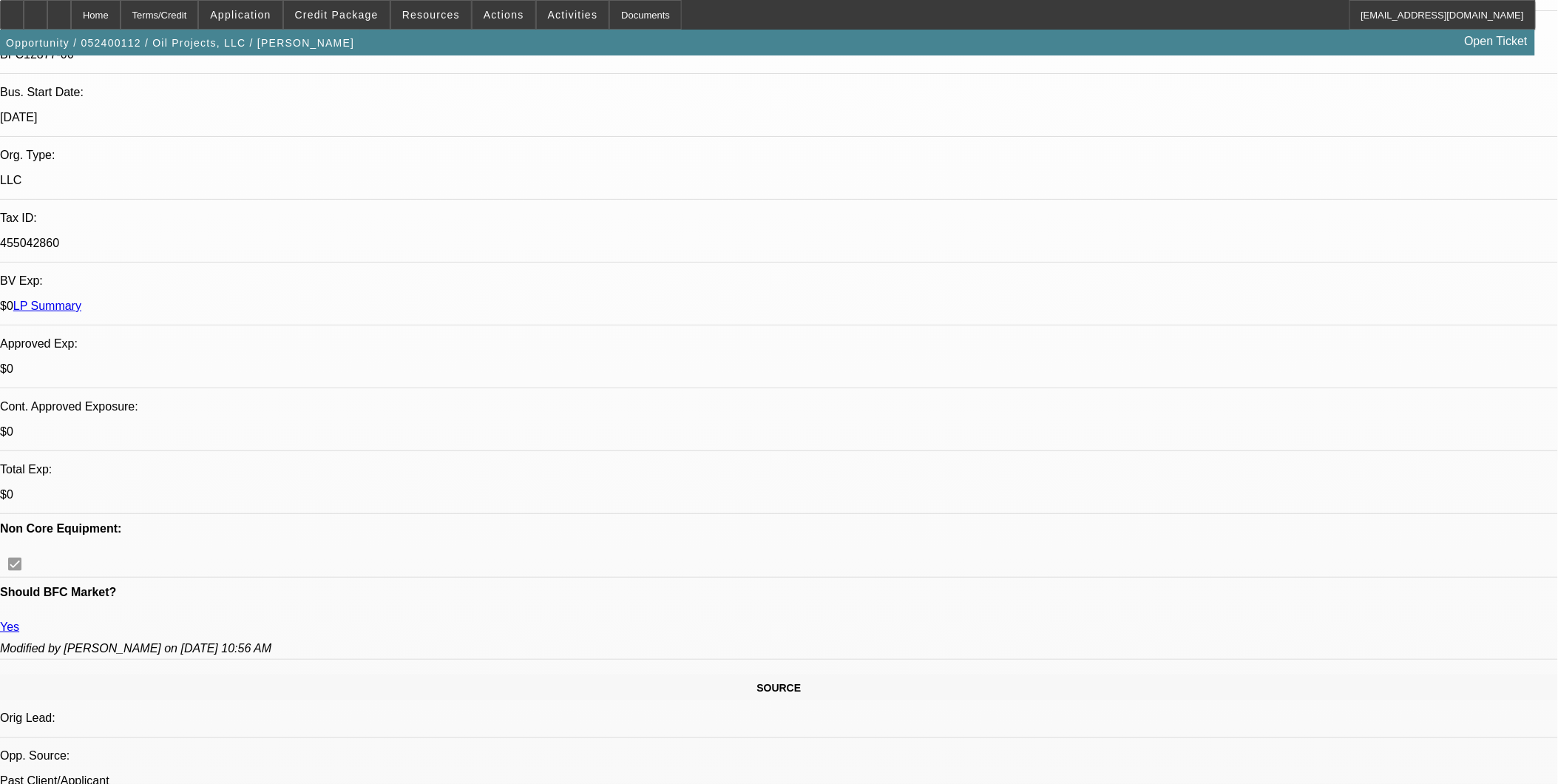
scroll to position [0, 0]
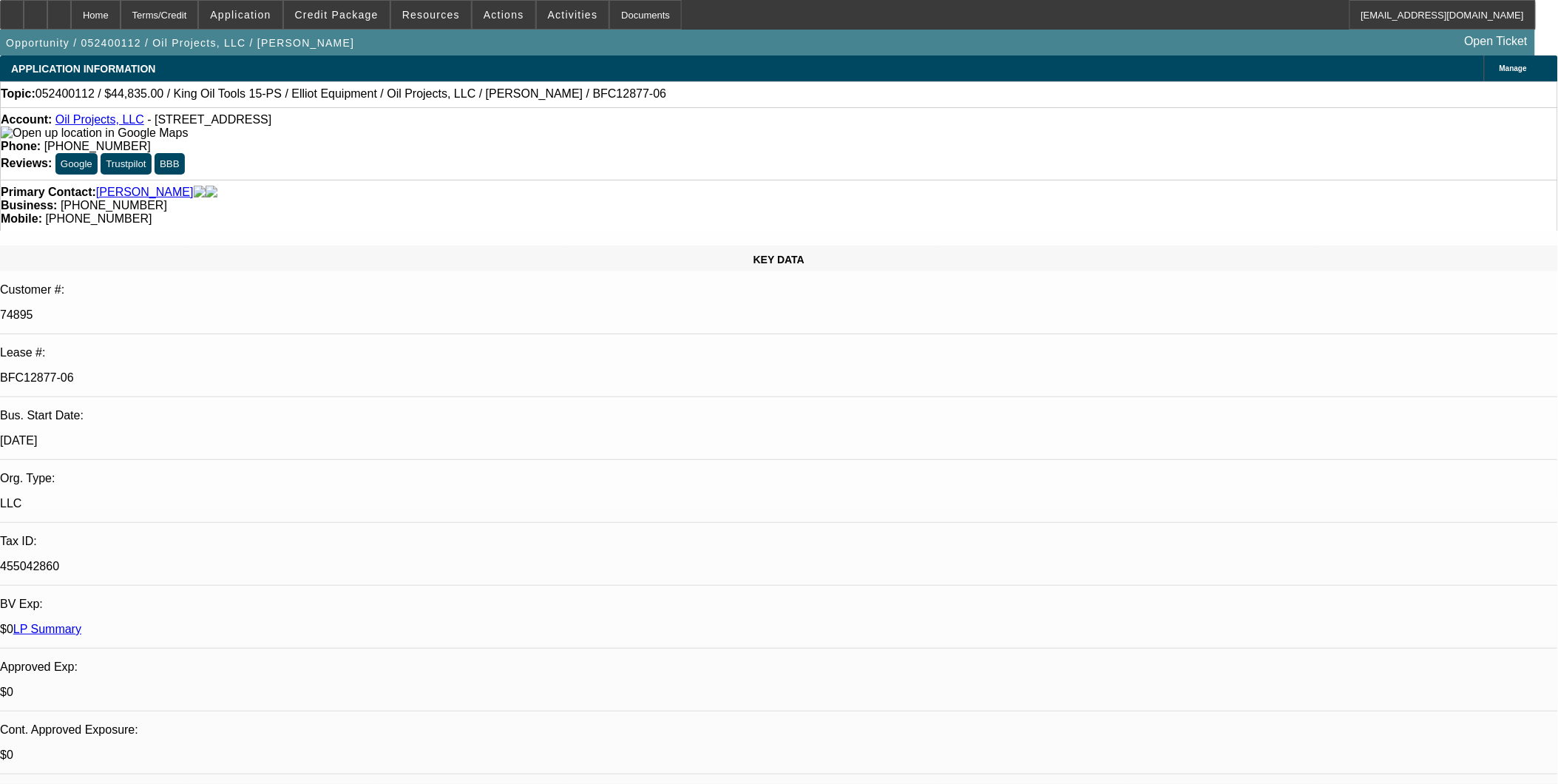
drag, startPoint x: 193, startPoint y: 245, endPoint x: 259, endPoint y: 250, distance: 66.2
click at [259, 371] on p "BFC12877-06" at bounding box center [779, 377] width 1558 height 14
drag, startPoint x: 259, startPoint y: 250, endPoint x: 33, endPoint y: 84, distance: 280.4
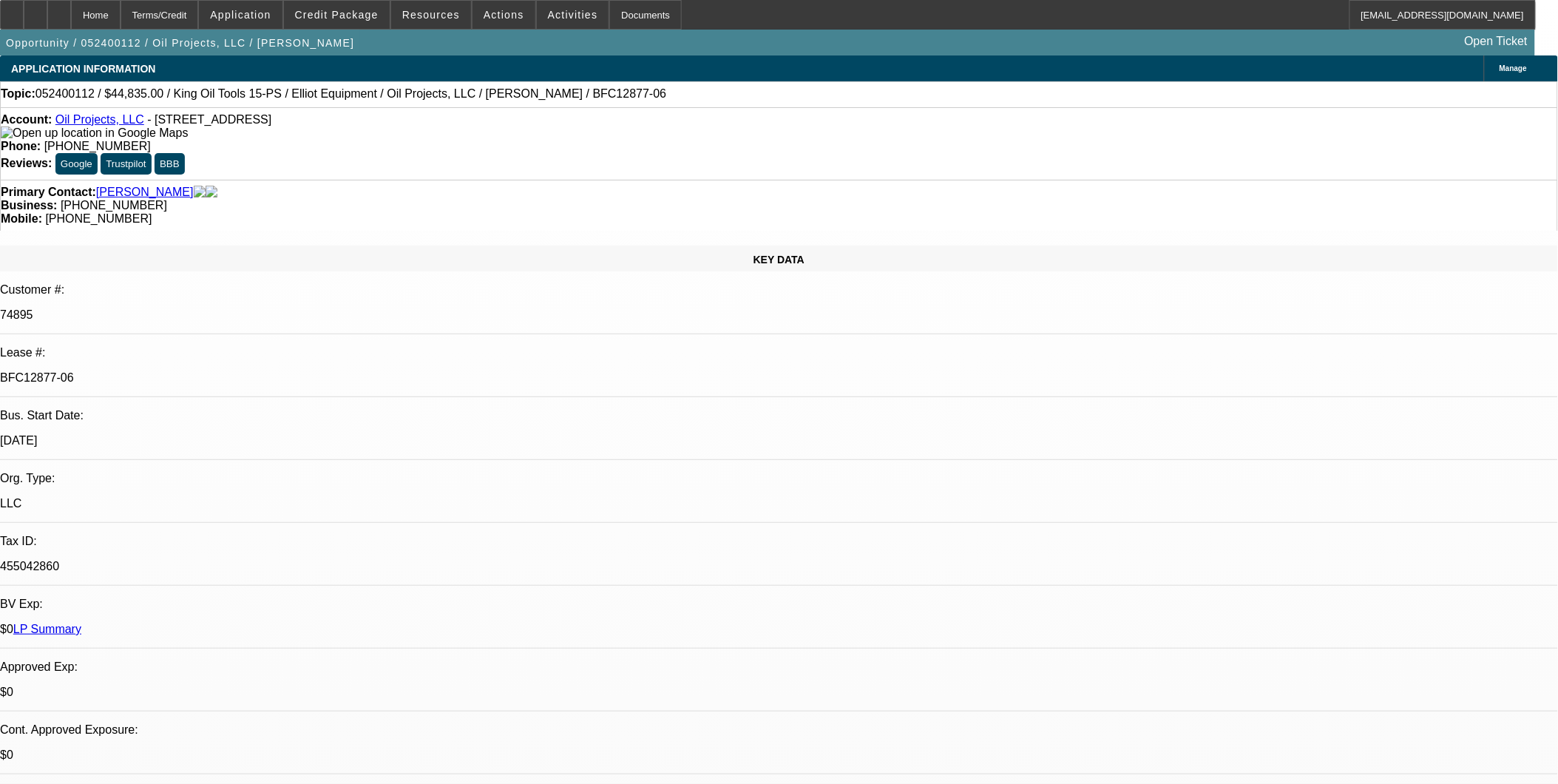
click at [24, 17] on div at bounding box center [12, 15] width 24 height 29
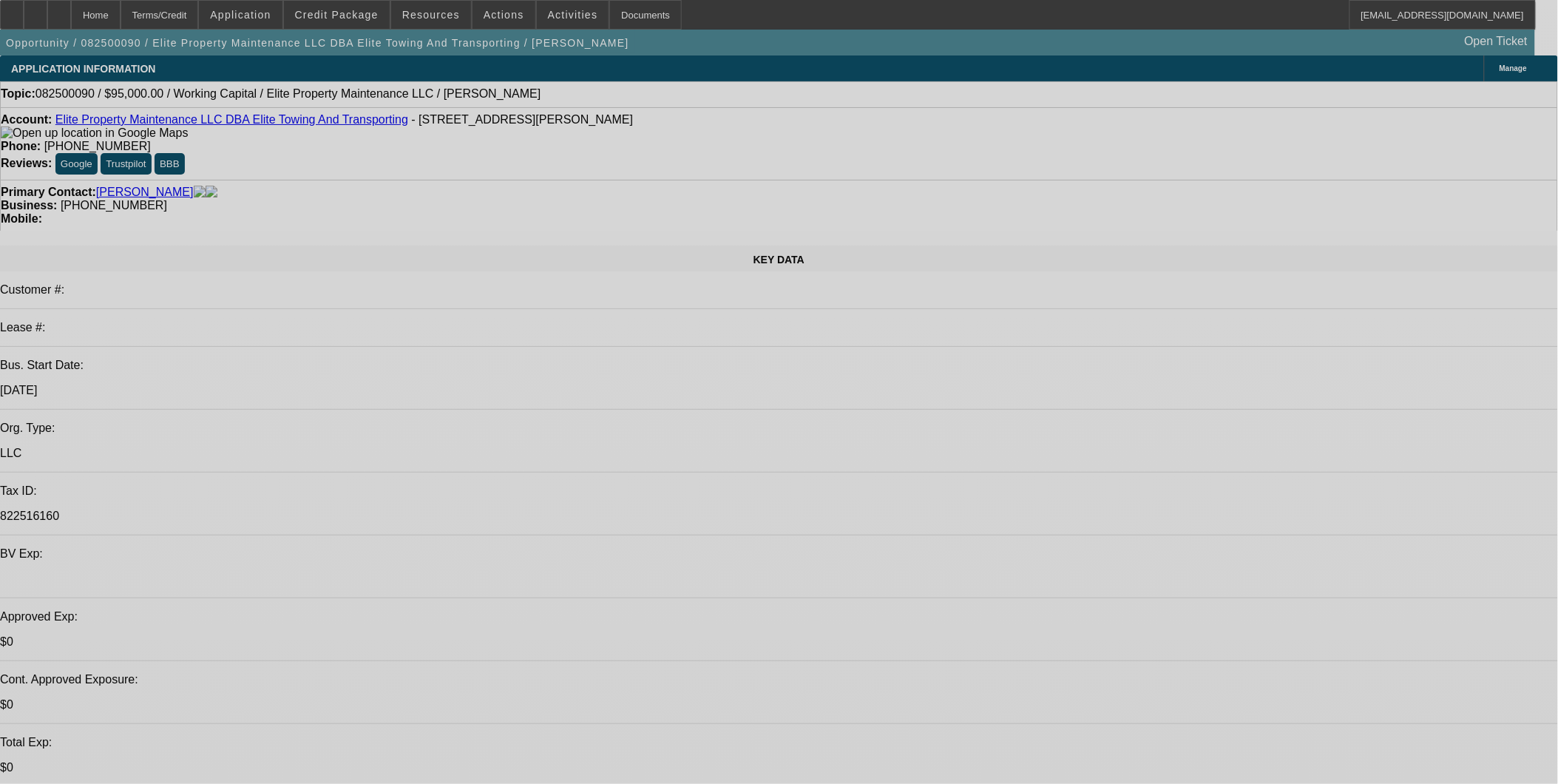
select select "0"
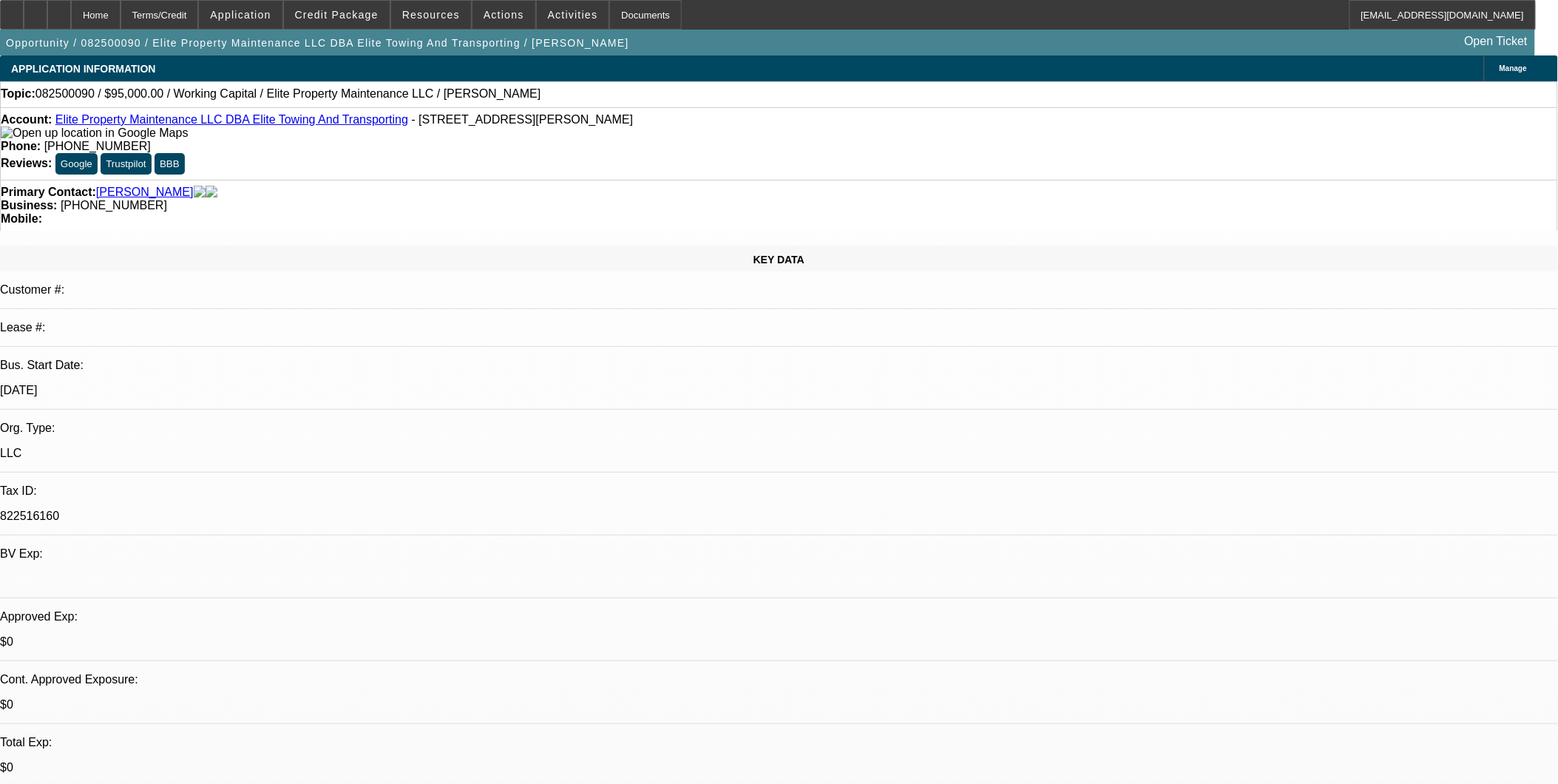
select select "0"
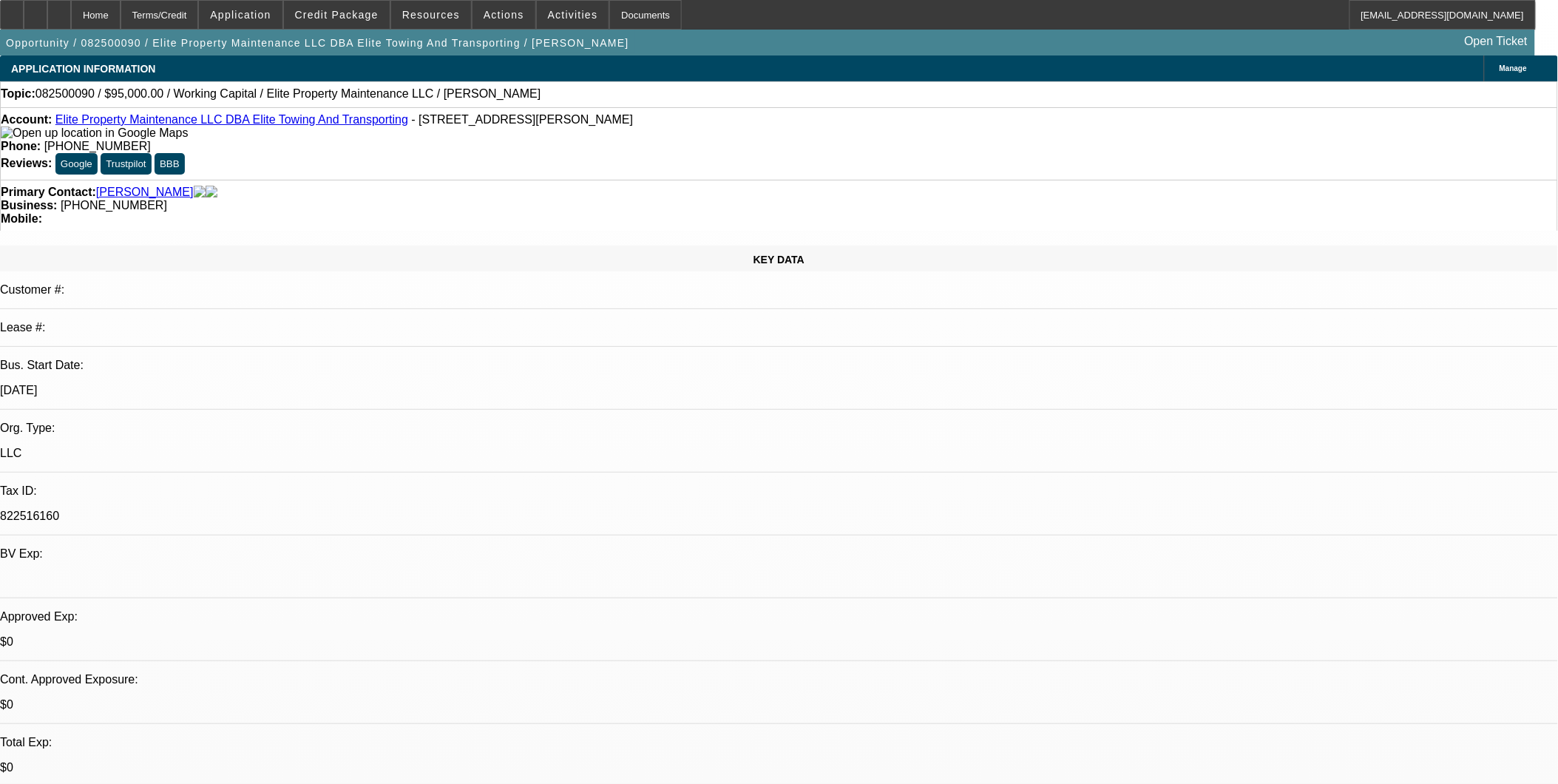
select select "0"
select select "1"
select select "2"
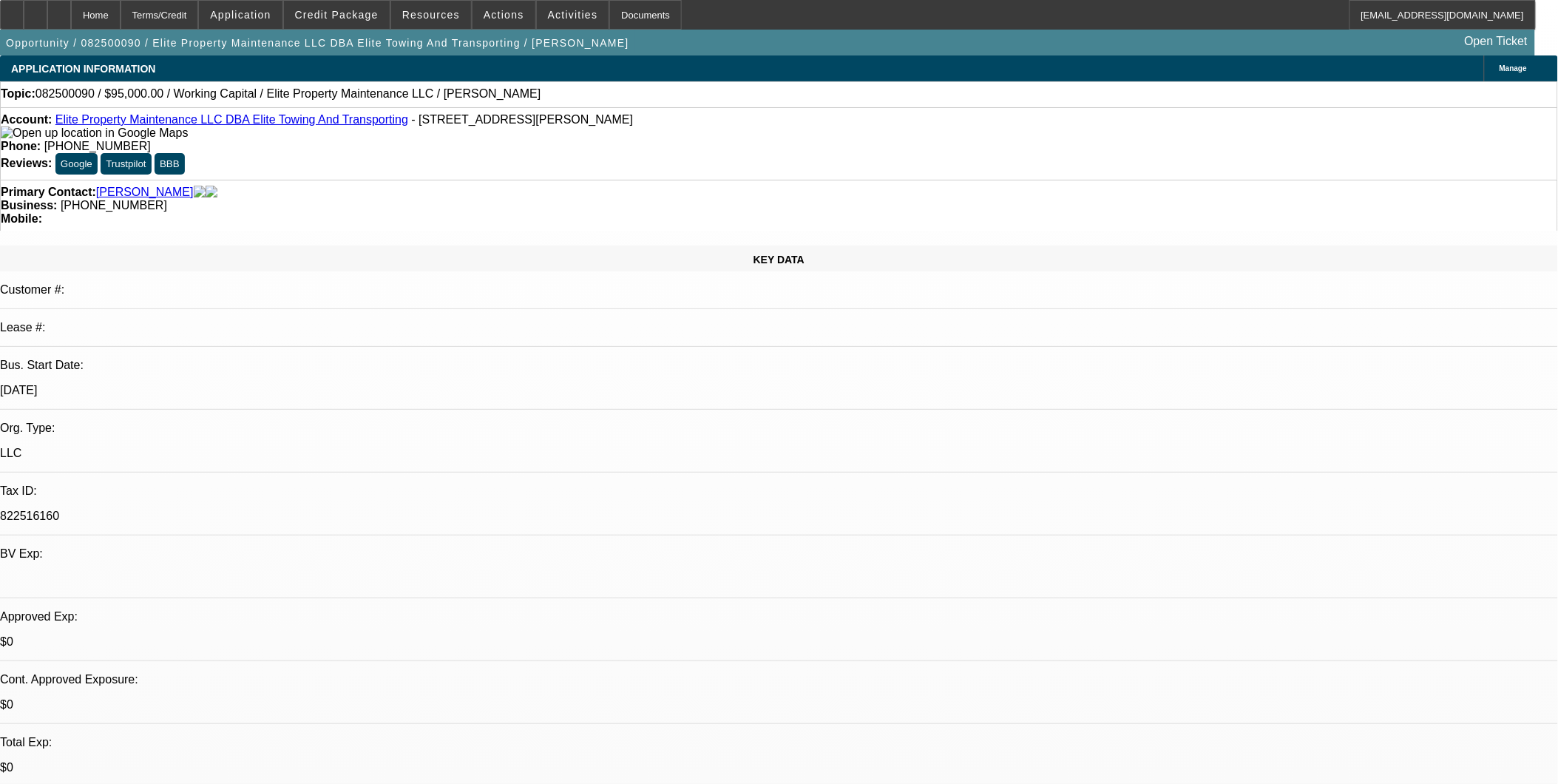
select select "6"
select select "1"
select select "2"
select select "6"
select select "1"
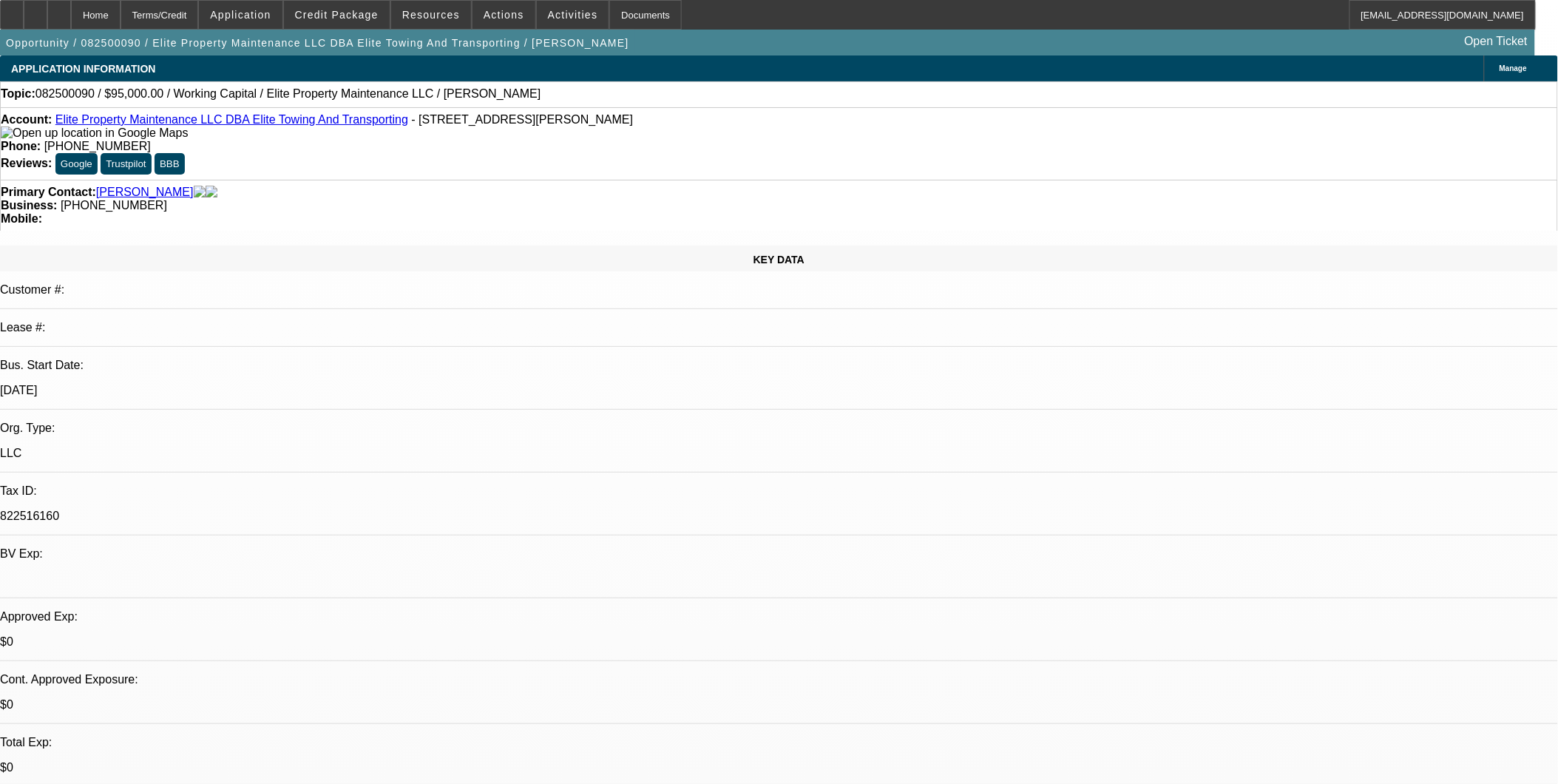
select select "2"
select select "6"
click at [179, 129] on div "Account: Elite Property Maintenance LLC DBA Elite Towing And Transporting - [ST…" at bounding box center [779, 126] width 1556 height 26
click at [170, 119] on link "Elite Property Maintenance LLC DBA Elite Towing And Transporting" at bounding box center [232, 119] width 353 height 13
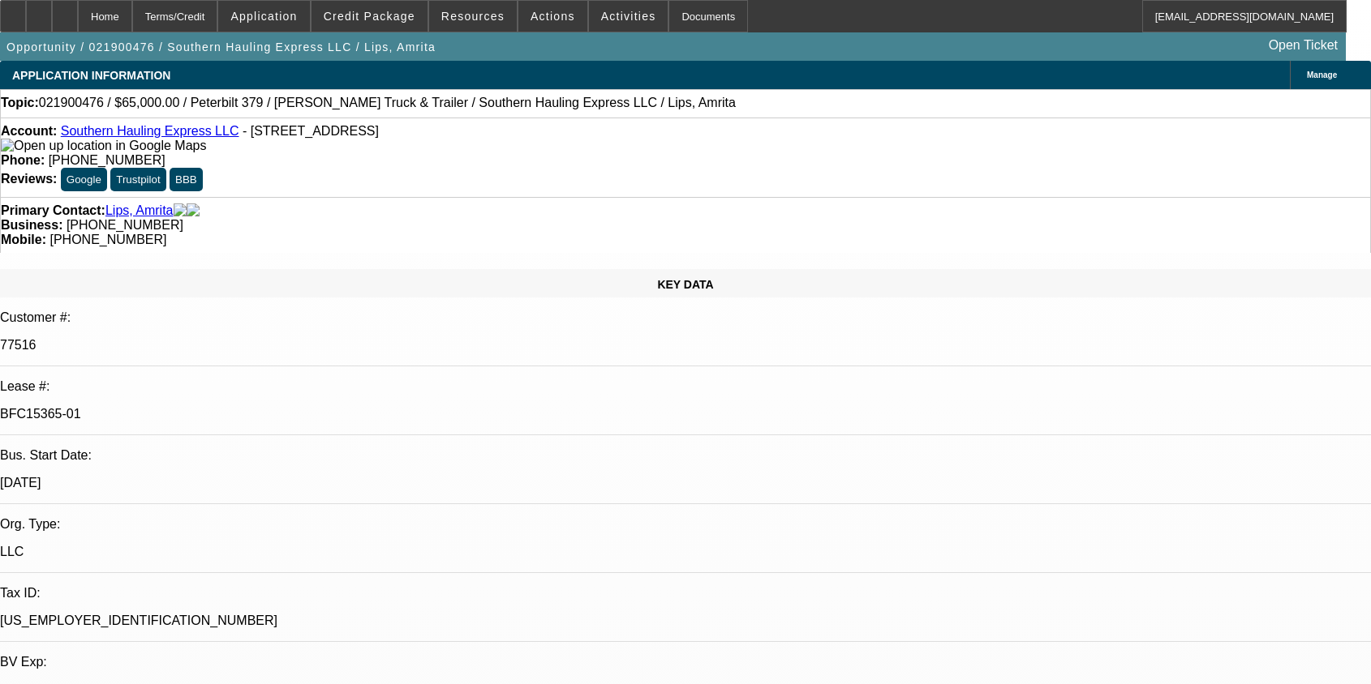
select select "0"
select select "2"
select select "0.1"
select select "8"
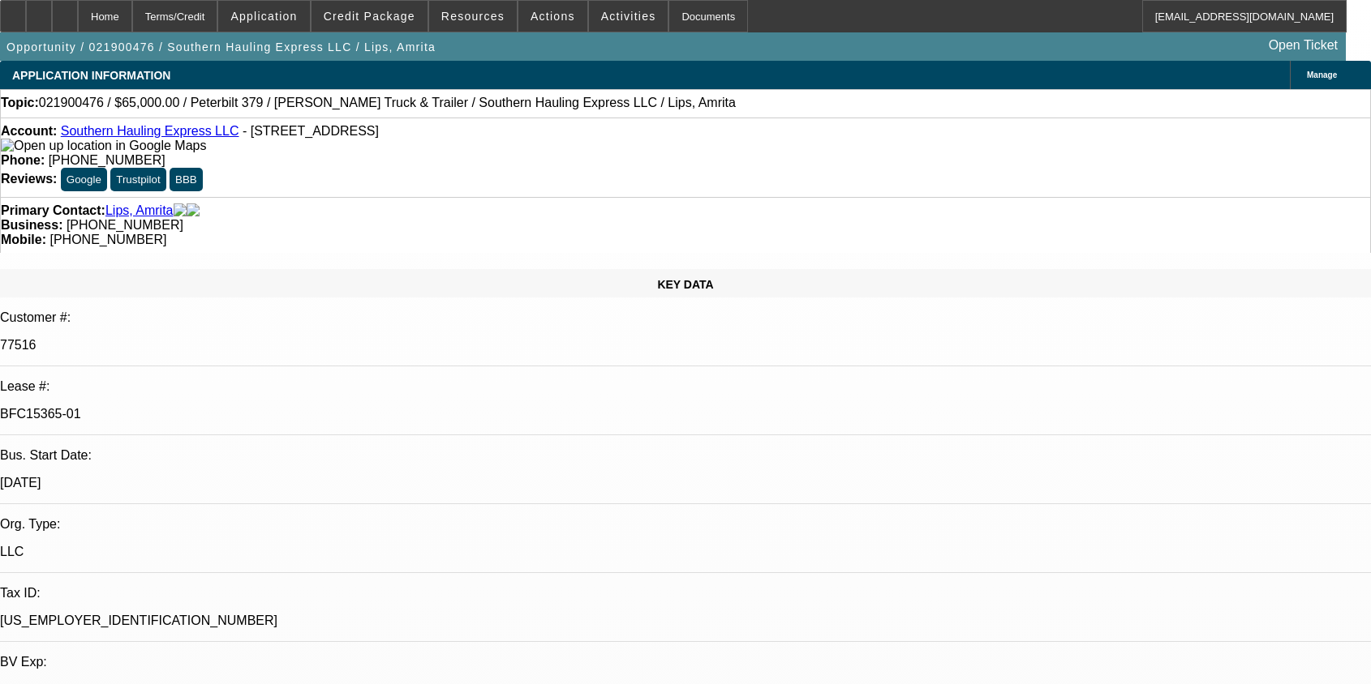
select select "0"
select select "2"
select select "0.1"
select select "8"
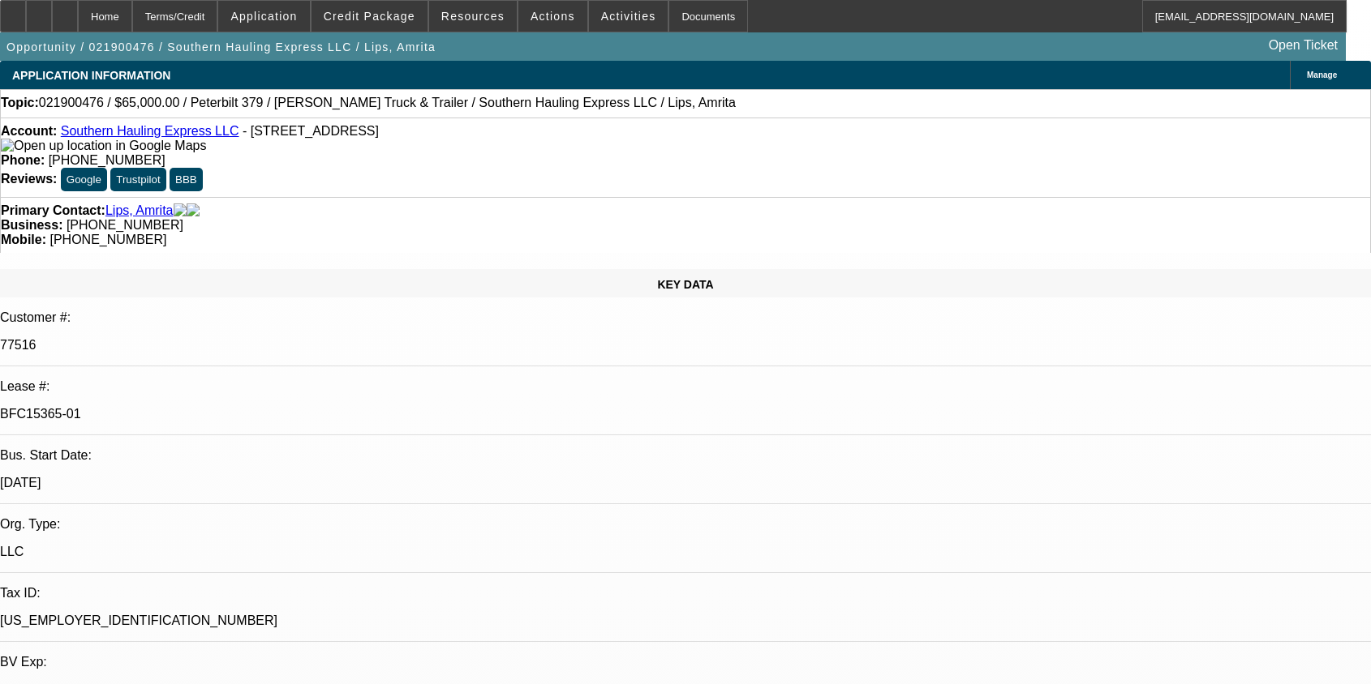
select select "0"
select select "2"
select select "0.1"
select select "8"
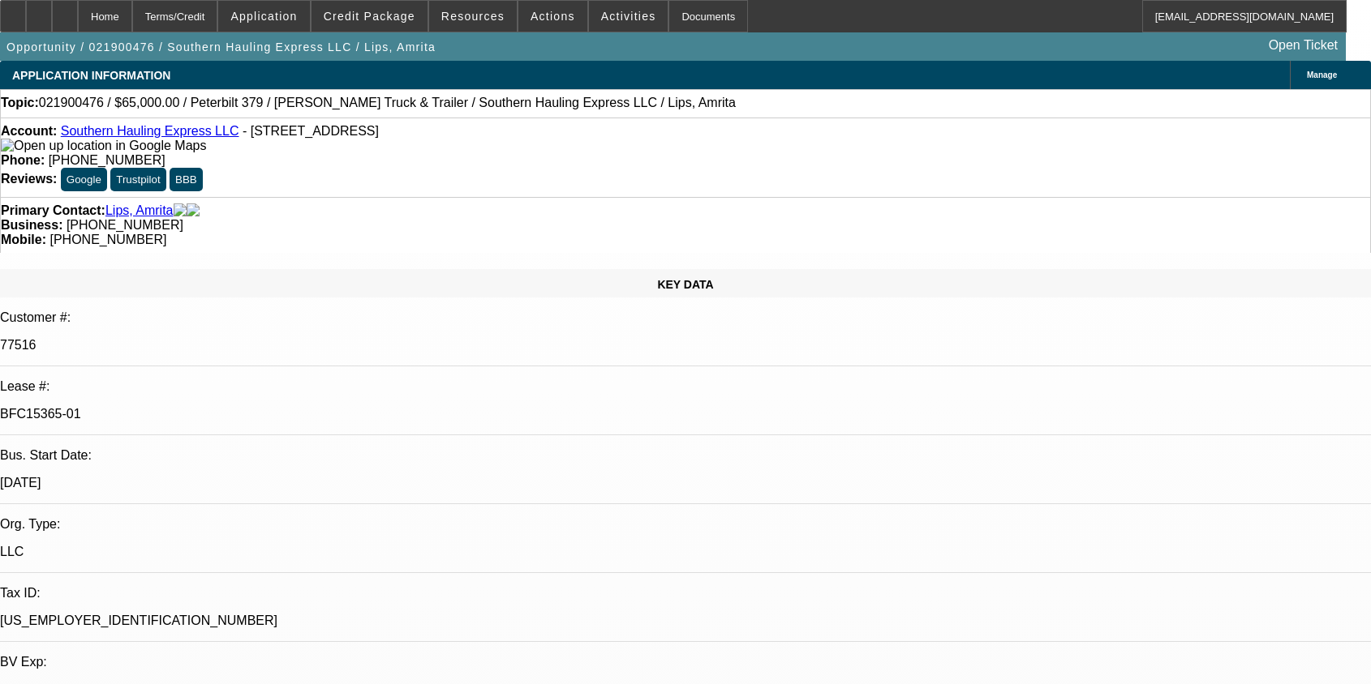
select select "0"
select select "2"
select select "0.1"
select select "8"
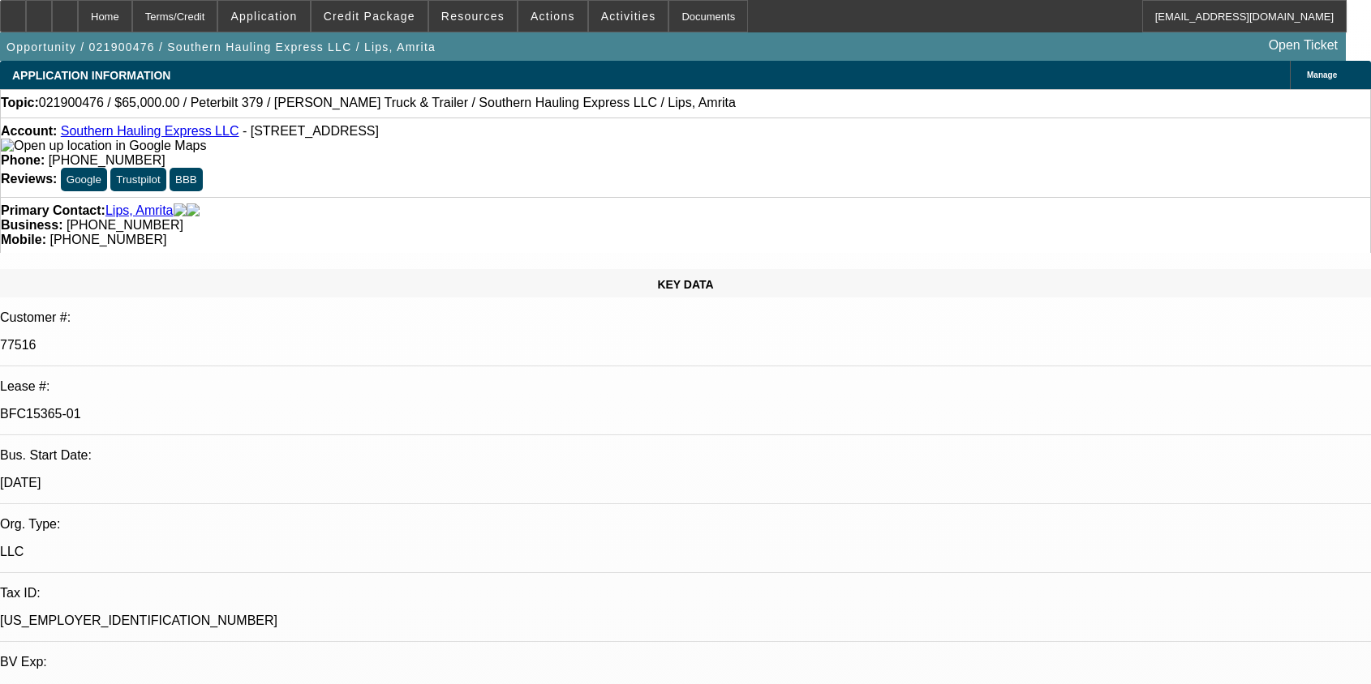
scroll to position [2973, 0]
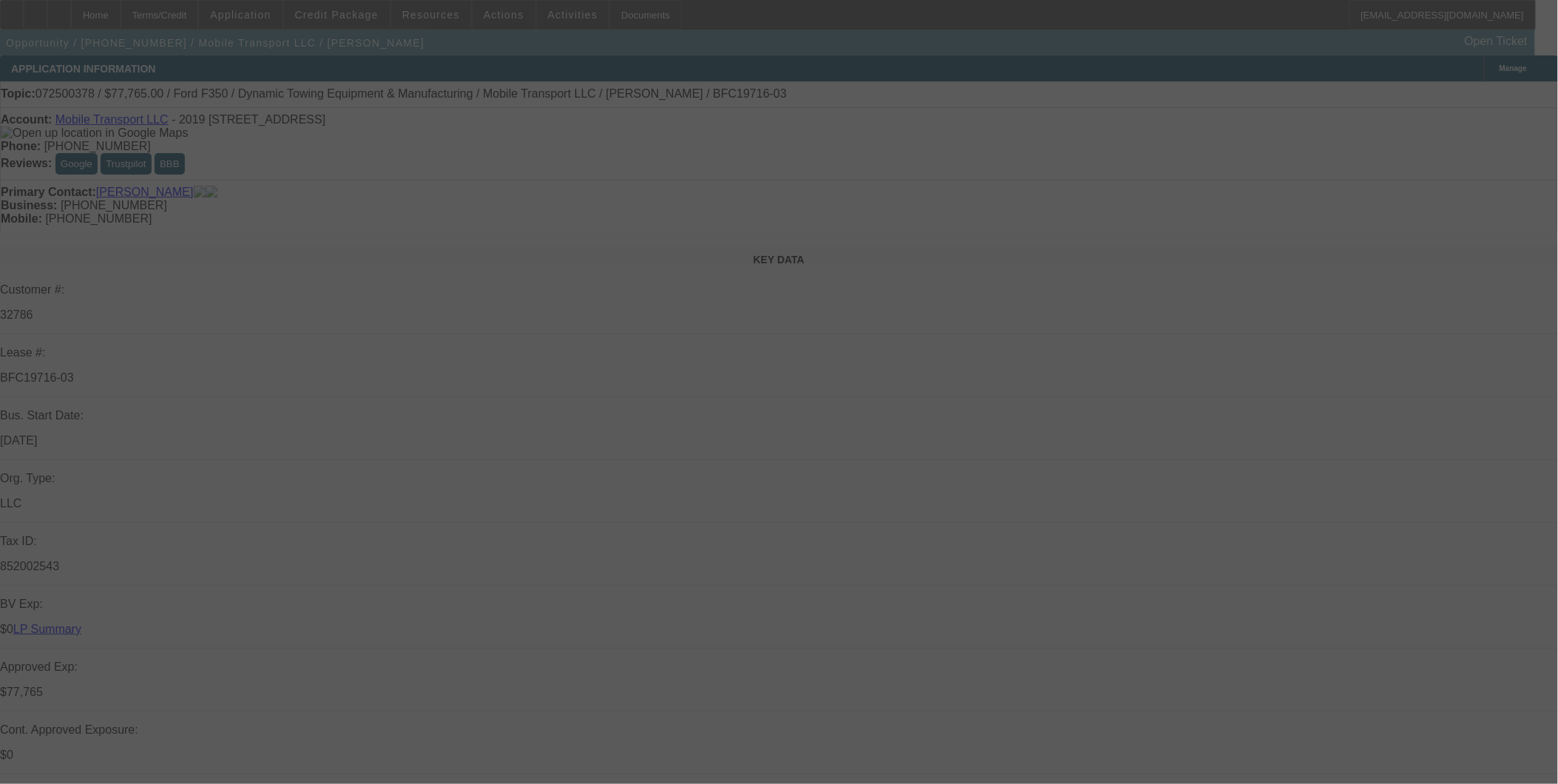
select select "0"
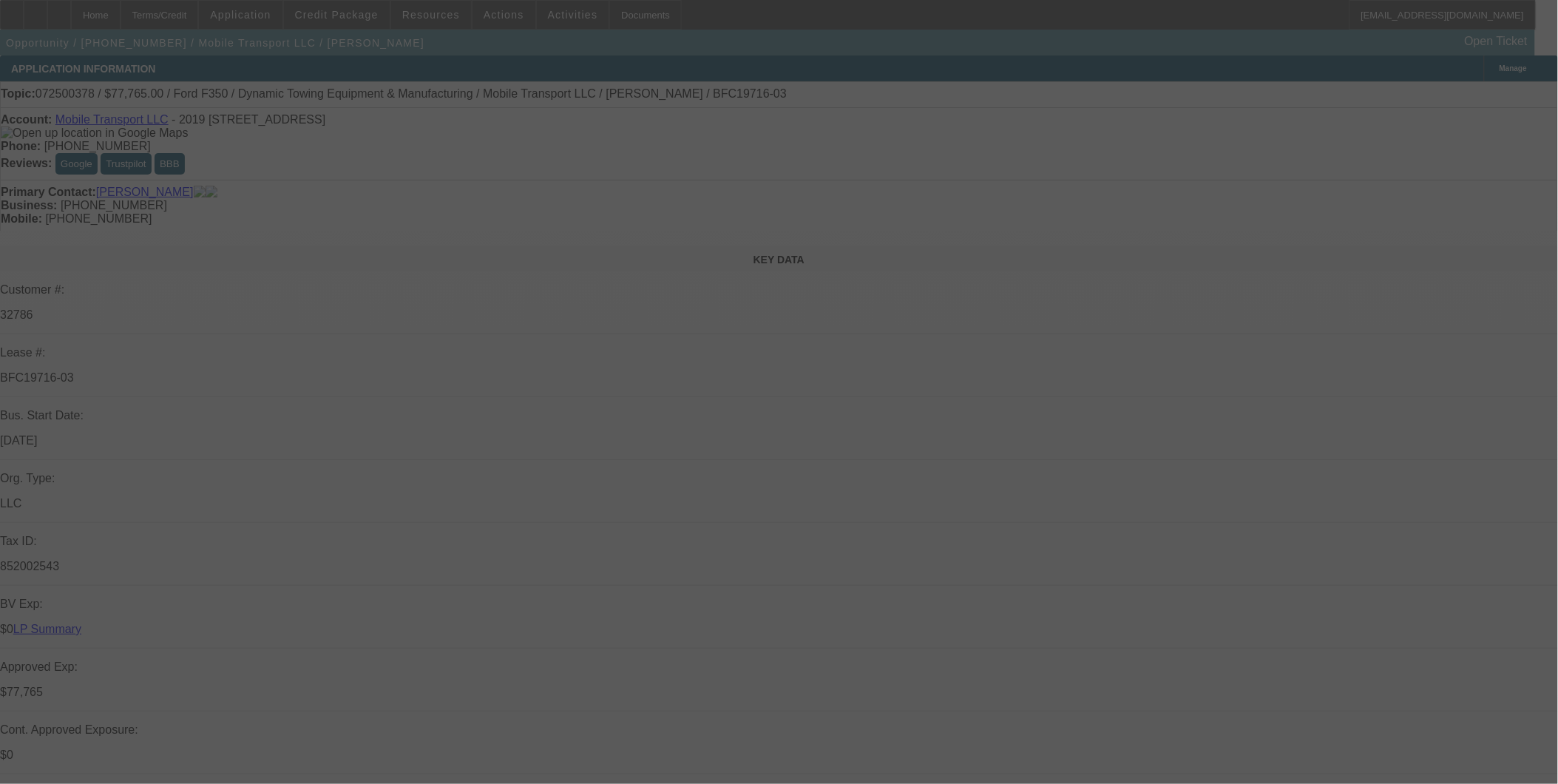
select select "0"
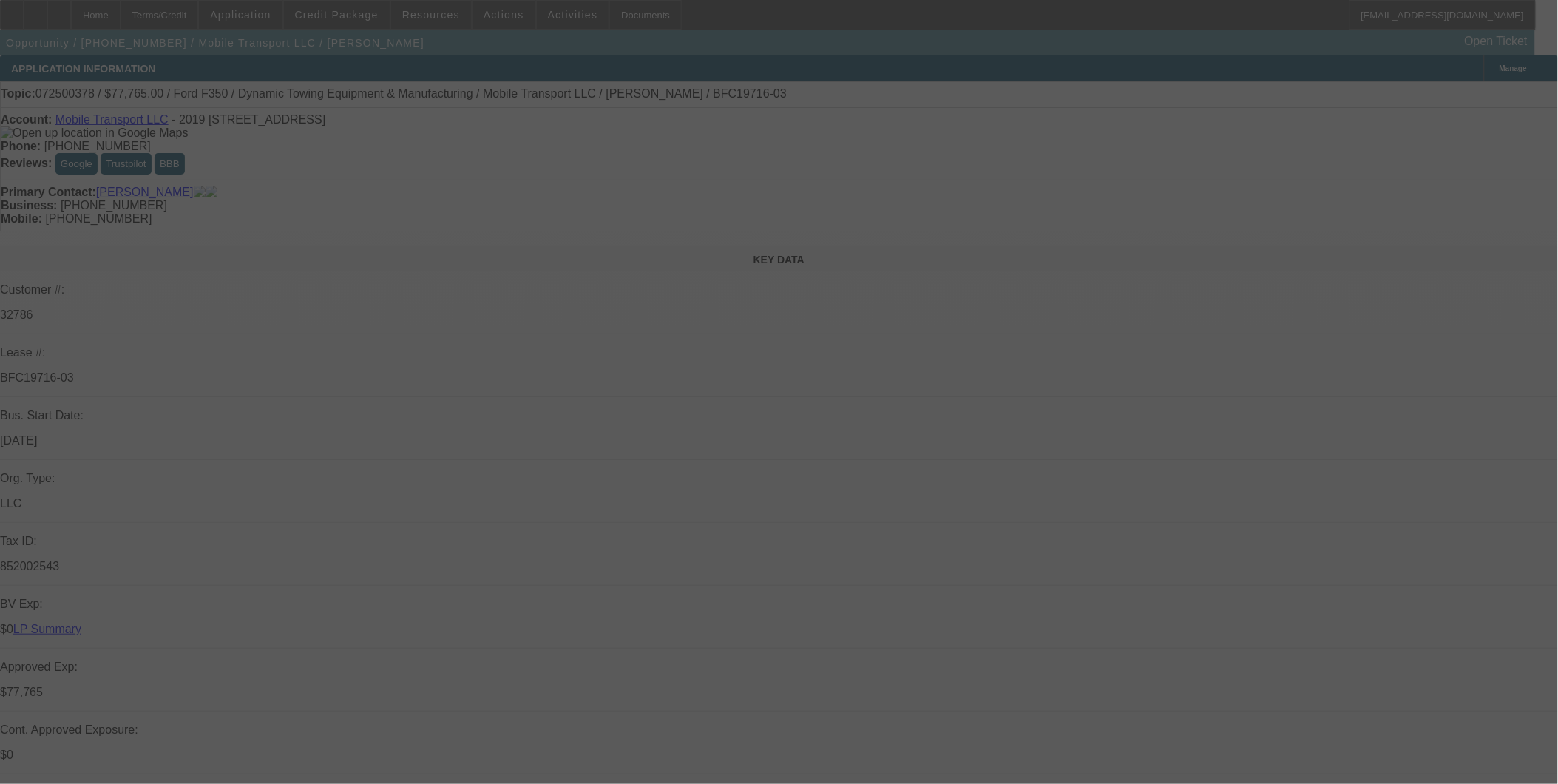
select select "0"
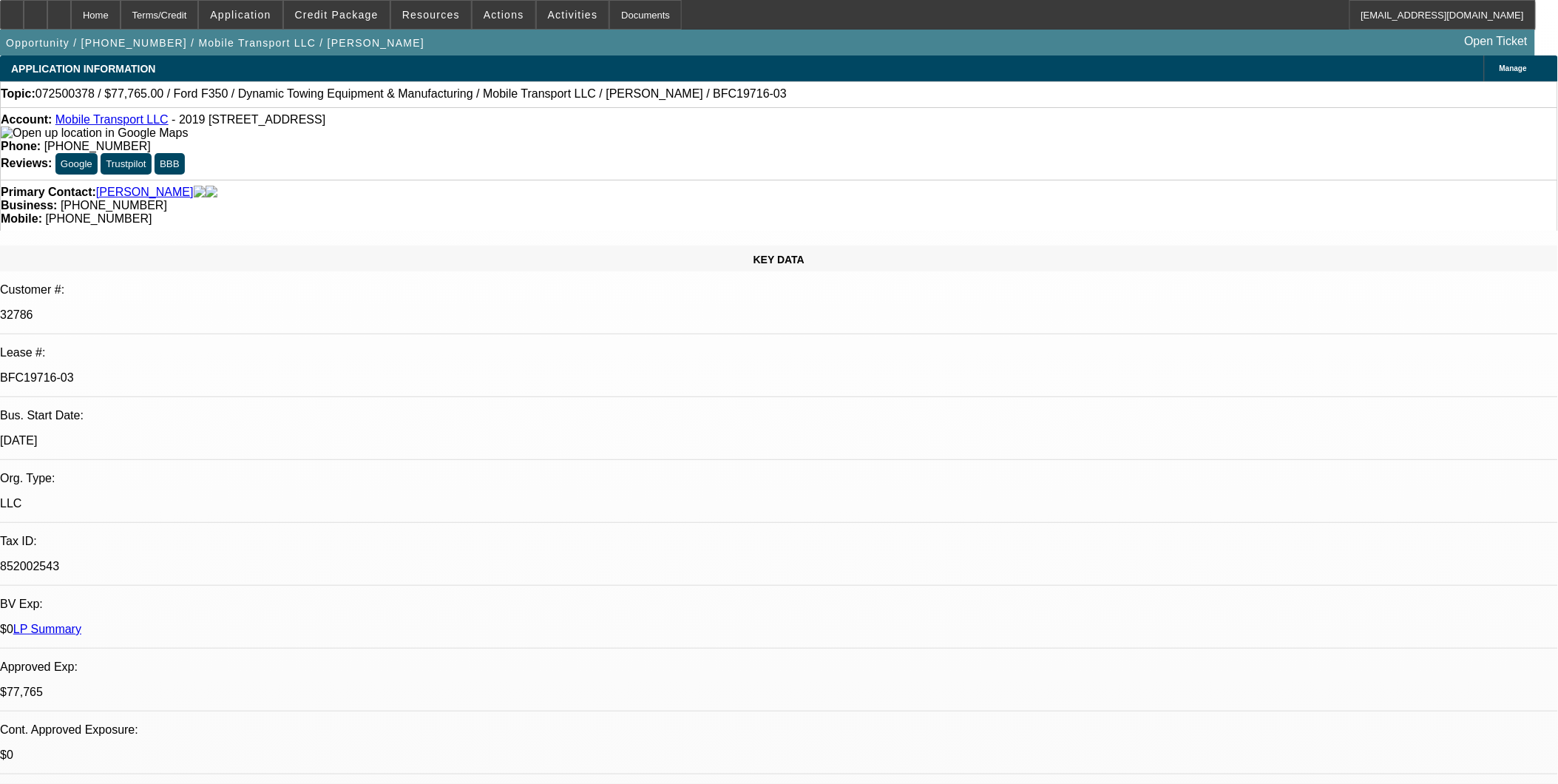
select select "1"
select select "2"
select select "6"
select select "1"
select select "2"
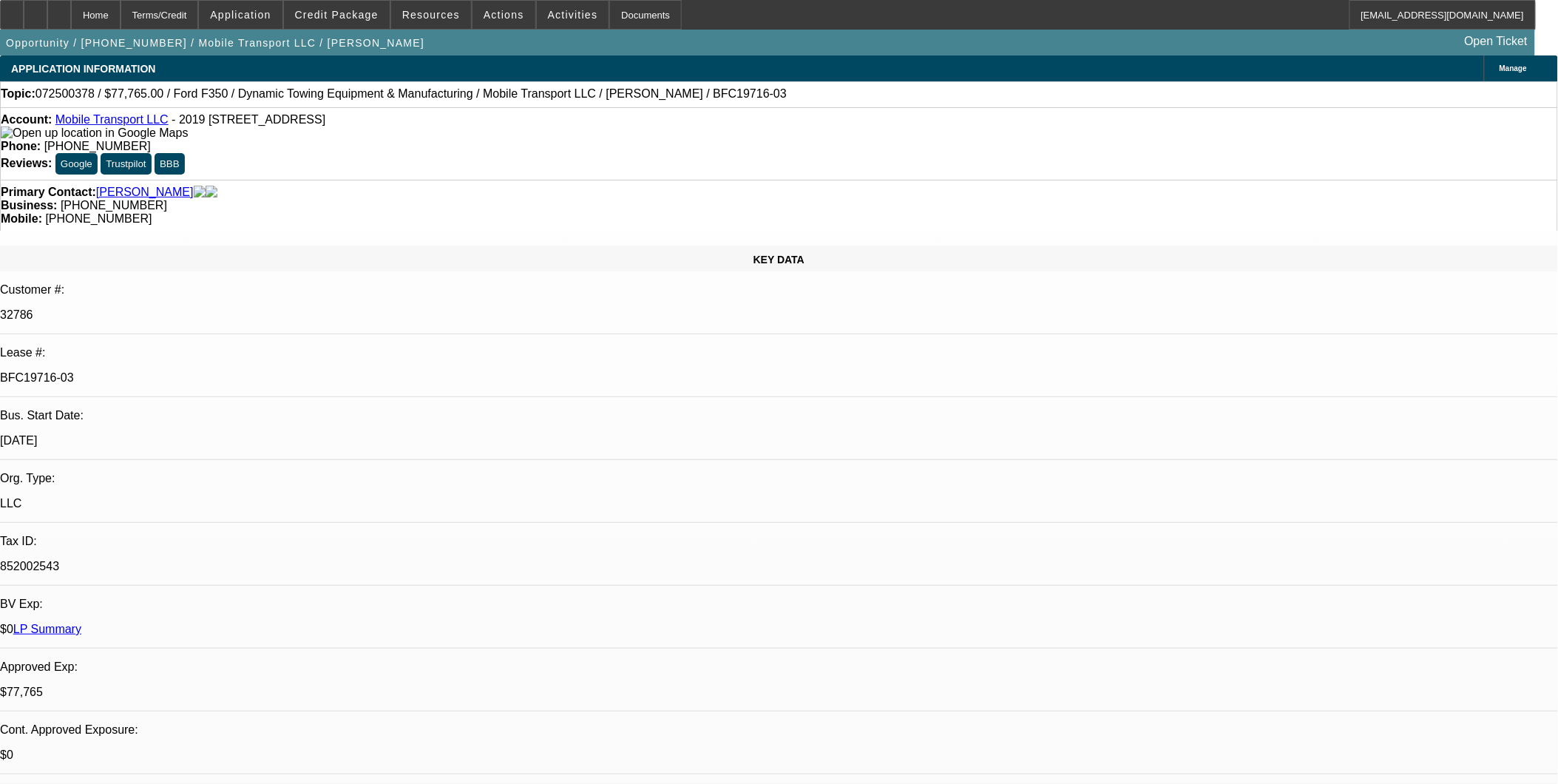
select select "6"
select select "1"
select select "2"
select select "6"
select select "1"
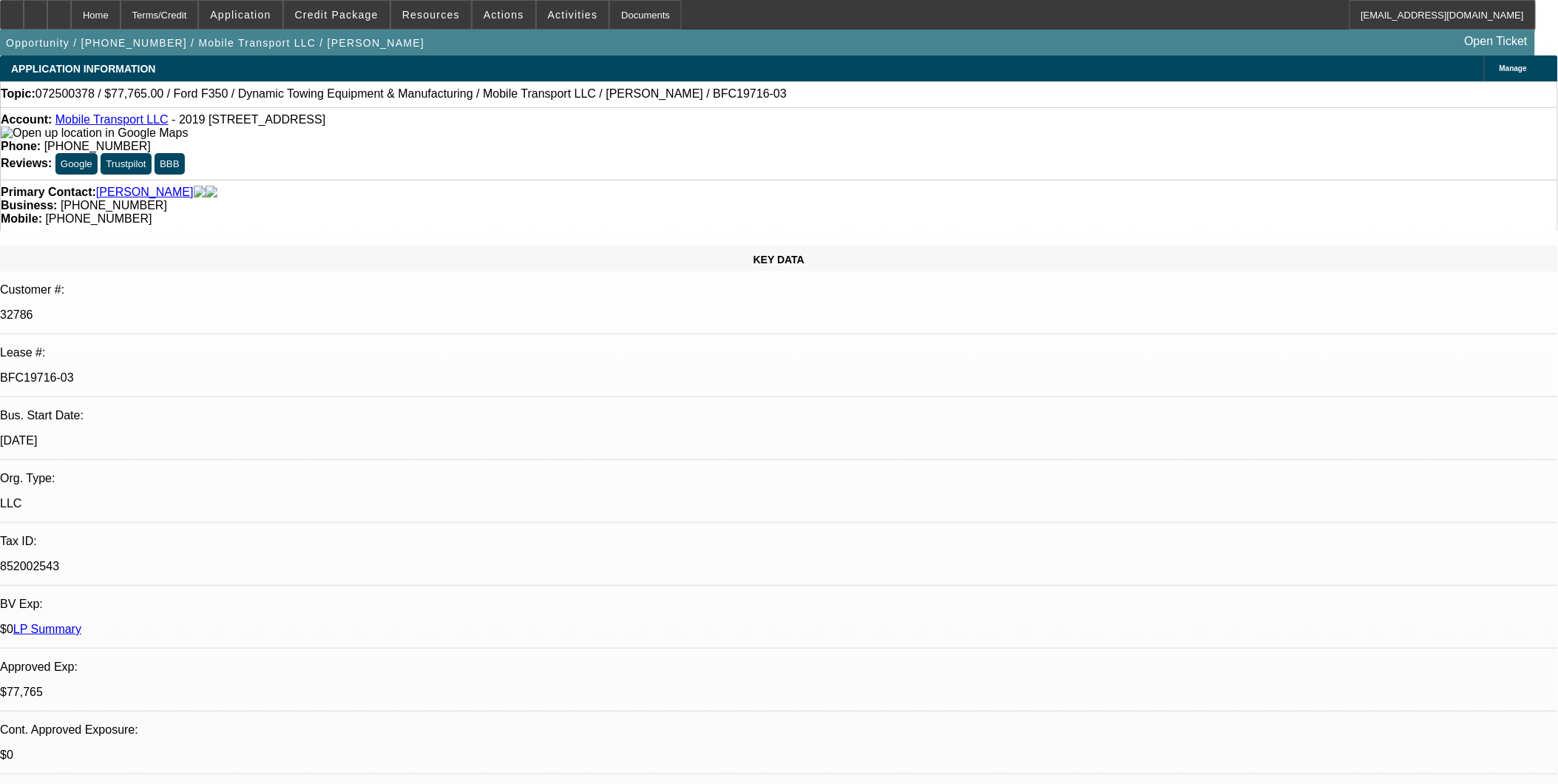
select select "2"
select select "6"
click at [360, 10] on span "Credit Package" at bounding box center [337, 15] width 84 height 12
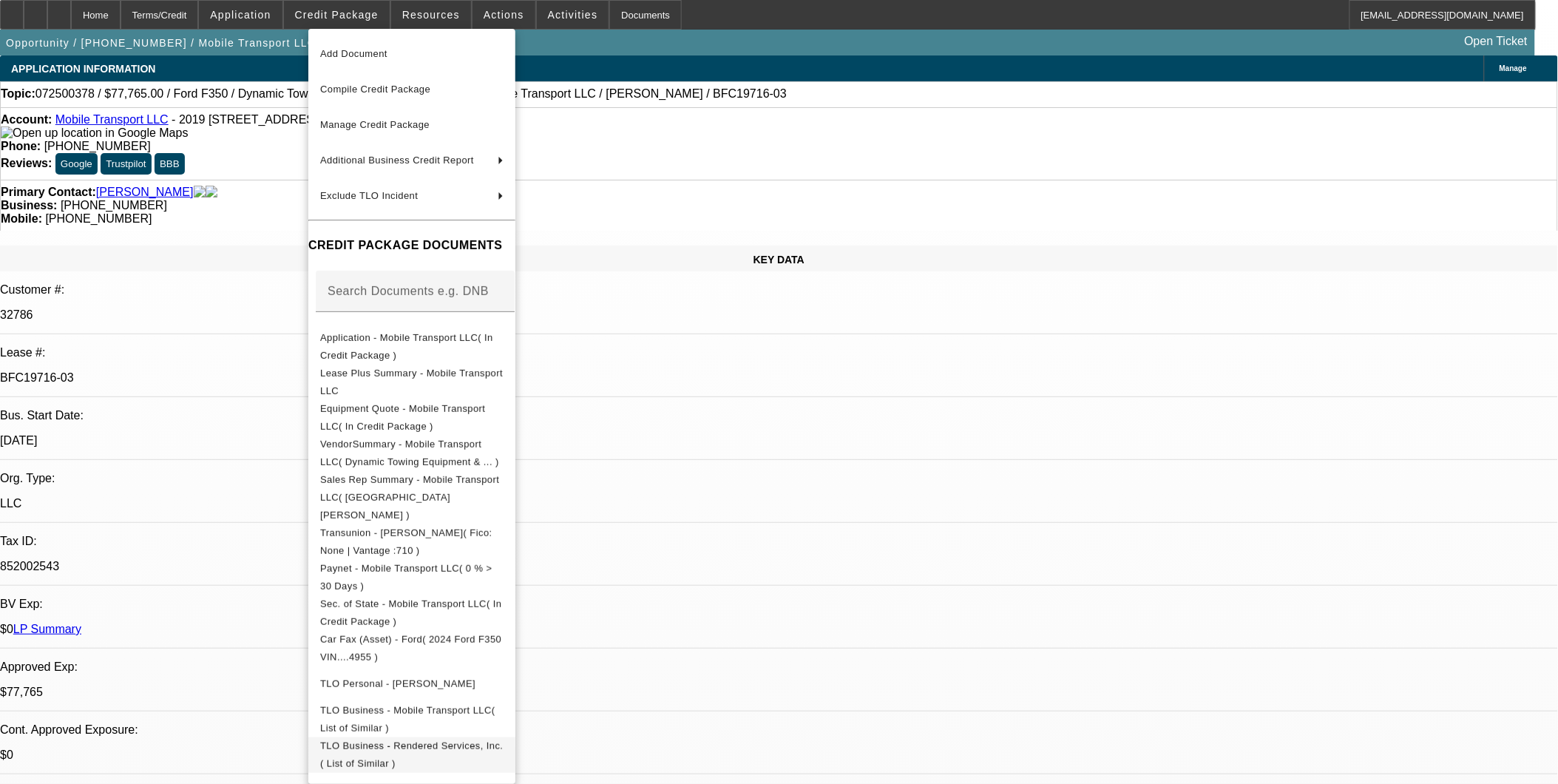
scroll to position [181, 0]
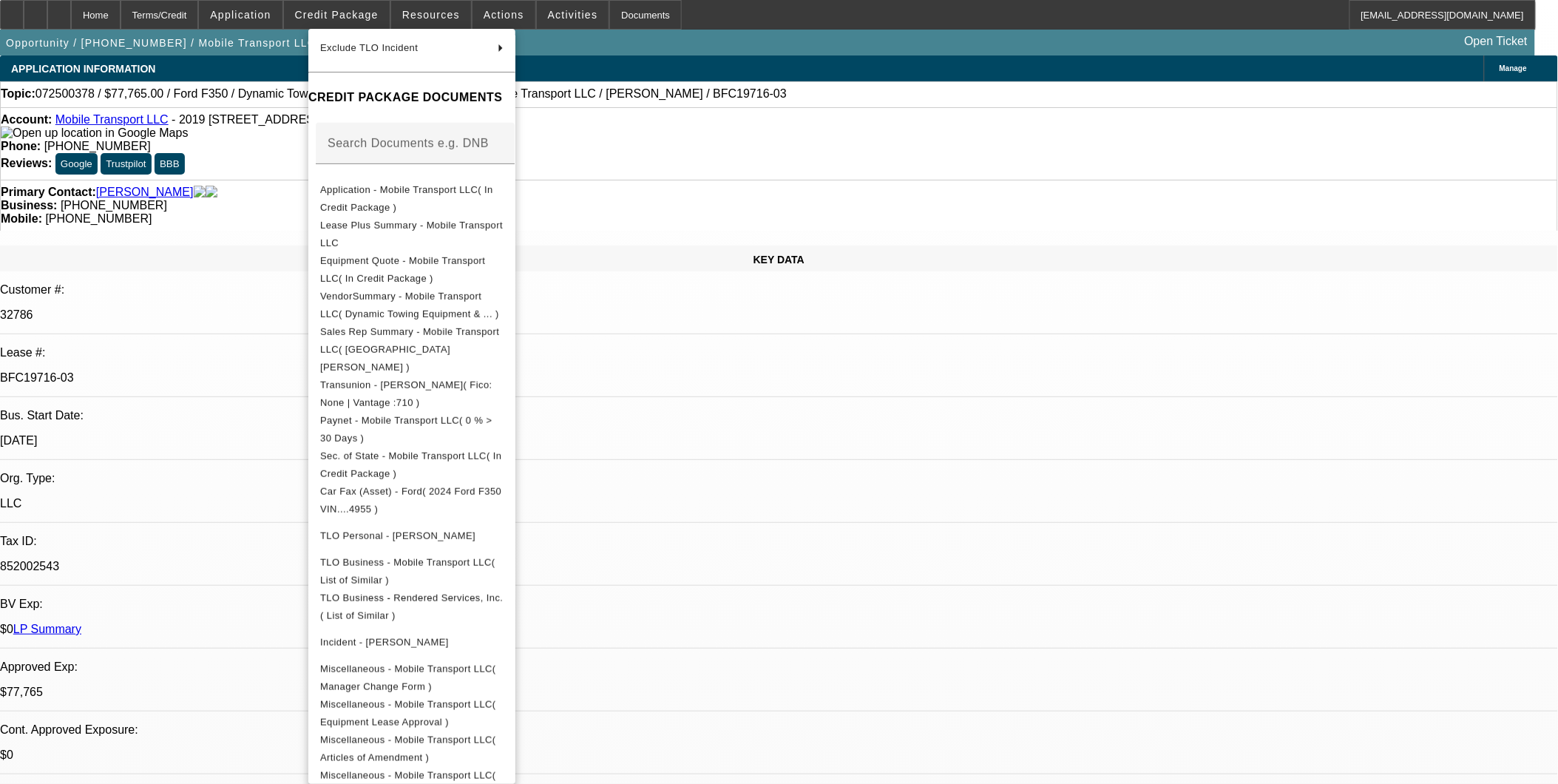
click at [1183, 604] on div at bounding box center [779, 392] width 1558 height 784
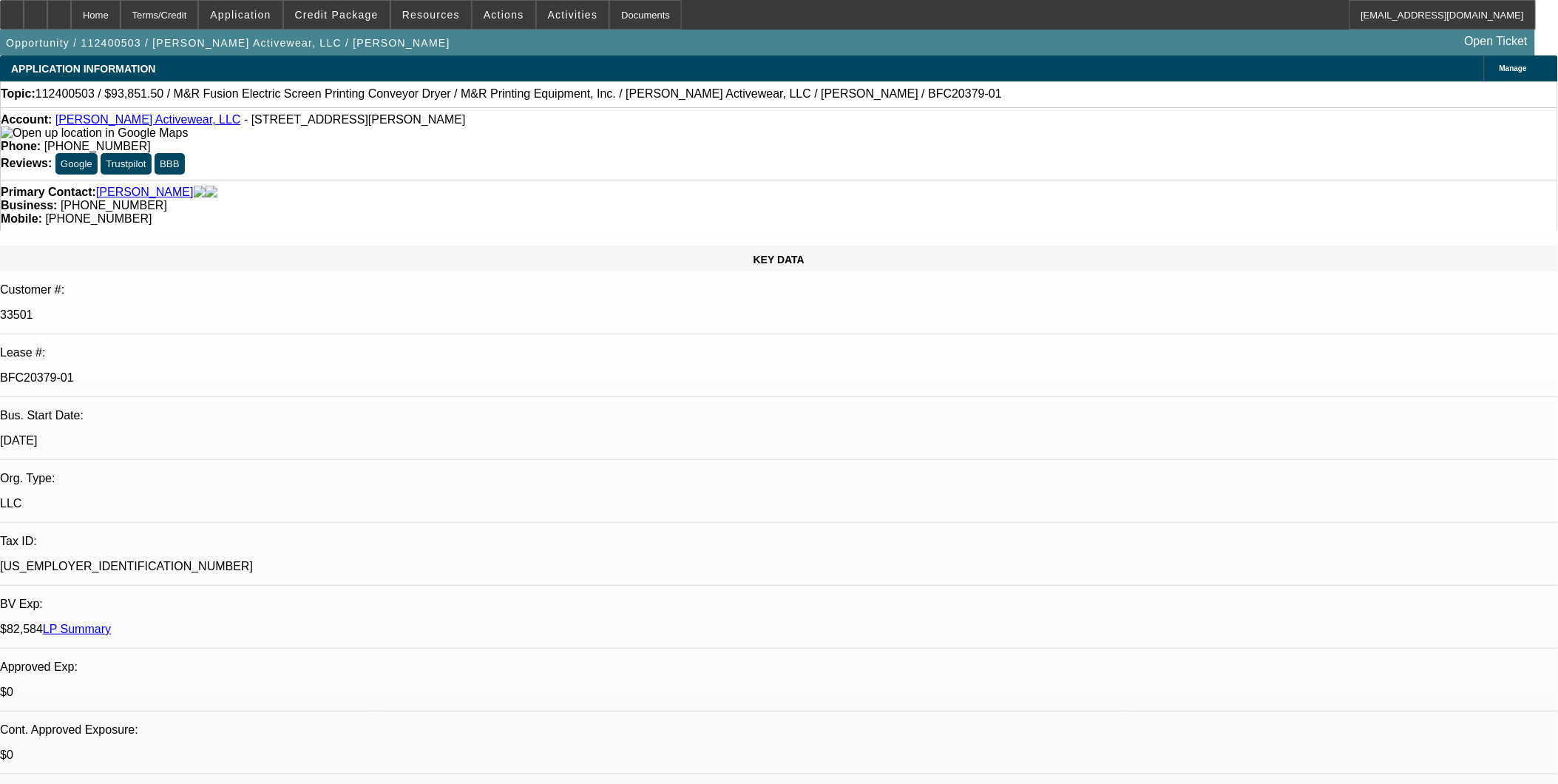
select select "0"
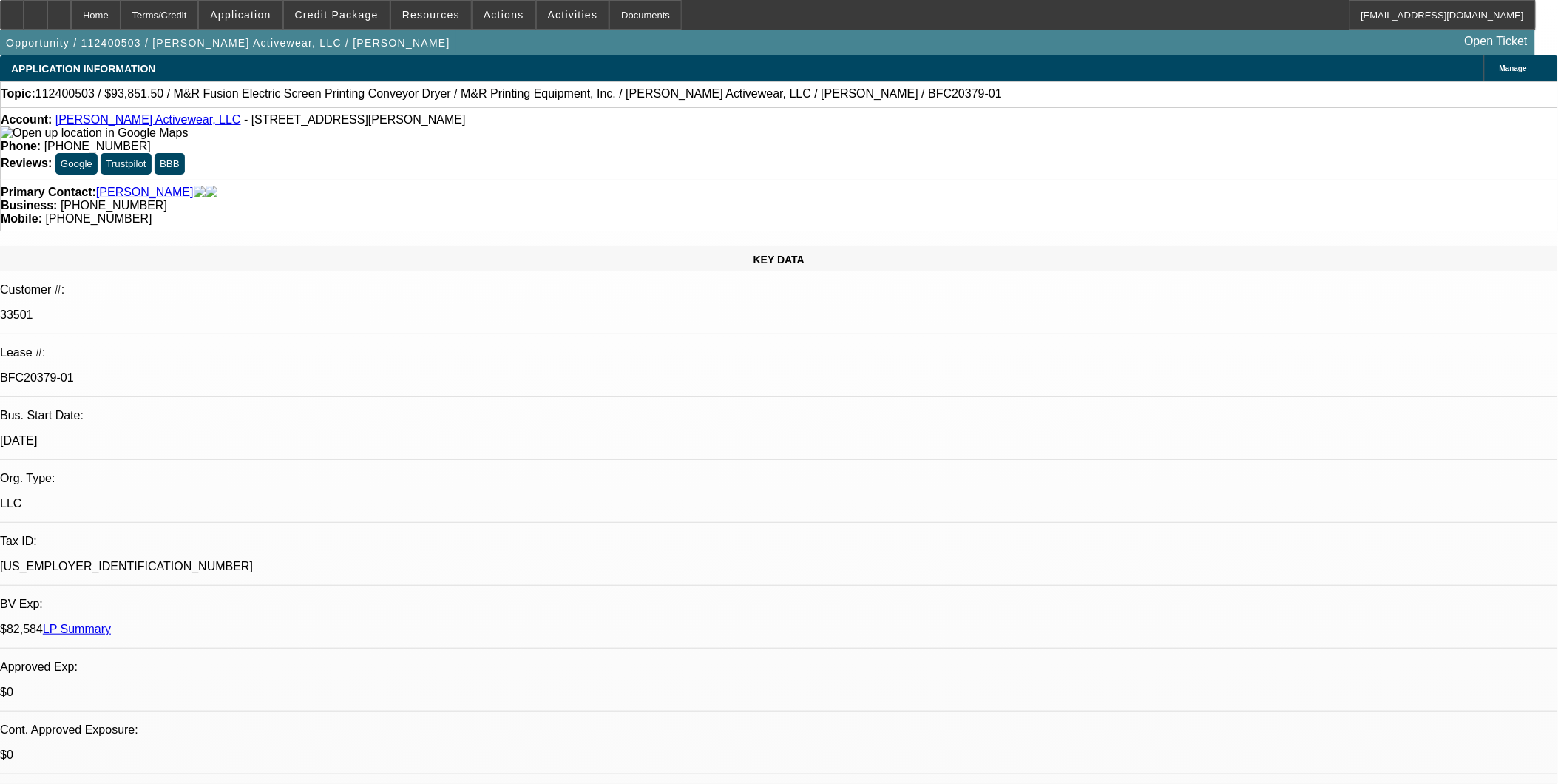
select select "0"
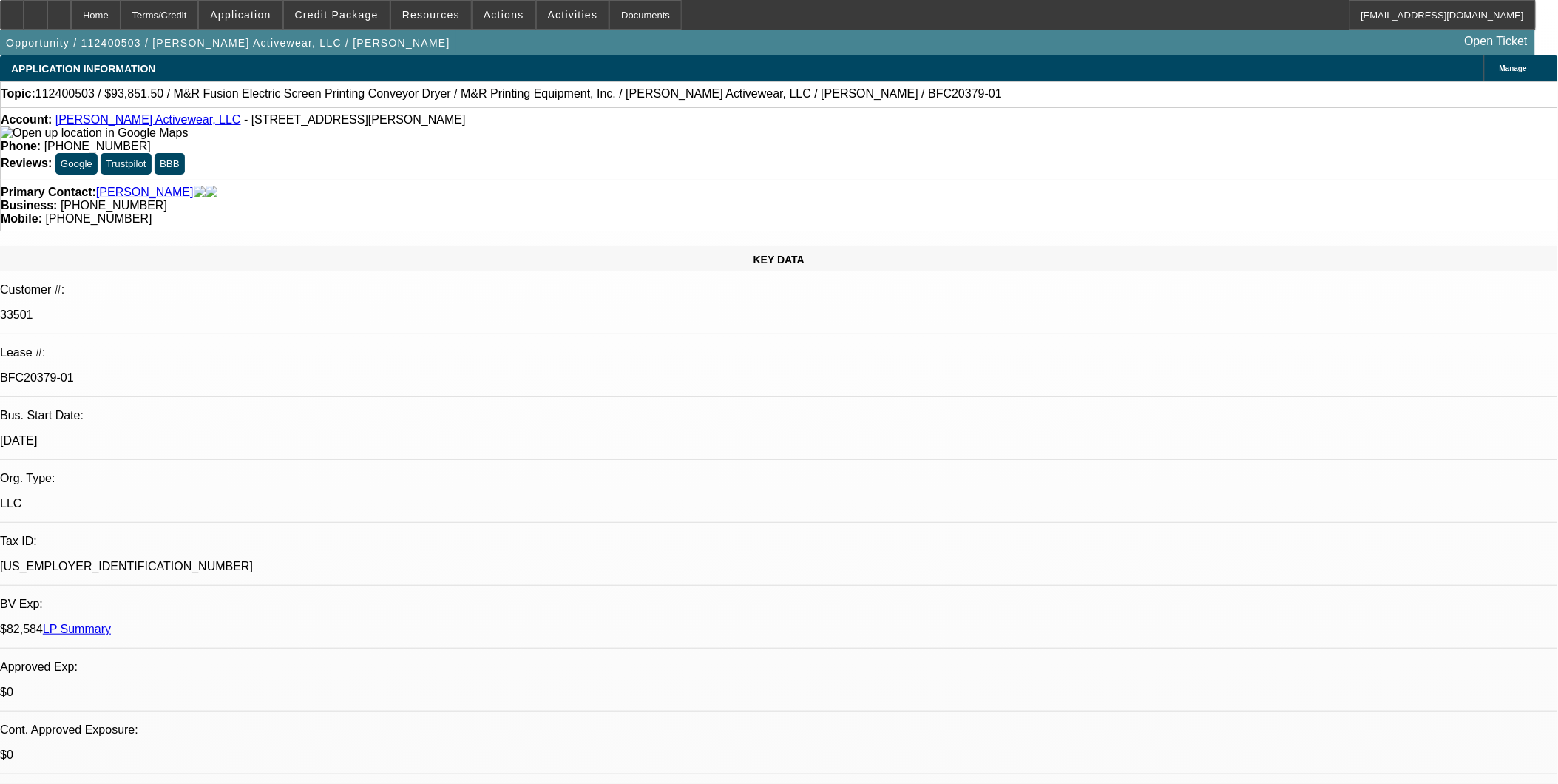
select select "0"
select select "1"
select select "2"
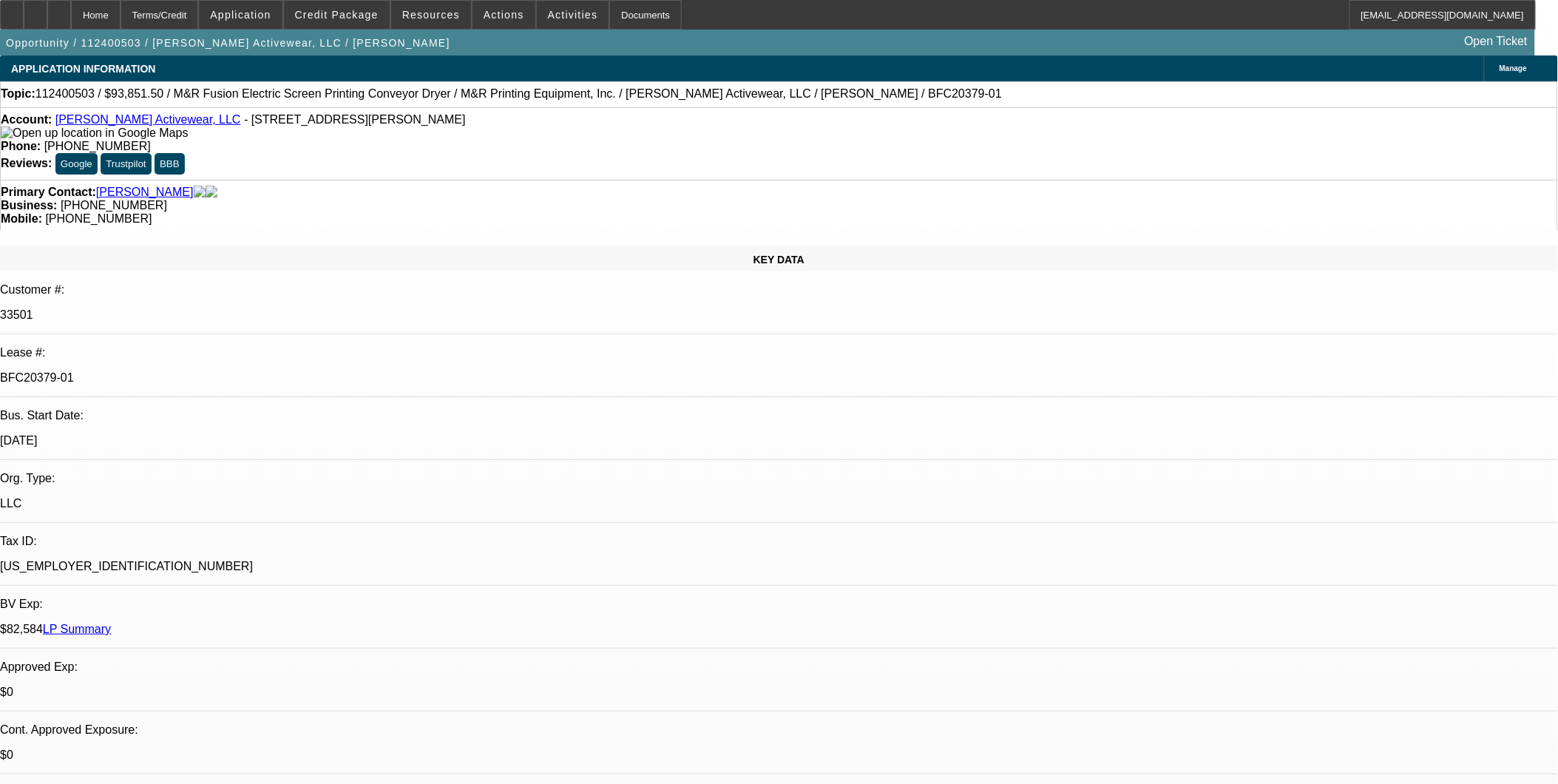
select select "1"
select select "2"
select select "1"
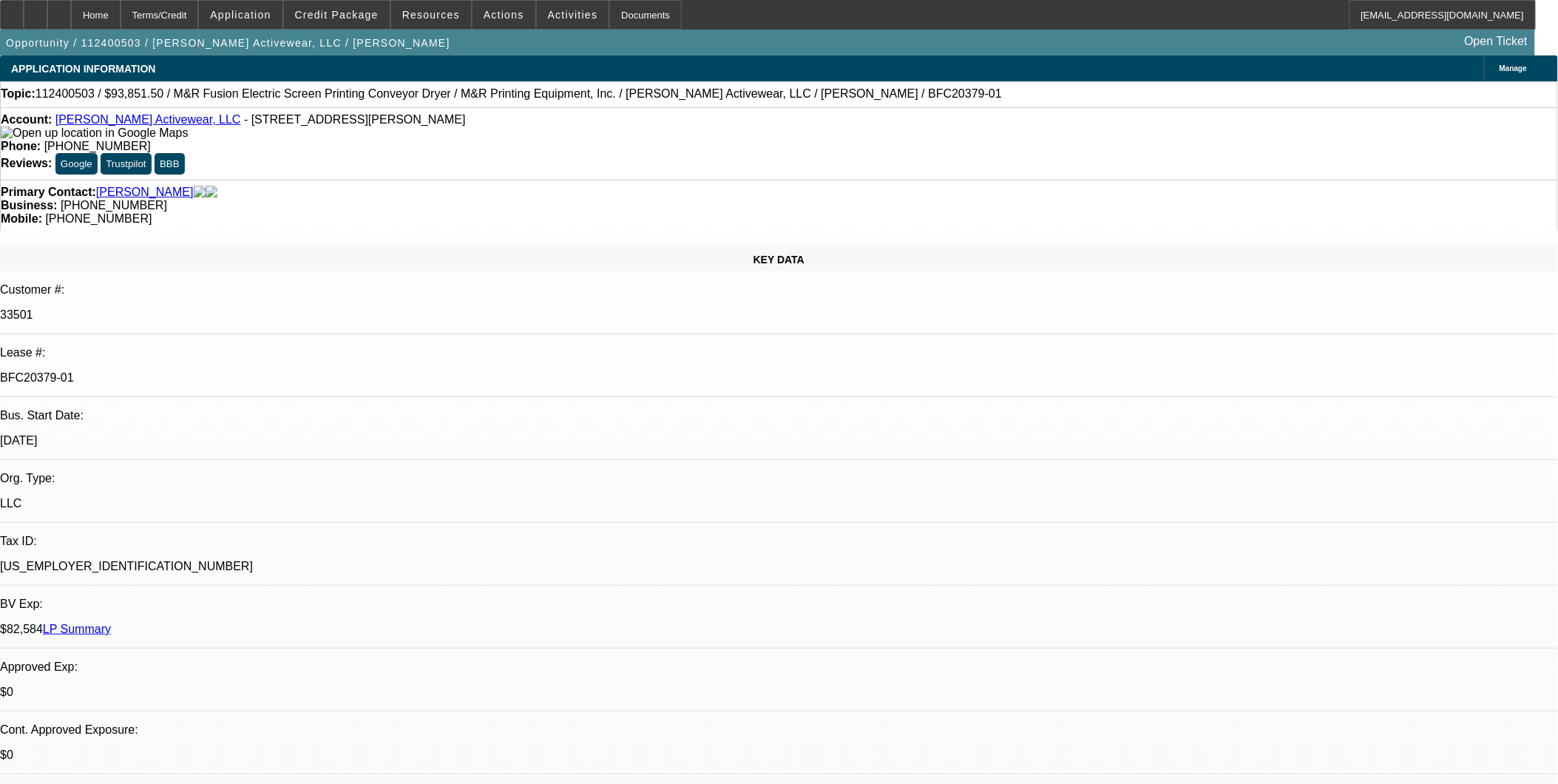
select select "6"
select select "1"
select select "6"
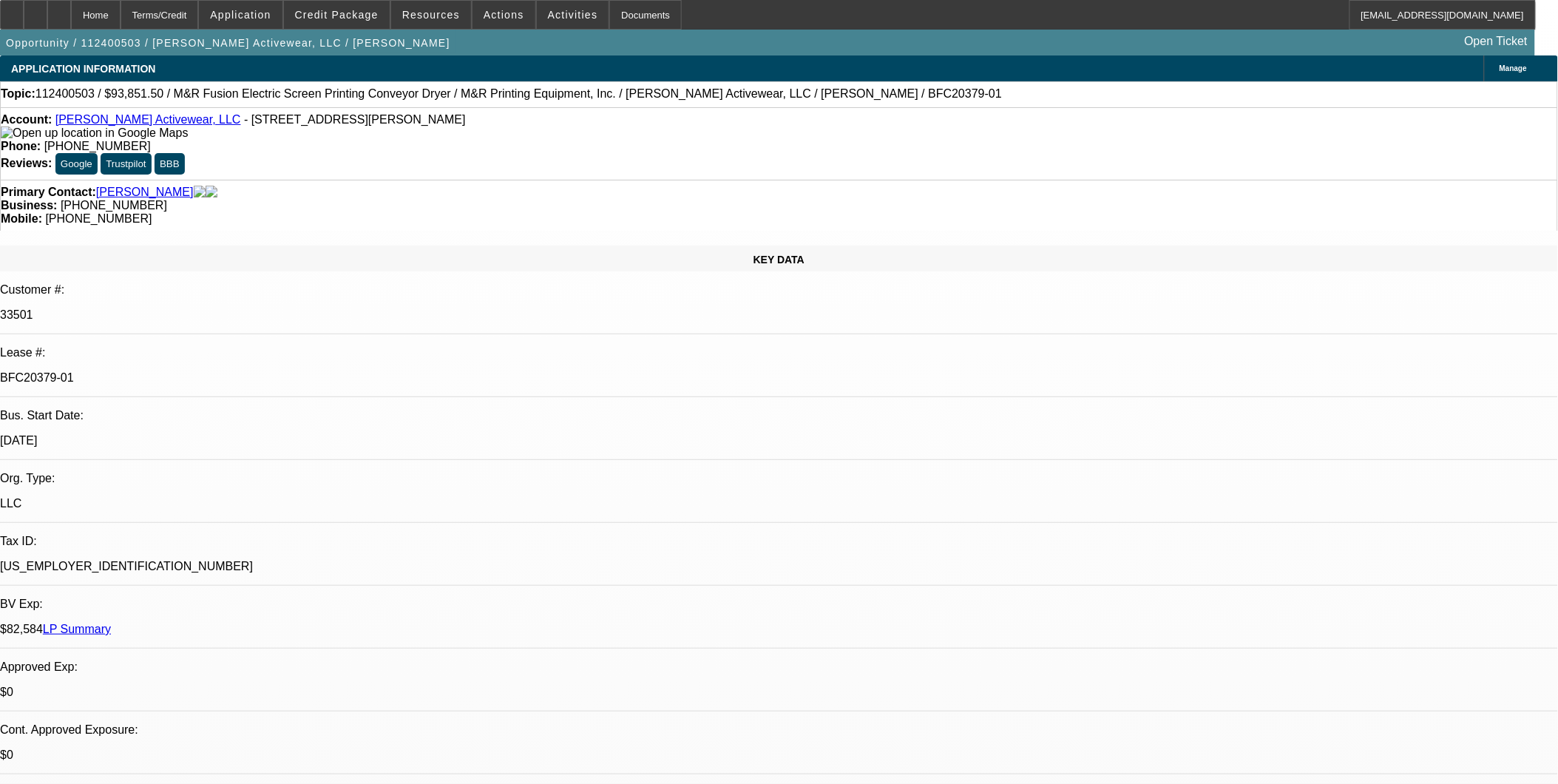
click at [505, 16] on span "Actions" at bounding box center [503, 15] width 41 height 12
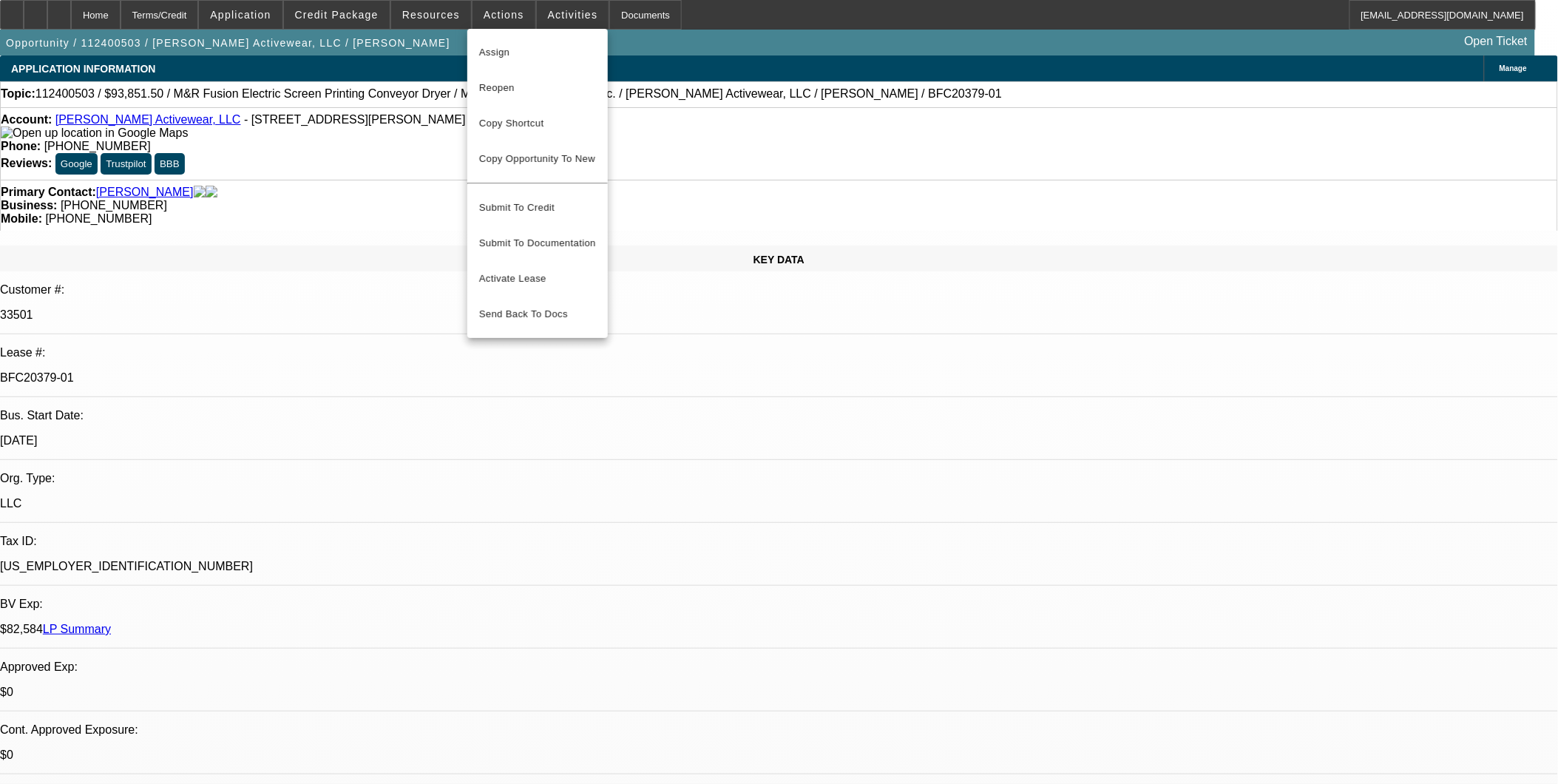
click at [533, 134] on button "Copy Shortcut" at bounding box center [538, 123] width 140 height 36
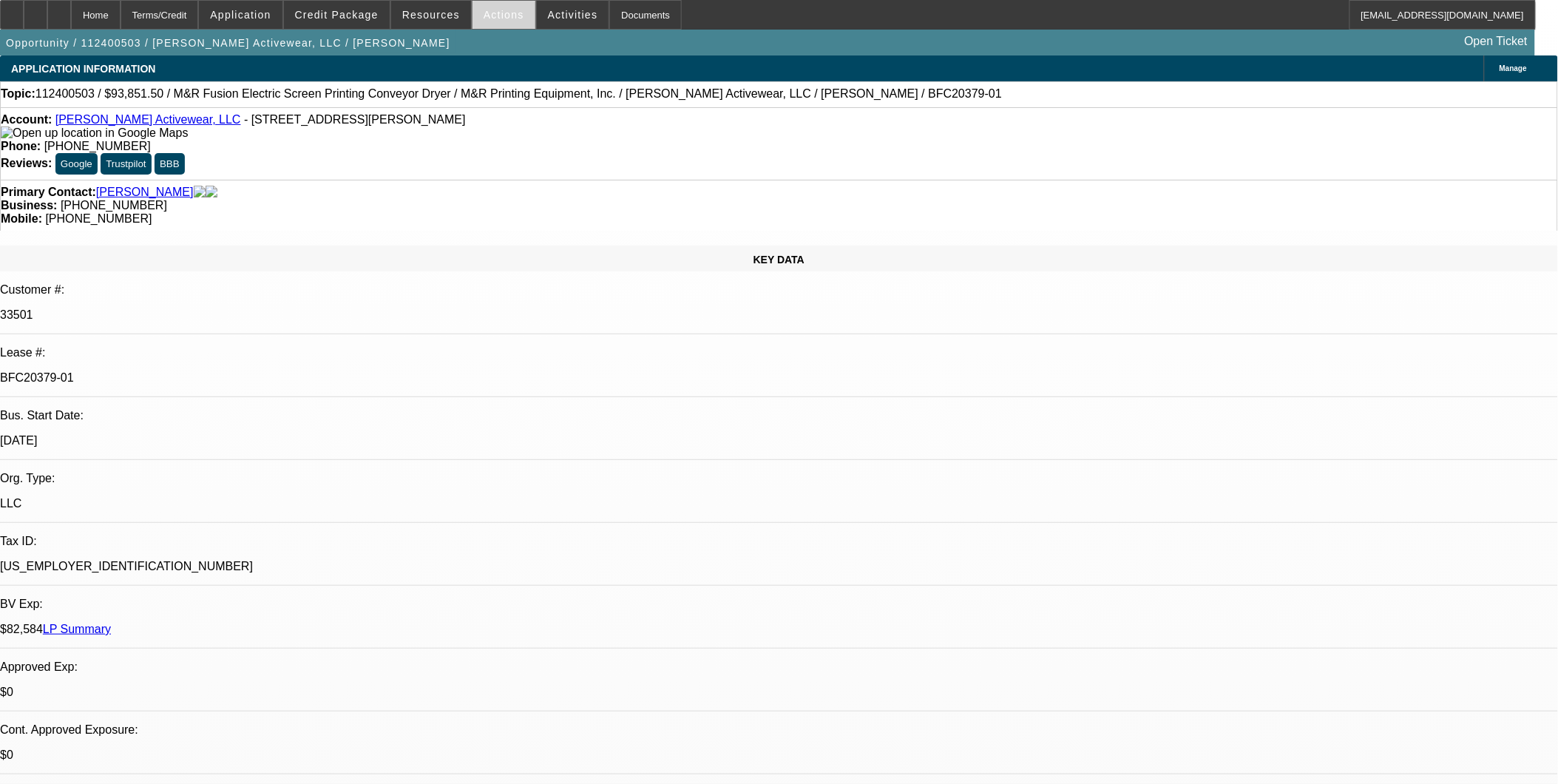
click at [499, 19] on span "Actions" at bounding box center [503, 15] width 41 height 12
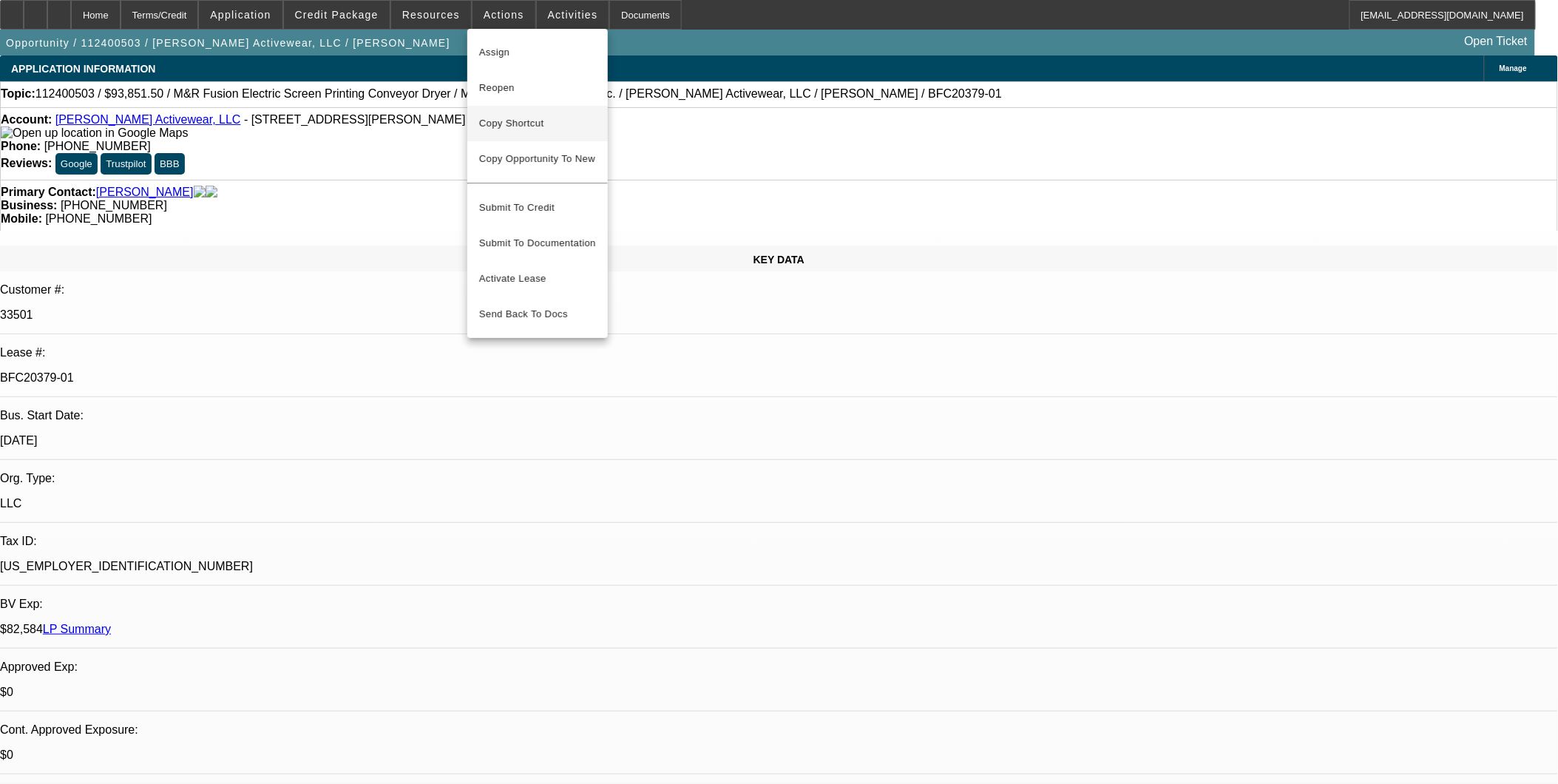
click at [514, 115] on span "Copy Shortcut" at bounding box center [538, 123] width 117 height 17
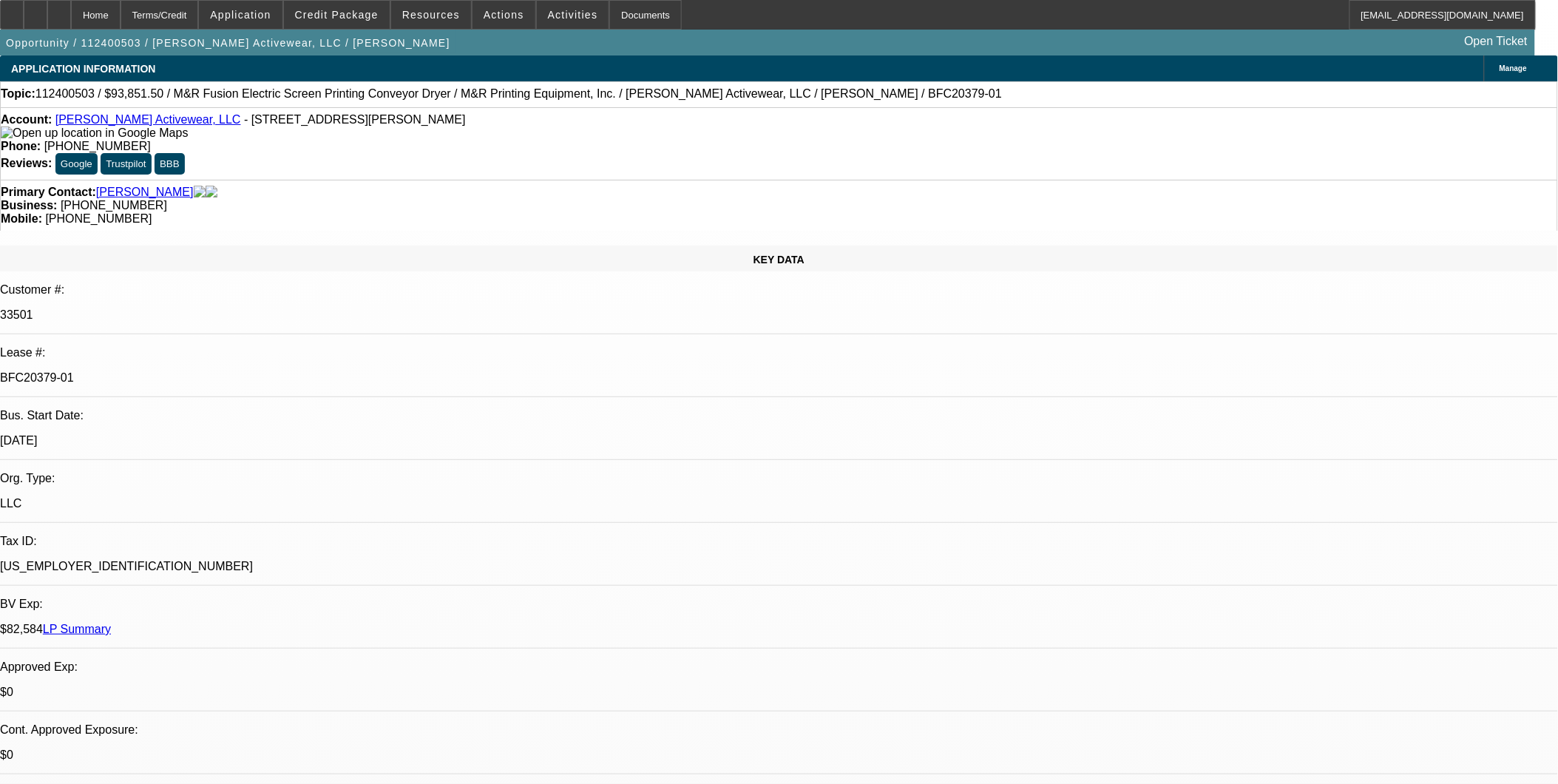
select select "0"
select select "2"
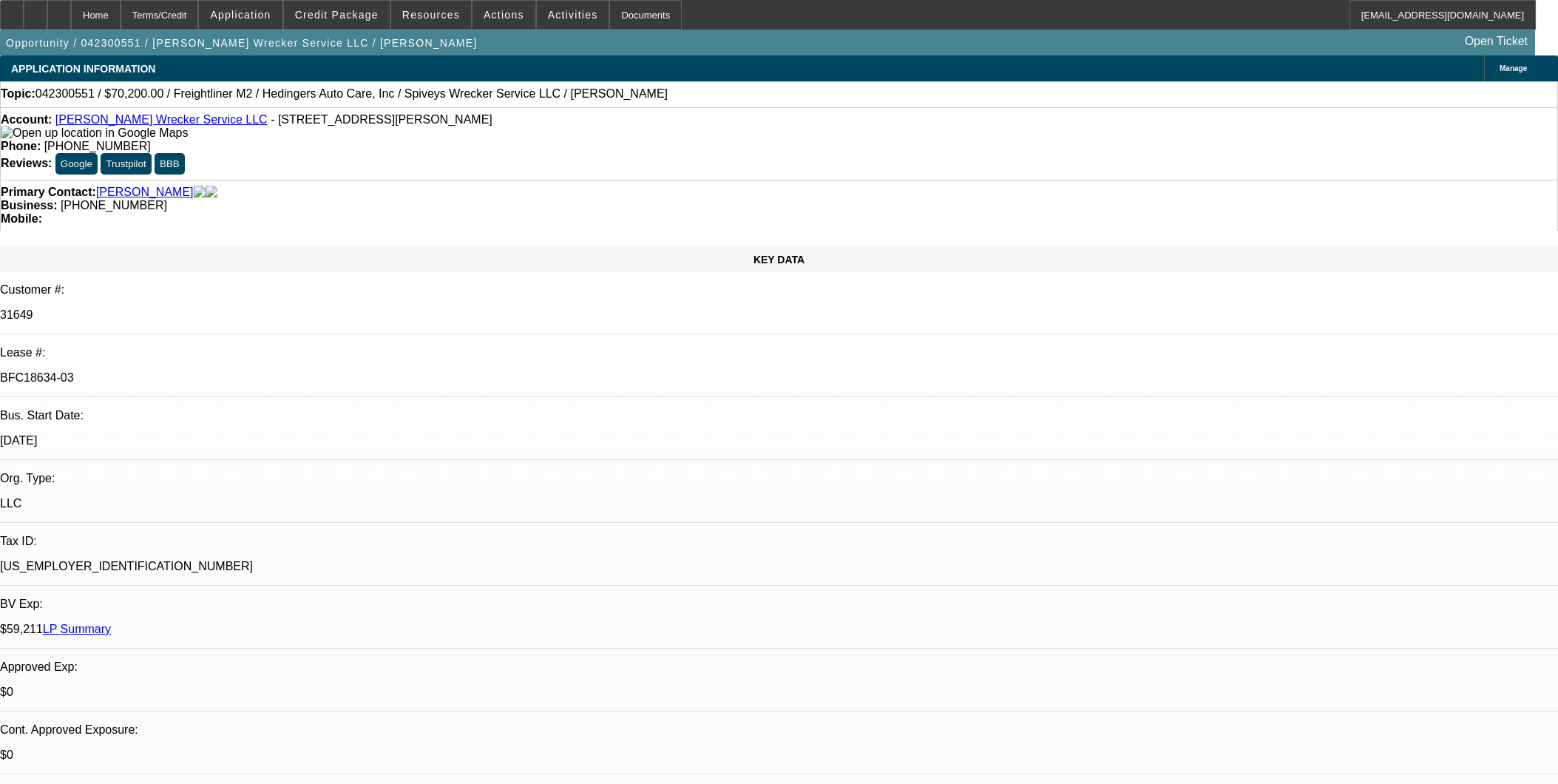
select select "0"
select select "6"
select select "0"
select select "2"
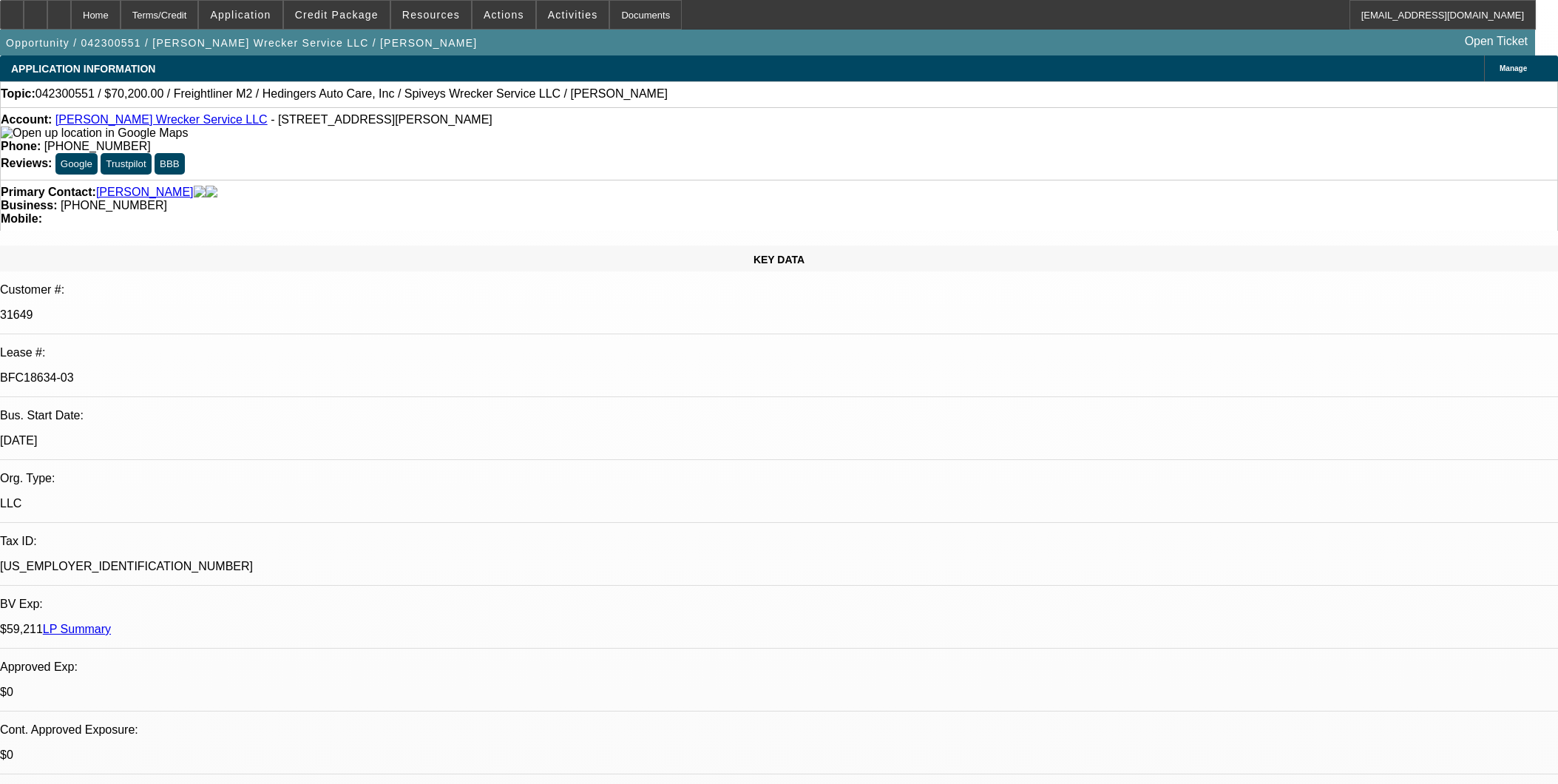
select select "0"
select select "6"
select select "0.2"
select select "2"
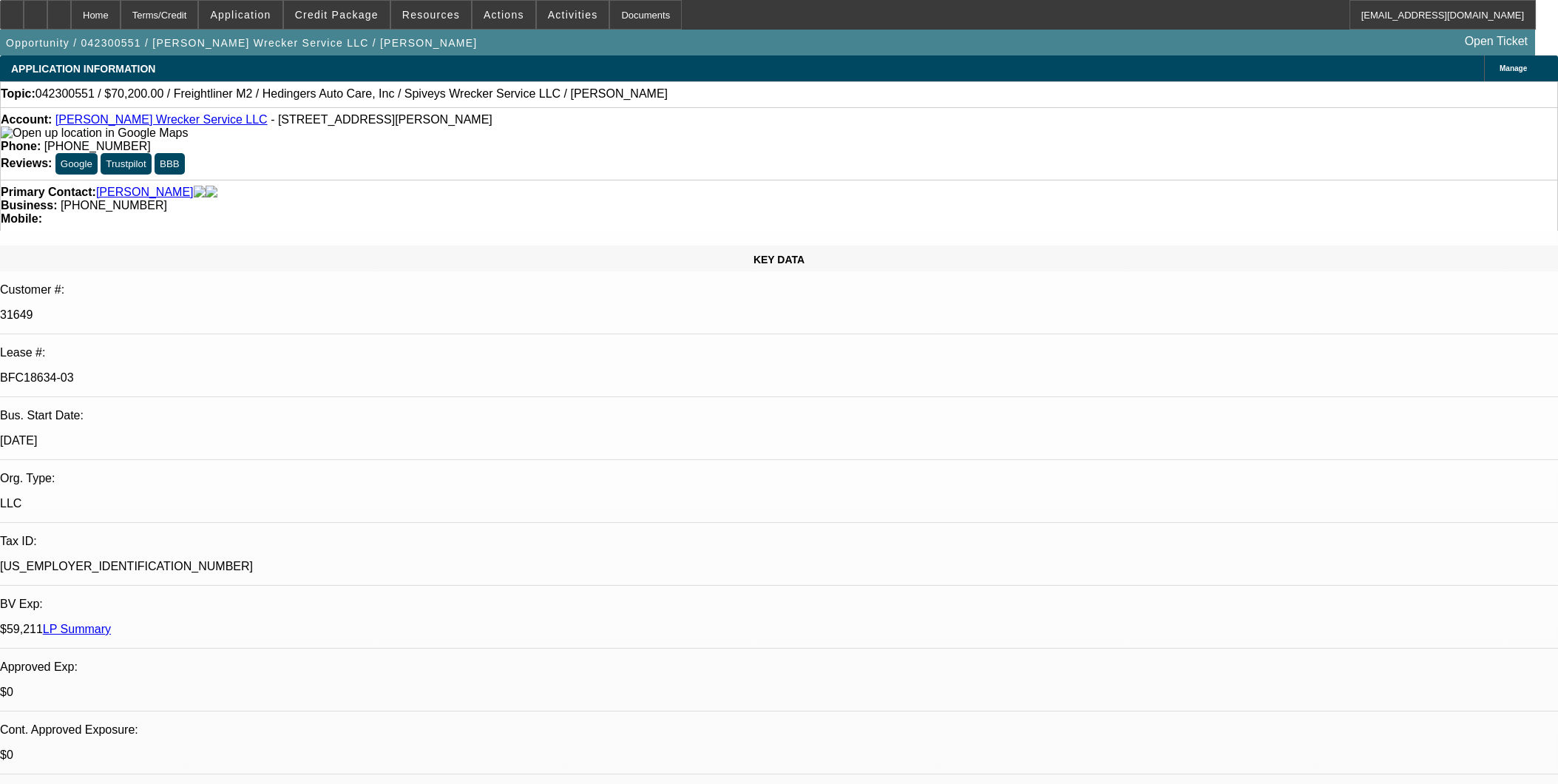
select select "0"
select select "6"
select select "0.2"
select select "2"
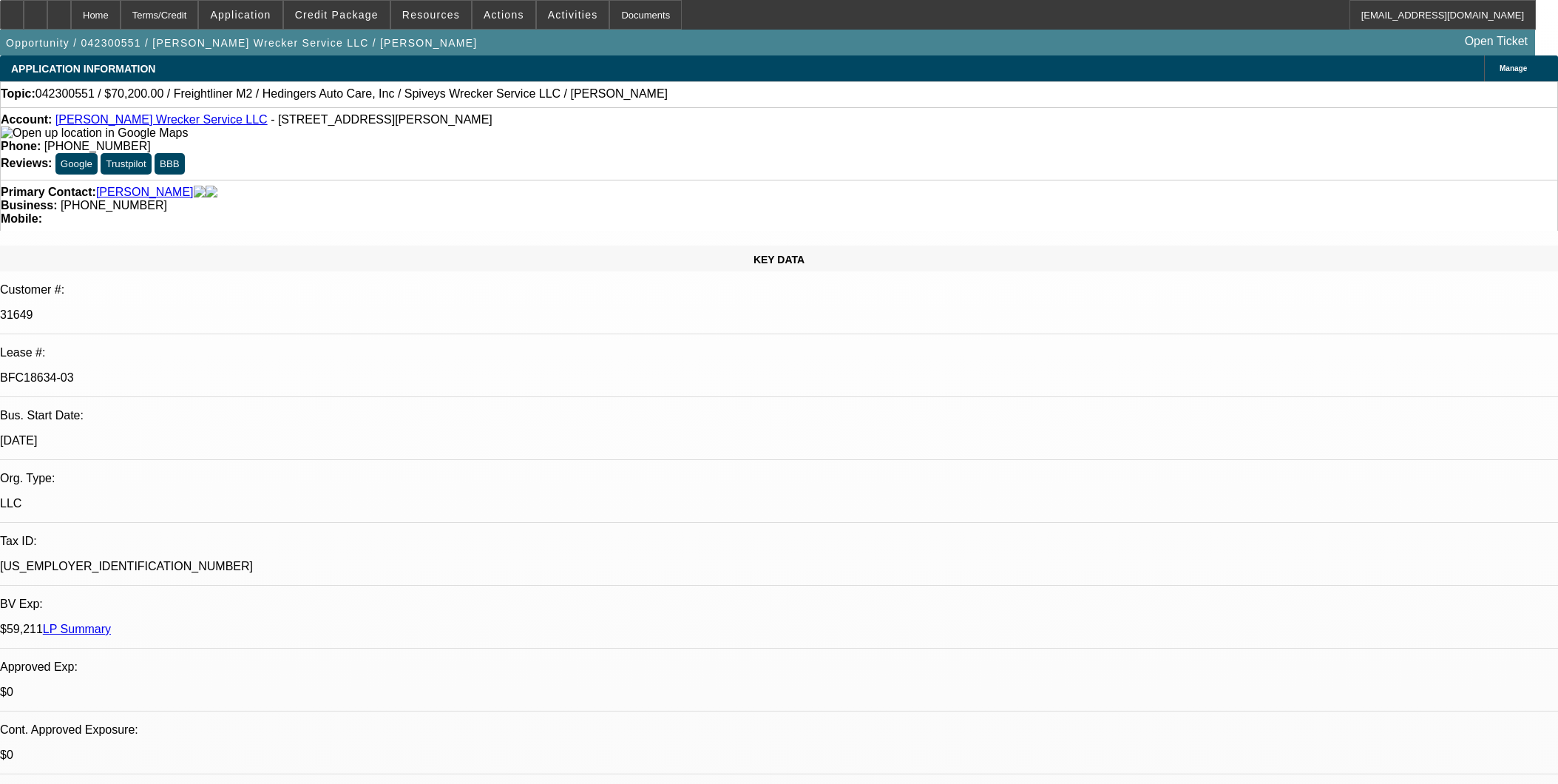
select select "0"
select select "6"
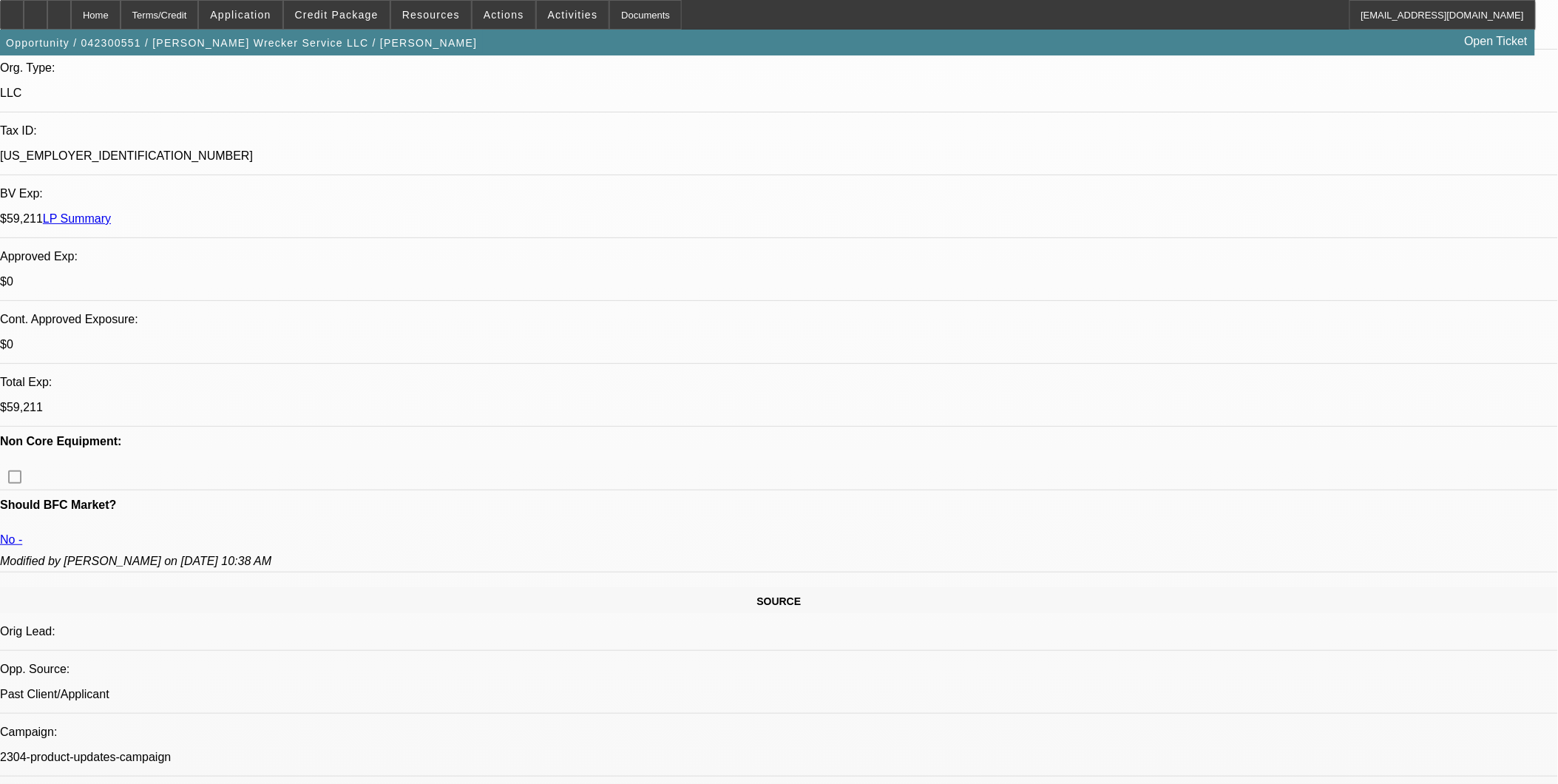
scroll to position [410, 0]
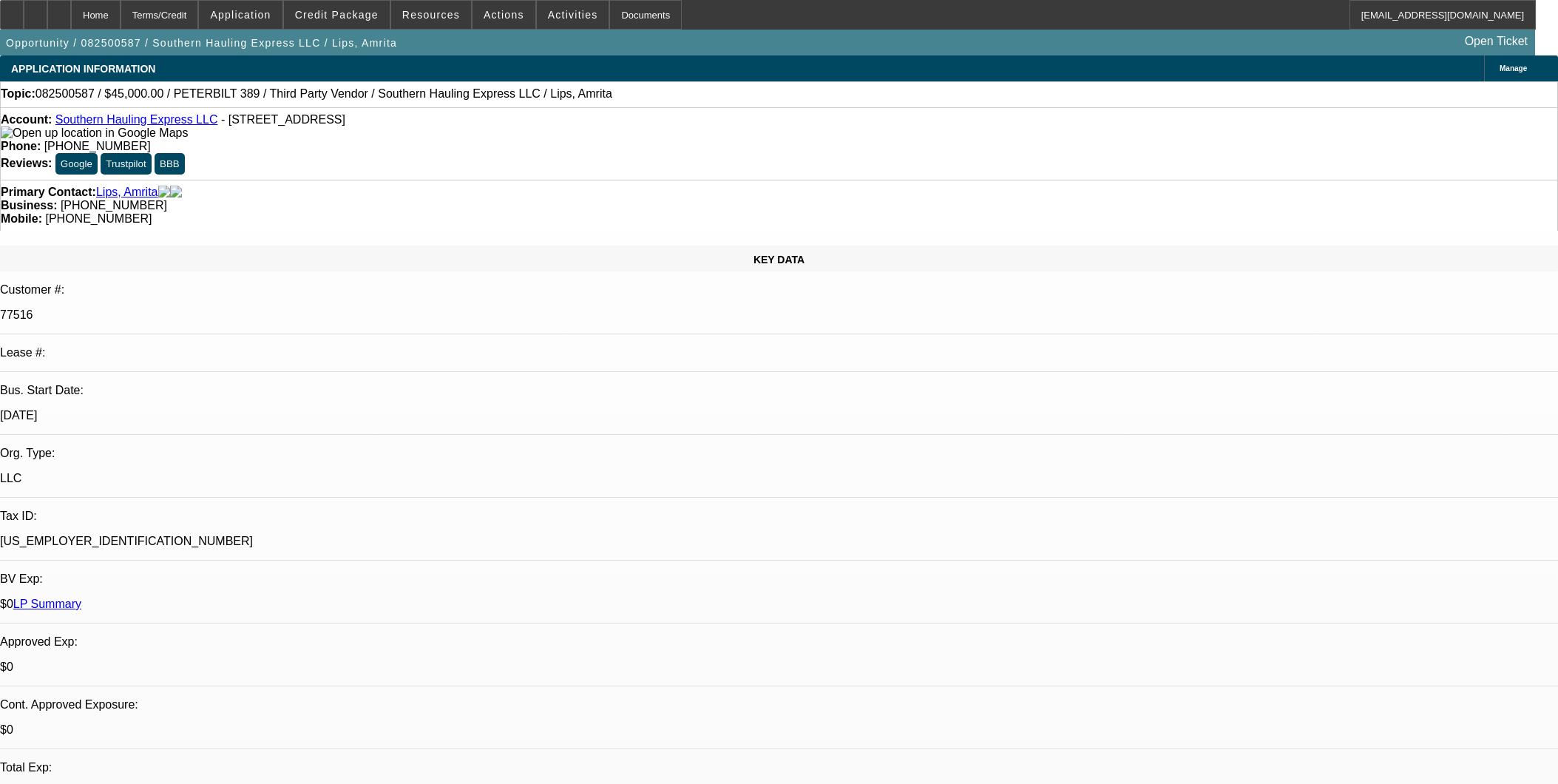
select select "0.1"
select select "2"
select select "0.1"
select select "4"
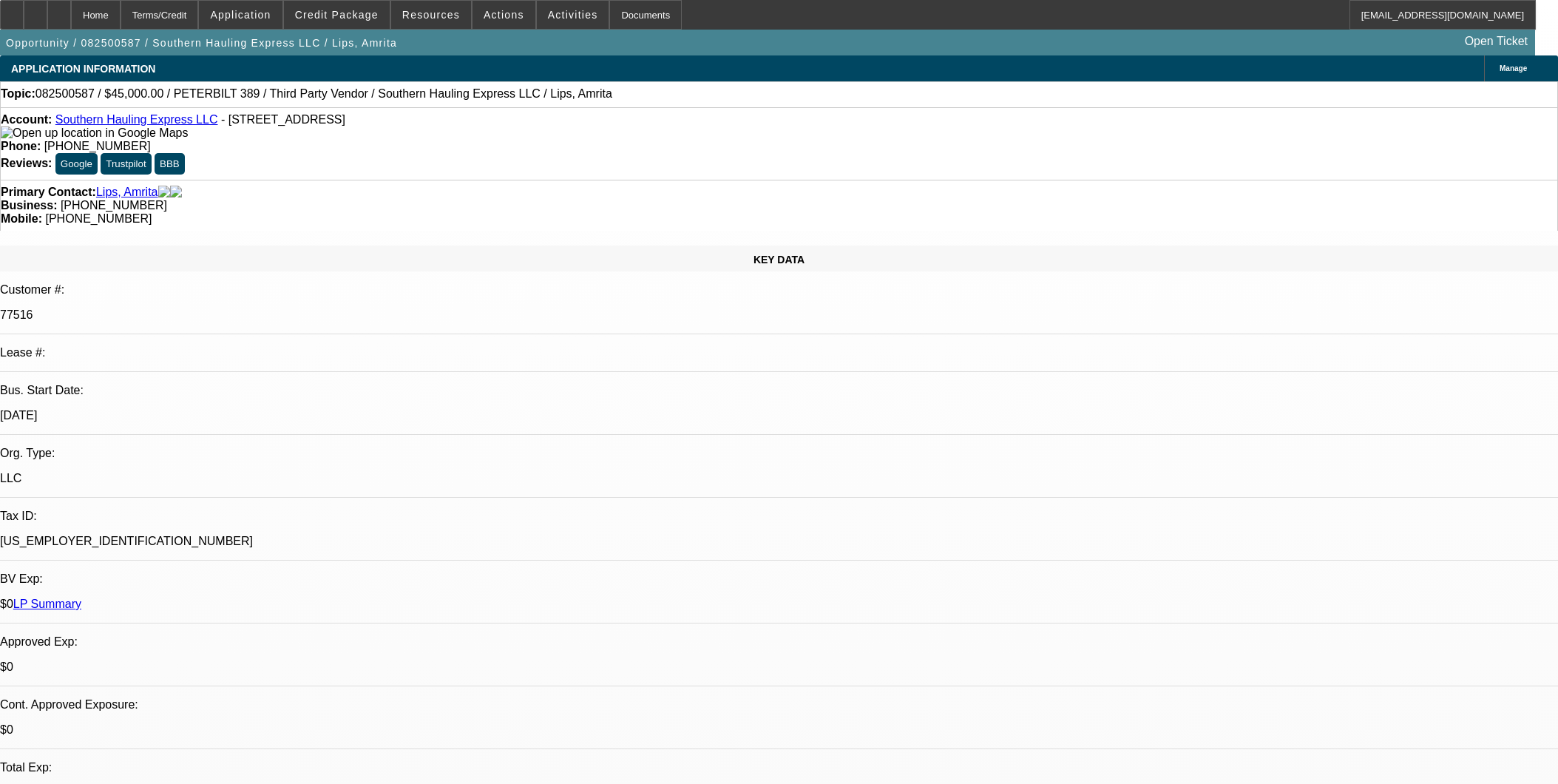
select select "0.1"
select select "2"
select select "0.1"
select select "4"
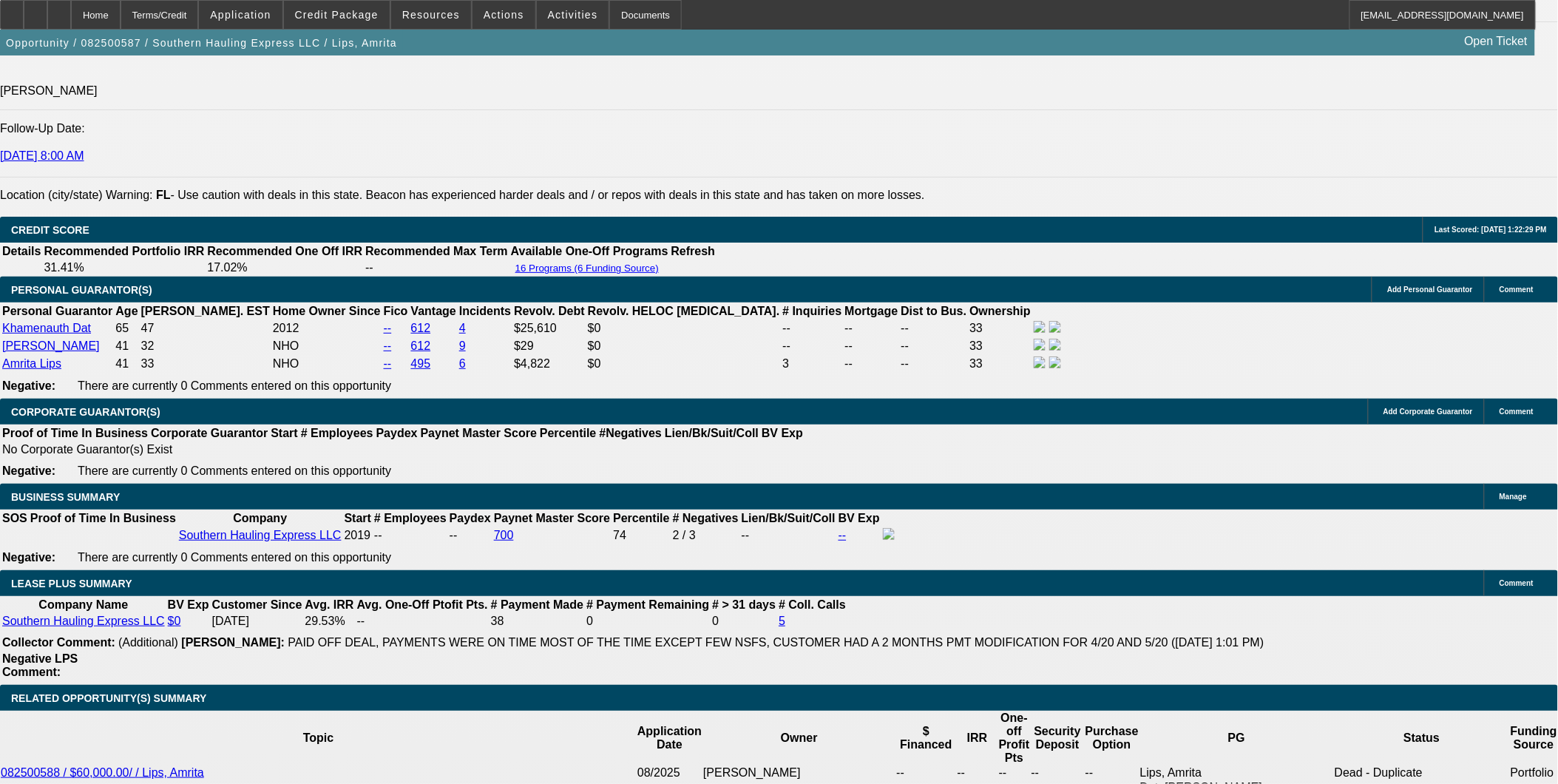
scroll to position [1840, 0]
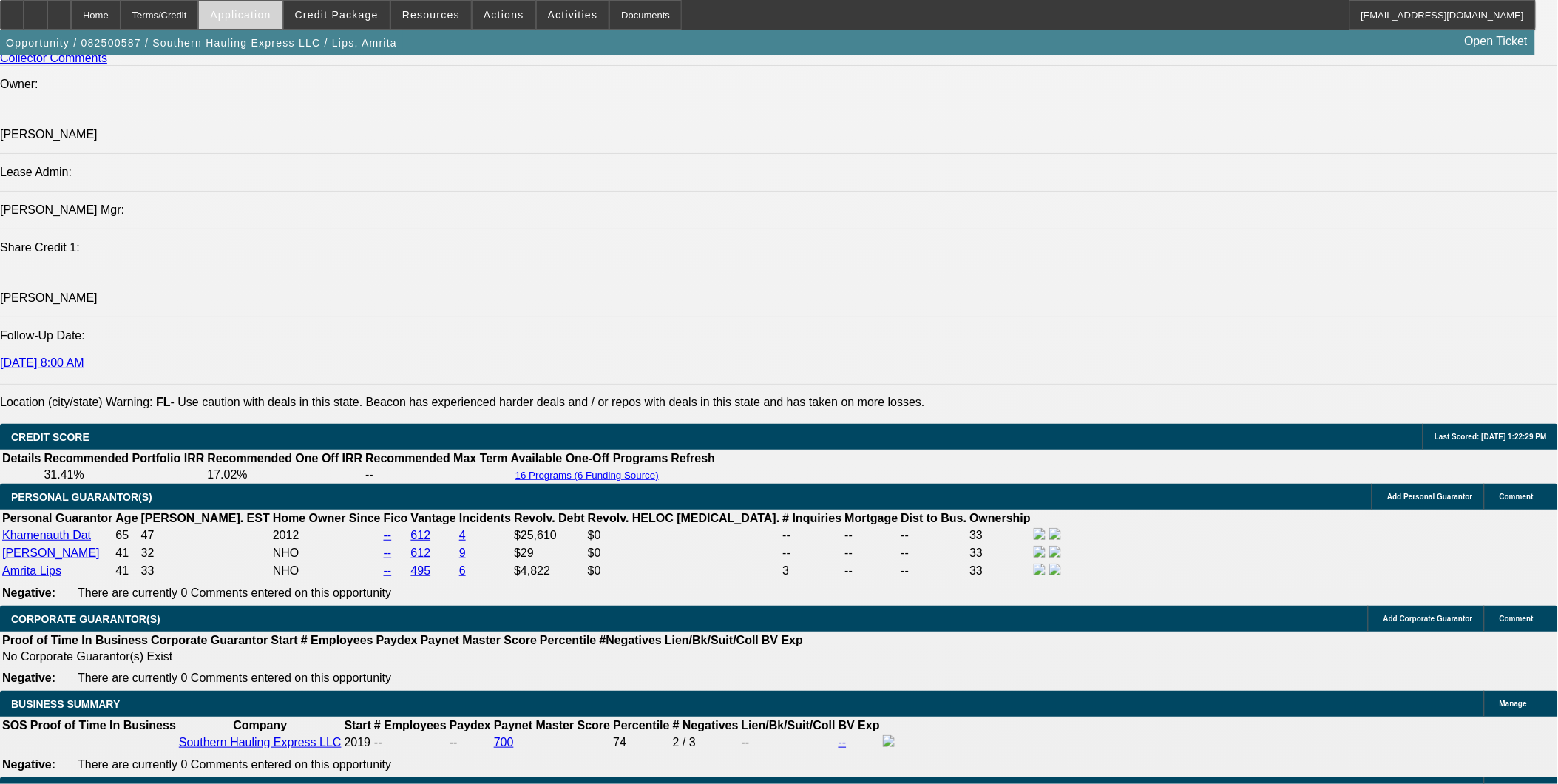
click at [271, 11] on span "Application" at bounding box center [240, 15] width 60 height 12
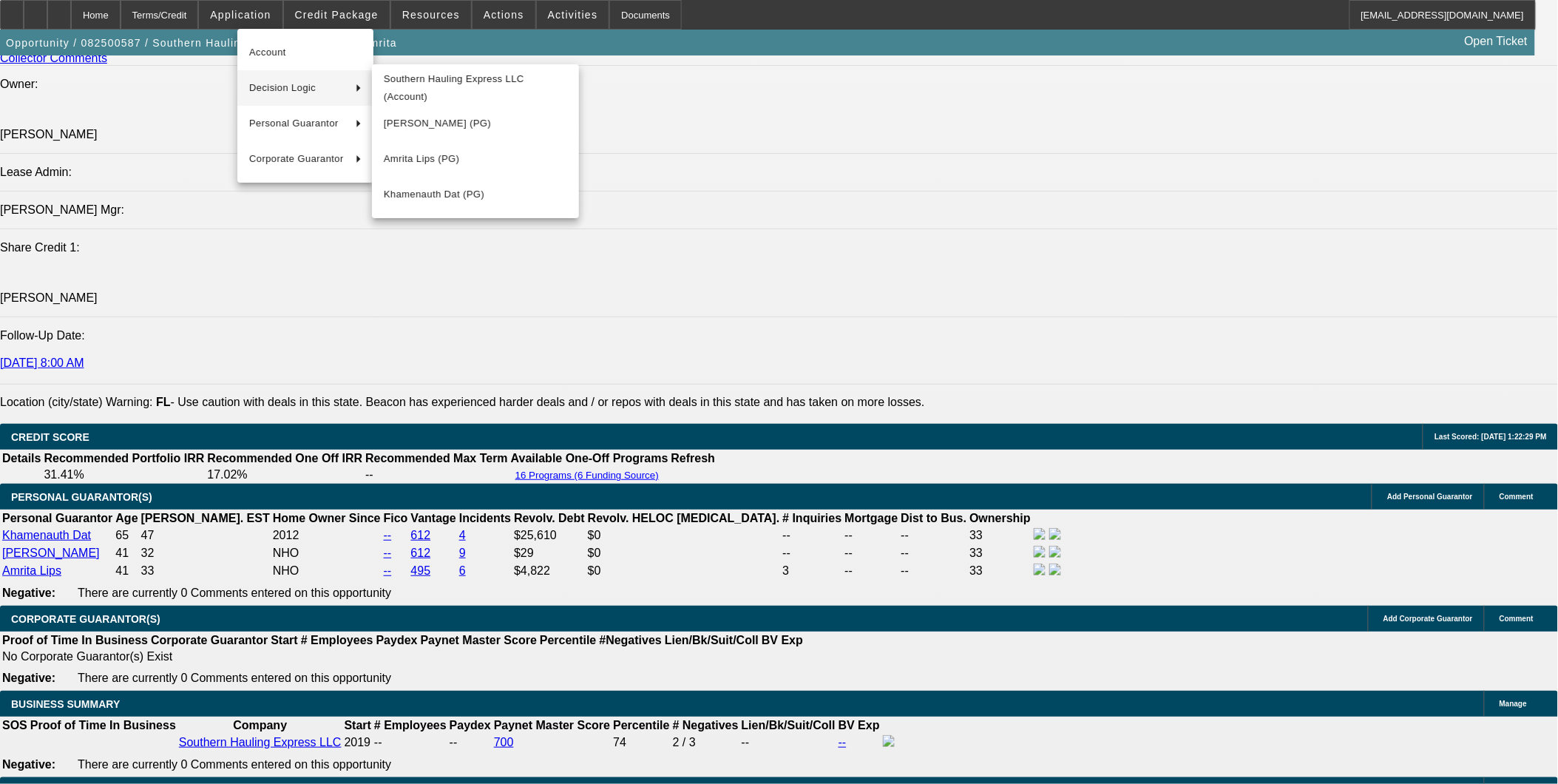
click at [550, 260] on div at bounding box center [779, 392] width 1558 height 784
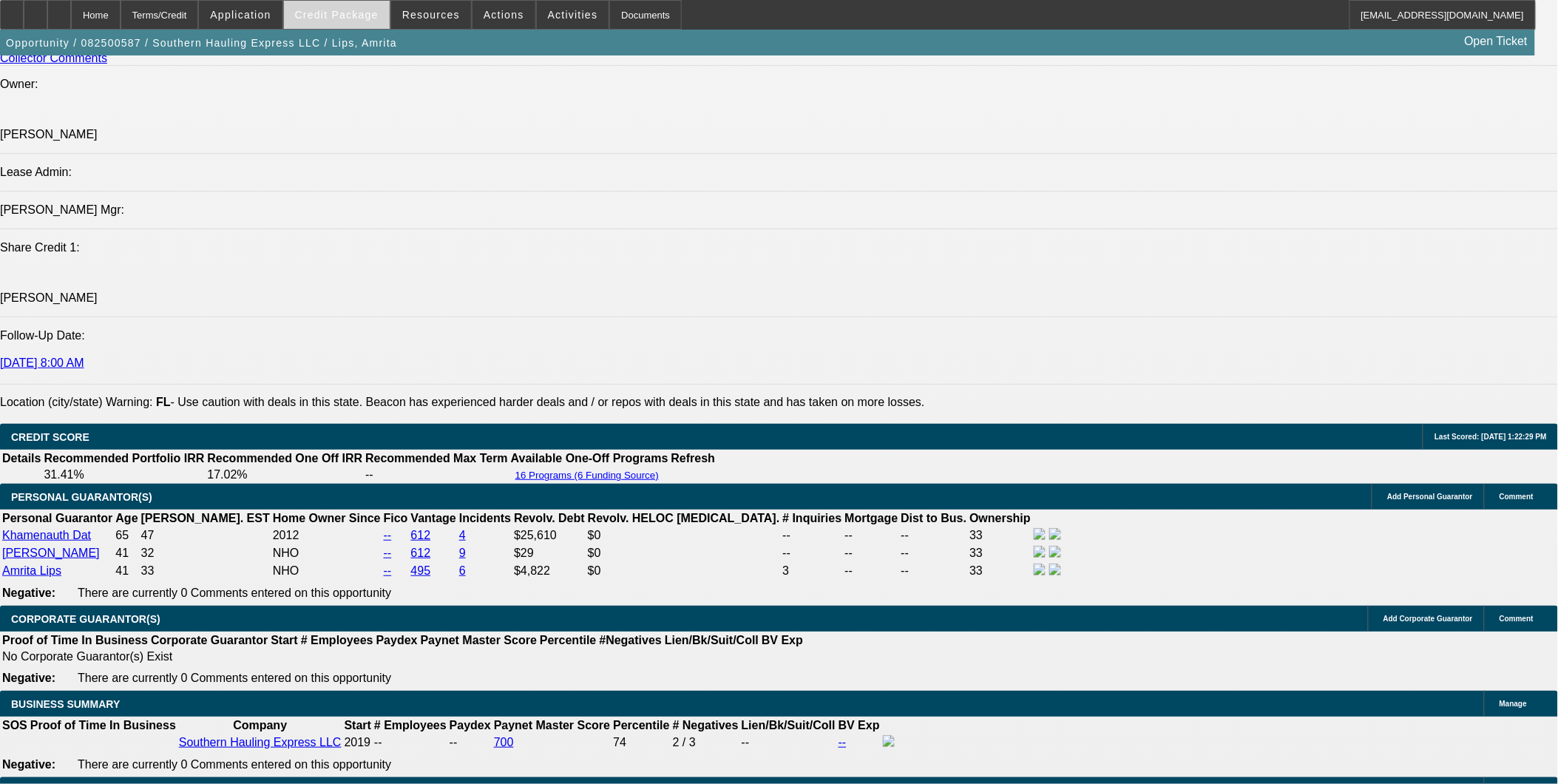
click at [365, 14] on span "Credit Package" at bounding box center [337, 15] width 84 height 12
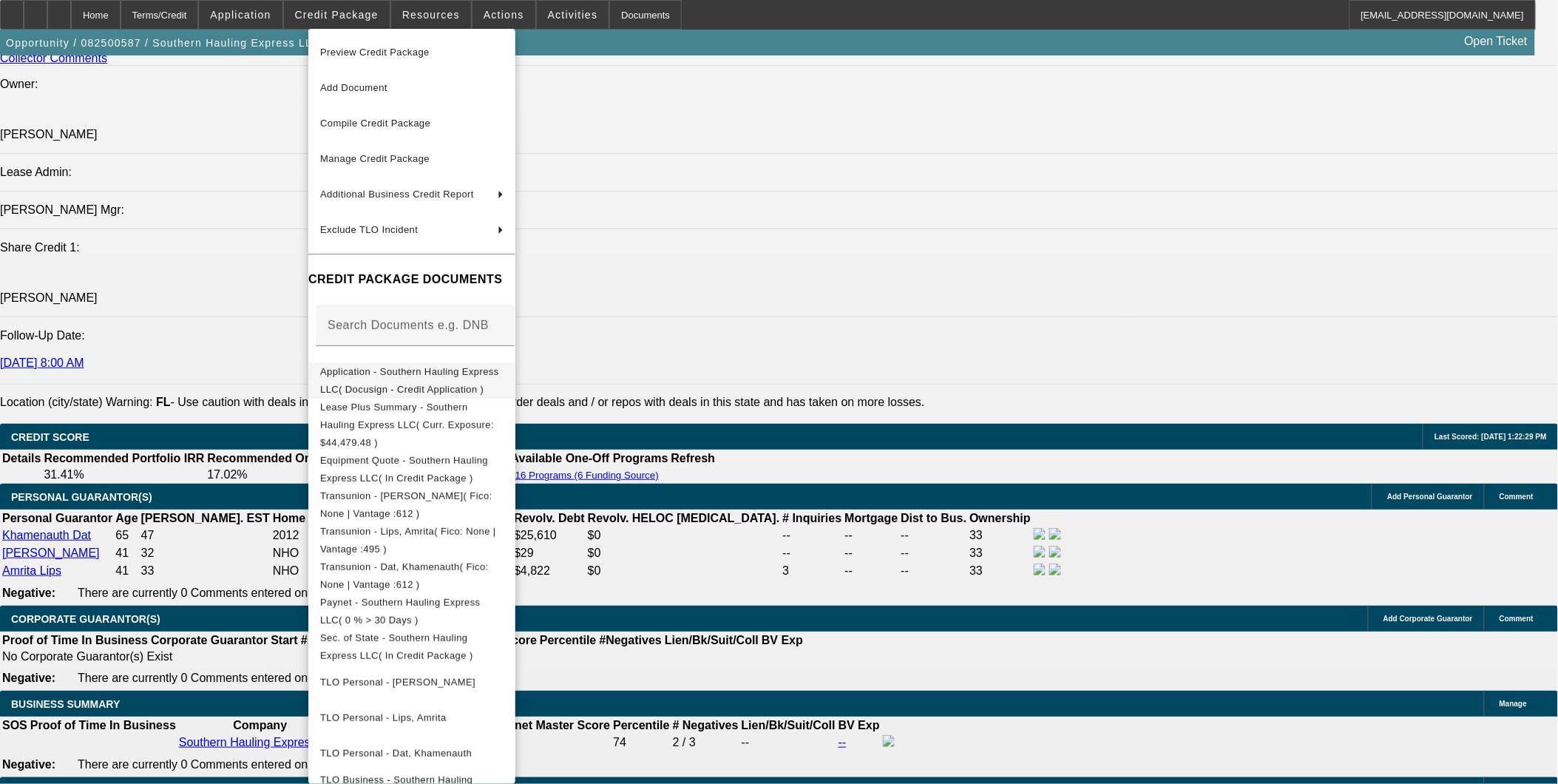
click at [401, 371] on span "Application - Southern Hauling Express LLC( Docusign - Credit Application )" at bounding box center [409, 380] width 179 height 29
